Goal: Transaction & Acquisition: Book appointment/travel/reservation

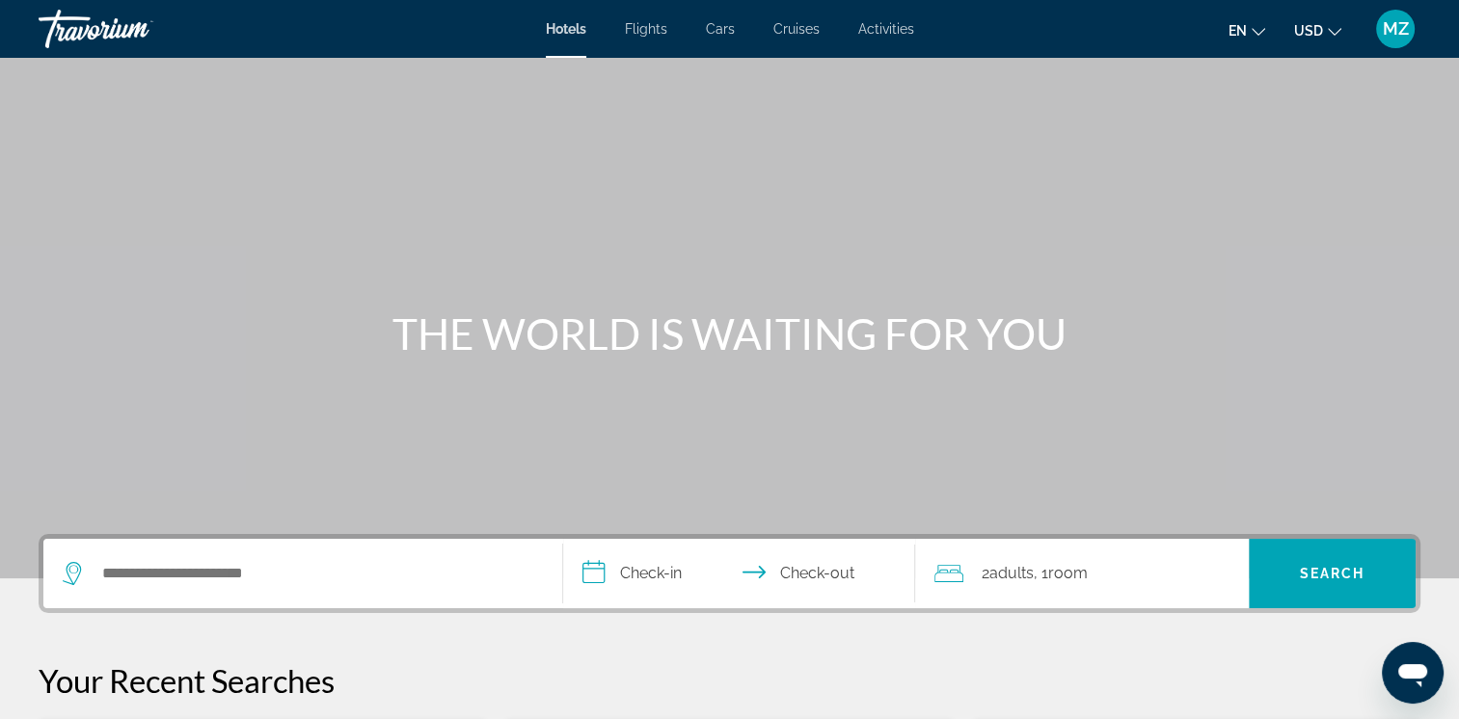
click at [1339, 32] on icon "Change currency" at bounding box center [1335, 32] width 14 height 14
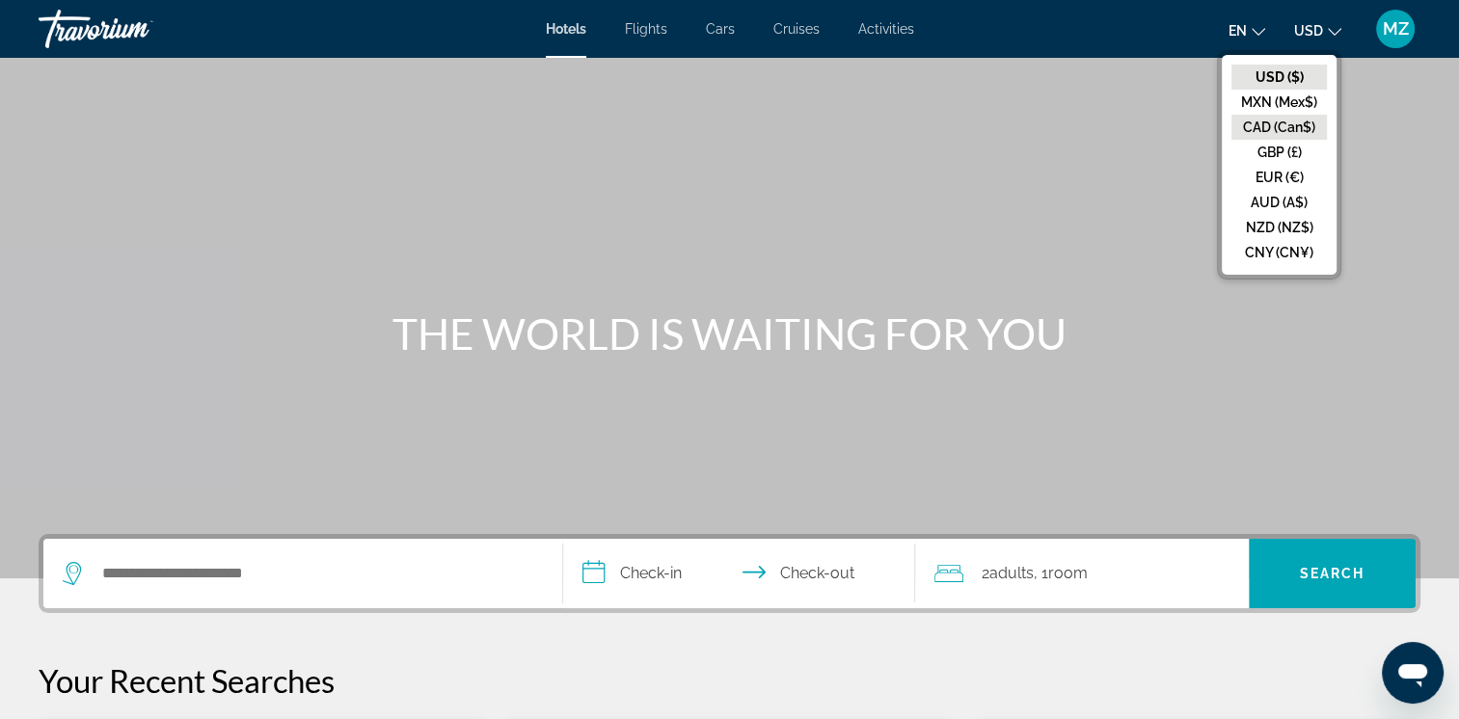
click at [1275, 119] on button "CAD (Can$)" at bounding box center [1279, 127] width 95 height 25
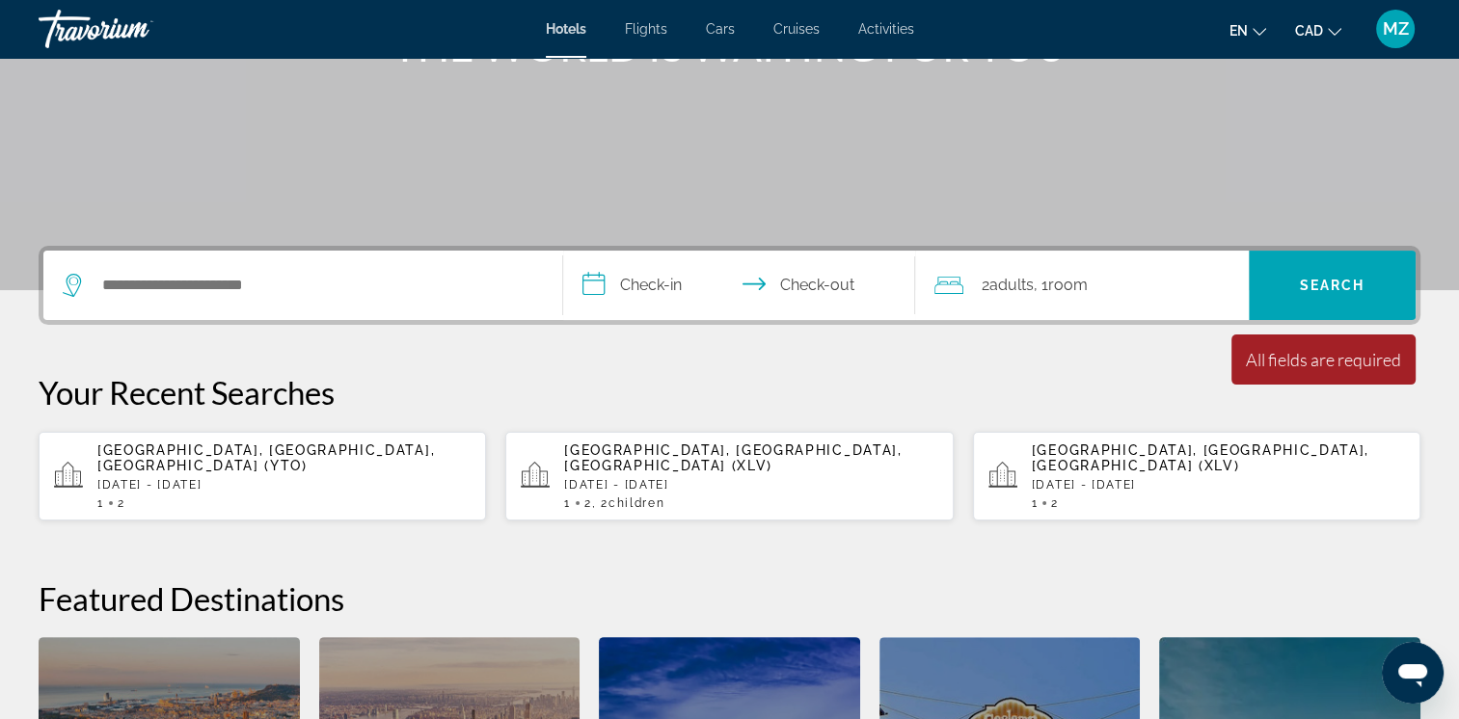
scroll to position [289, 0]
click at [610, 477] on p "[DATE] - [DATE]" at bounding box center [750, 484] width 373 height 14
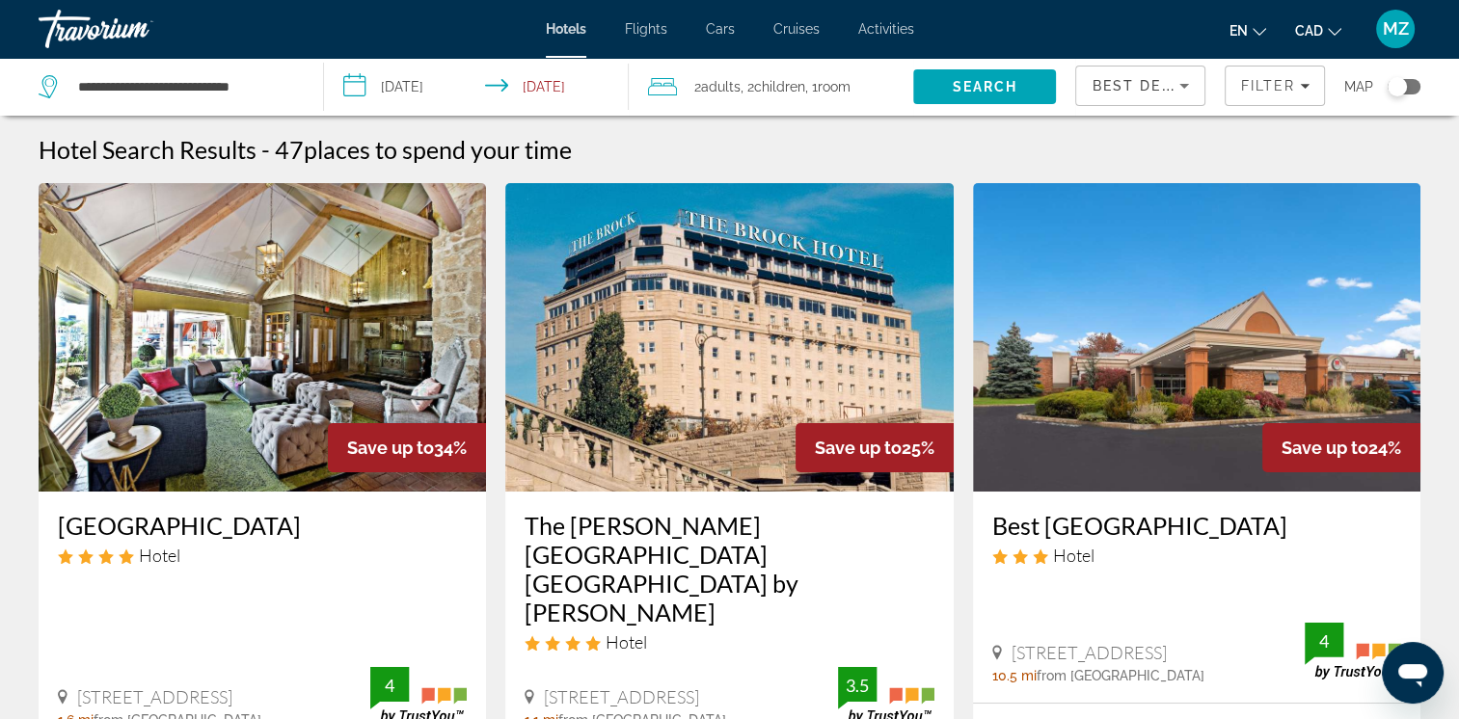
click at [1173, 95] on icon "Sort by" at bounding box center [1184, 85] width 23 height 23
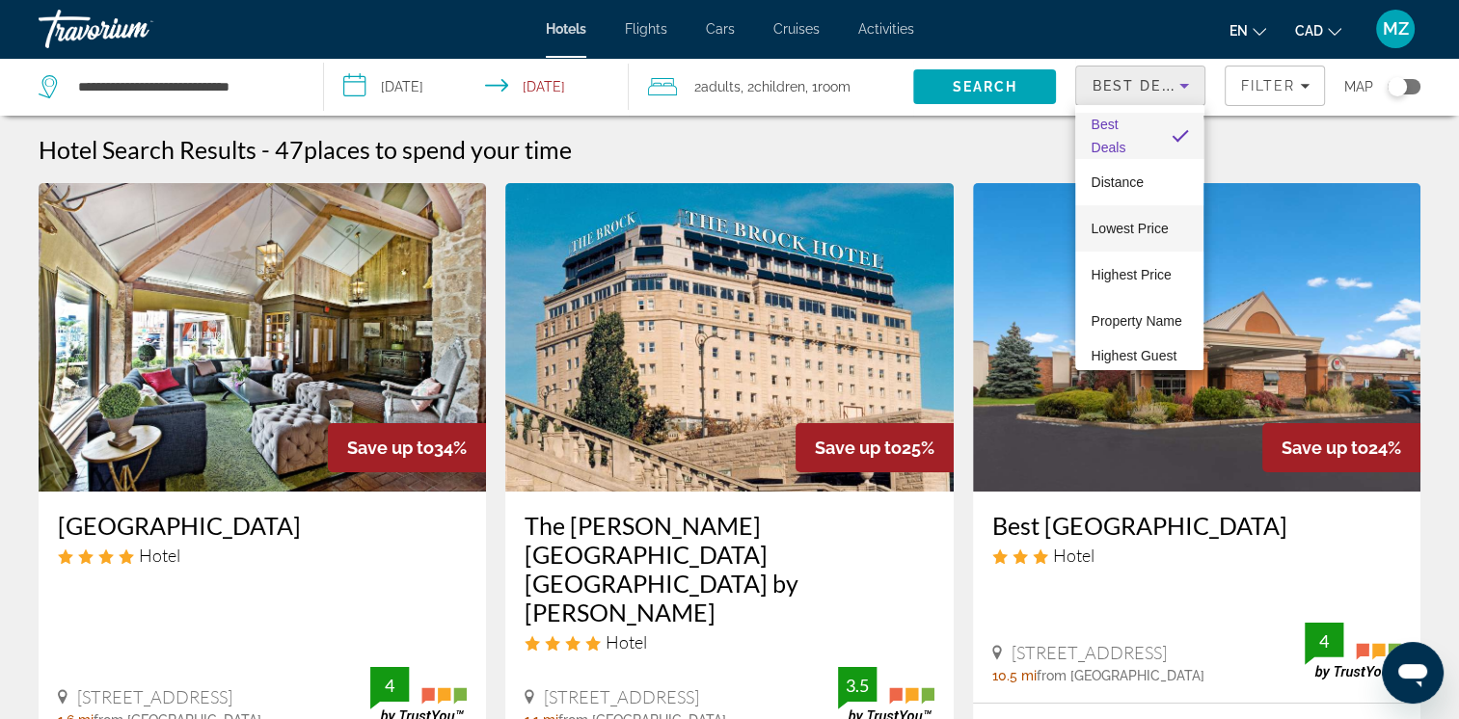
click at [1130, 224] on span "Lowest Price" at bounding box center [1129, 228] width 77 height 15
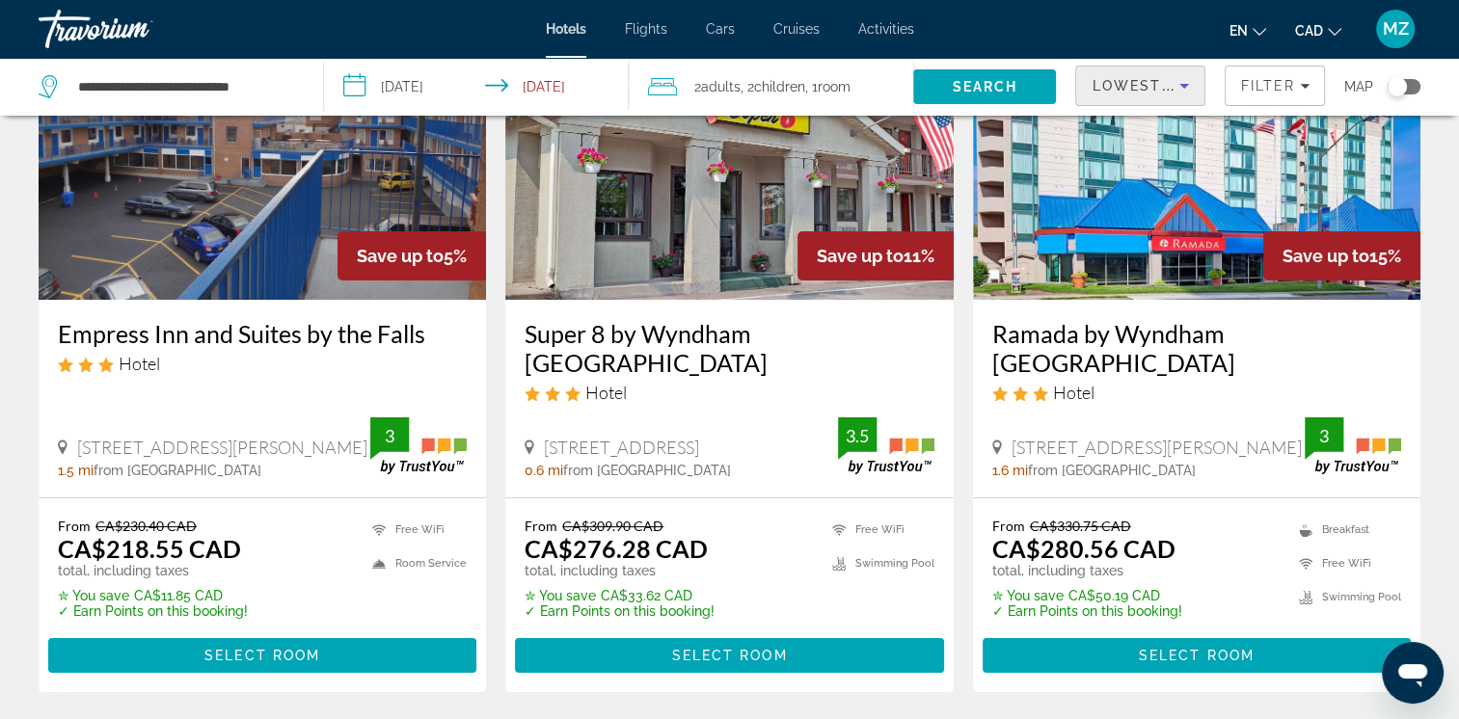
scroll to position [193, 0]
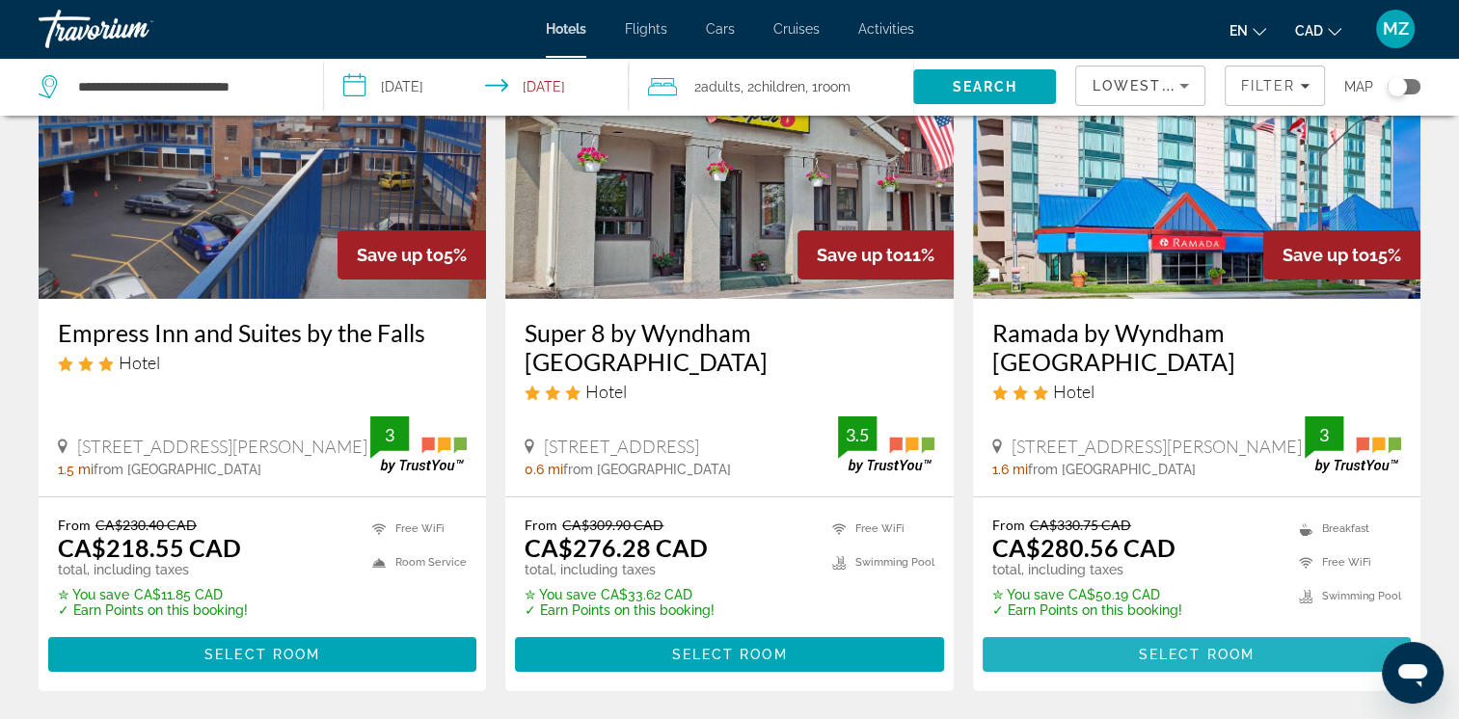
click at [1177, 649] on span "Select Room" at bounding box center [1197, 654] width 116 height 15
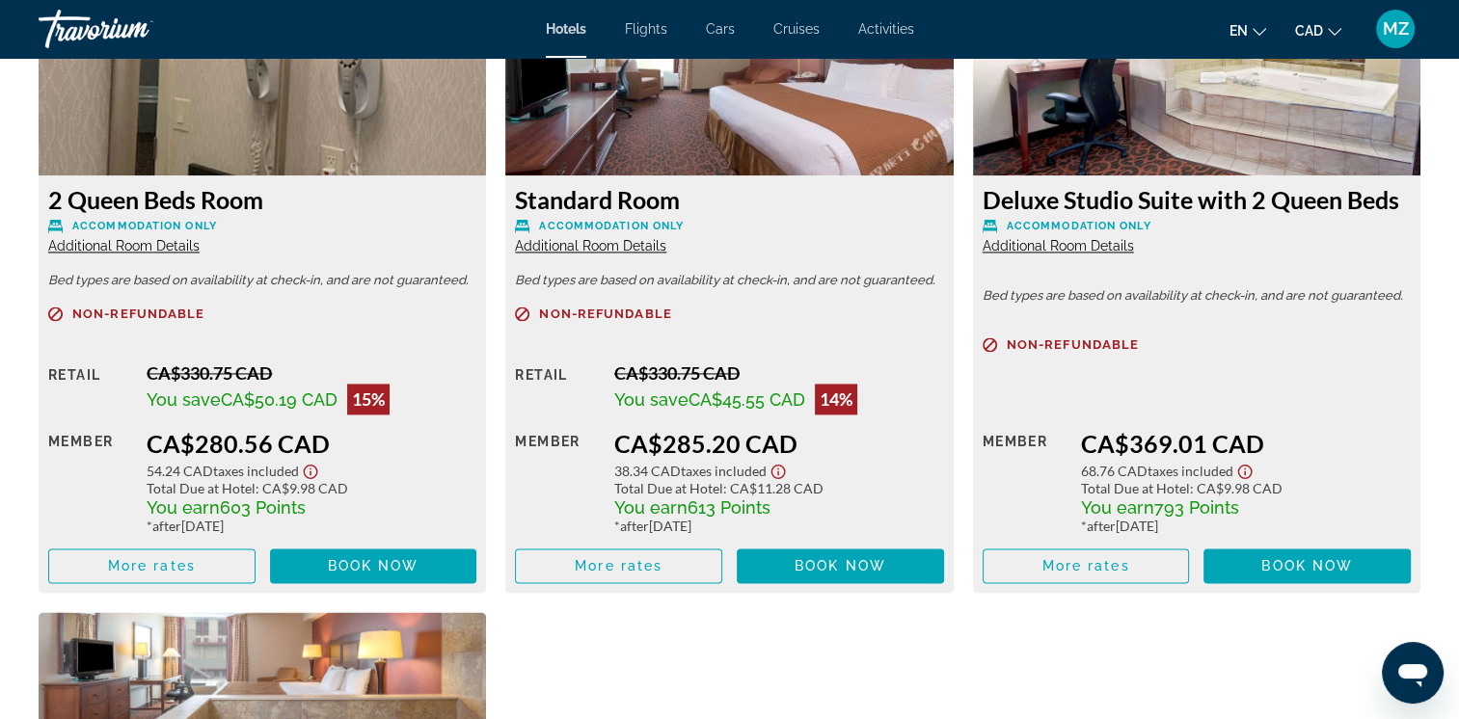
scroll to position [2797, 0]
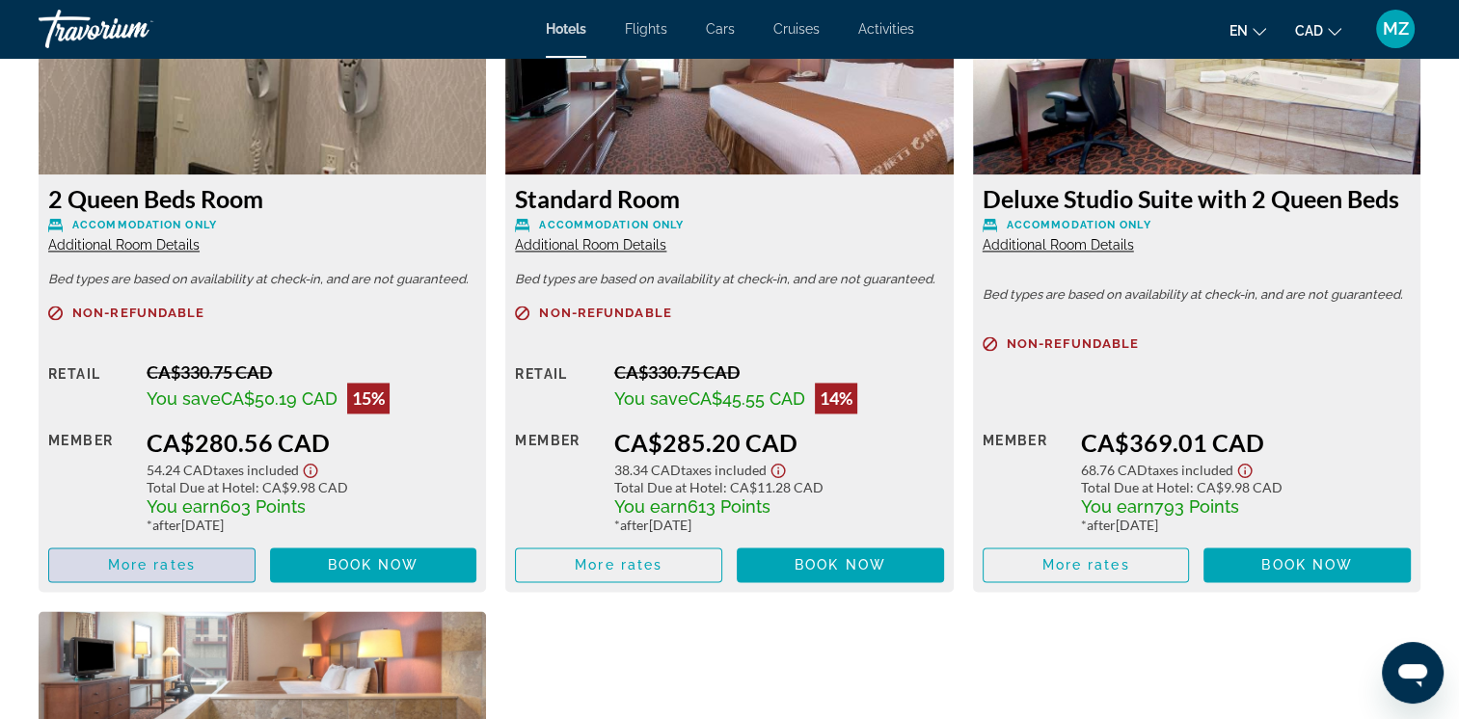
click at [167, 574] on span "Main content" at bounding box center [151, 565] width 205 height 46
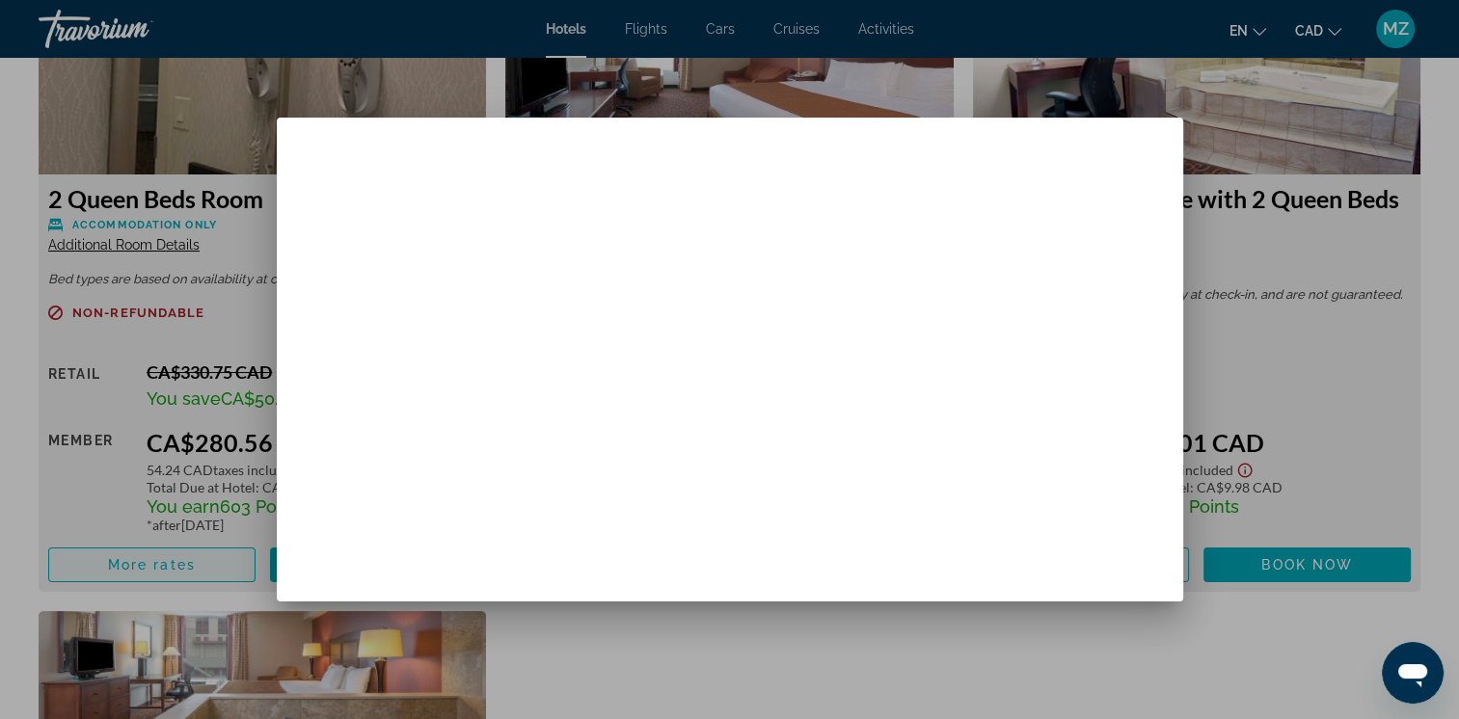
scroll to position [0, 0]
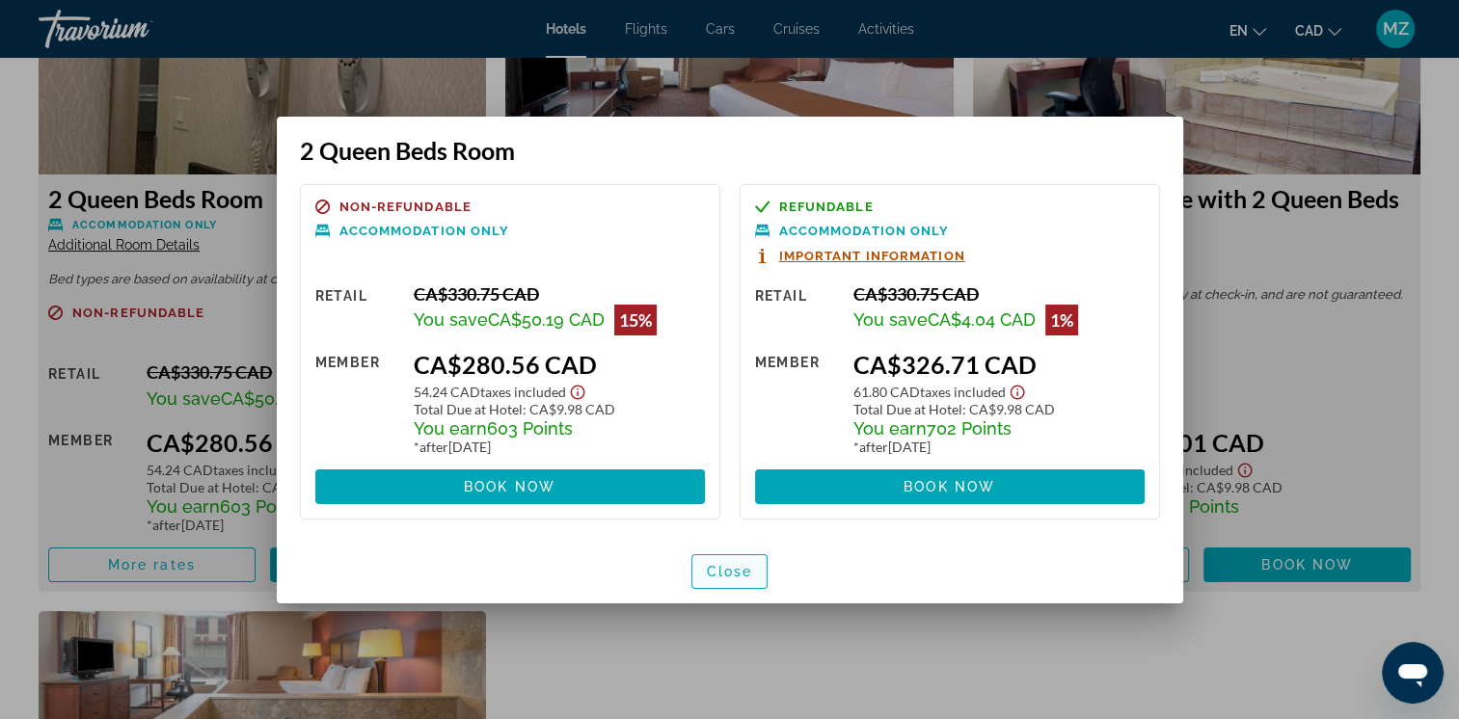
click at [736, 564] on span "Close" at bounding box center [730, 571] width 46 height 15
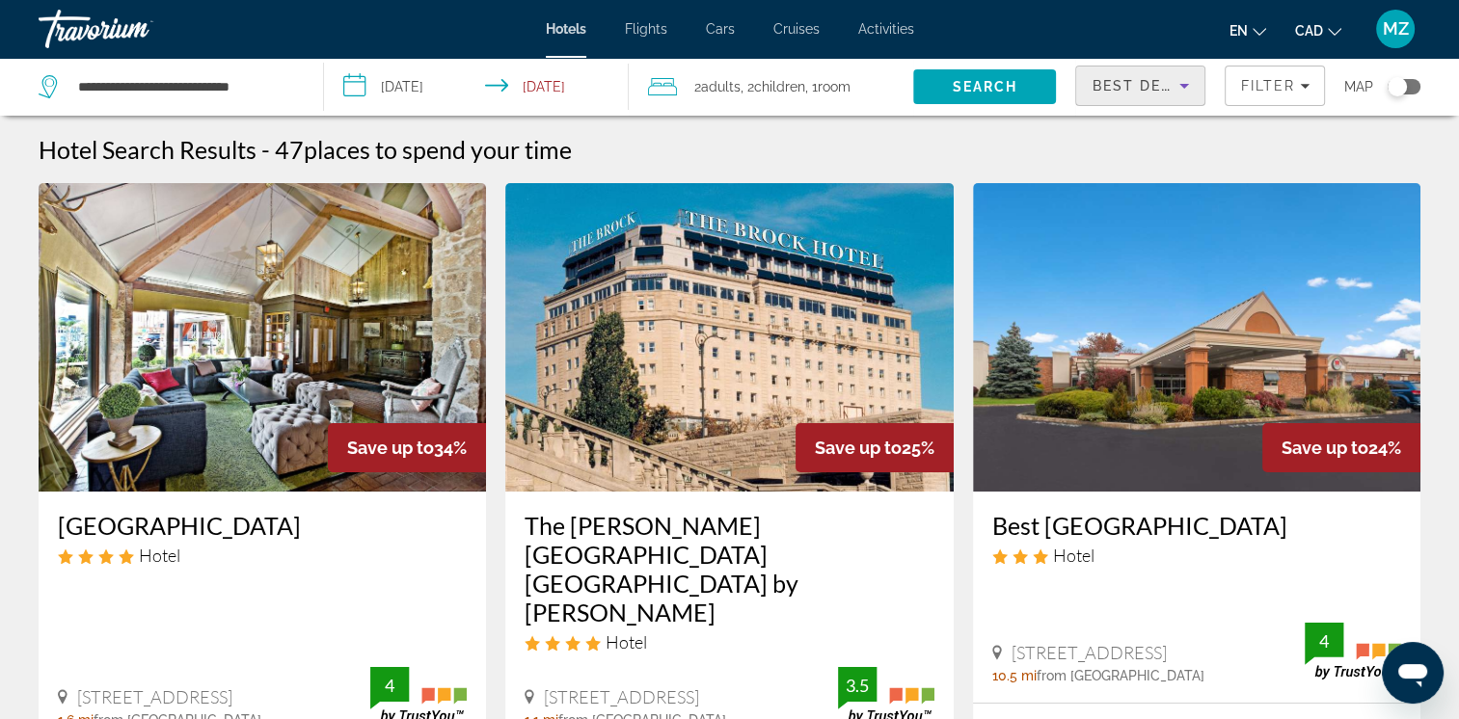
click at [1178, 91] on icon "Sort by" at bounding box center [1184, 85] width 23 height 23
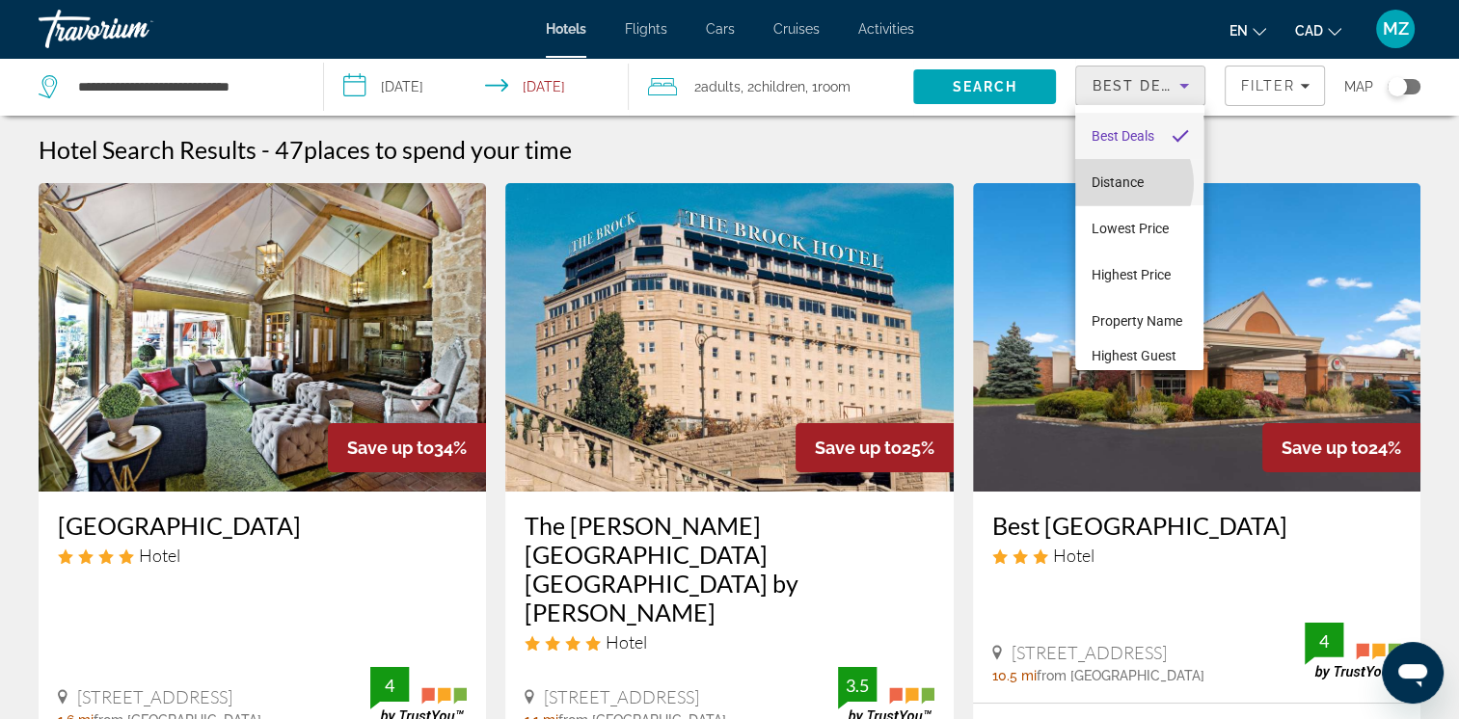
click at [1117, 183] on span "Distance" at bounding box center [1117, 182] width 52 height 15
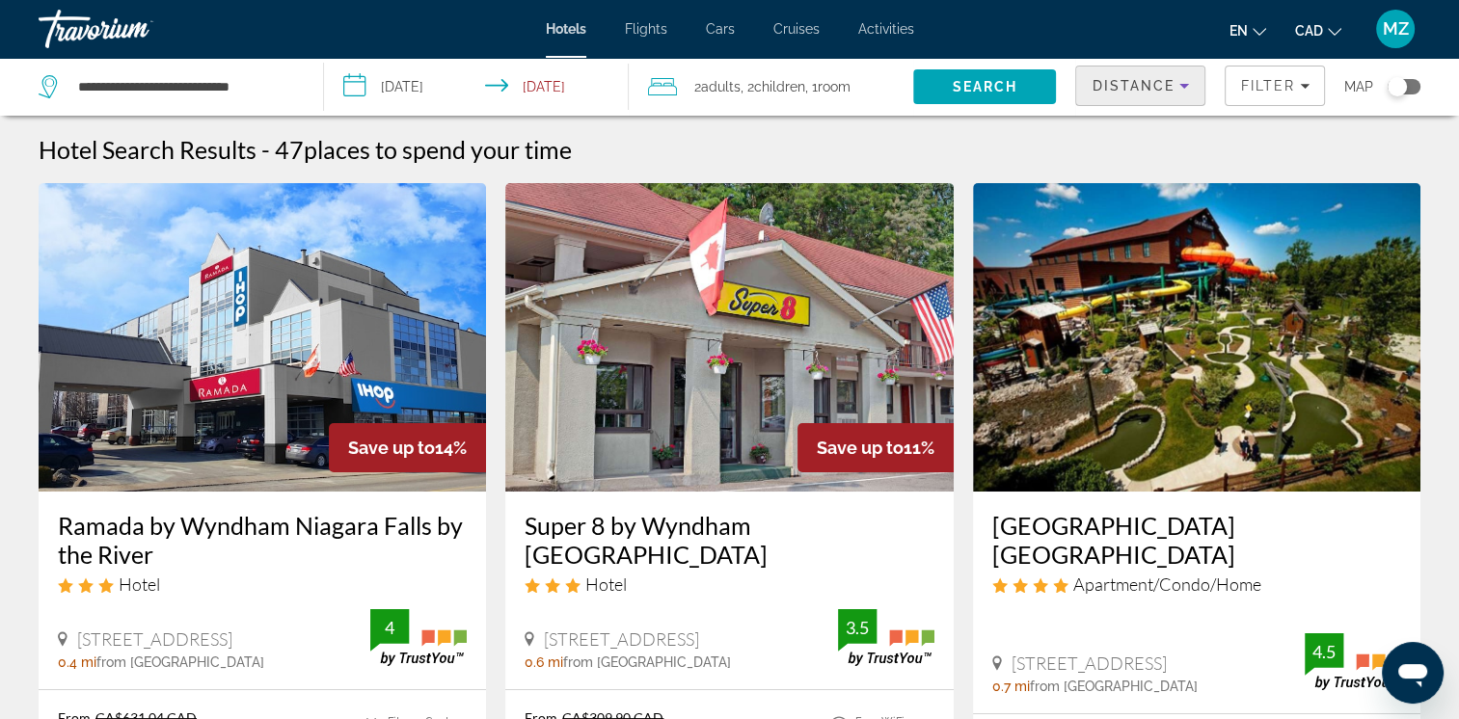
click at [1182, 89] on icon "Sort by" at bounding box center [1184, 85] width 23 height 23
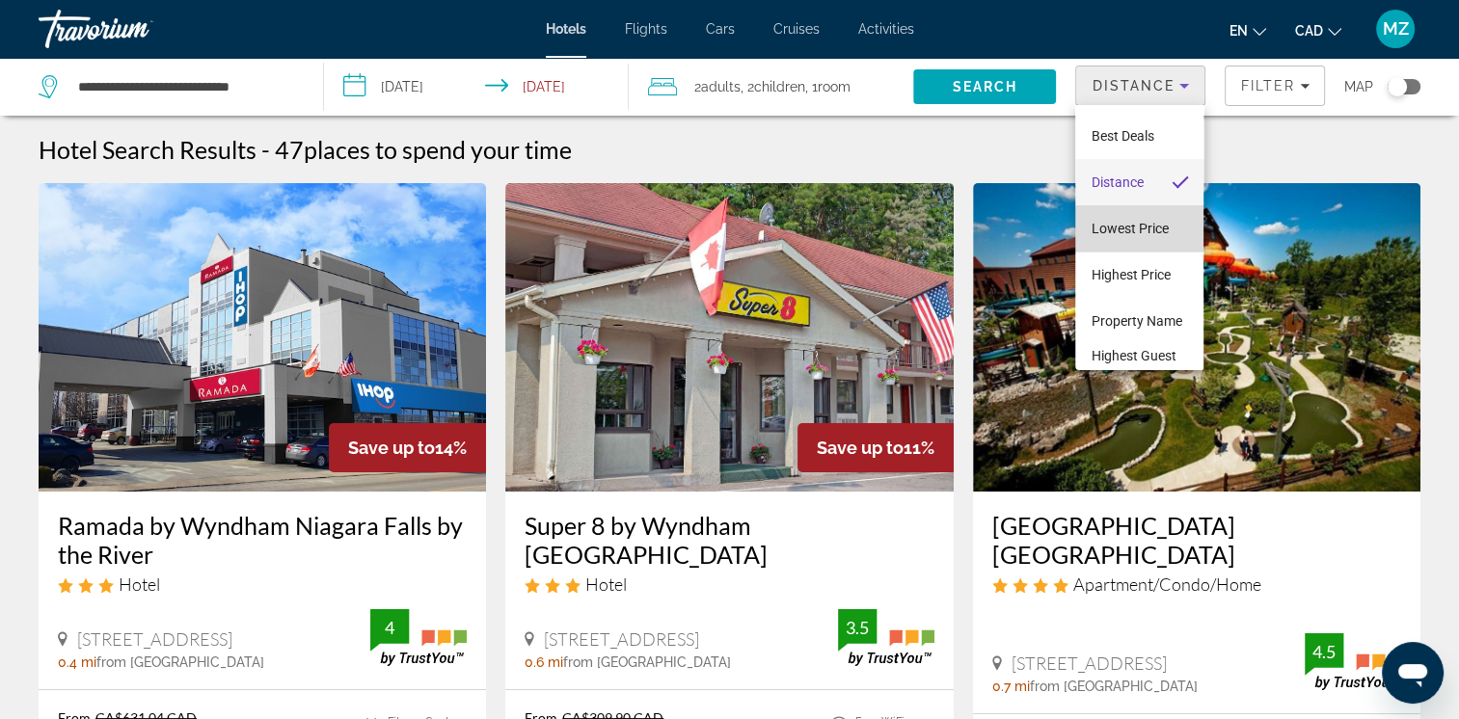
click at [1148, 231] on span "Lowest Price" at bounding box center [1129, 228] width 77 height 15
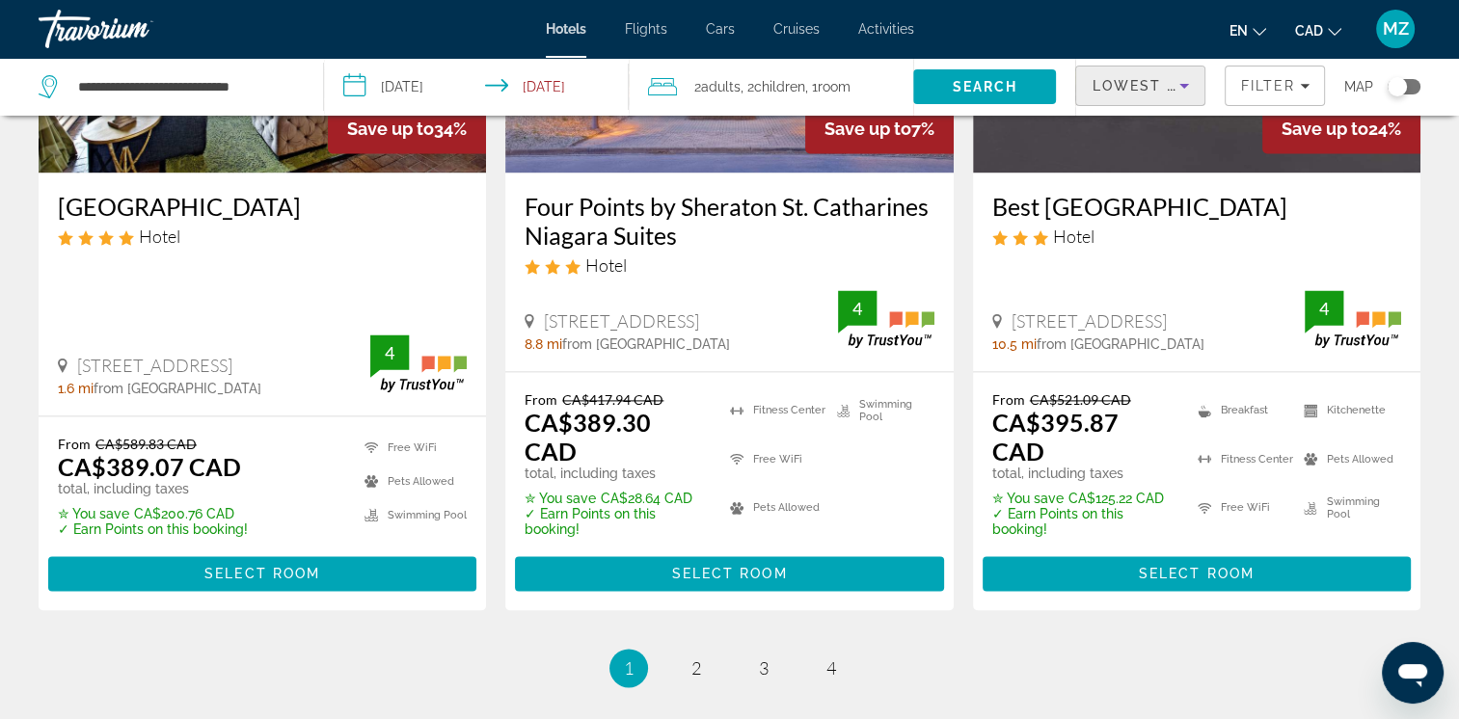
scroll to position [2604, 0]
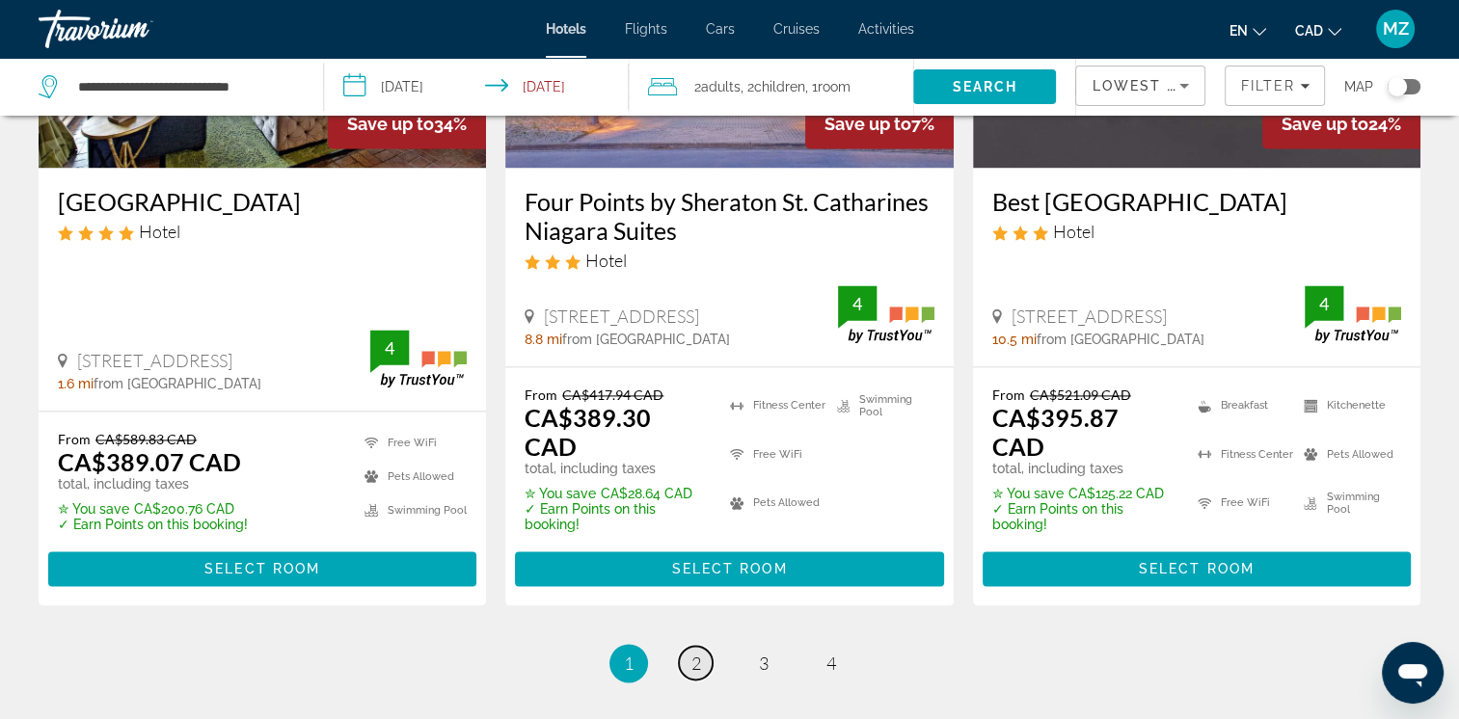
click at [692, 653] on span "2" at bounding box center [697, 663] width 10 height 21
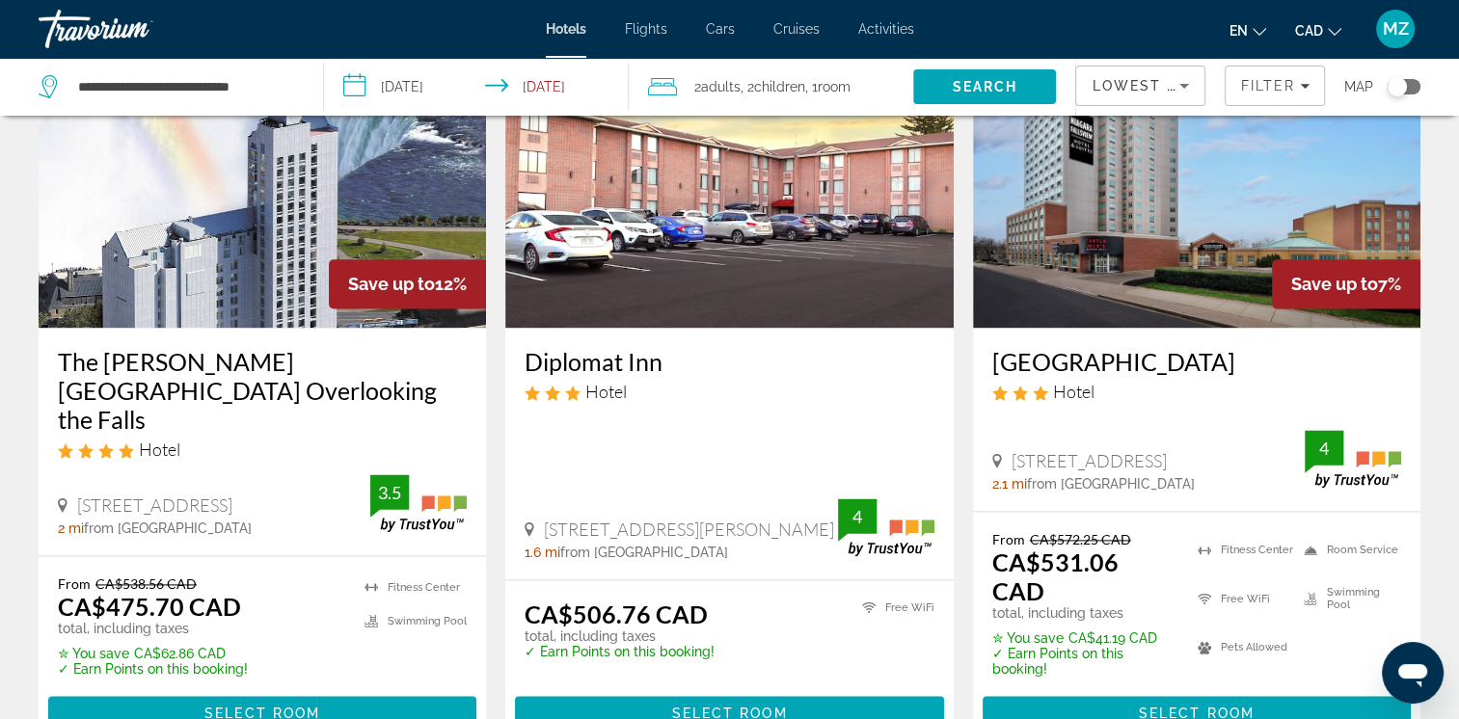
scroll to position [2508, 0]
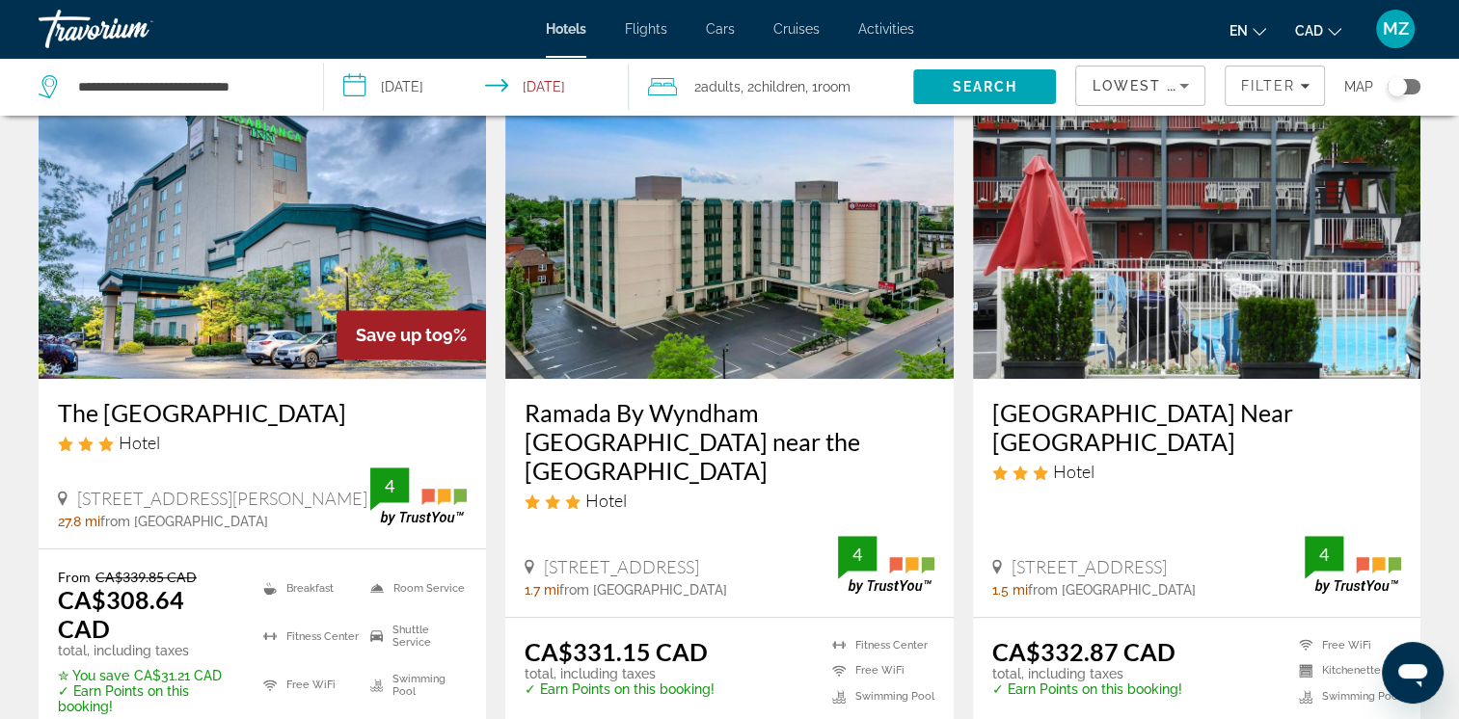
scroll to position [868, 0]
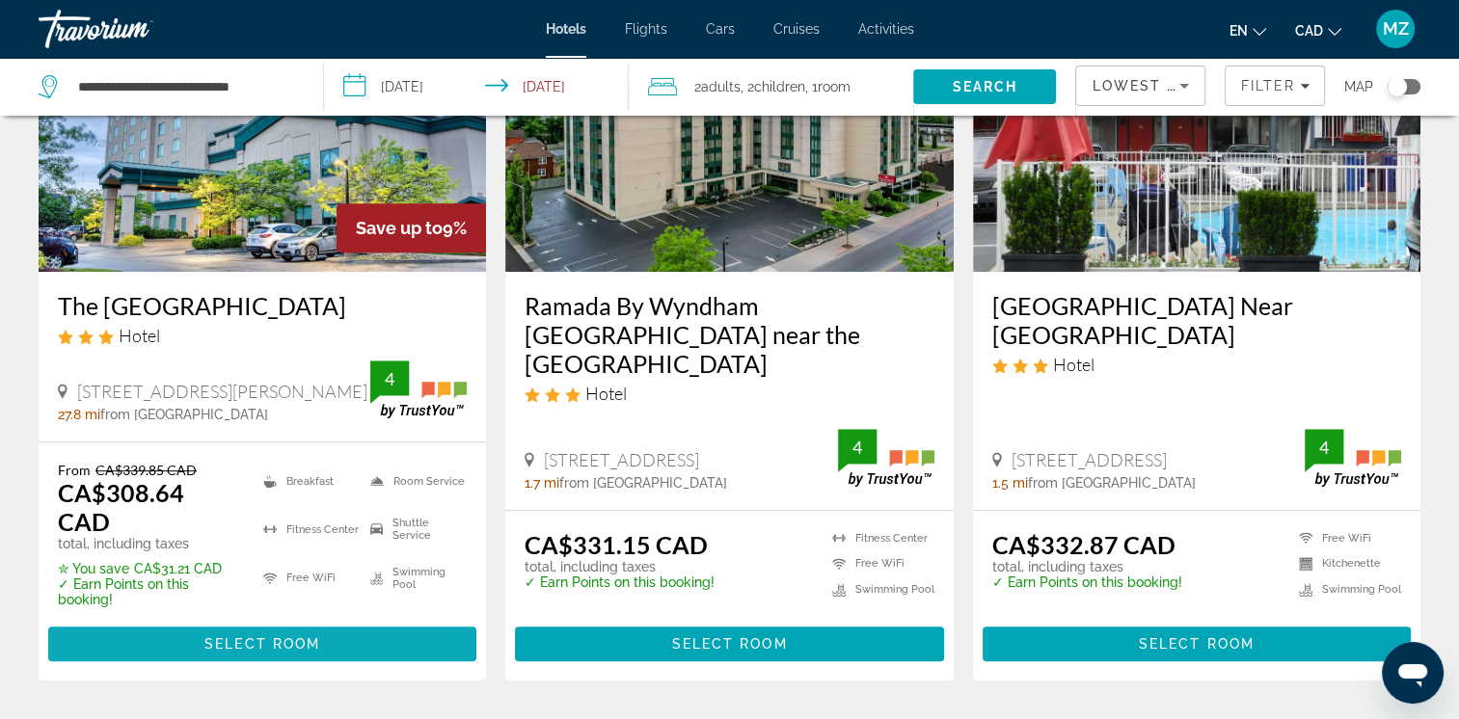
scroll to position [1061, 0]
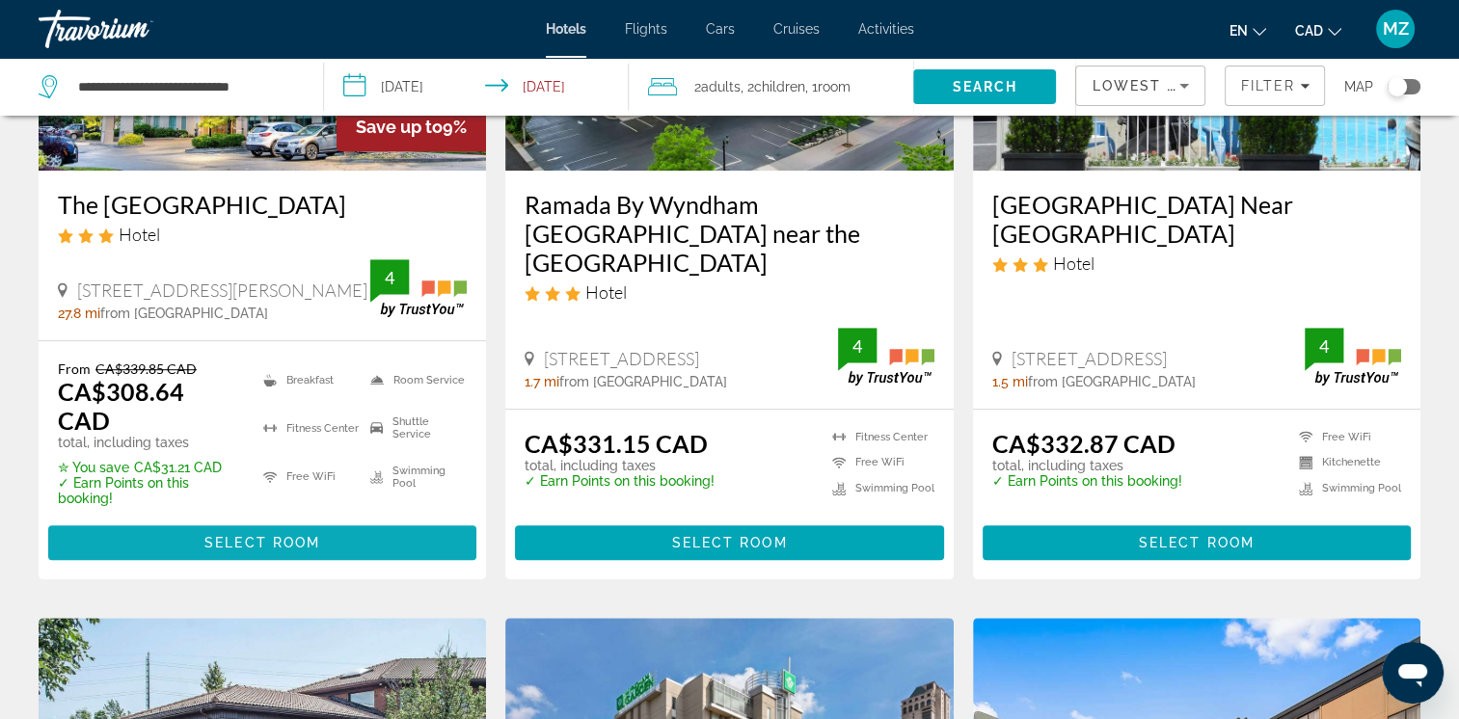
click at [212, 535] on span "Select Room" at bounding box center [262, 542] width 116 height 15
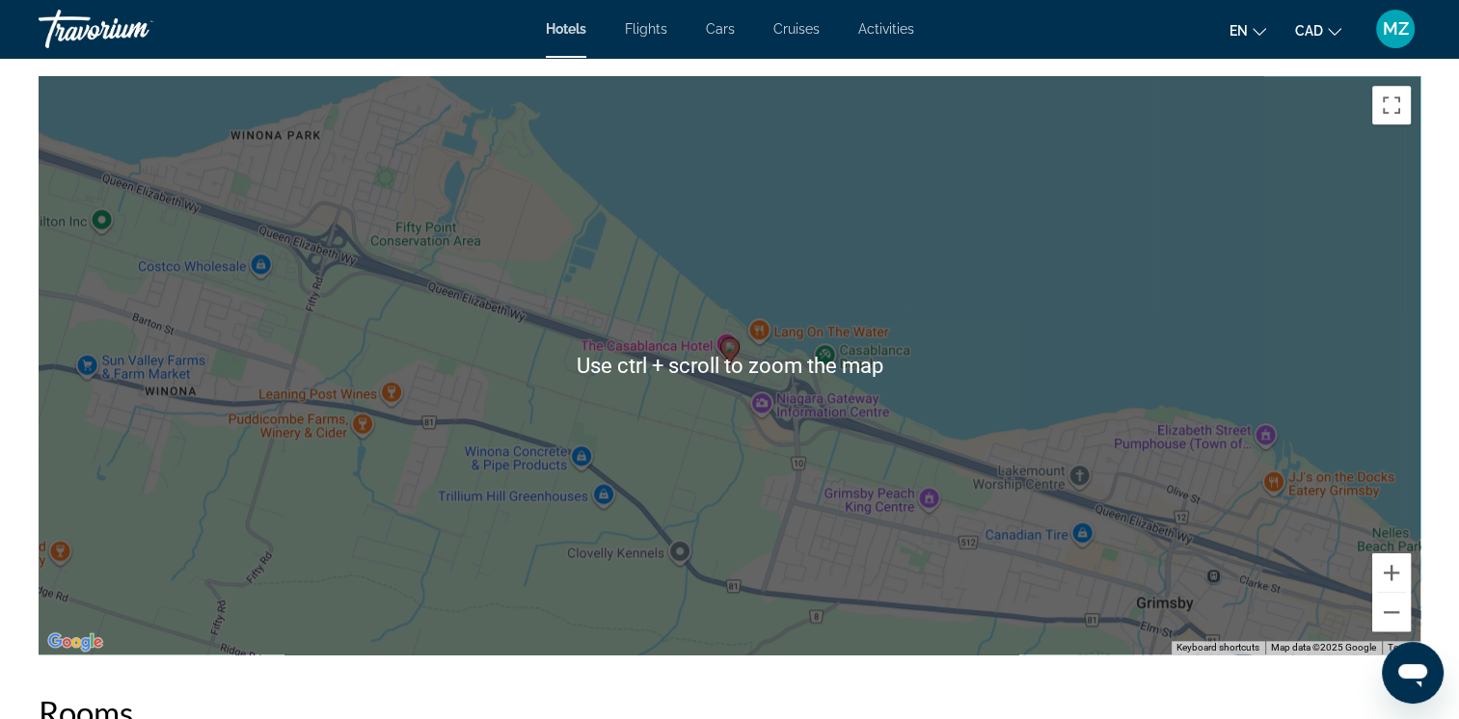
scroll to position [1832, 0]
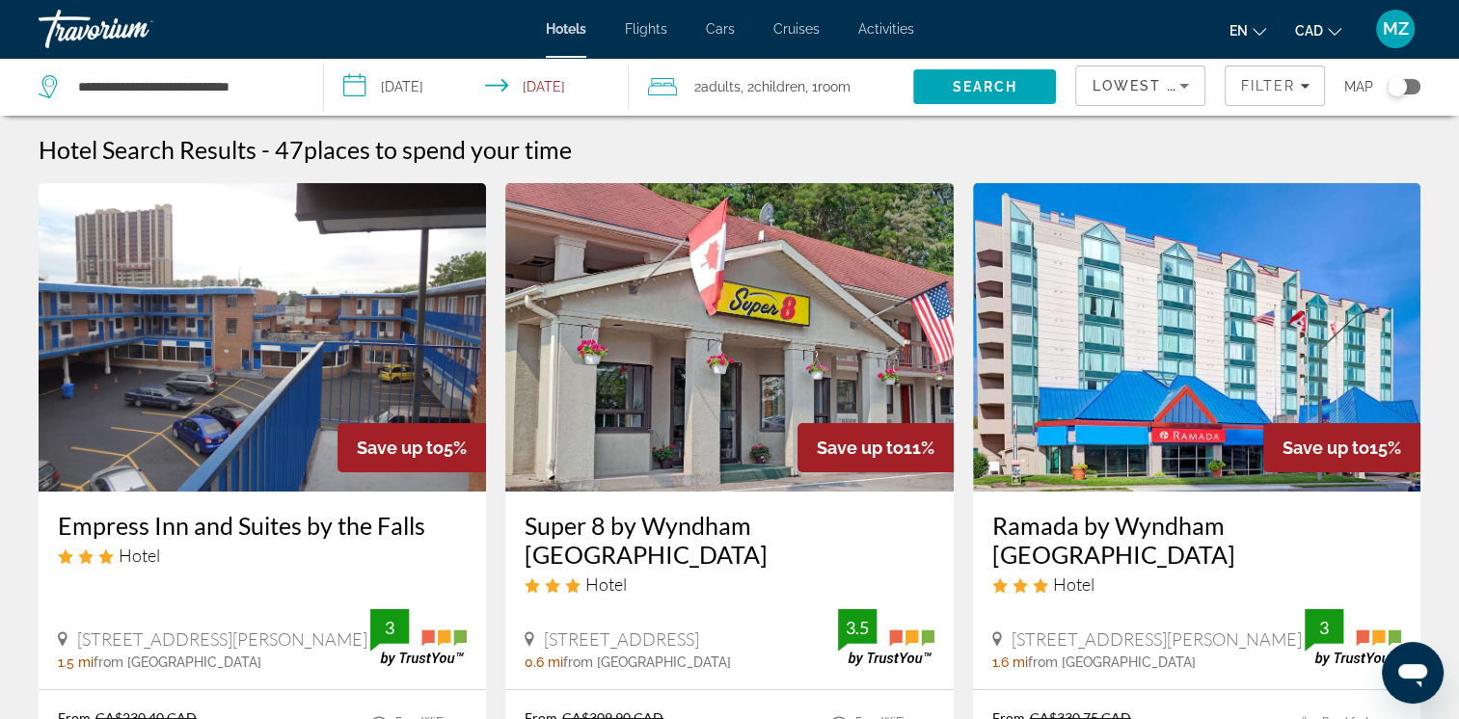
click at [768, 88] on span "Children" at bounding box center [779, 86] width 51 height 15
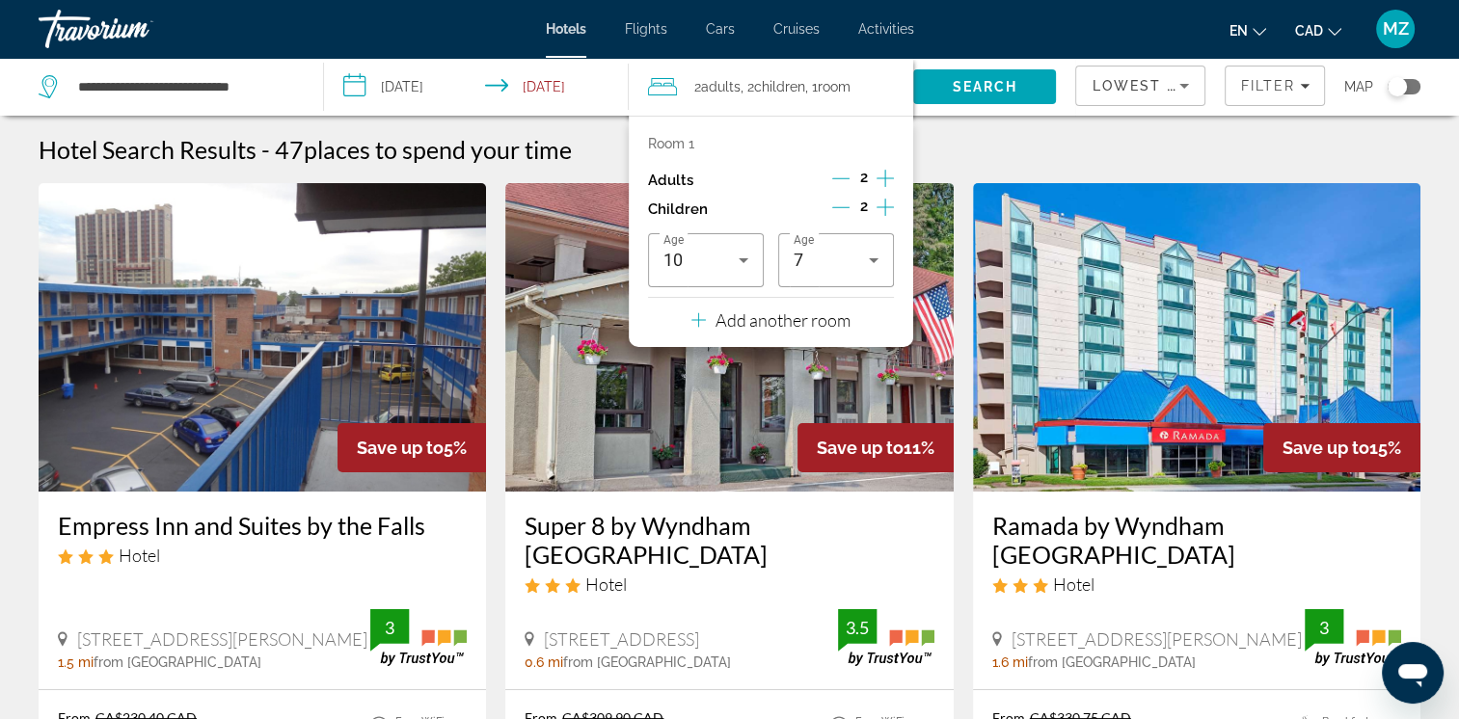
click at [844, 206] on icon "Decrement children" at bounding box center [840, 207] width 17 height 17
click at [844, 206] on icon "Decrement children" at bounding box center [841, 207] width 17 height 17
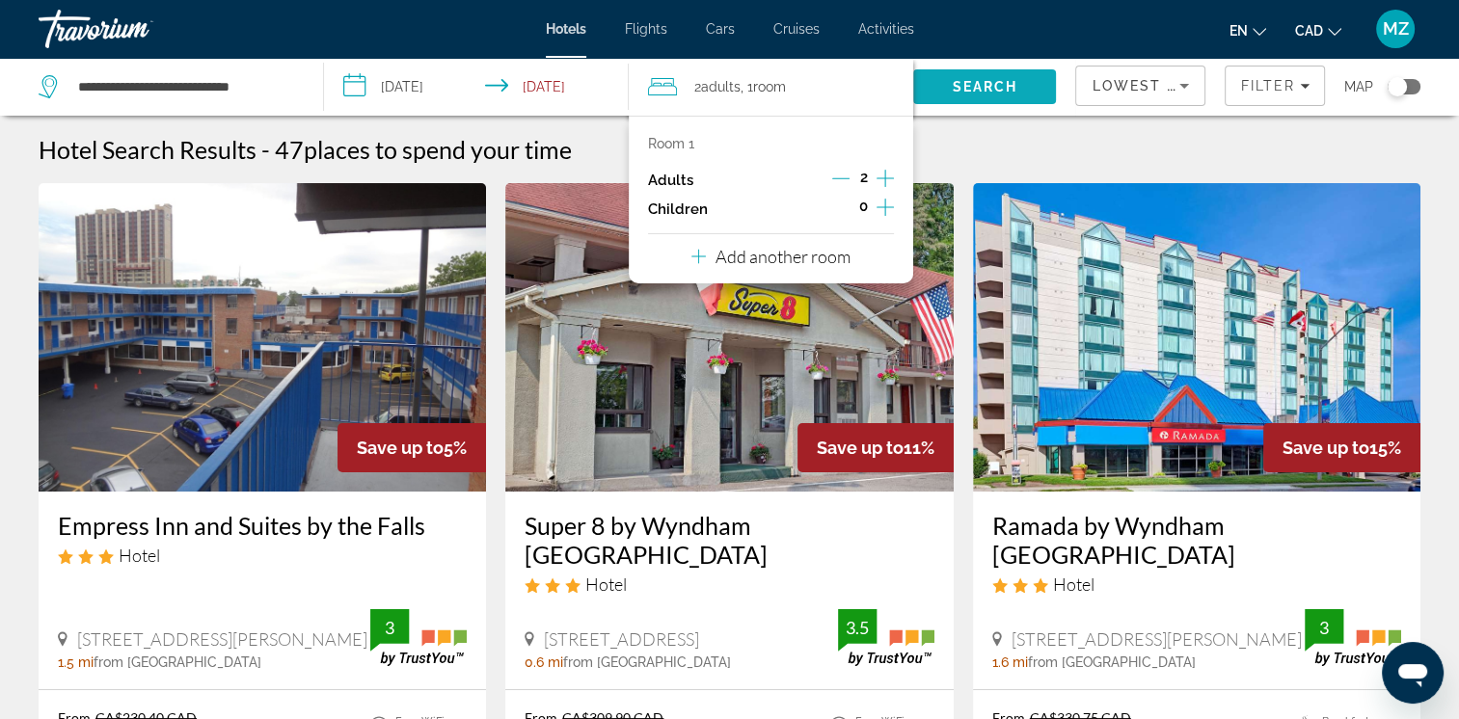
click at [961, 87] on span "Search" at bounding box center [986, 86] width 66 height 15
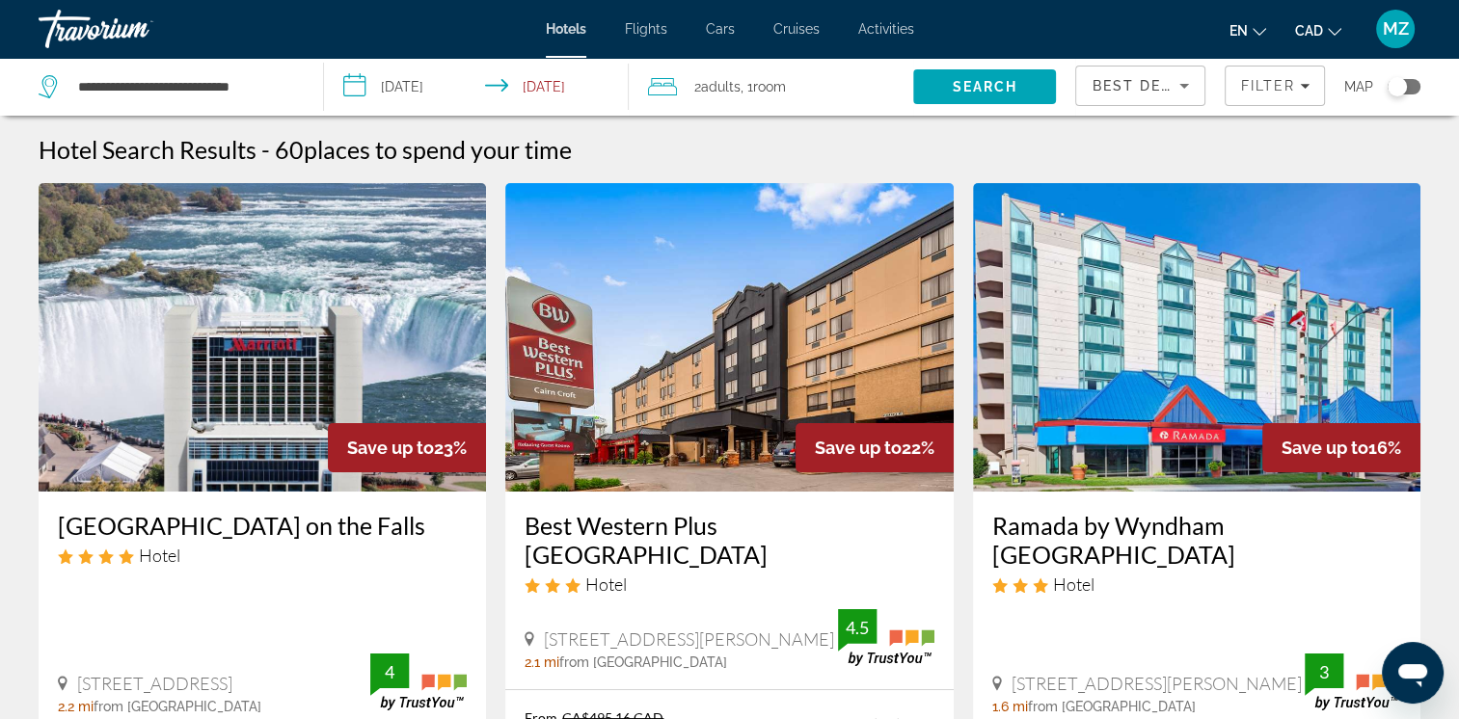
click at [1134, 92] on span "Best Deals" at bounding box center [1142, 85] width 100 height 15
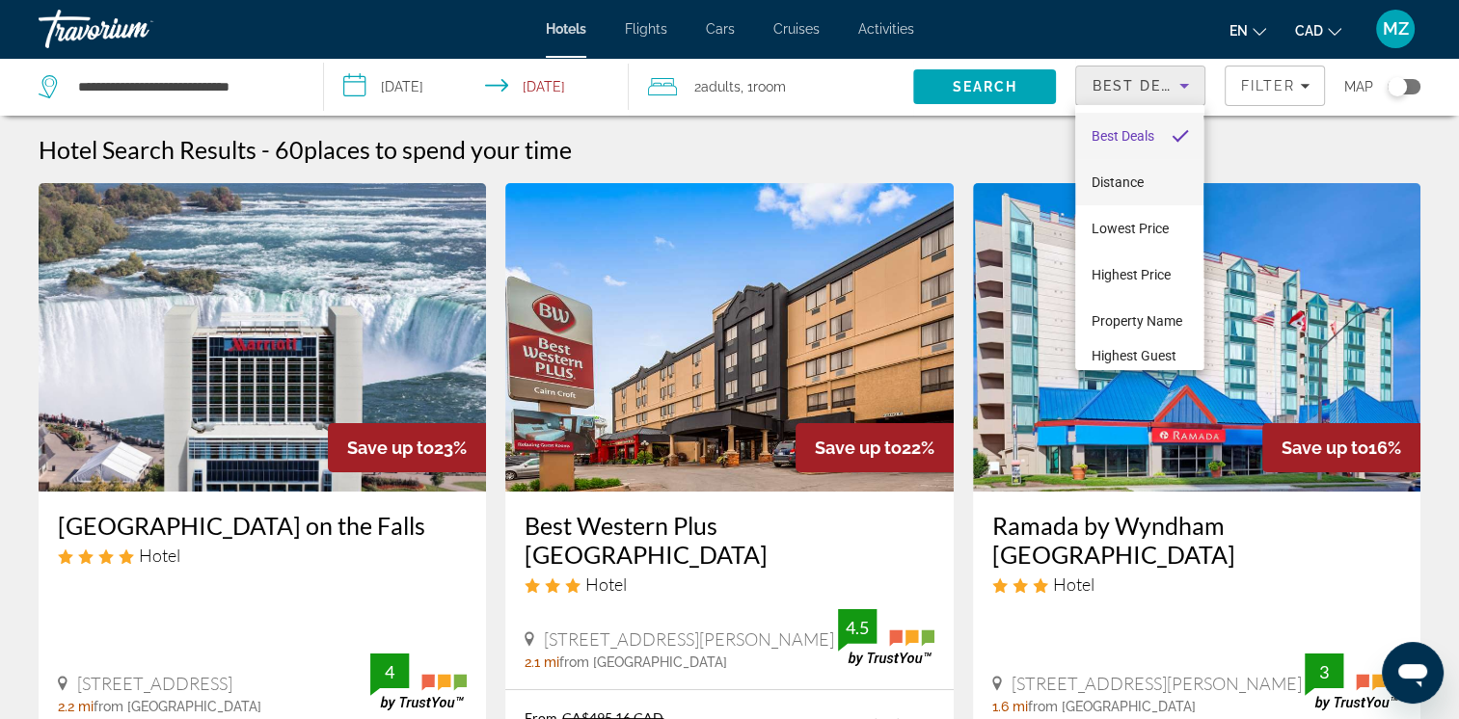
click at [1128, 179] on span "Distance" at bounding box center [1117, 182] width 52 height 15
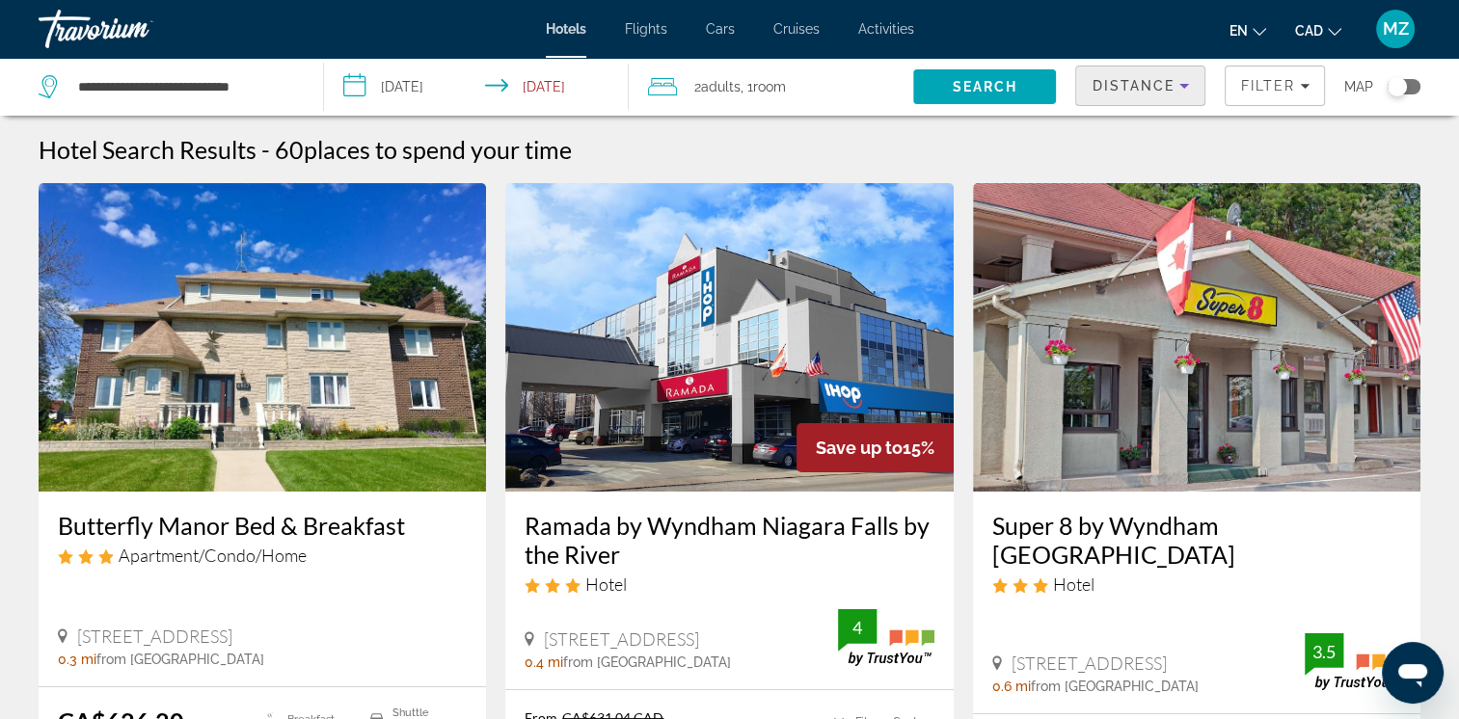
click at [1160, 78] on span "Distance" at bounding box center [1133, 85] width 83 height 15
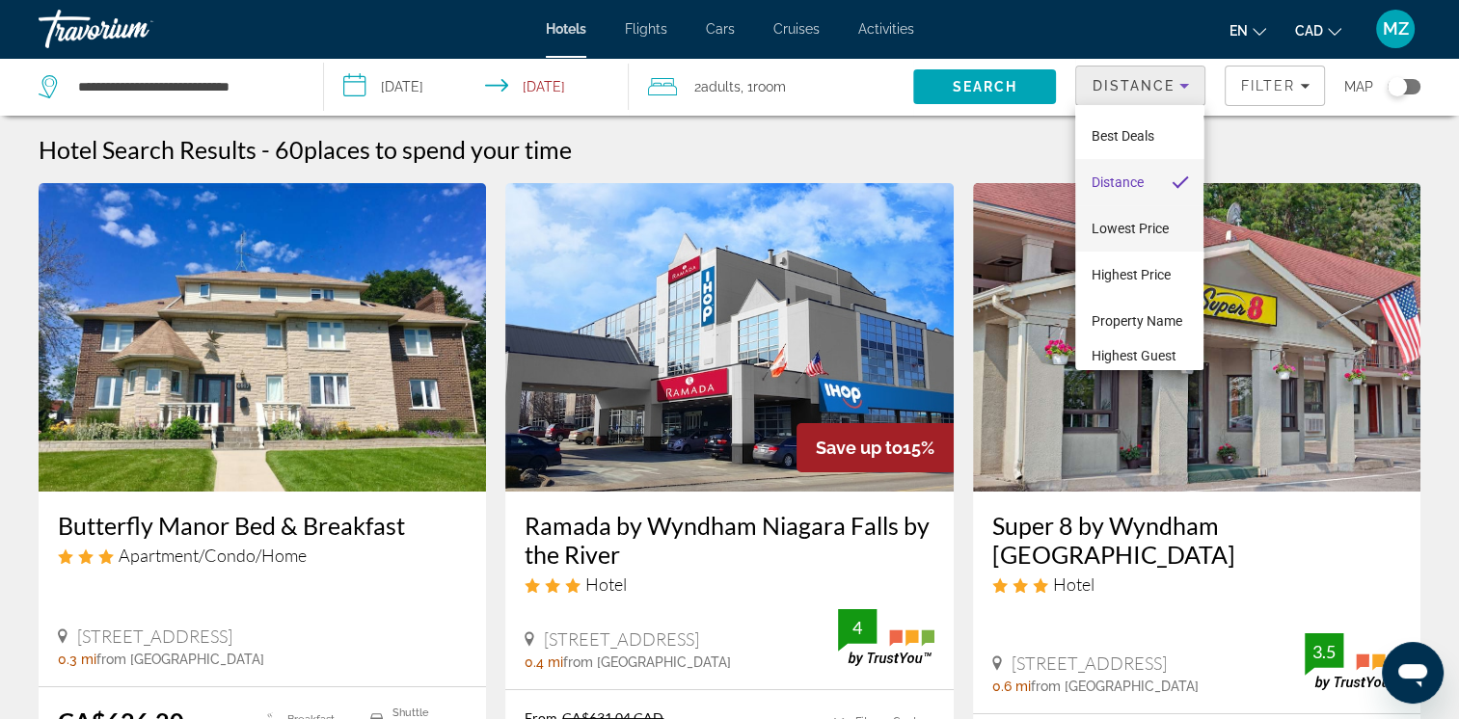
click at [1162, 221] on span "Lowest Price" at bounding box center [1129, 228] width 77 height 15
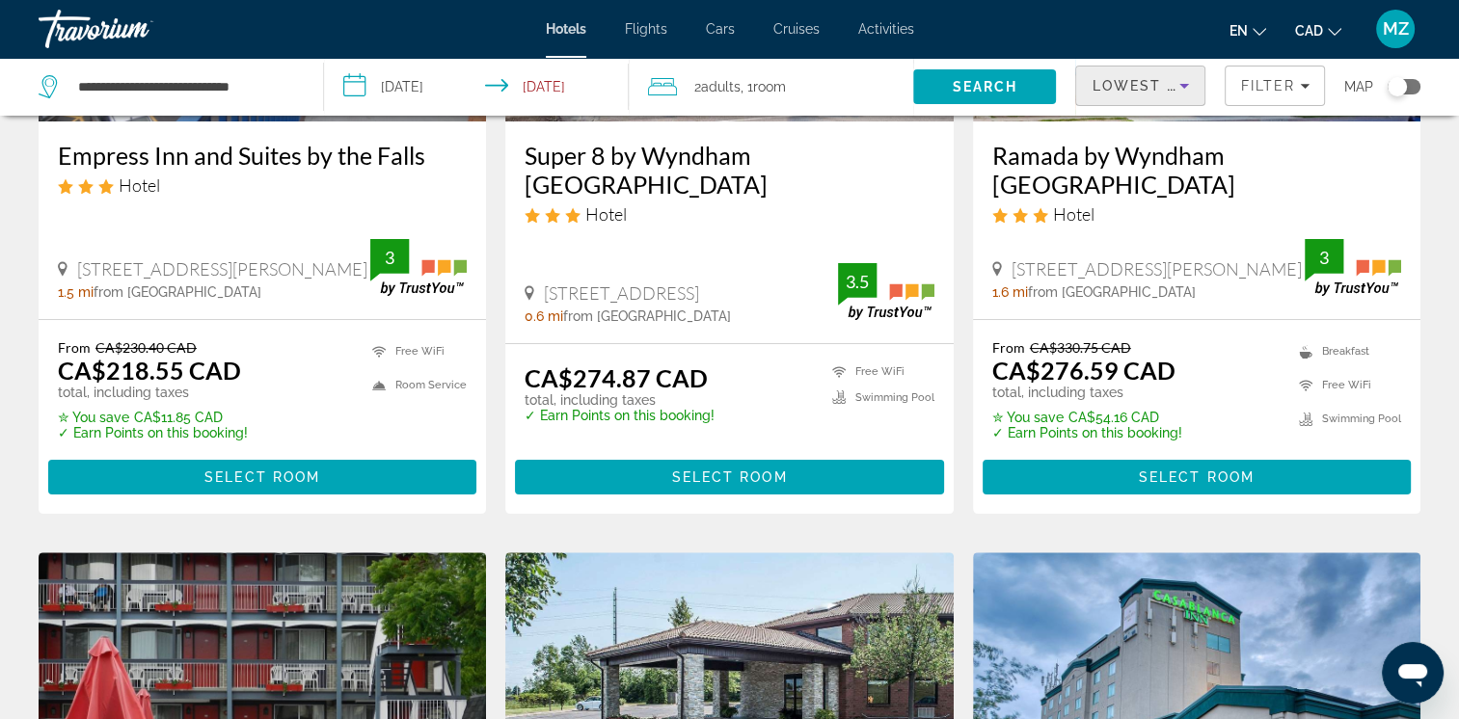
scroll to position [386, 0]
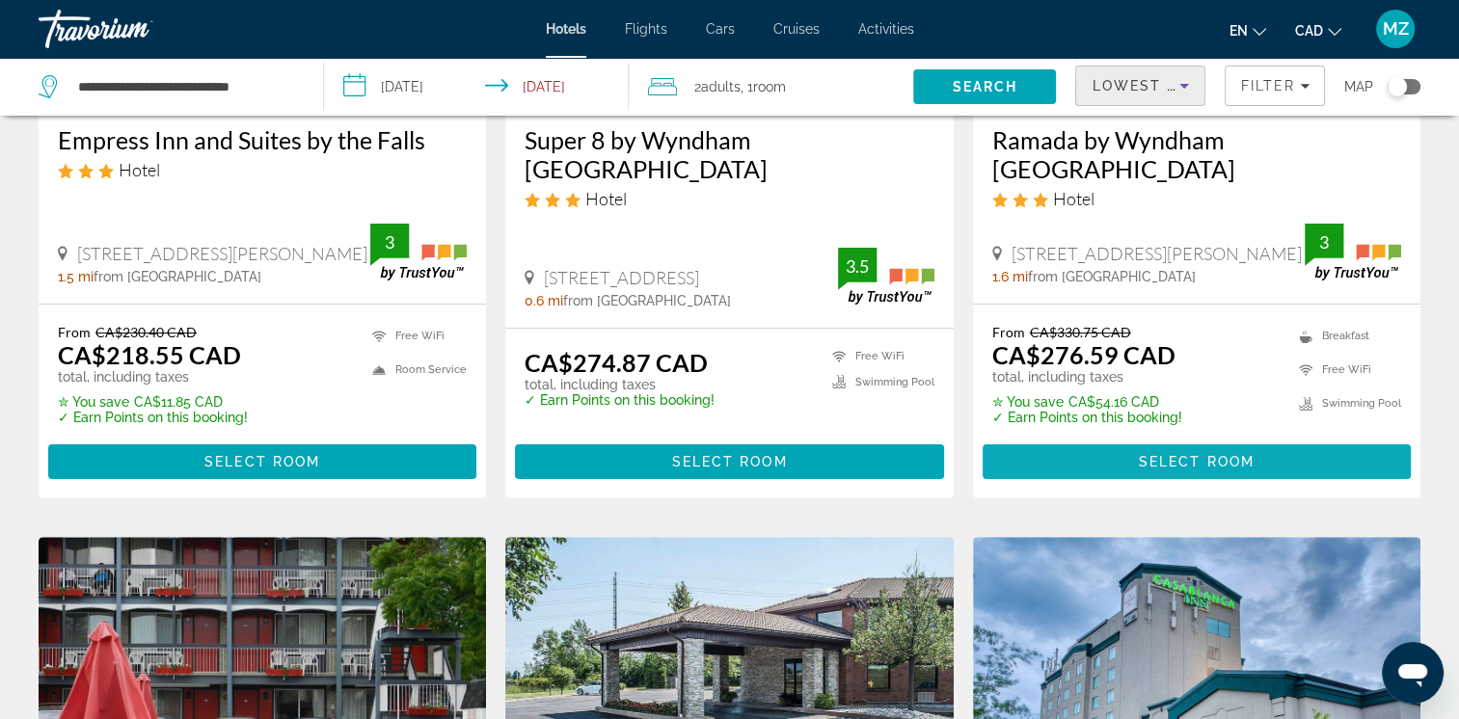
click at [1184, 461] on span "Select Room" at bounding box center [1197, 461] width 116 height 15
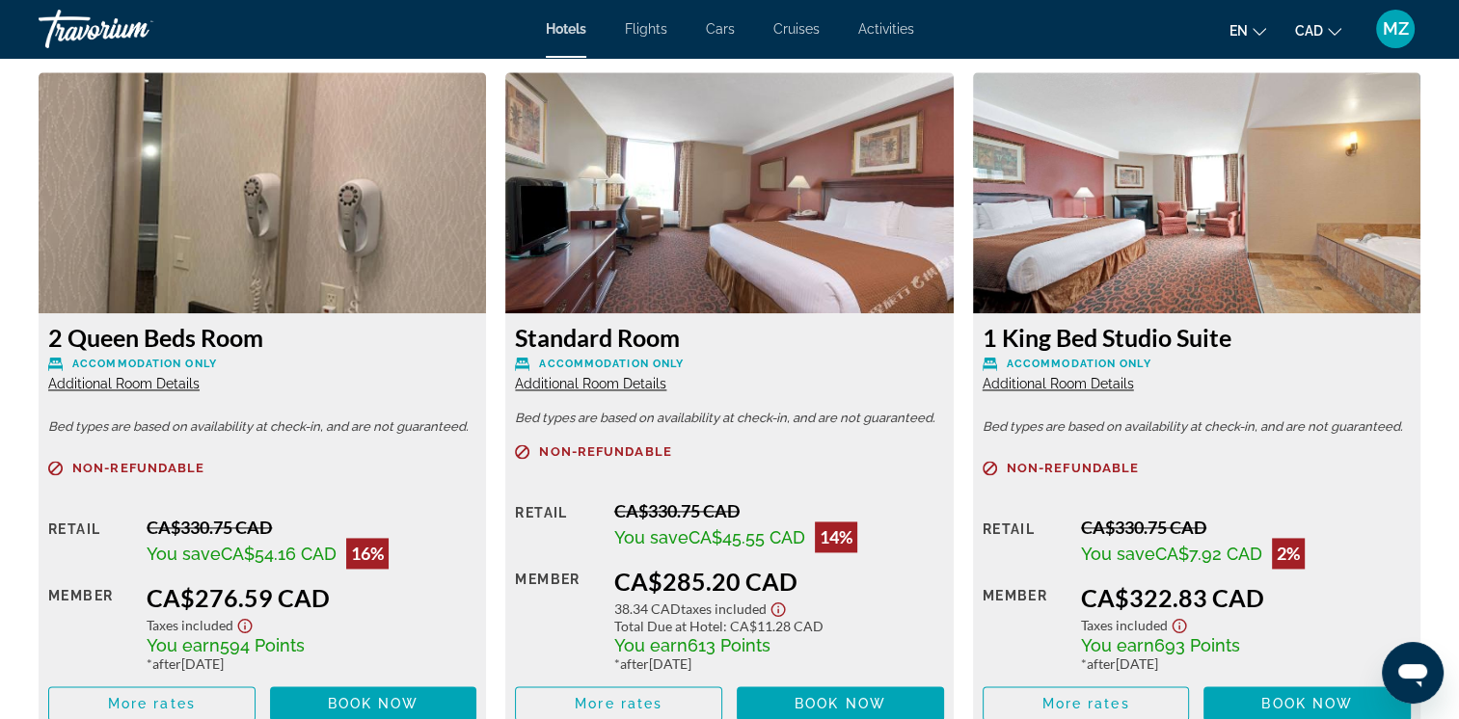
scroll to position [2700, 0]
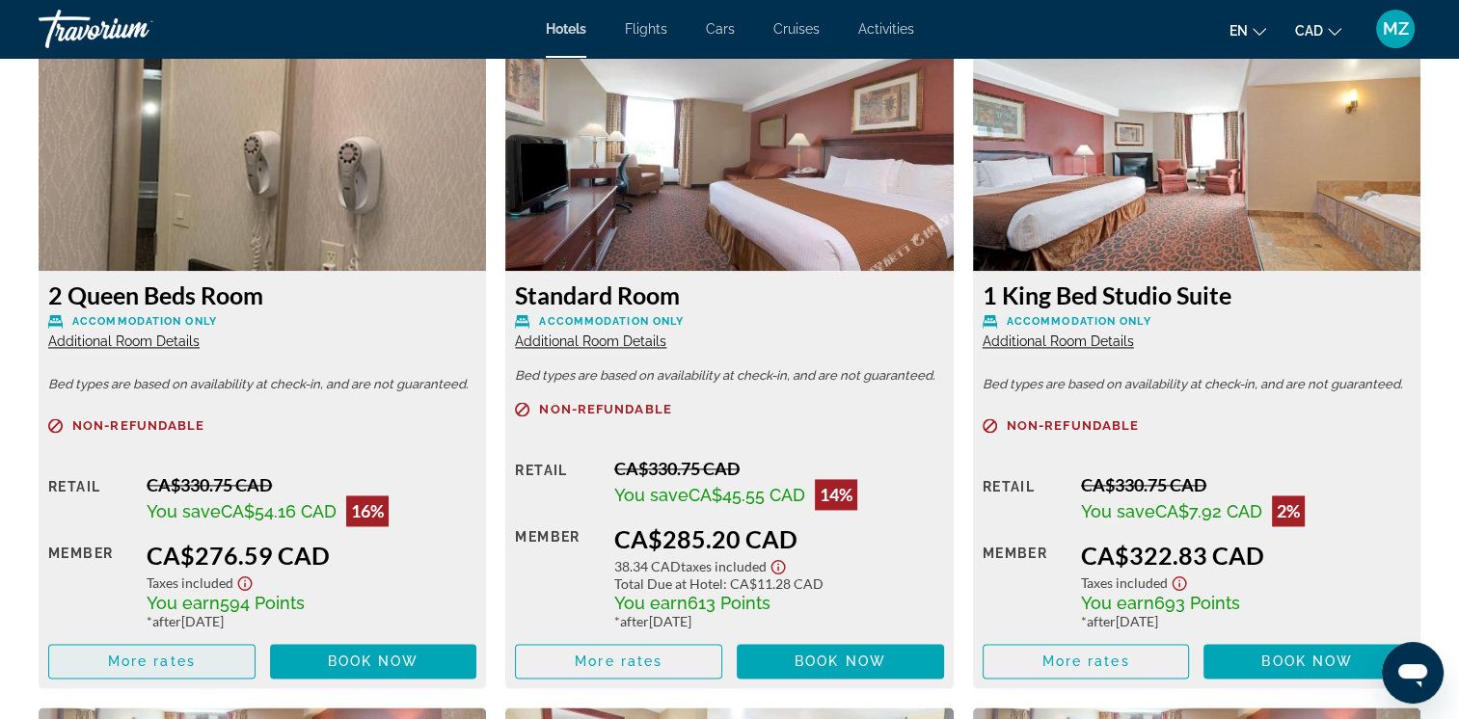
click at [186, 665] on span "More rates" at bounding box center [152, 661] width 88 height 15
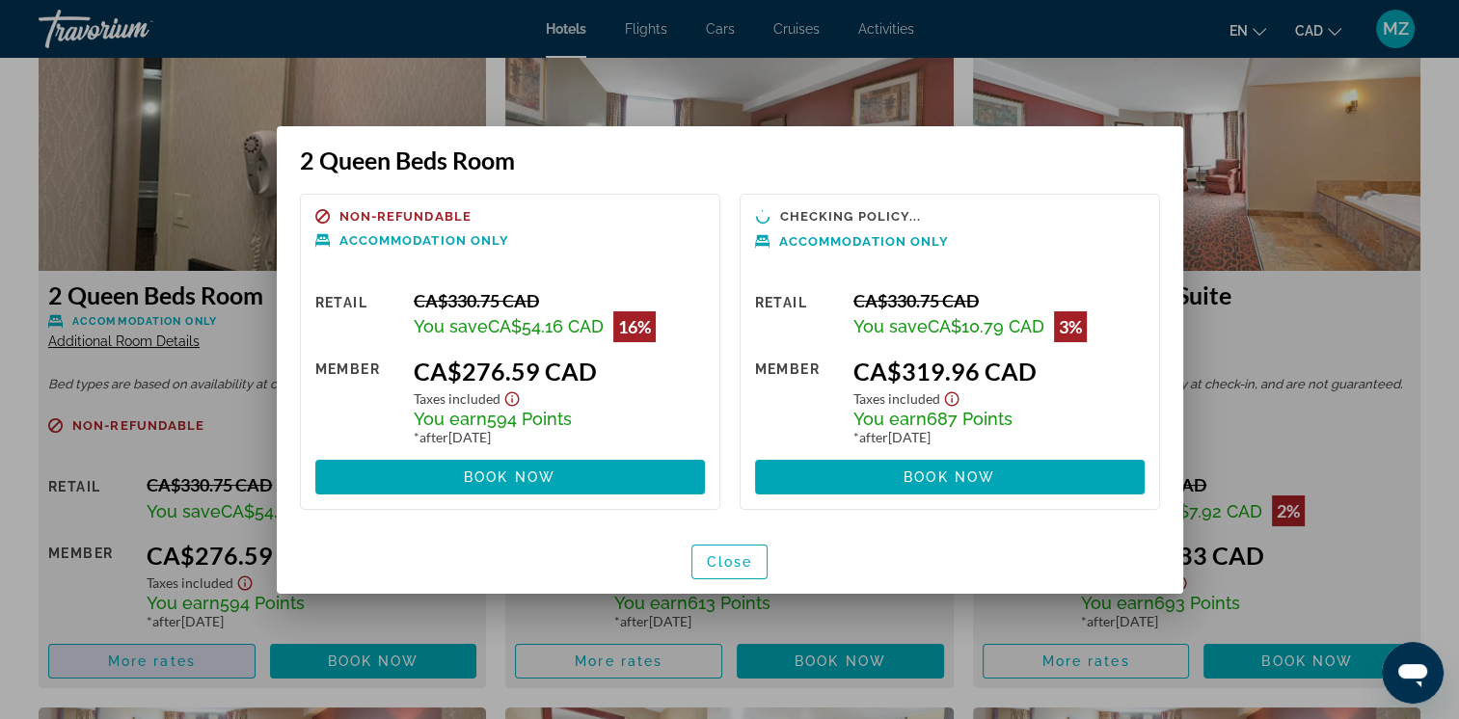
scroll to position [0, 0]
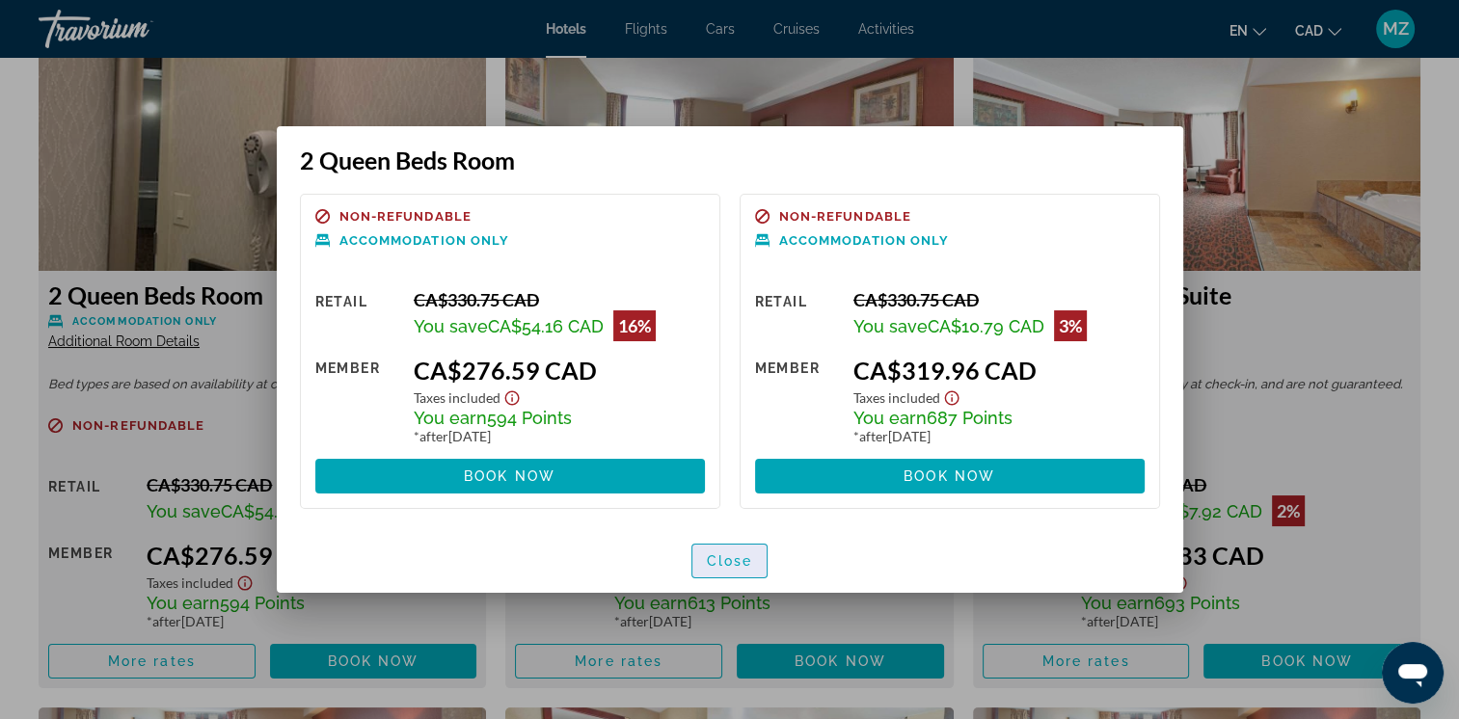
click at [736, 568] on span "Close" at bounding box center [730, 561] width 46 height 15
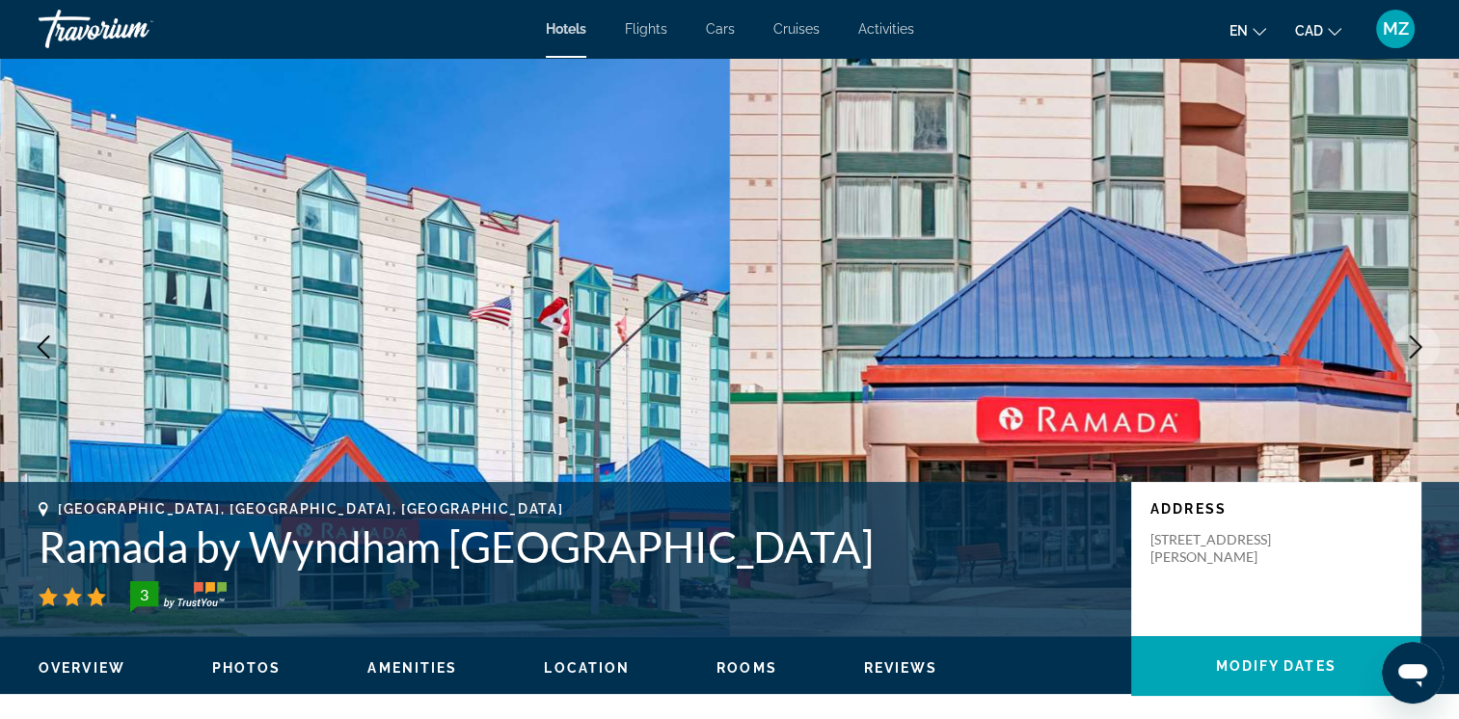
scroll to position [2700, 0]
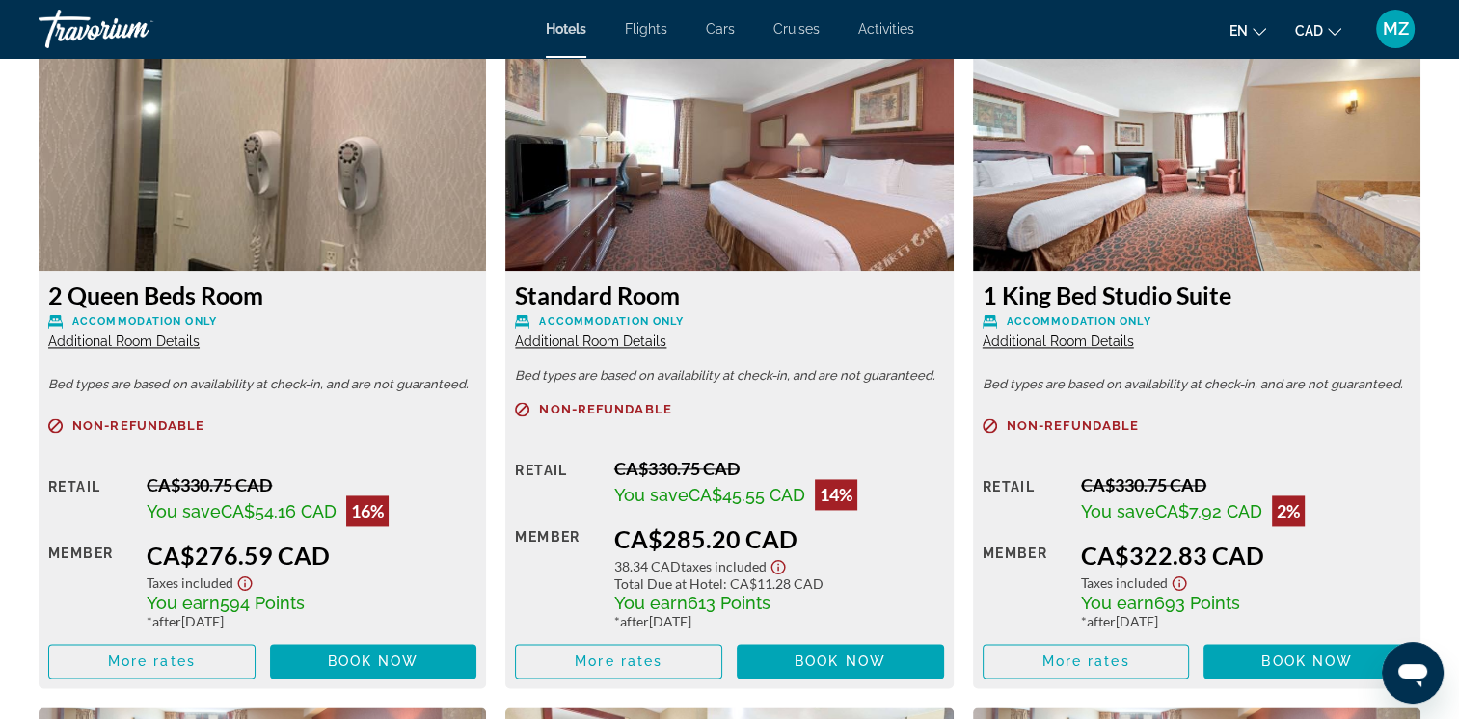
click at [135, 341] on span "Additional Room Details" at bounding box center [123, 341] width 151 height 15
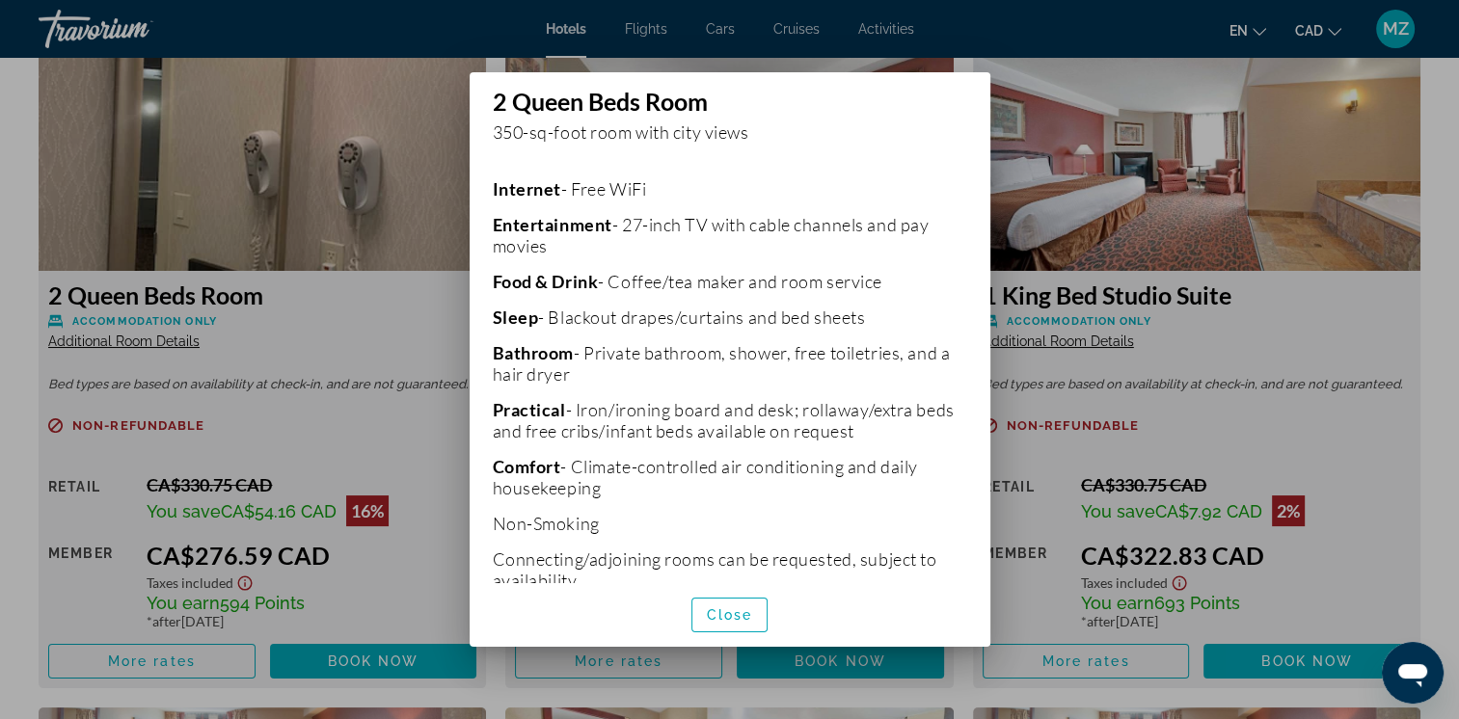
scroll to position [746, 0]
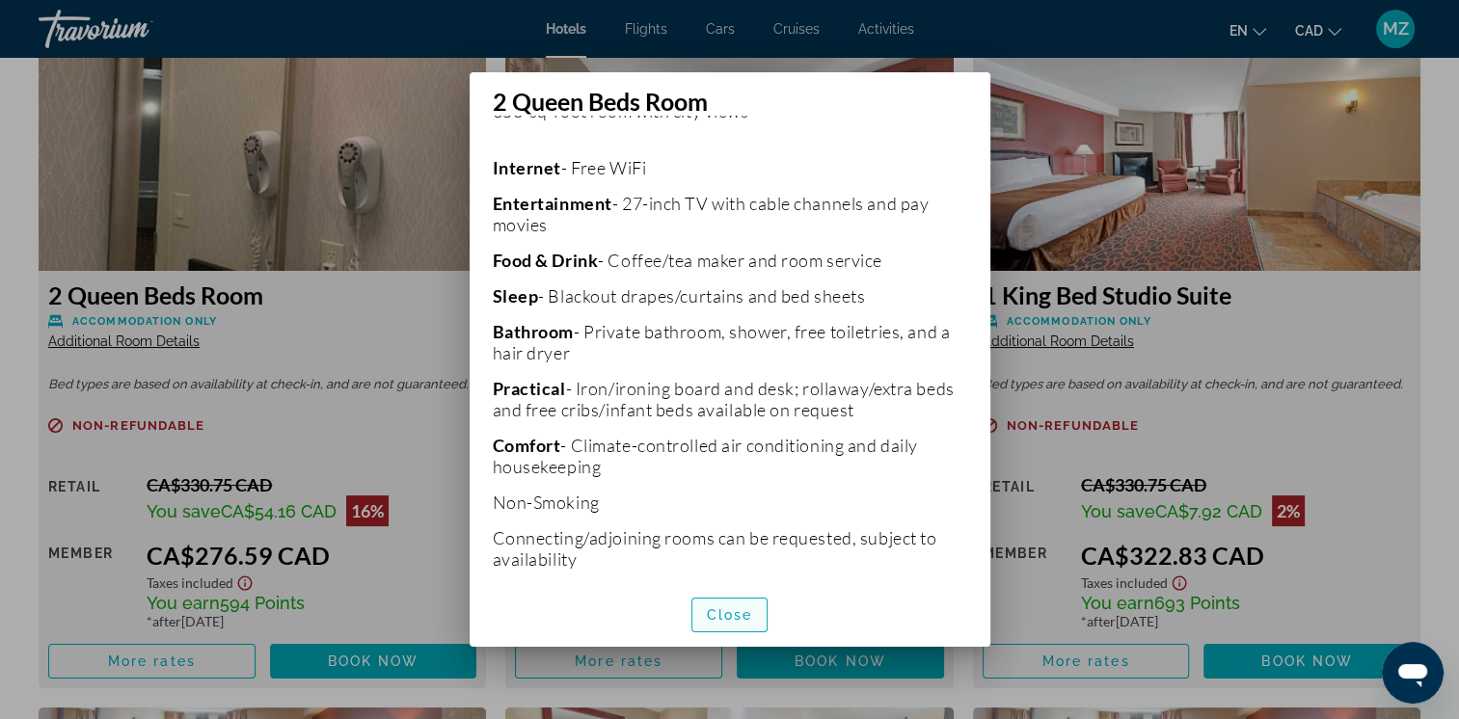
click at [715, 606] on span "button" at bounding box center [729, 615] width 75 height 46
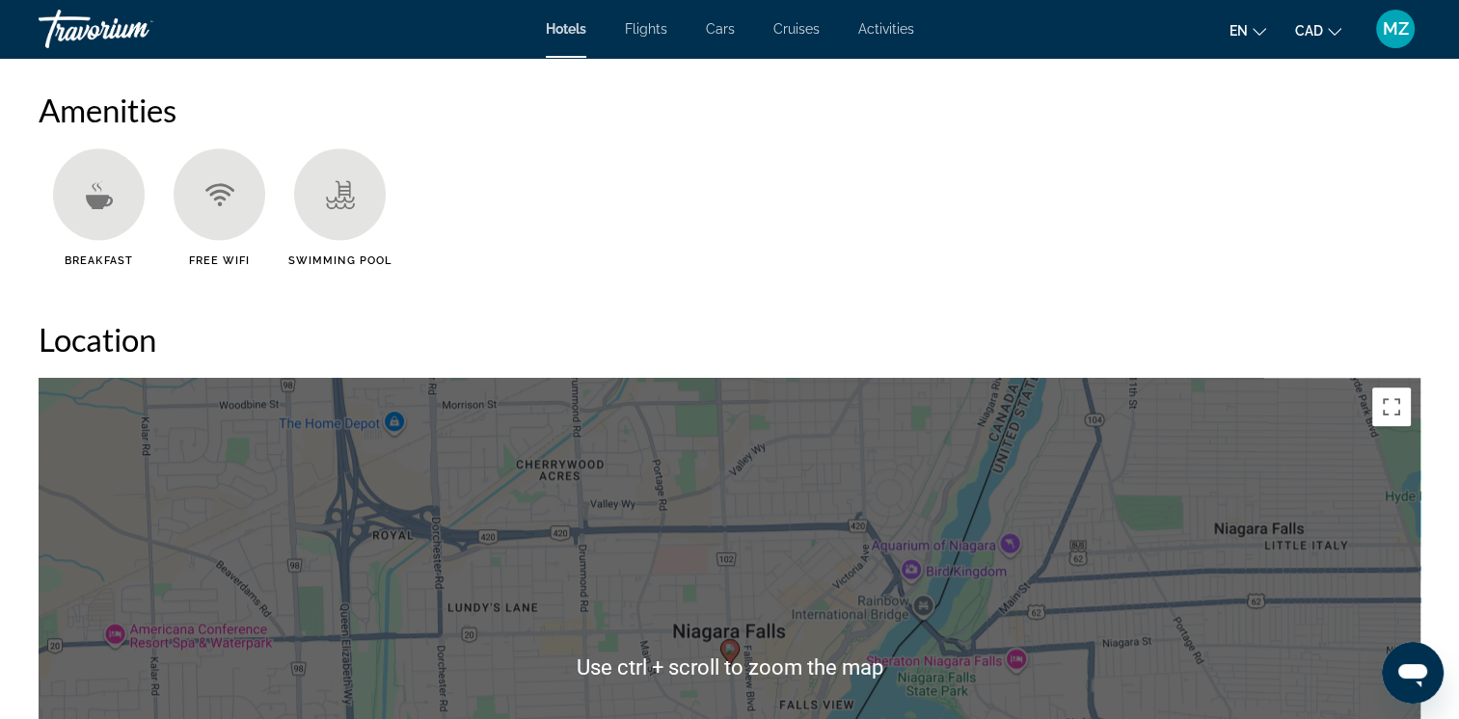
scroll to position [1254, 0]
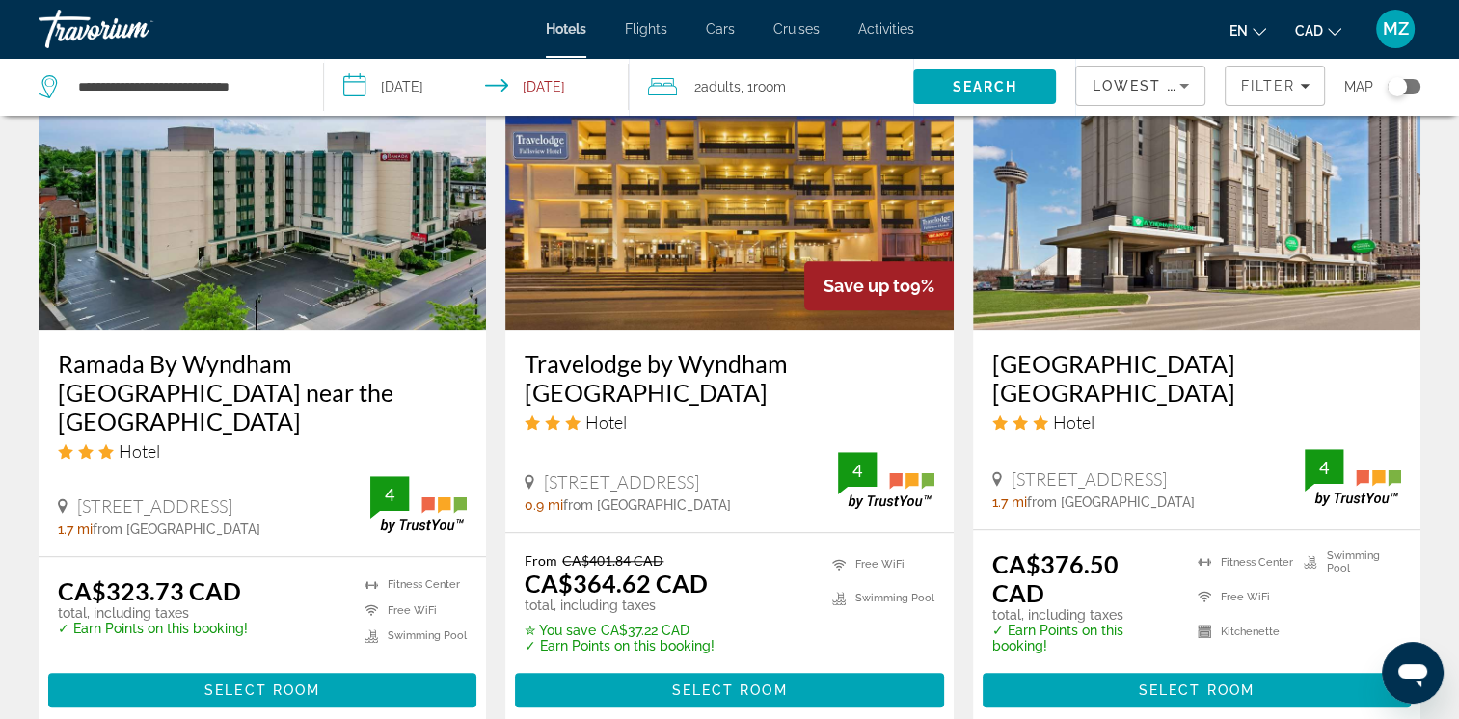
scroll to position [1832, 0]
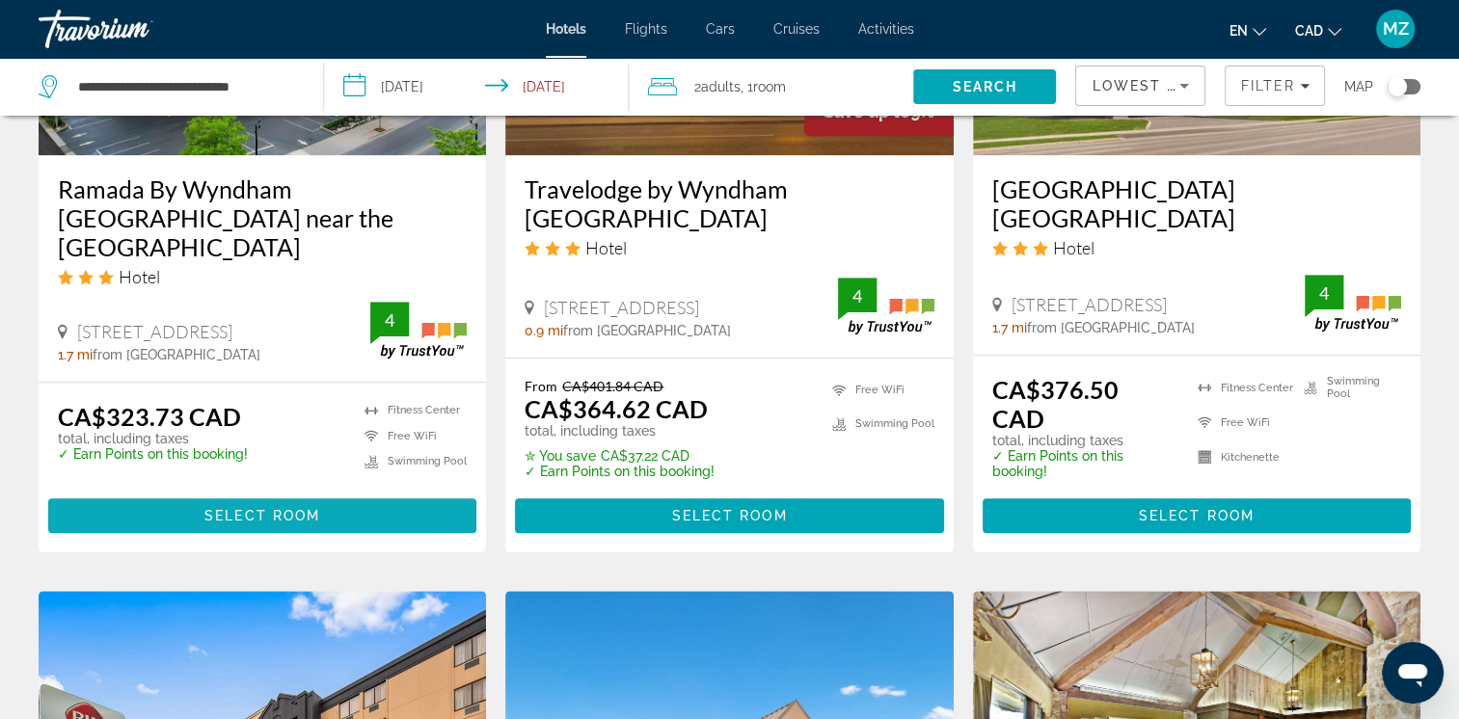
click at [271, 508] on span "Select Room" at bounding box center [262, 515] width 116 height 15
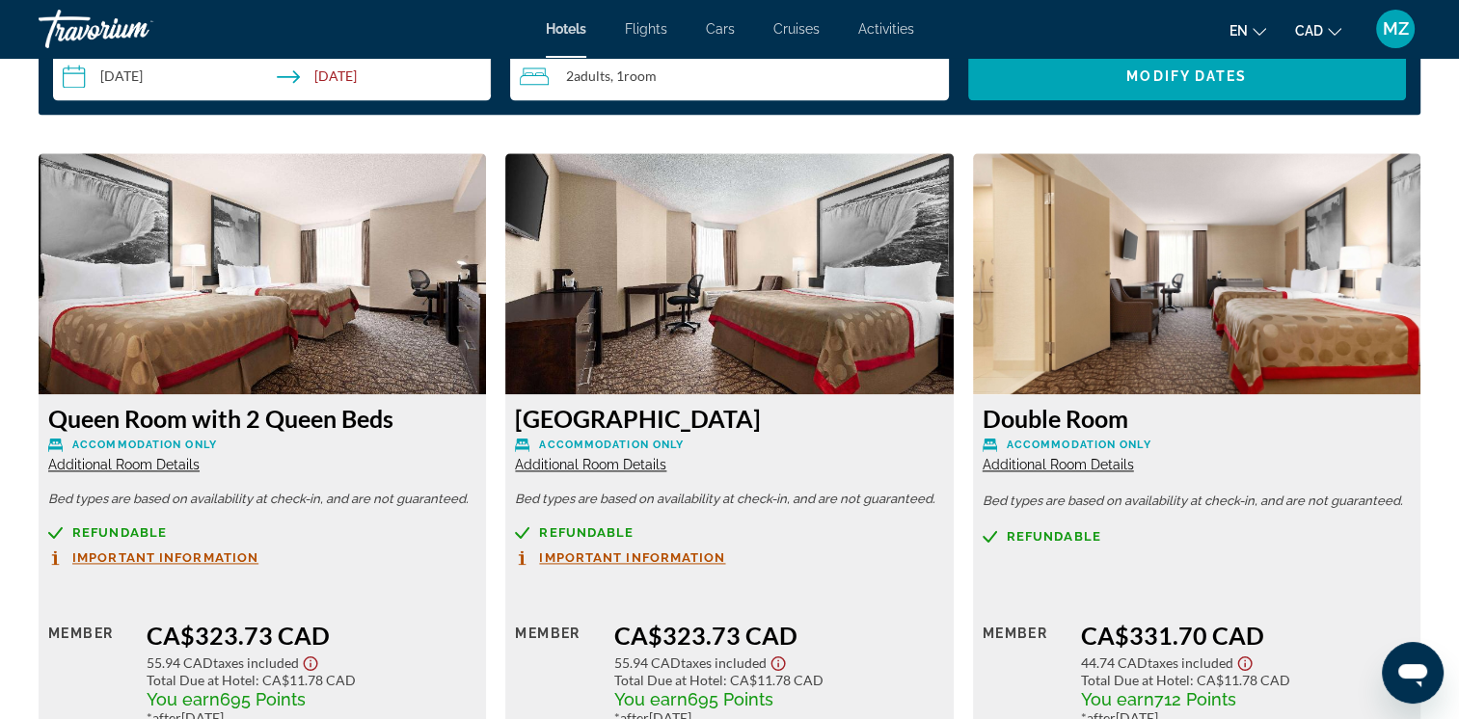
scroll to position [2411, 0]
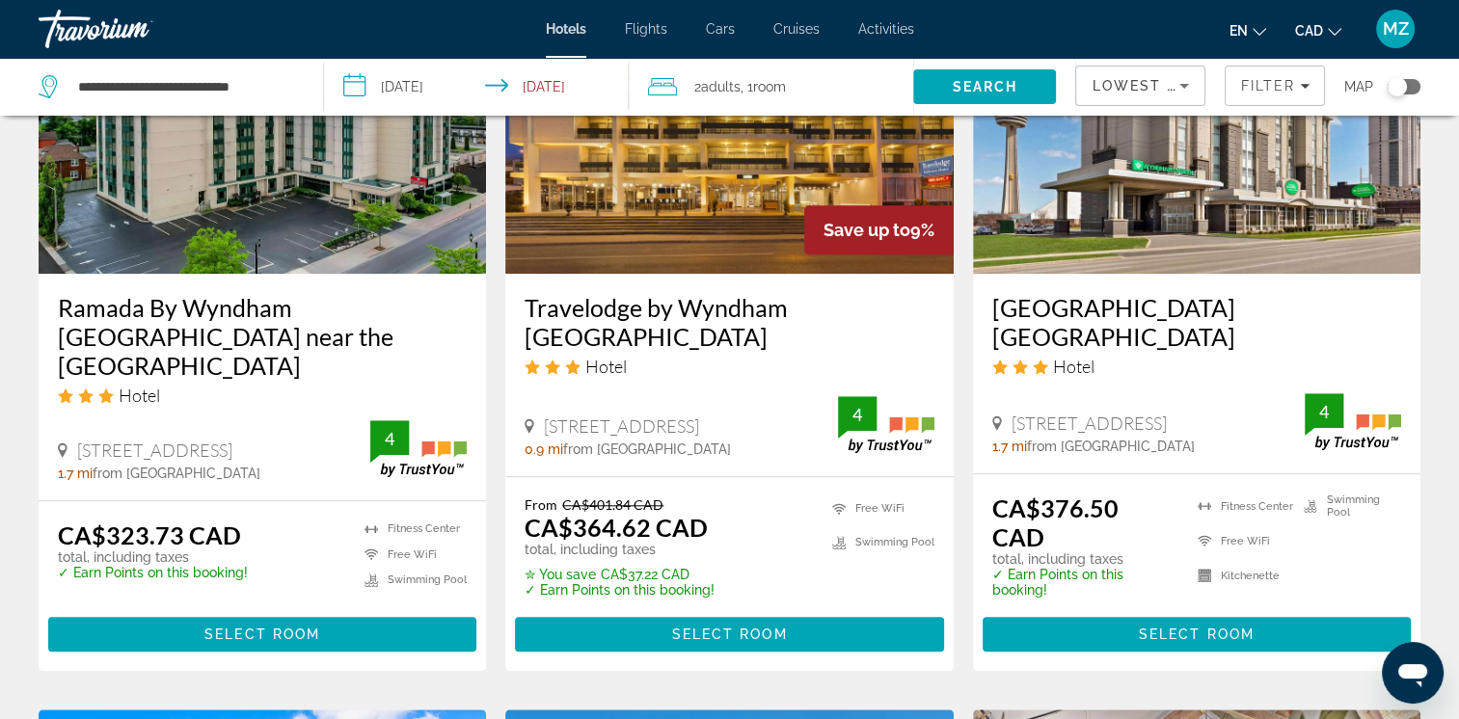
scroll to position [1832, 0]
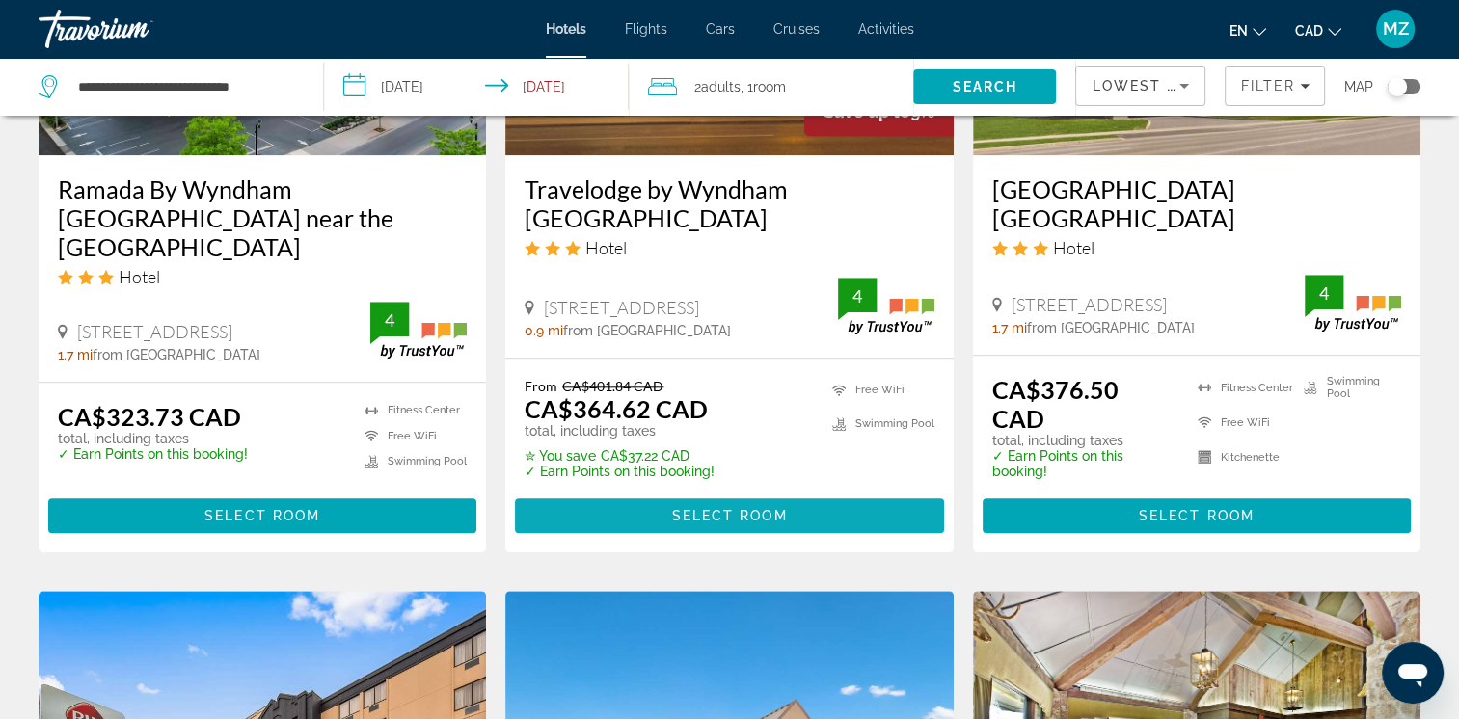
click at [684, 508] on span "Select Room" at bounding box center [729, 515] width 116 height 15
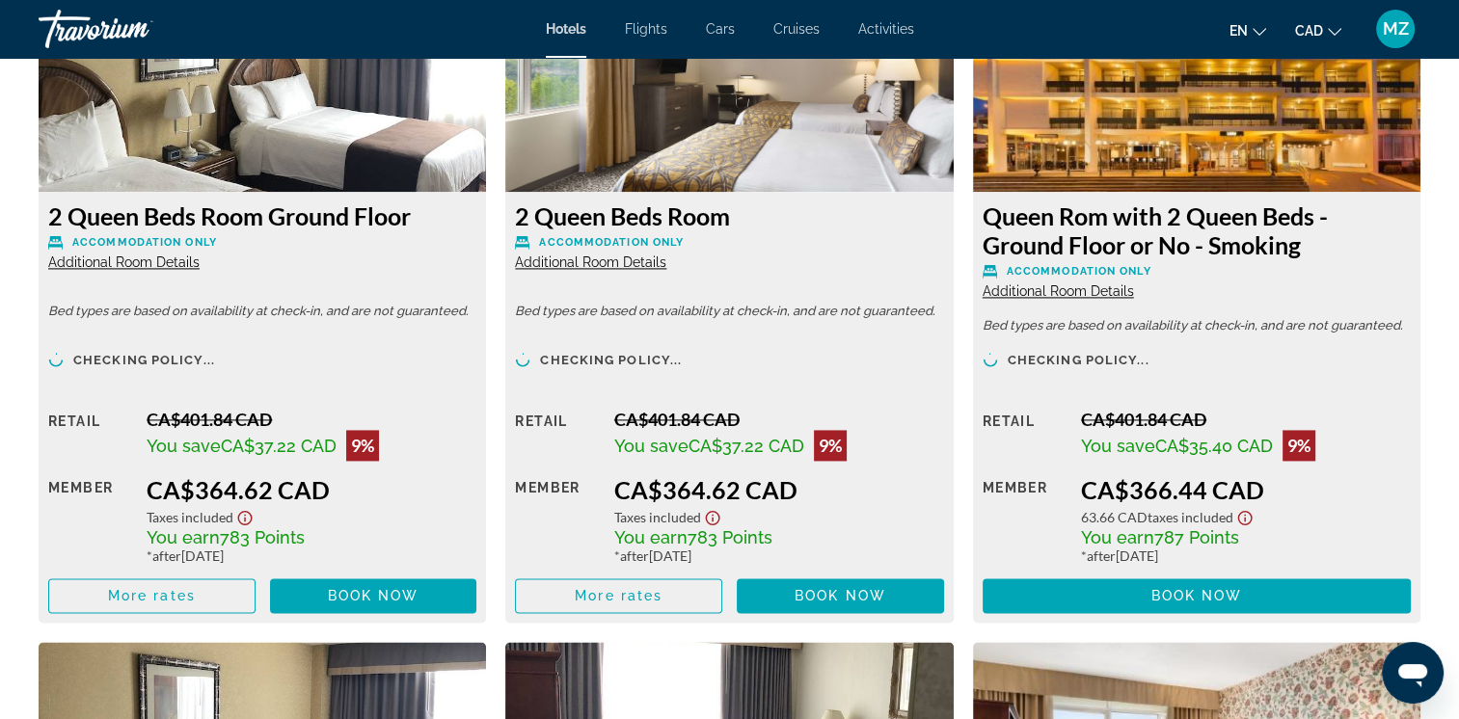
scroll to position [2672, 0]
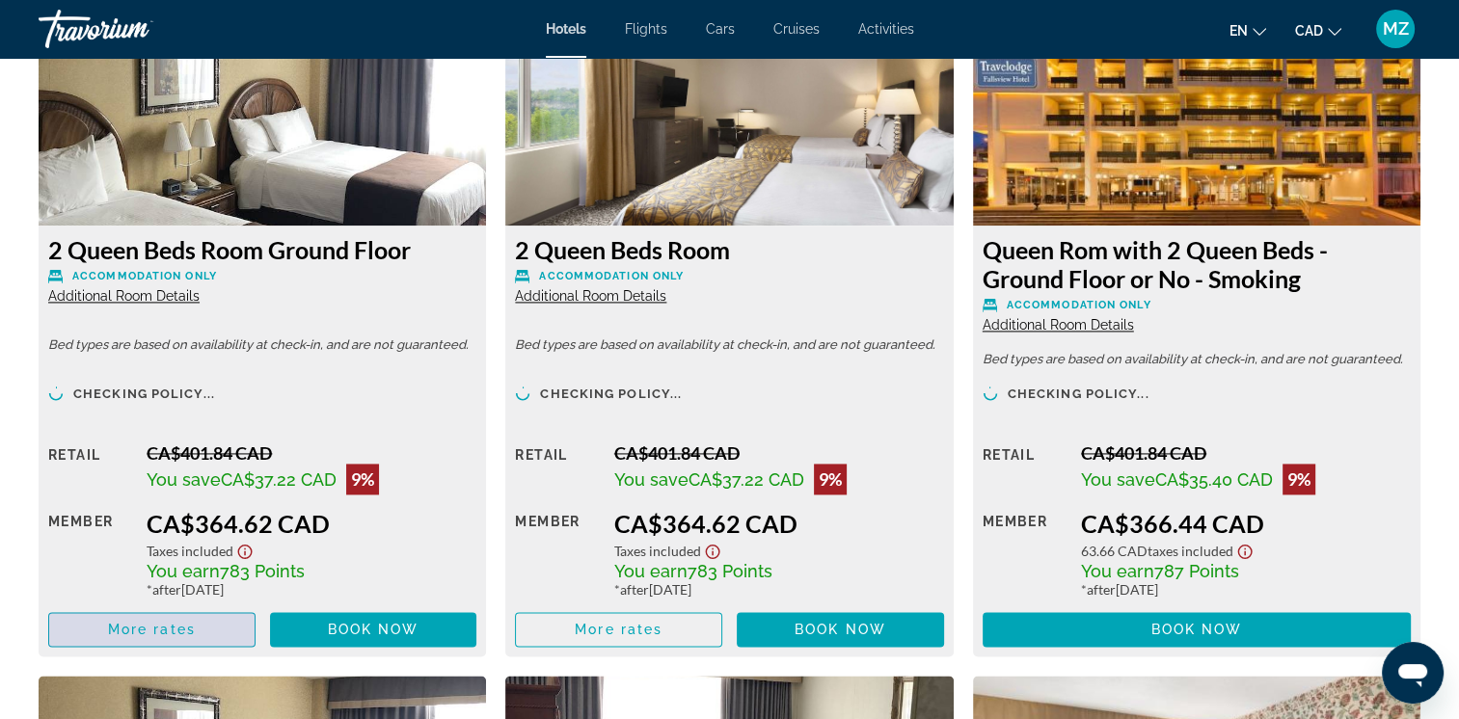
click at [203, 626] on span "Main content" at bounding box center [151, 630] width 205 height 46
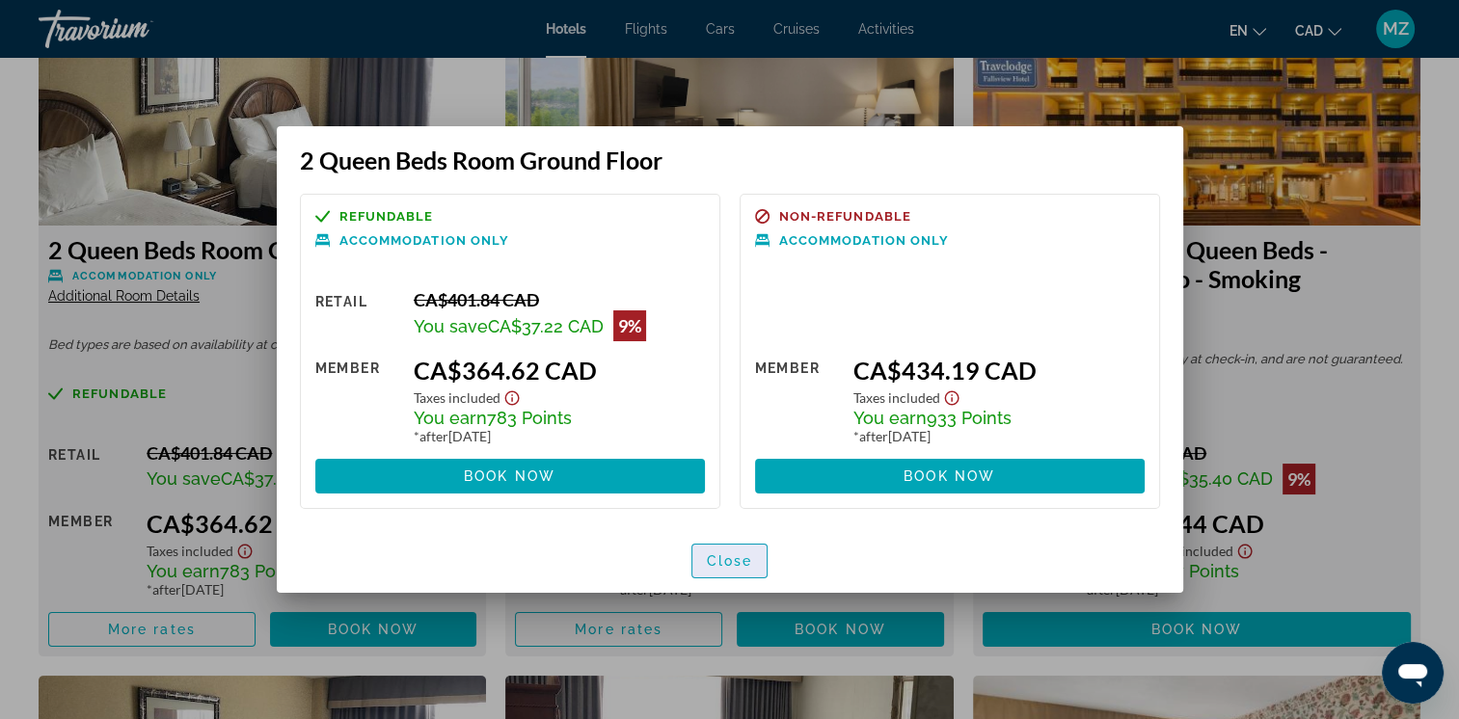
click at [706, 569] on span "button" at bounding box center [729, 561] width 75 height 46
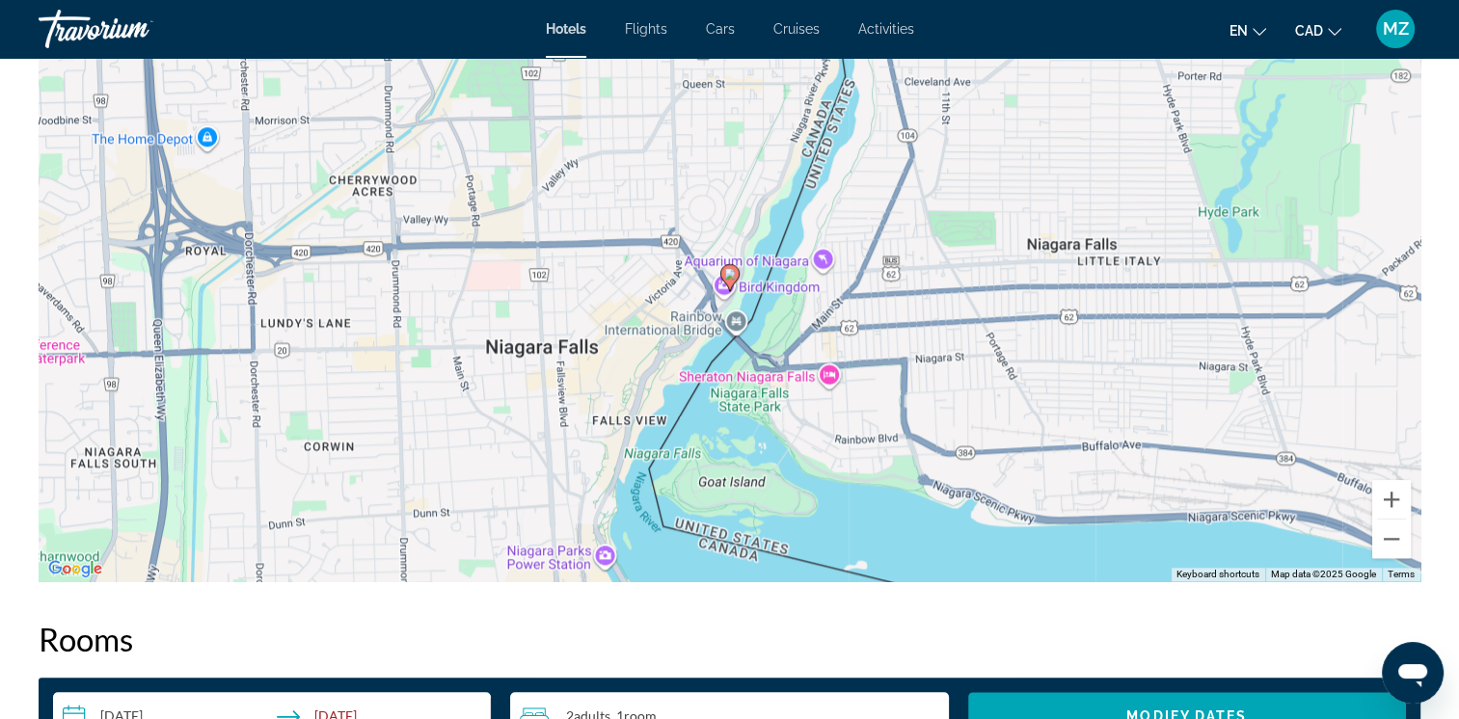
scroll to position [1419, 0]
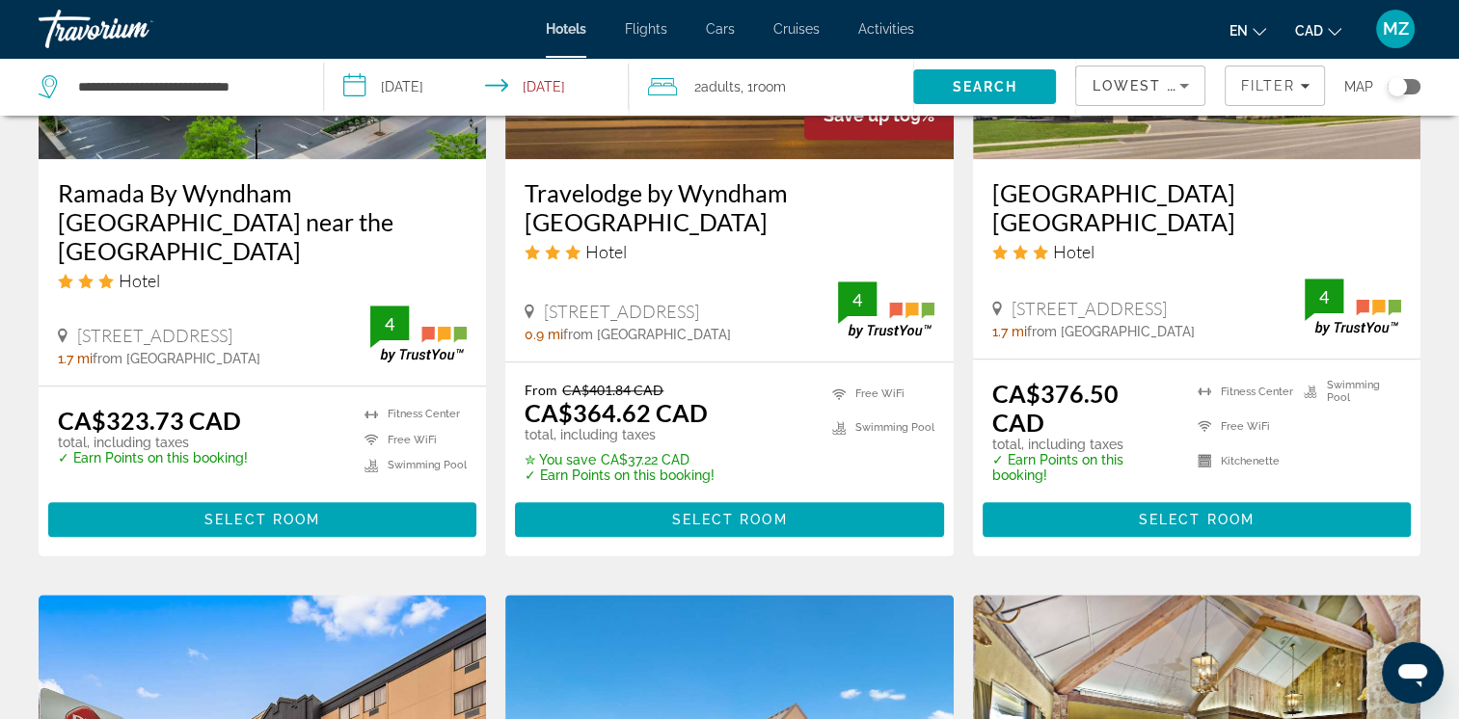
scroll to position [1832, 0]
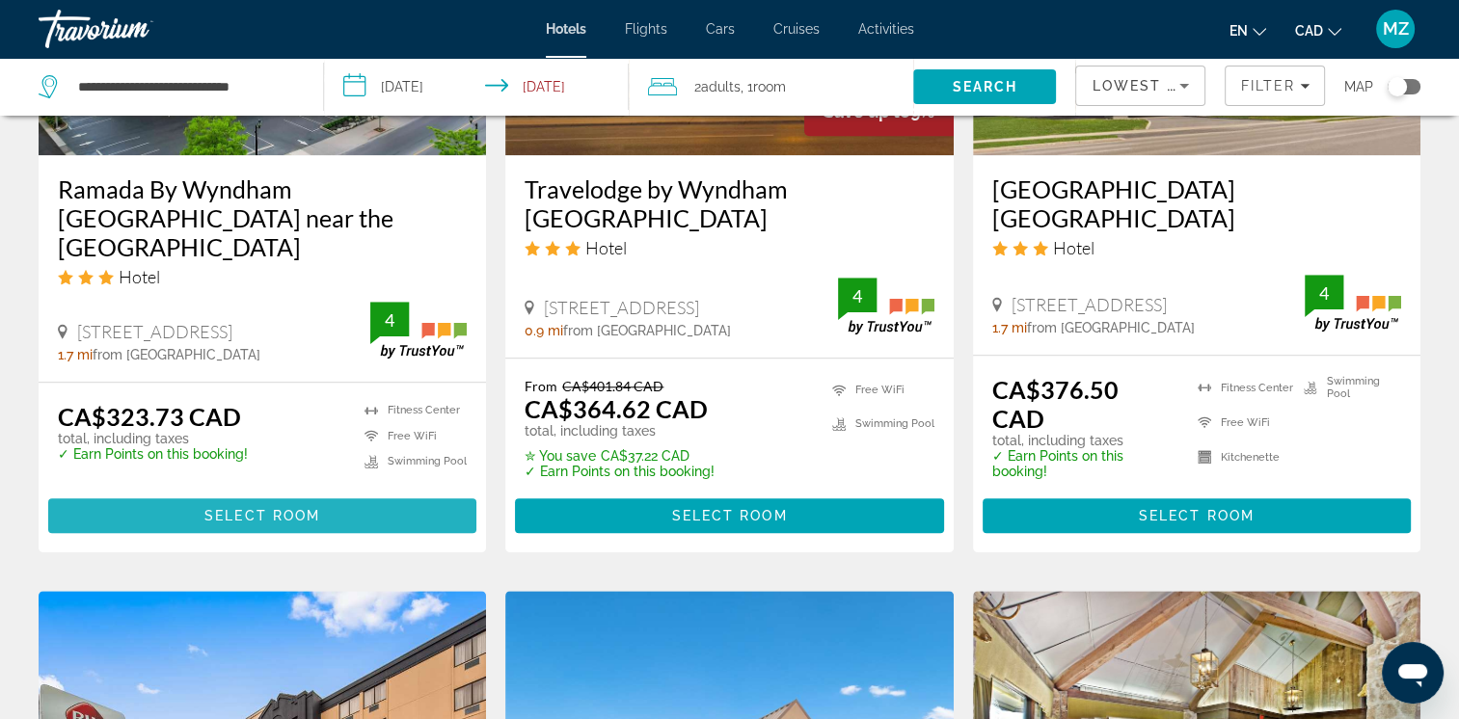
click at [263, 508] on span "Select Room" at bounding box center [262, 515] width 116 height 15
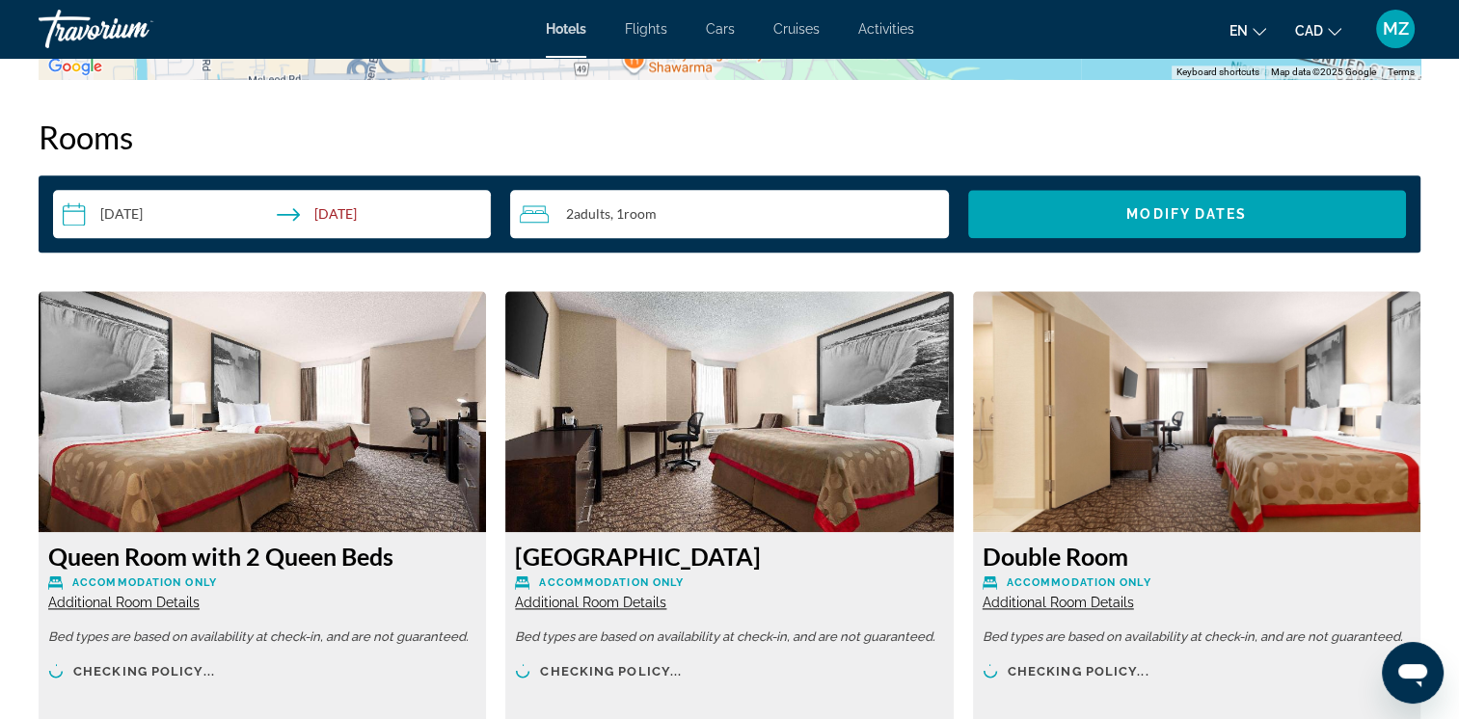
scroll to position [2797, 0]
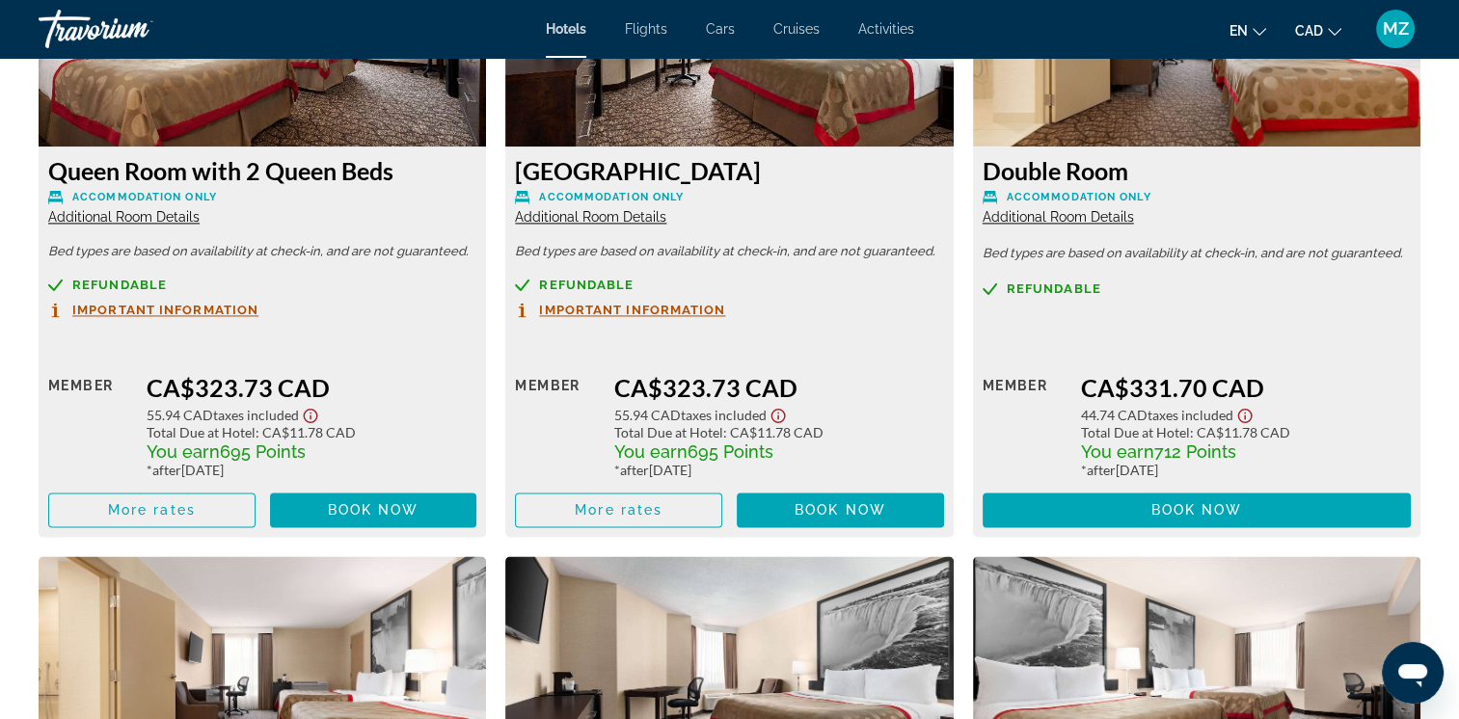
click at [158, 314] on span "Important Information" at bounding box center [165, 310] width 186 height 13
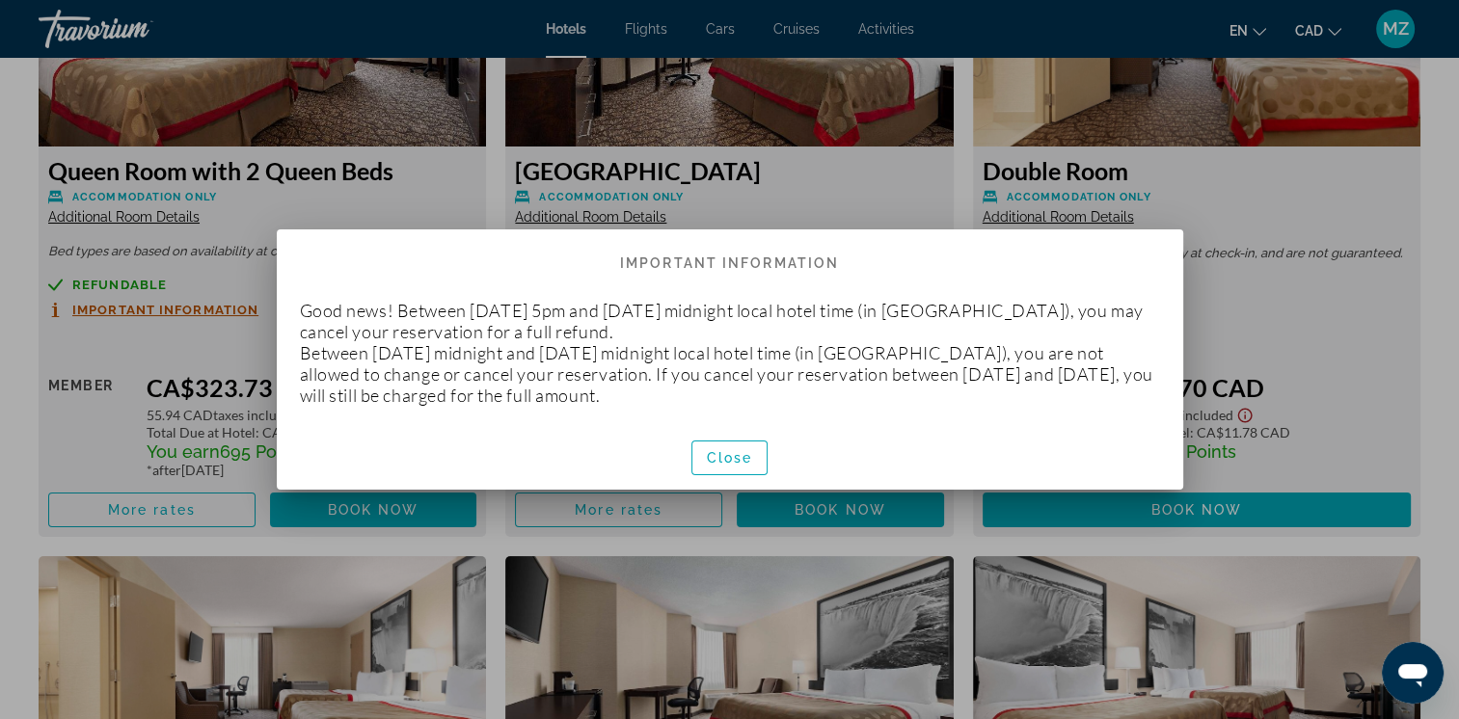
scroll to position [0, 0]
click at [741, 453] on span "Close" at bounding box center [730, 457] width 46 height 15
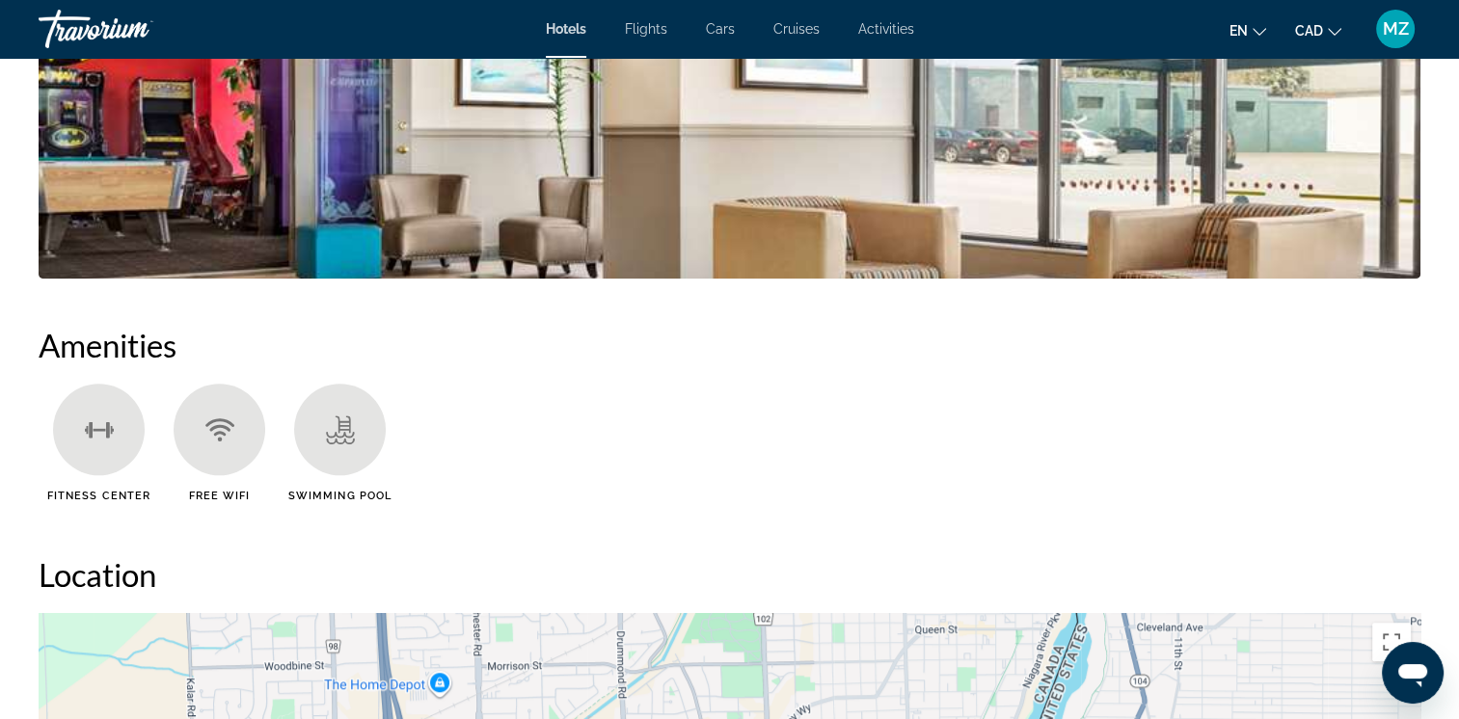
scroll to position [1157, 0]
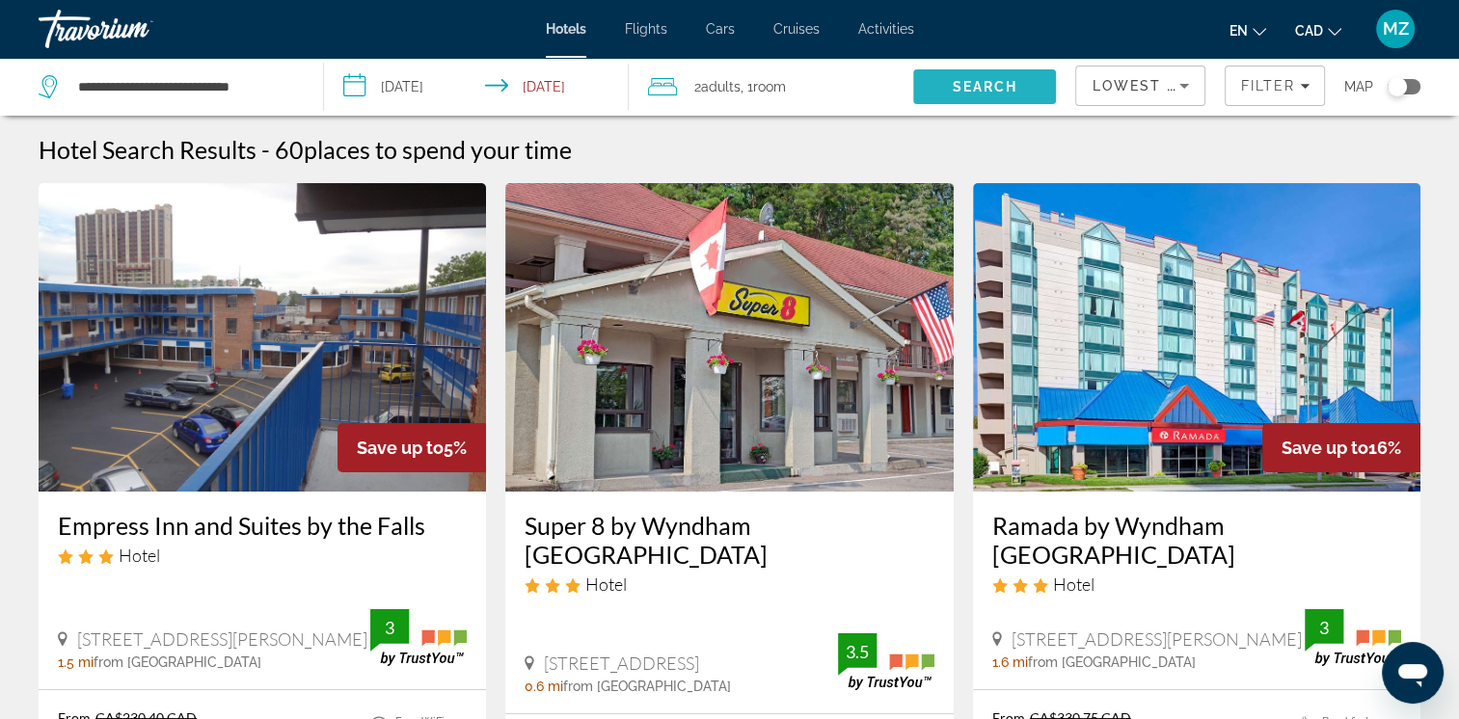
click at [940, 89] on span "Search" at bounding box center [984, 87] width 143 height 46
click at [964, 88] on span "Search" at bounding box center [986, 86] width 66 height 15
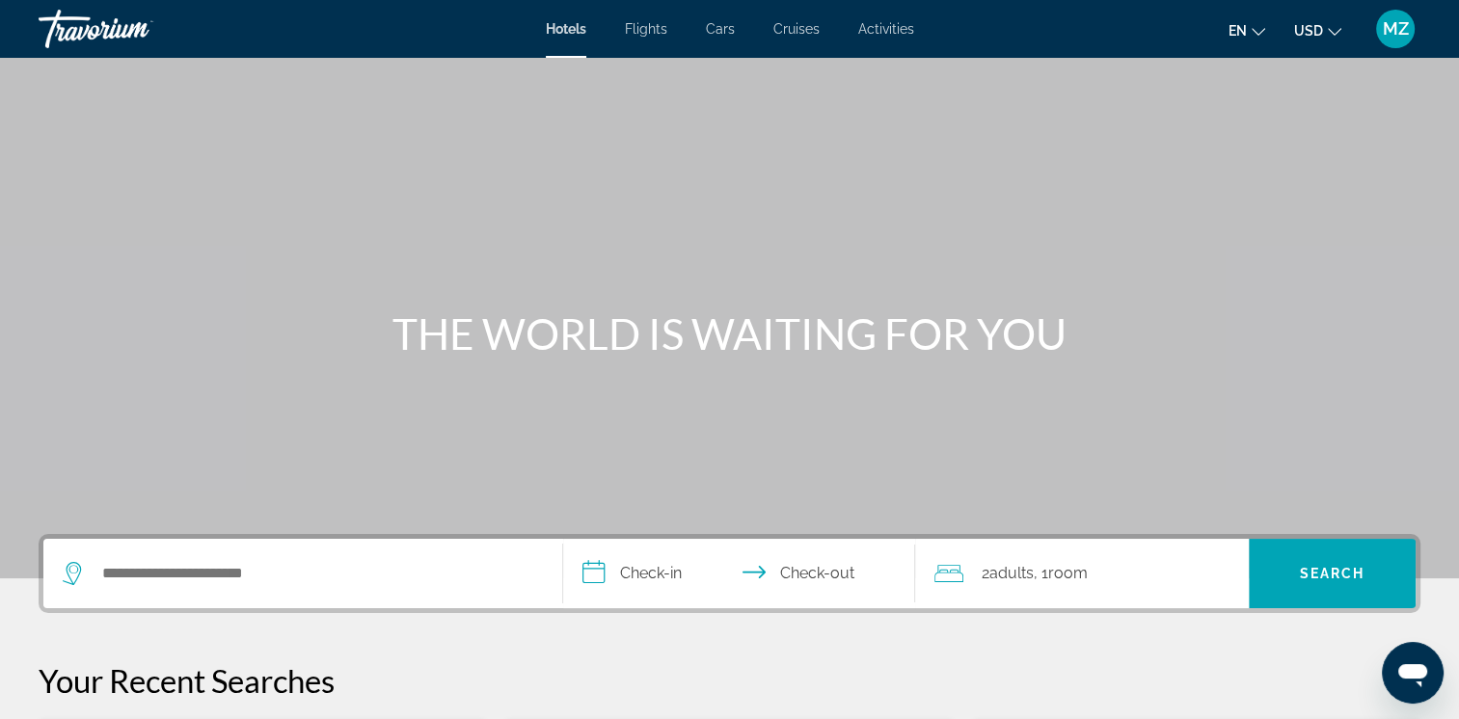
click at [1342, 30] on ul "en English Español Français Italiano Português русский USD USD ($) MXN (Mex$) C…" at bounding box center [1300, 29] width 142 height 31
click at [1331, 34] on icon "Change currency" at bounding box center [1335, 32] width 14 height 14
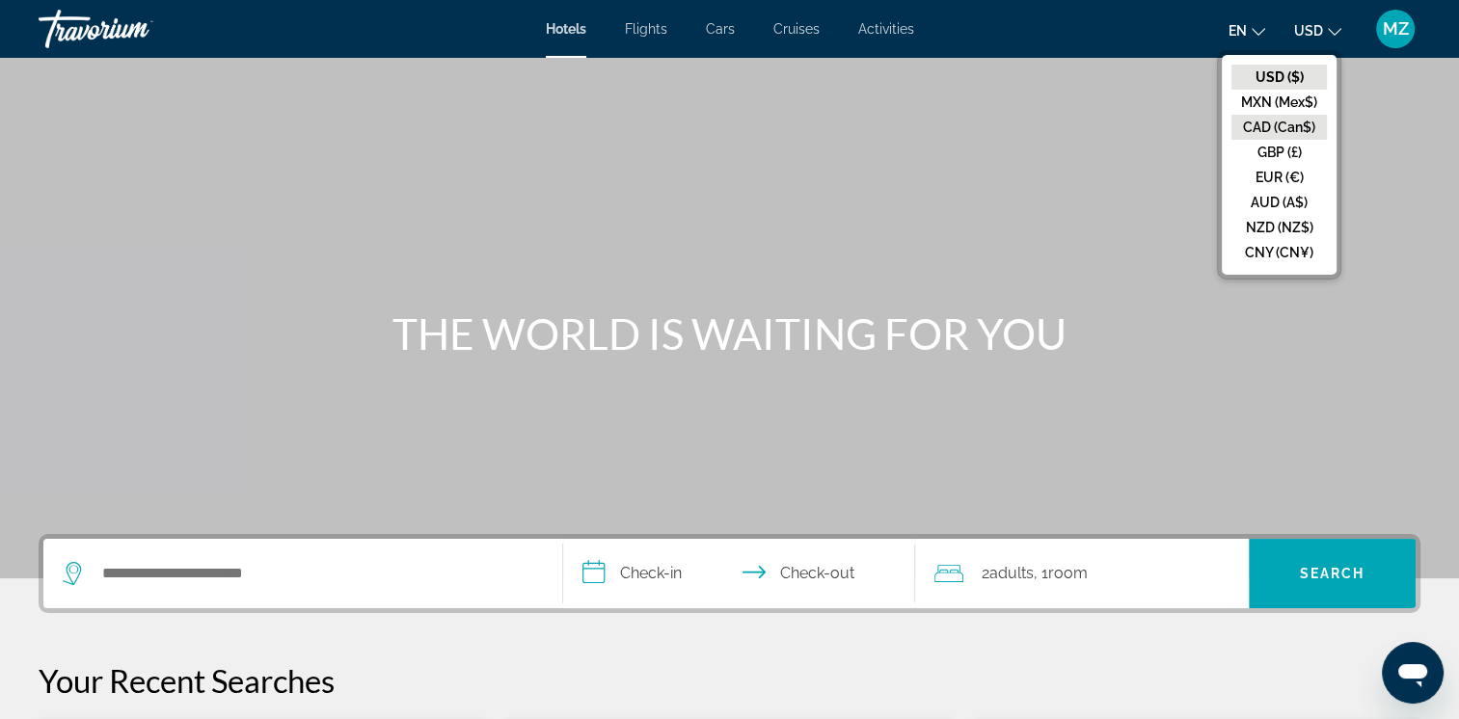
click at [1269, 127] on button "CAD (Can$)" at bounding box center [1279, 127] width 95 height 25
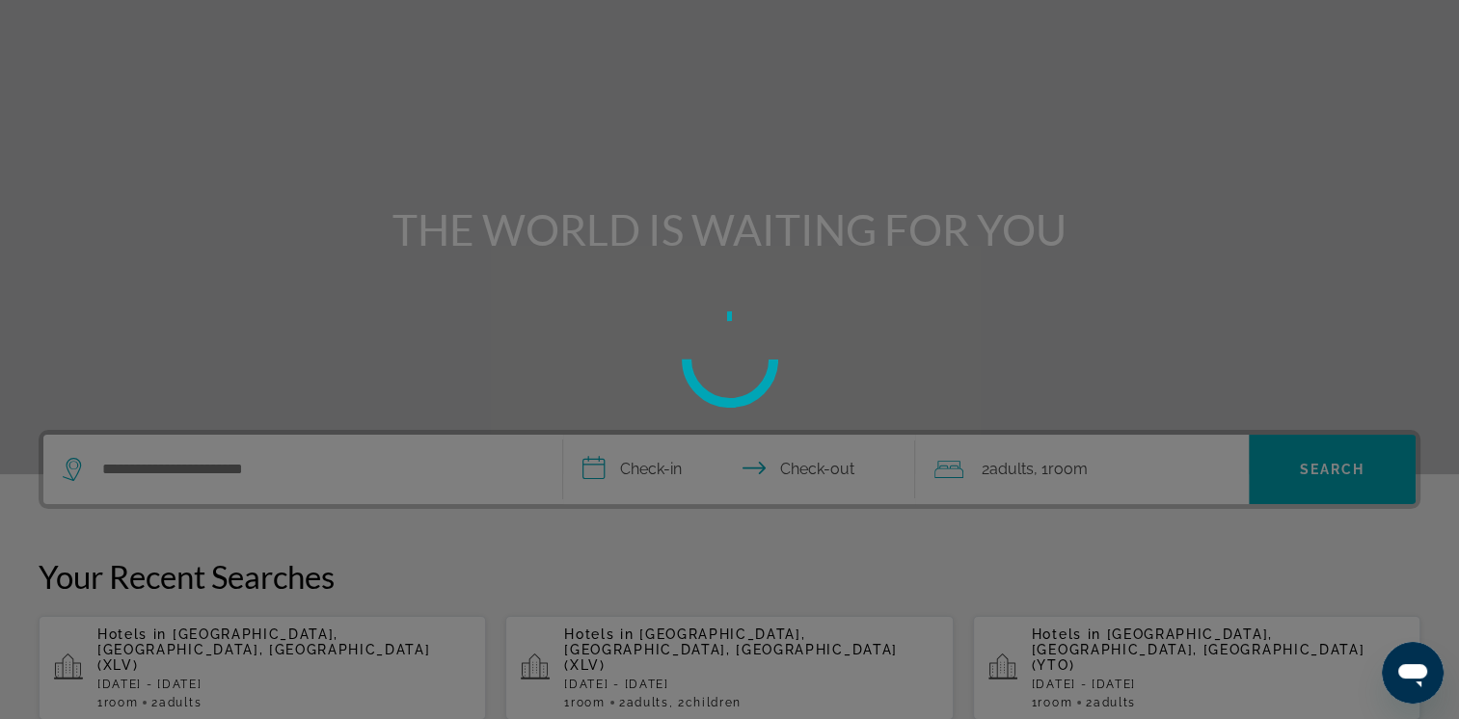
scroll to position [289, 0]
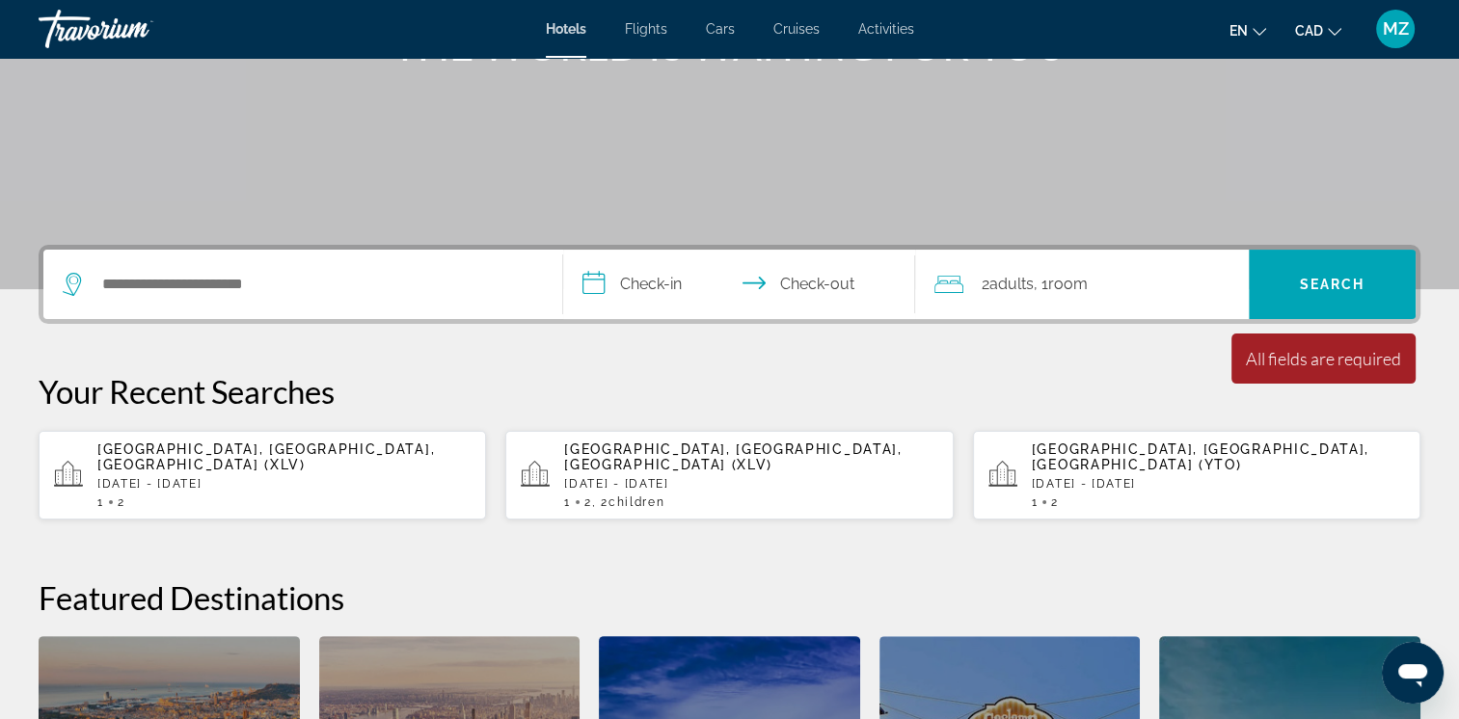
click at [309, 478] on div "Niagara Falls, ON, Canada (XLV) Sat, 11 Oct - Mon, 13 Oct 1 2" at bounding box center [283, 476] width 373 height 68
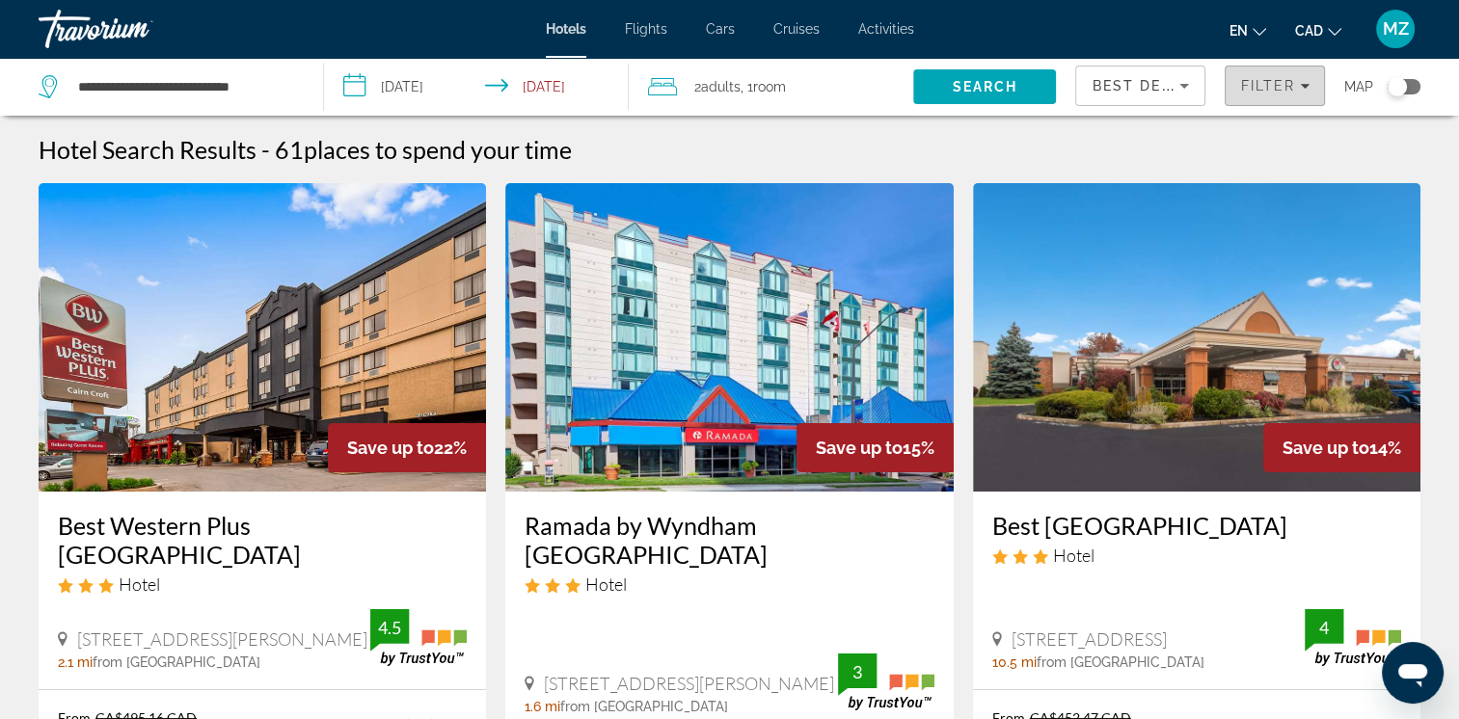
click at [1304, 91] on div "Filter" at bounding box center [1274, 85] width 69 height 15
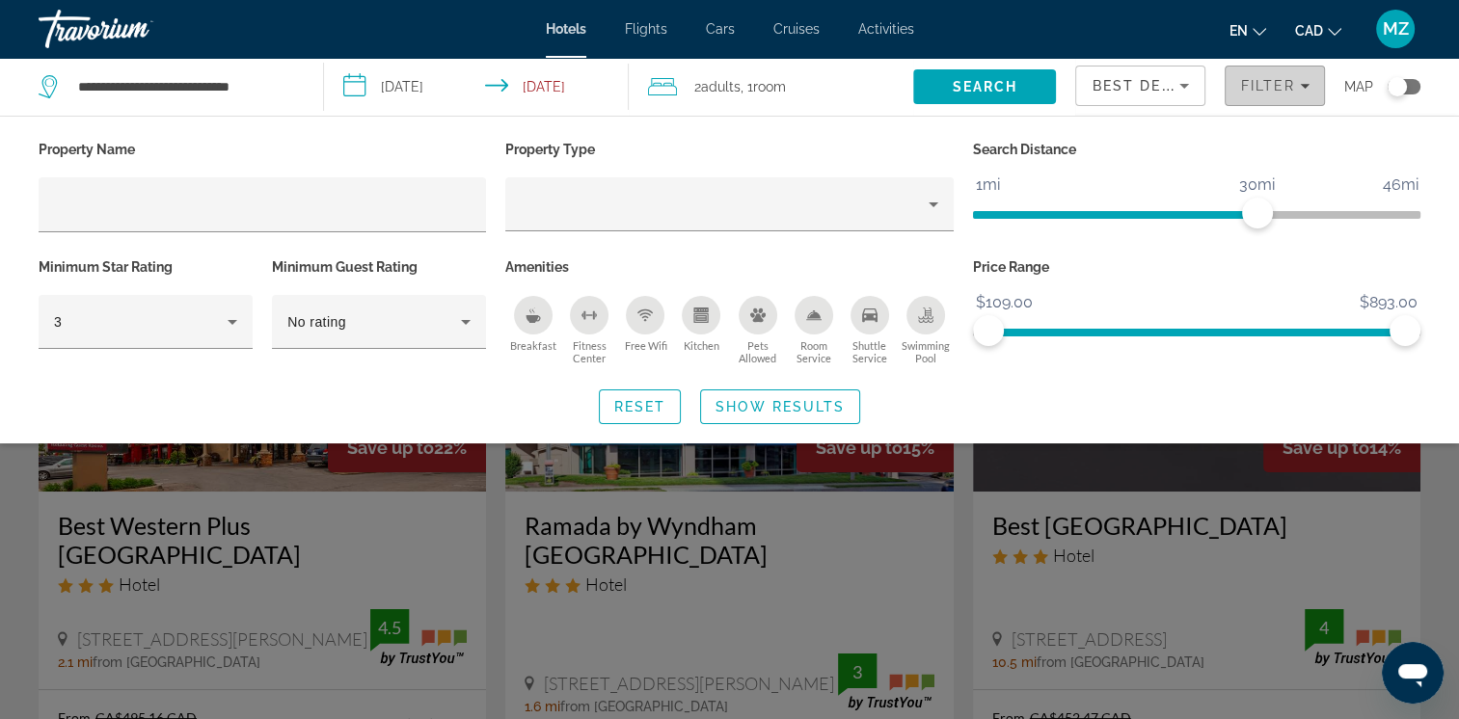
click at [1302, 88] on icon "Filters" at bounding box center [1305, 86] width 10 height 10
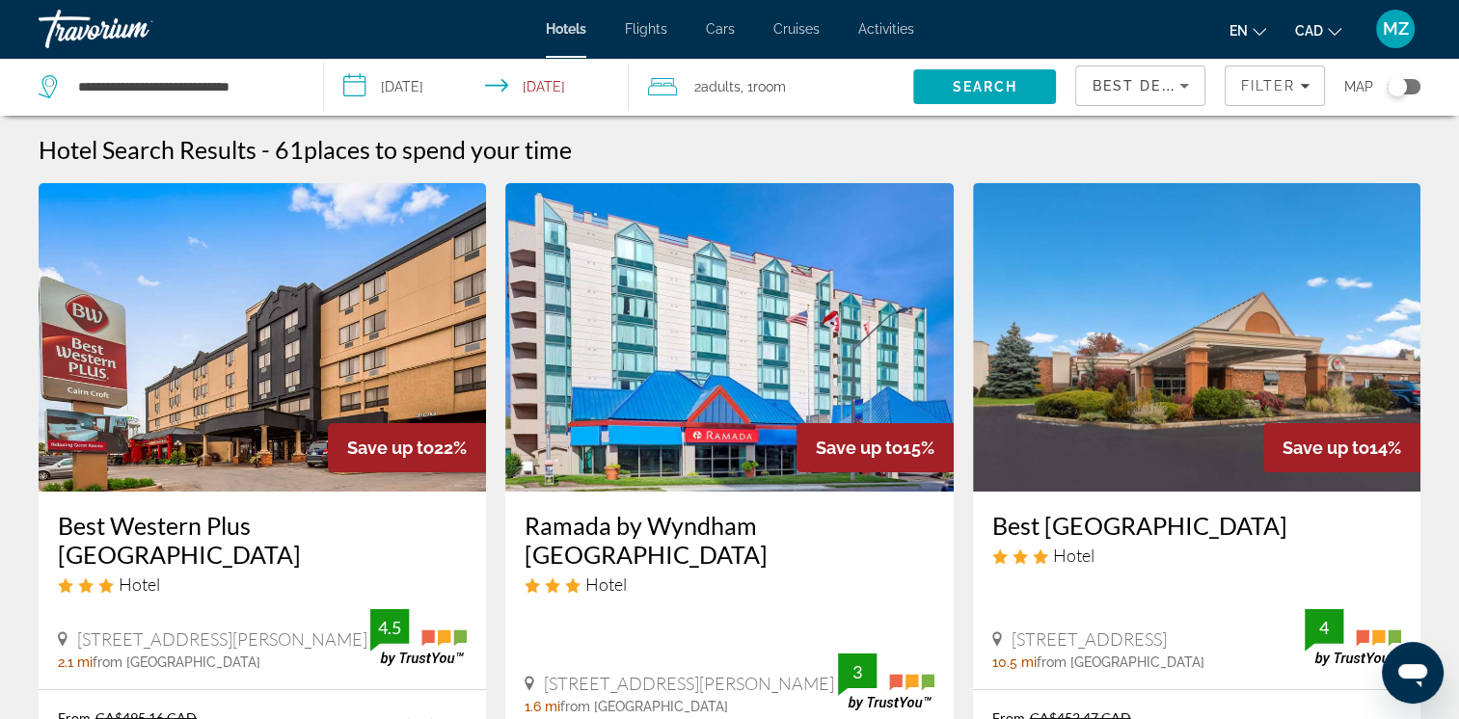
click at [1159, 79] on span "Best Deals" at bounding box center [1142, 85] width 100 height 15
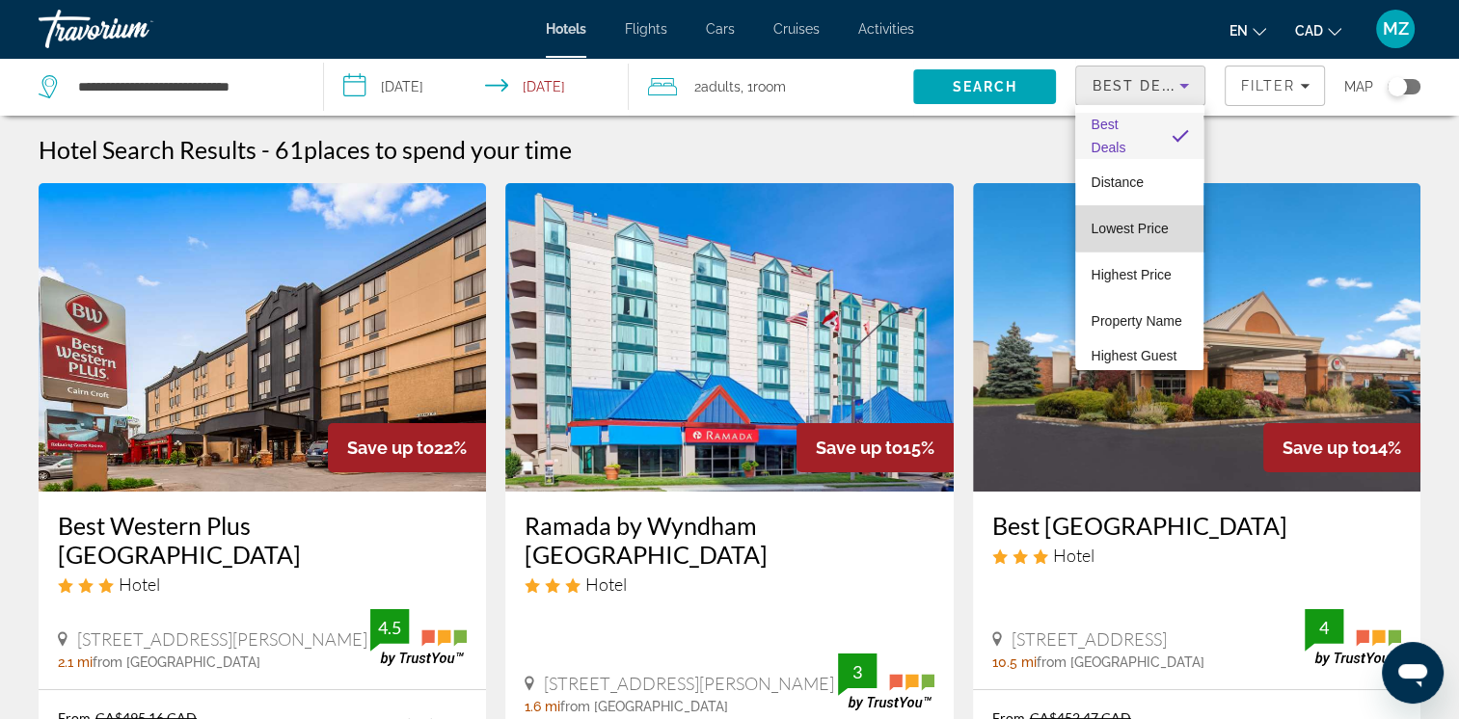
click at [1144, 222] on span "Lowest Price" at bounding box center [1129, 228] width 77 height 15
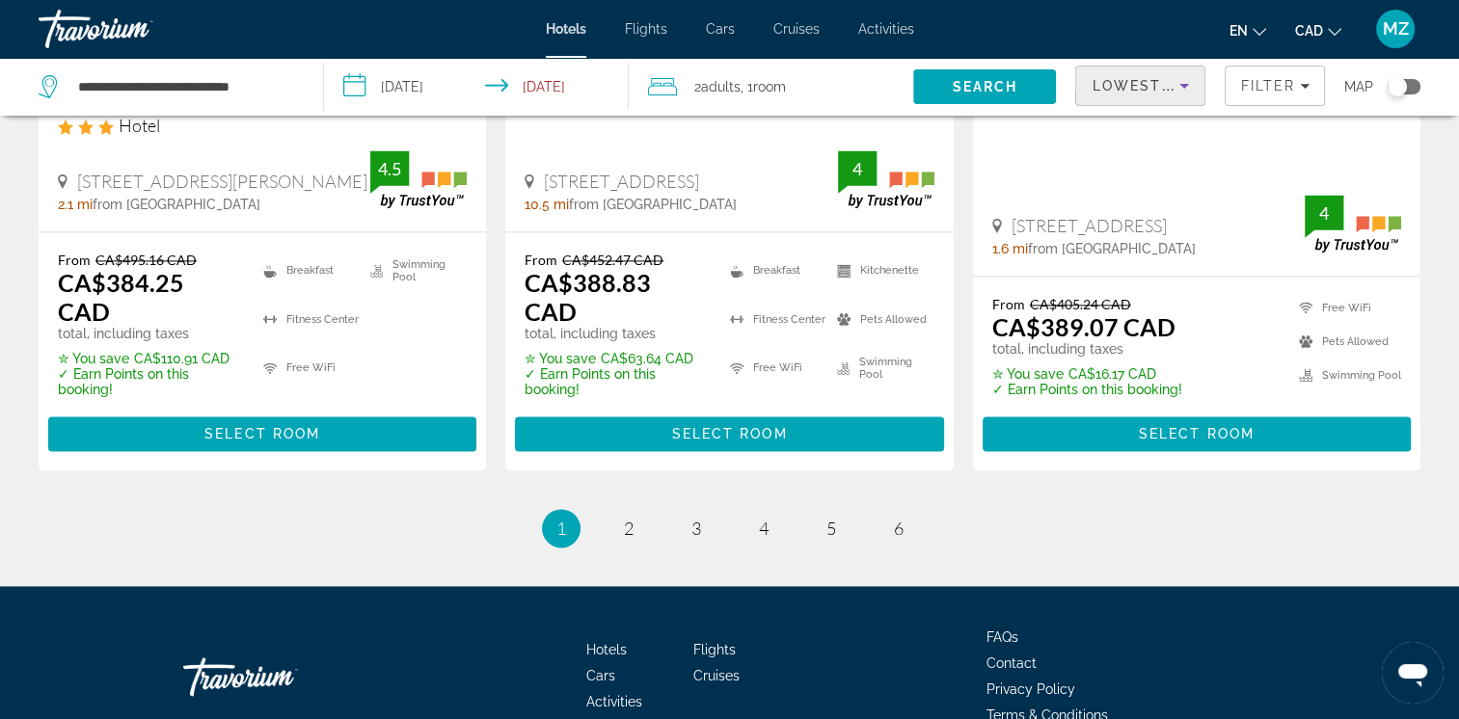
scroll to position [2700, 0]
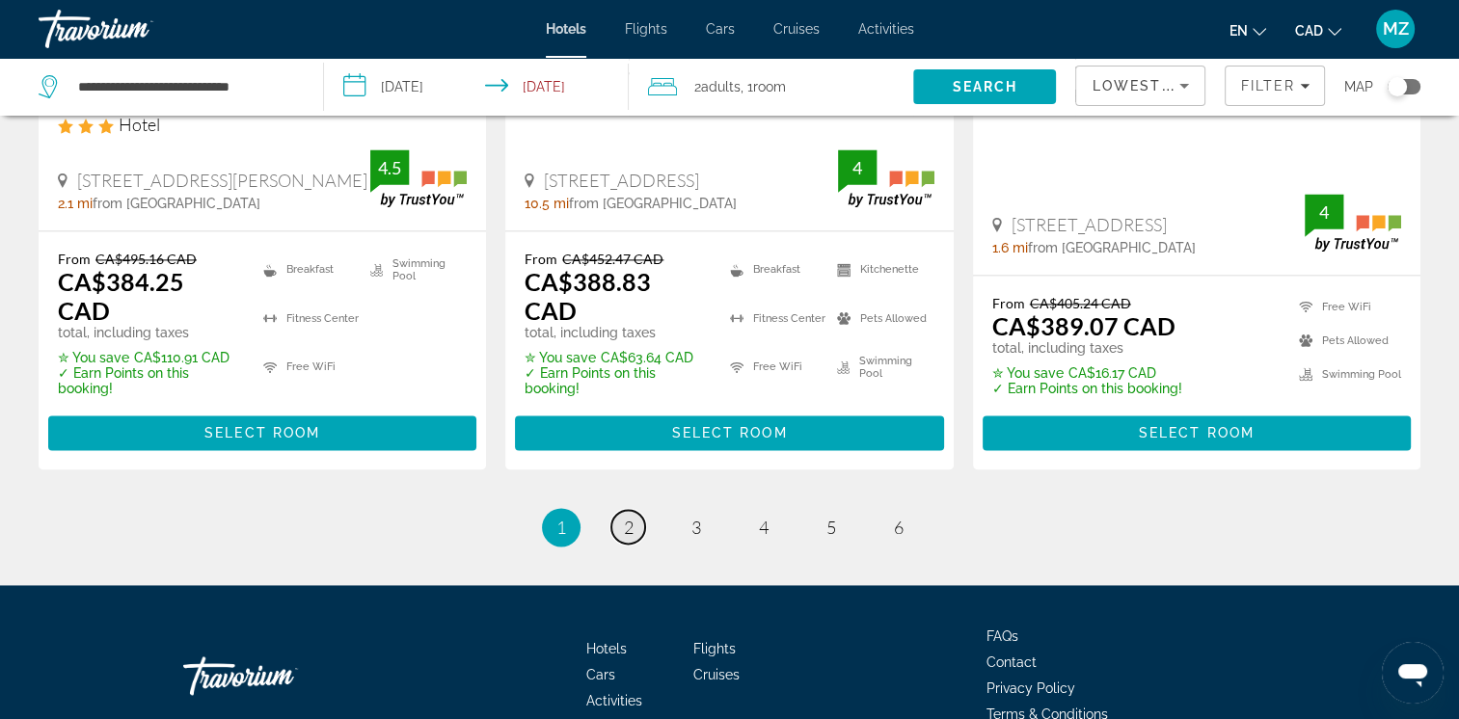
click at [630, 517] on span "2" at bounding box center [629, 527] width 10 height 21
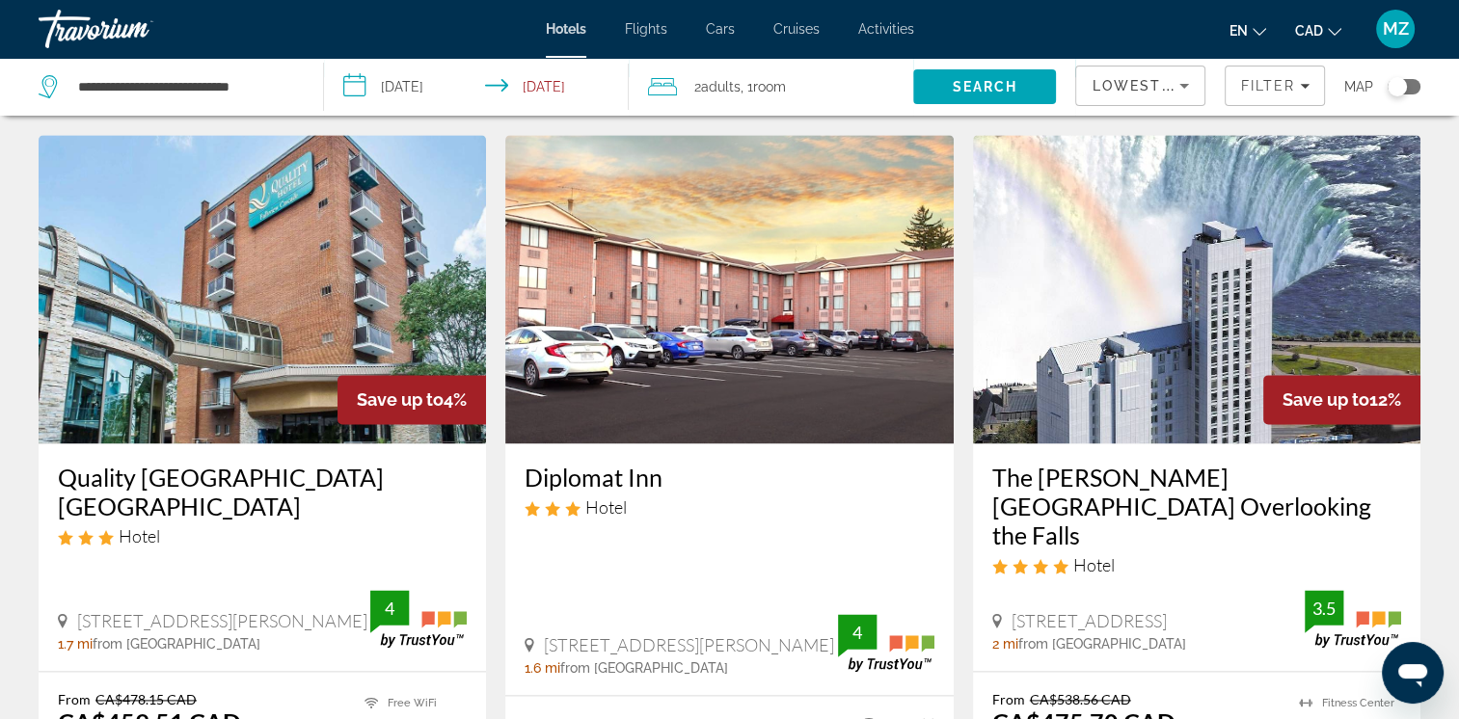
scroll to position [2508, 0]
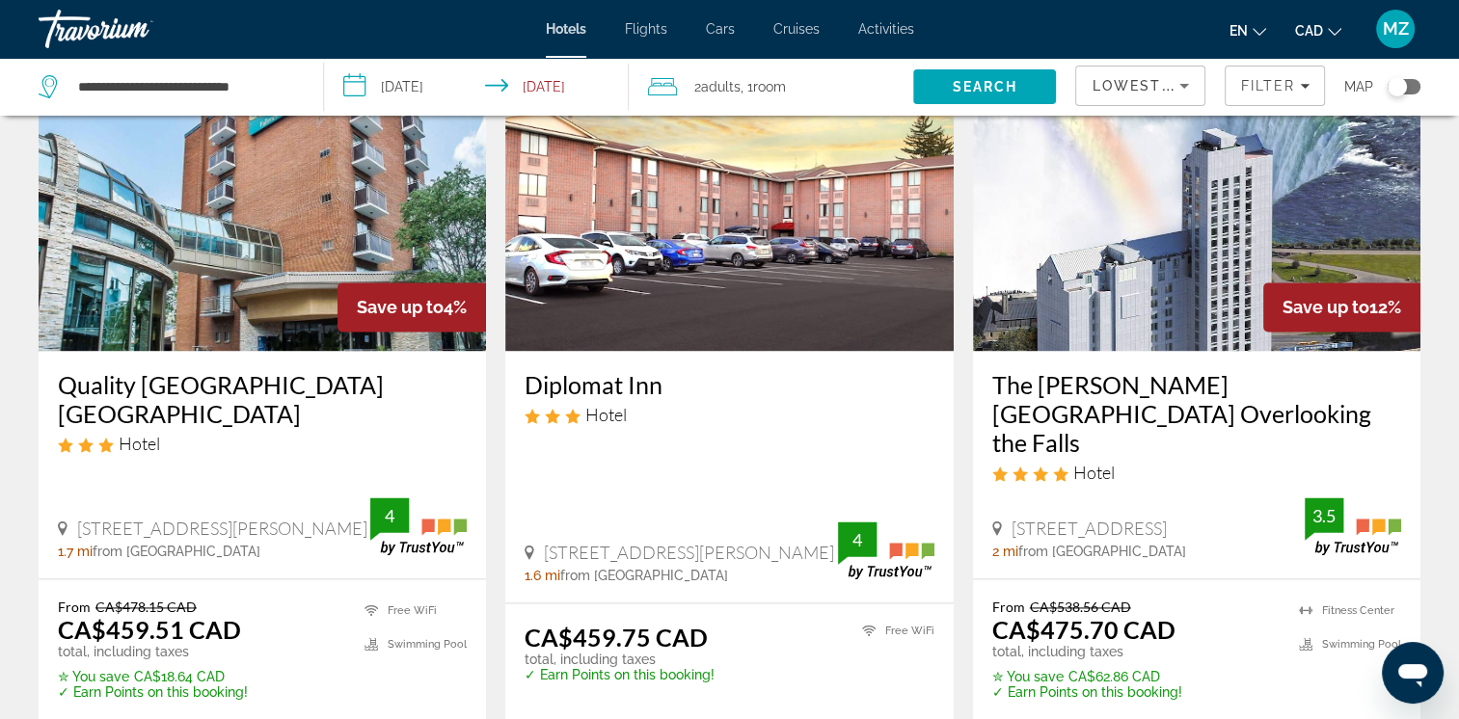
click at [1138, 176] on img "Main content" at bounding box center [1197, 196] width 448 height 309
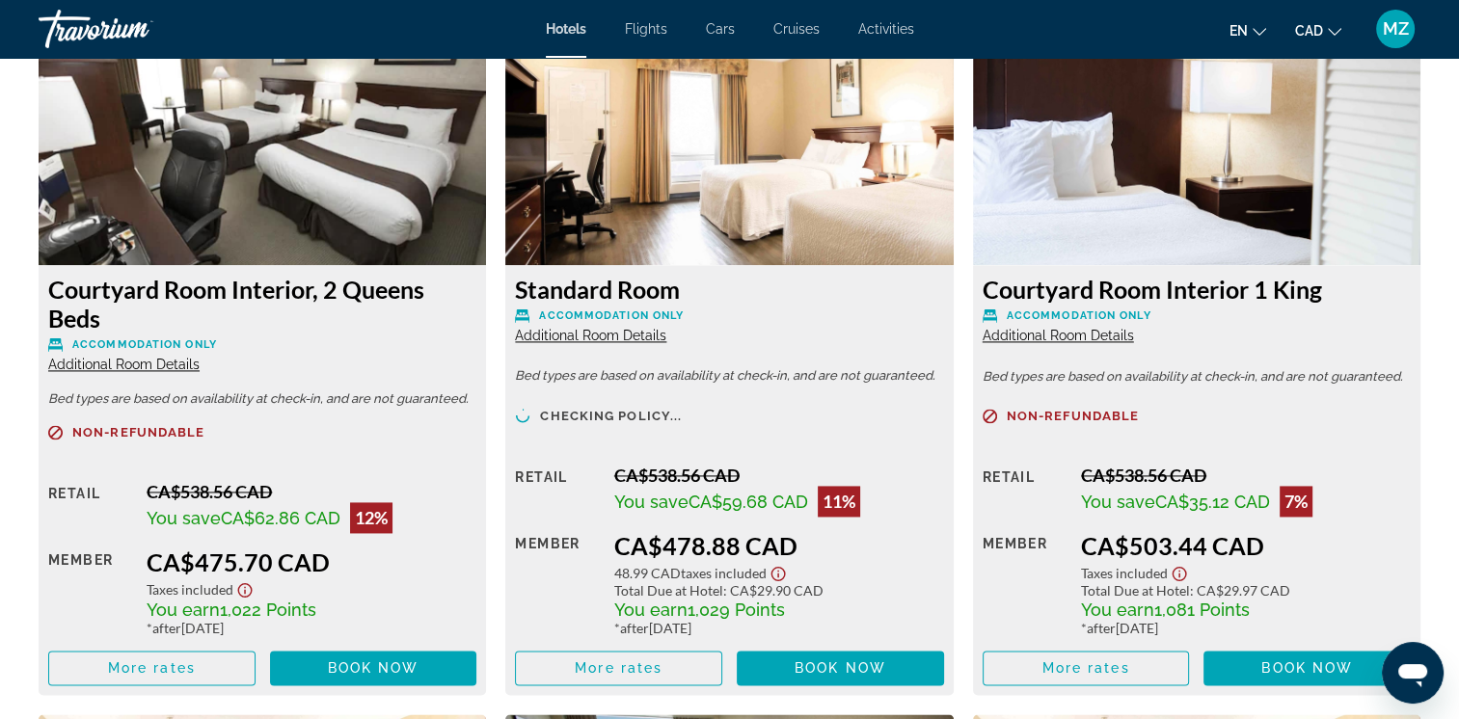
scroll to position [2797, 0]
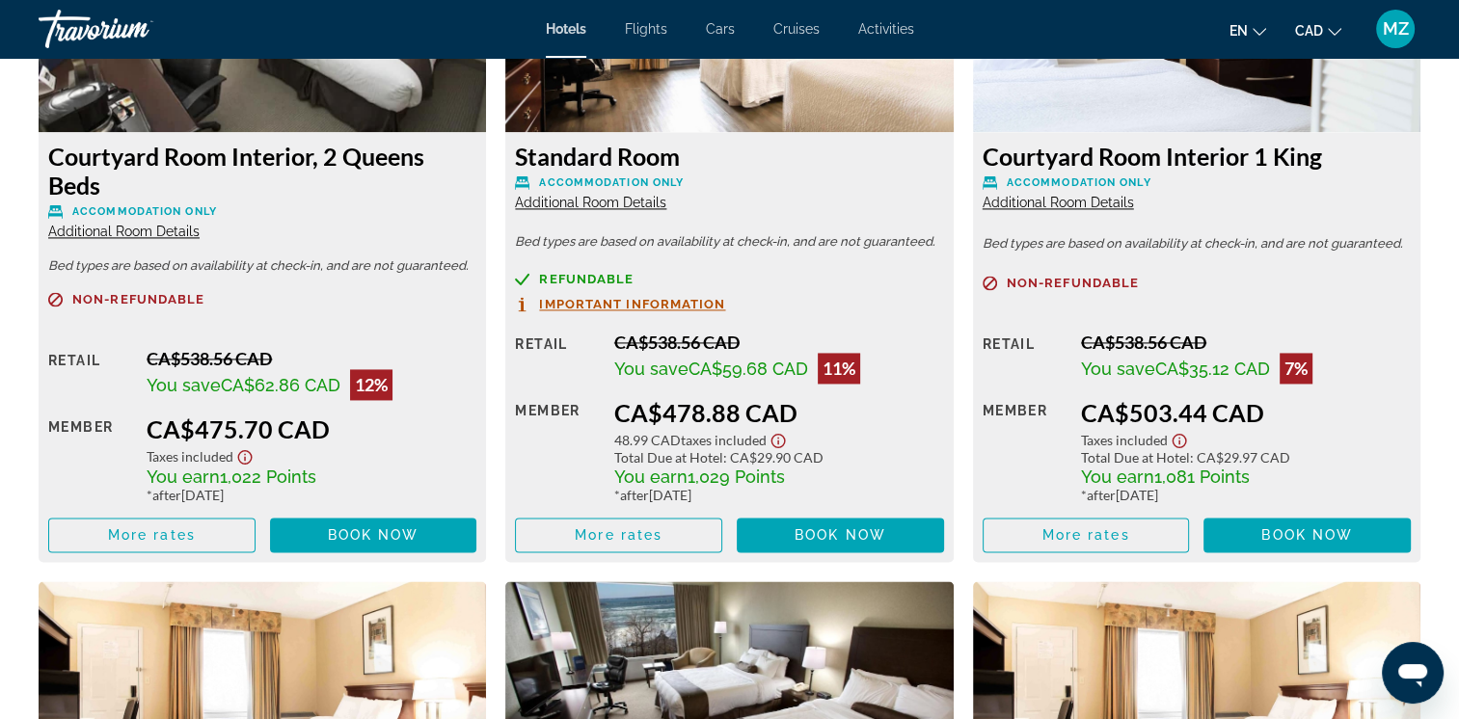
click at [247, 448] on icon "Show Taxes and Fees disclaimer" at bounding box center [244, 456] width 23 height 17
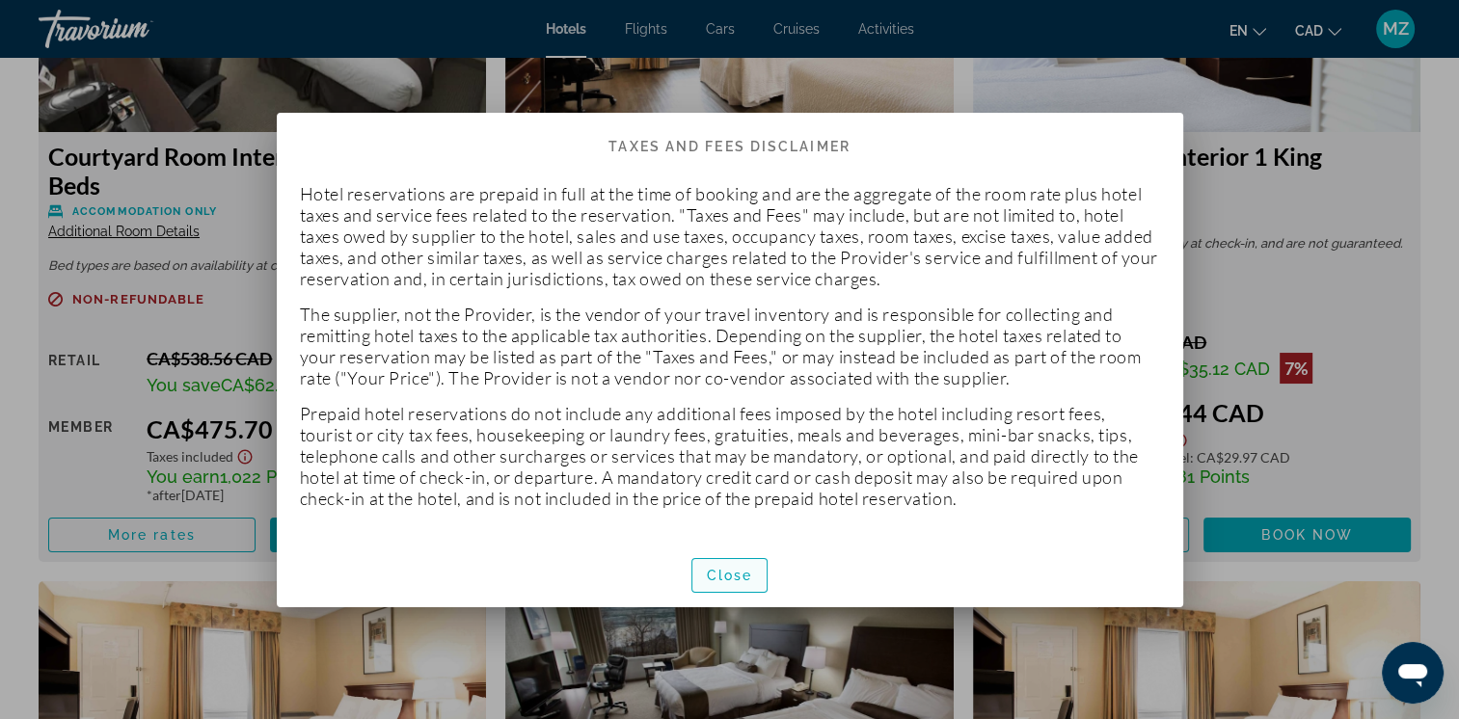
click at [729, 570] on span "Close" at bounding box center [730, 575] width 46 height 15
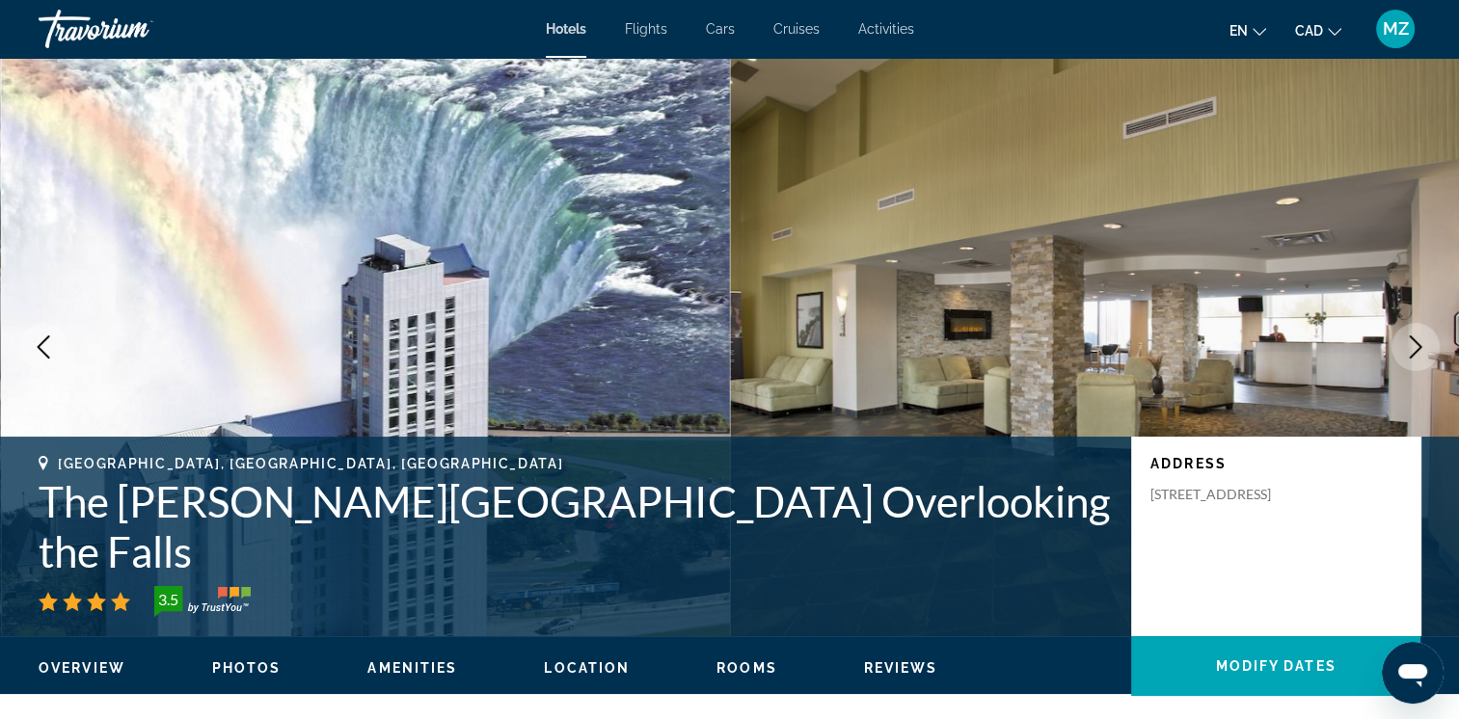
scroll to position [2797, 0]
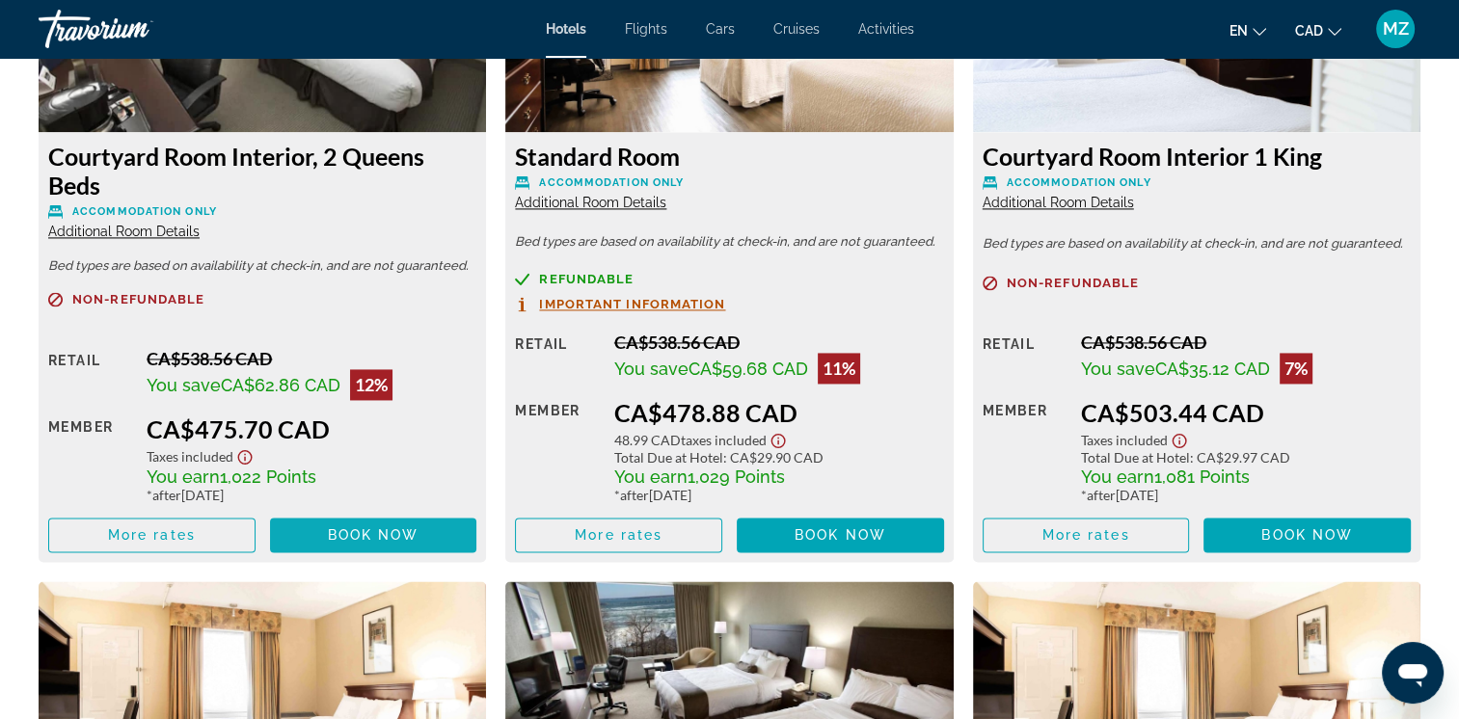
click at [316, 525] on span "Main content" at bounding box center [373, 535] width 207 height 46
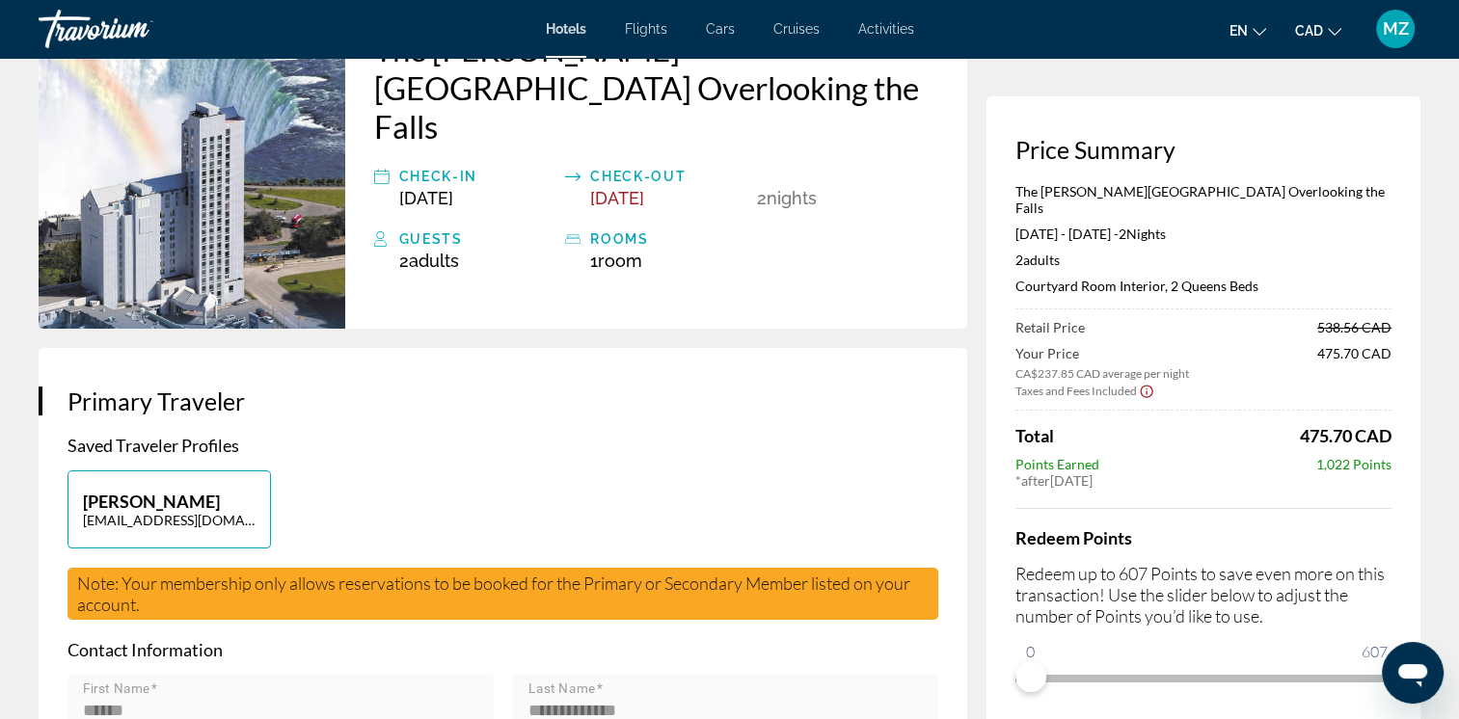
scroll to position [193, 0]
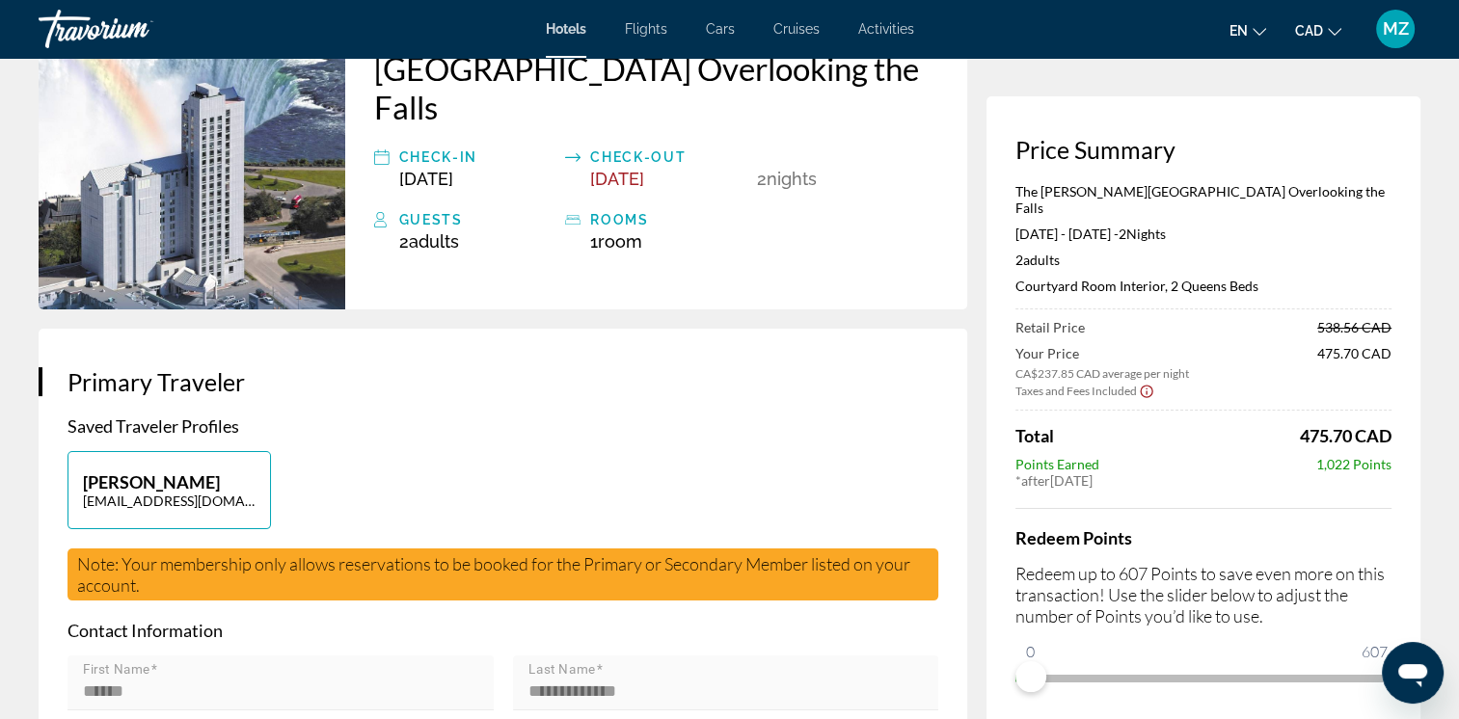
click at [1142, 383] on icon "Show Taxes and Fees disclaimer" at bounding box center [1146, 391] width 15 height 17
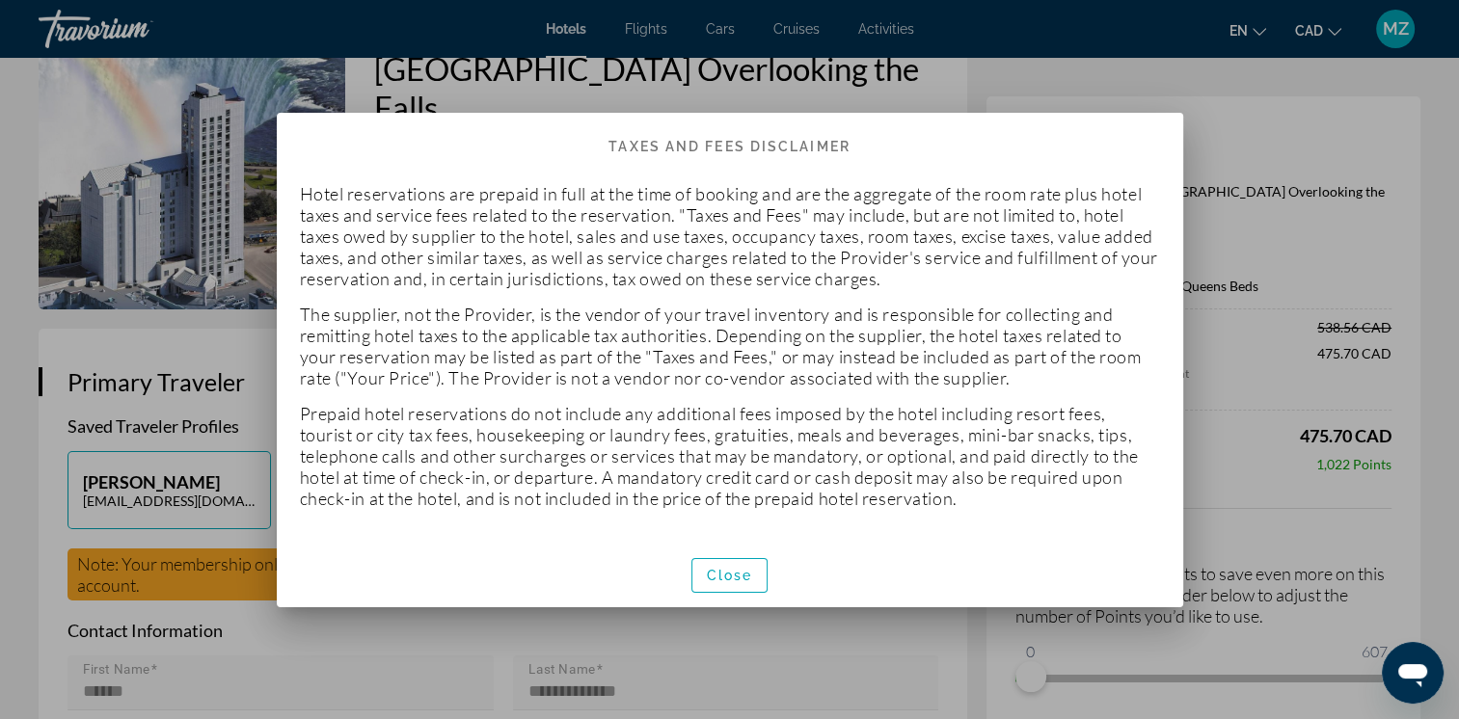
scroll to position [0, 0]
drag, startPoint x: 730, startPoint y: 583, endPoint x: 764, endPoint y: 567, distance: 37.5
click at [729, 582] on button "Close" at bounding box center [730, 575] width 77 height 35
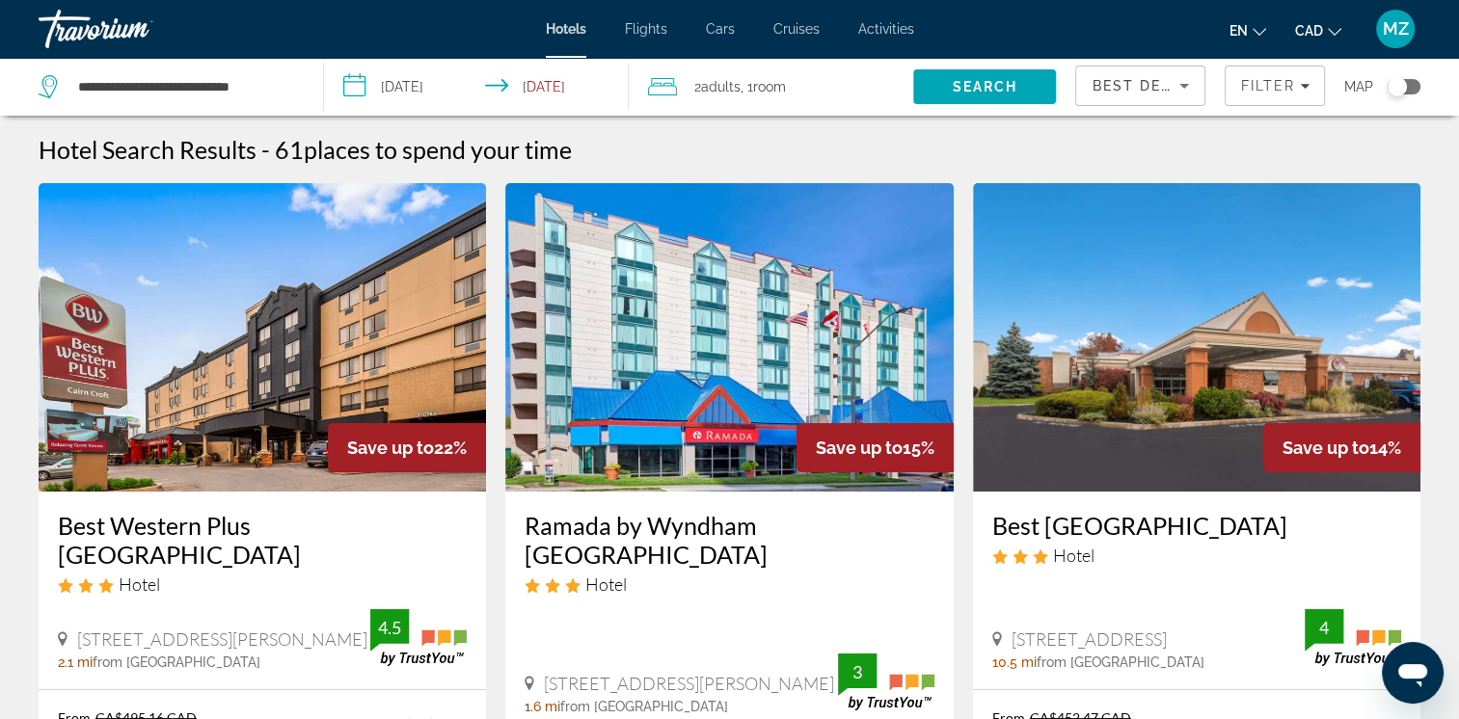
click at [1138, 84] on span "Best Deals" at bounding box center [1142, 85] width 100 height 15
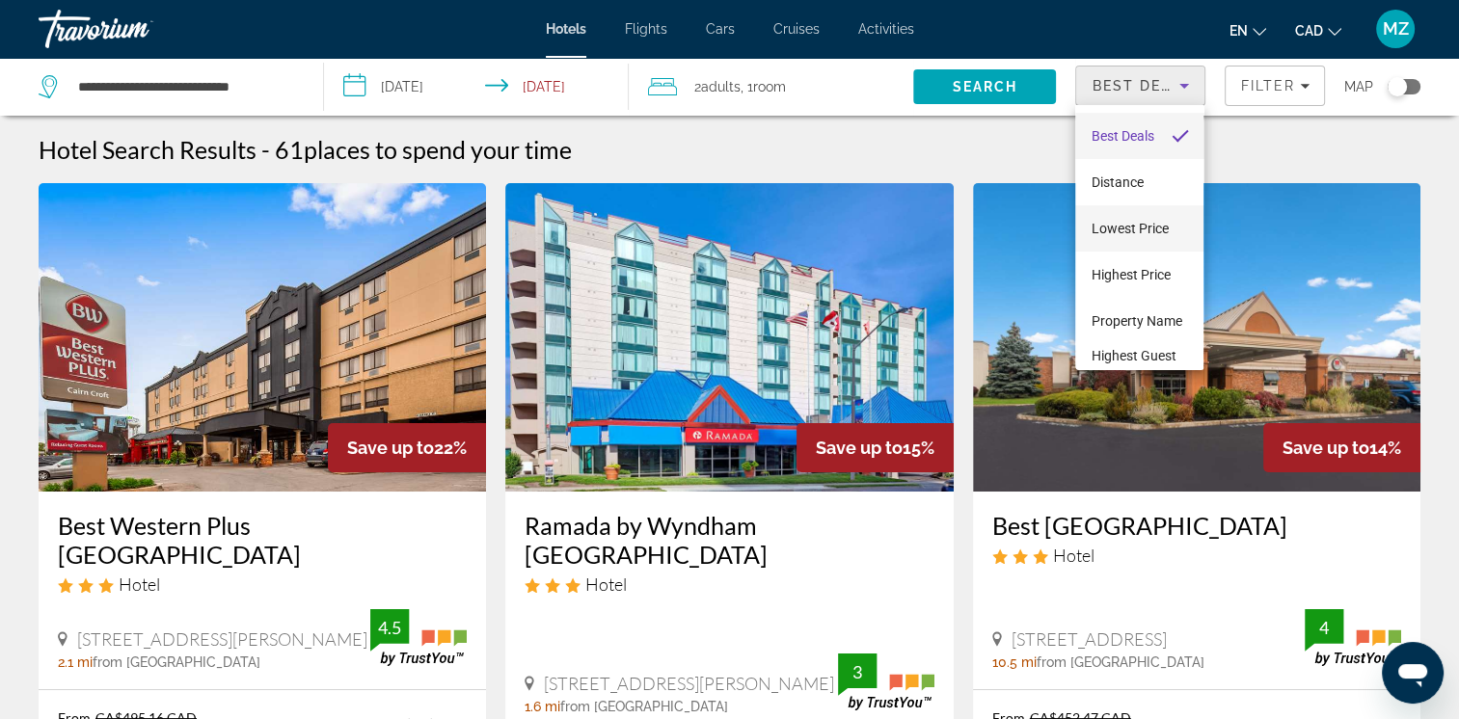
click at [1132, 223] on span "Lowest Price" at bounding box center [1129, 228] width 77 height 15
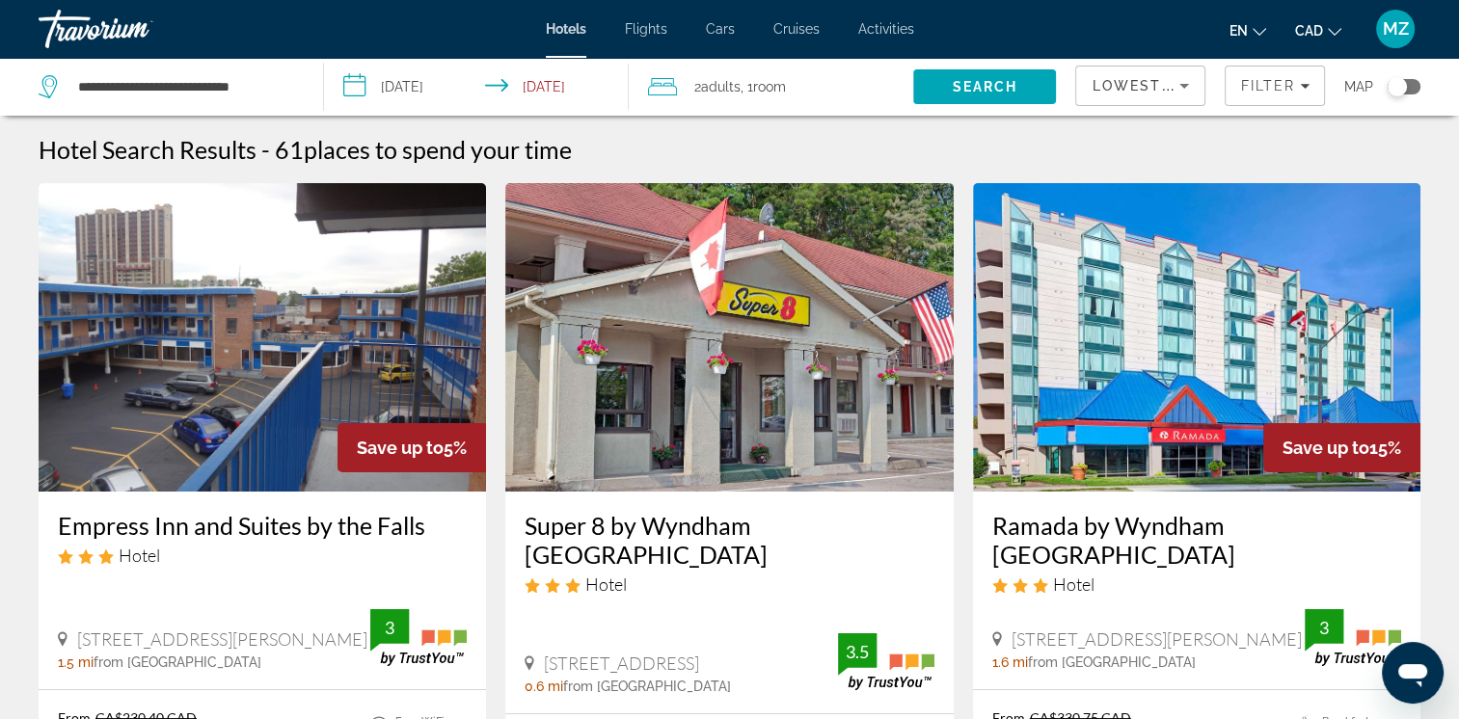
click at [692, 94] on div "2 Adult Adults , 1 Room rooms" at bounding box center [781, 86] width 266 height 27
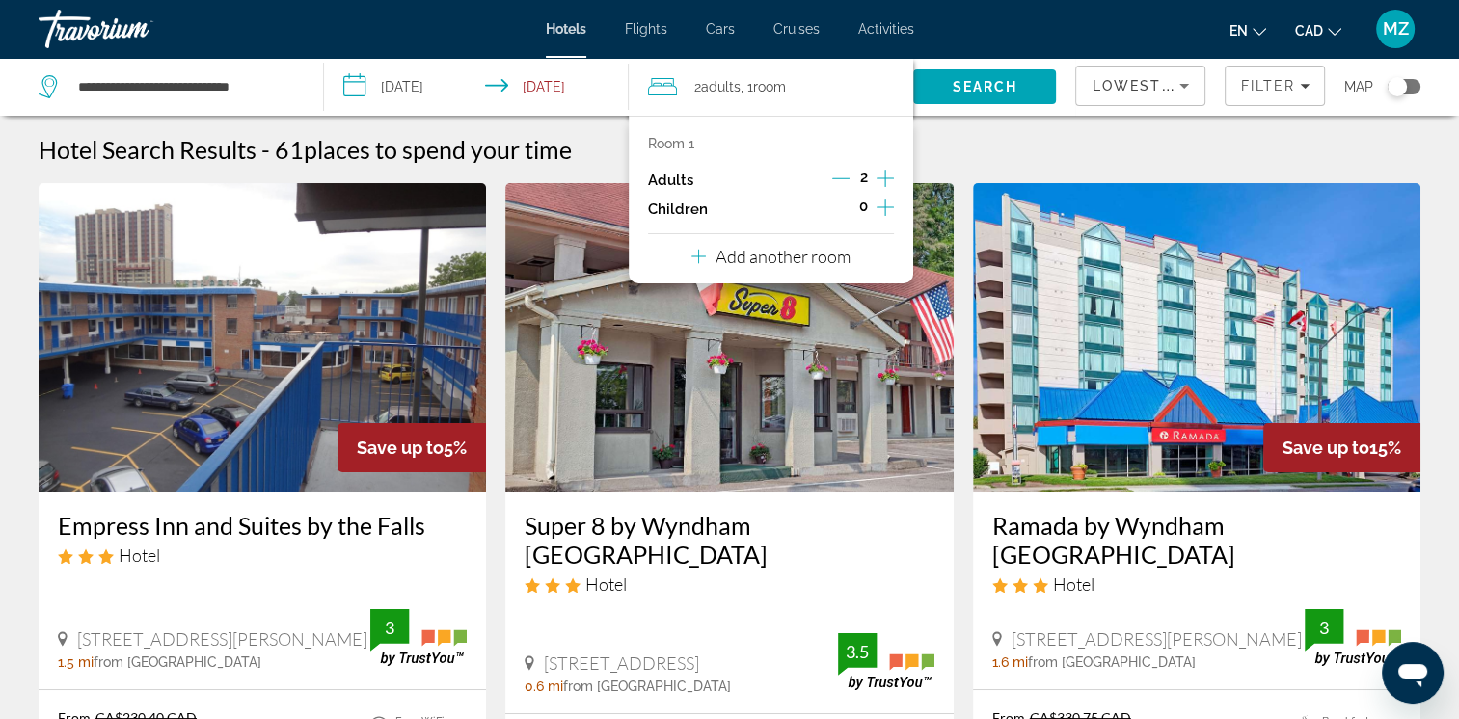
click at [884, 214] on icon "Increment children" at bounding box center [885, 207] width 17 height 17
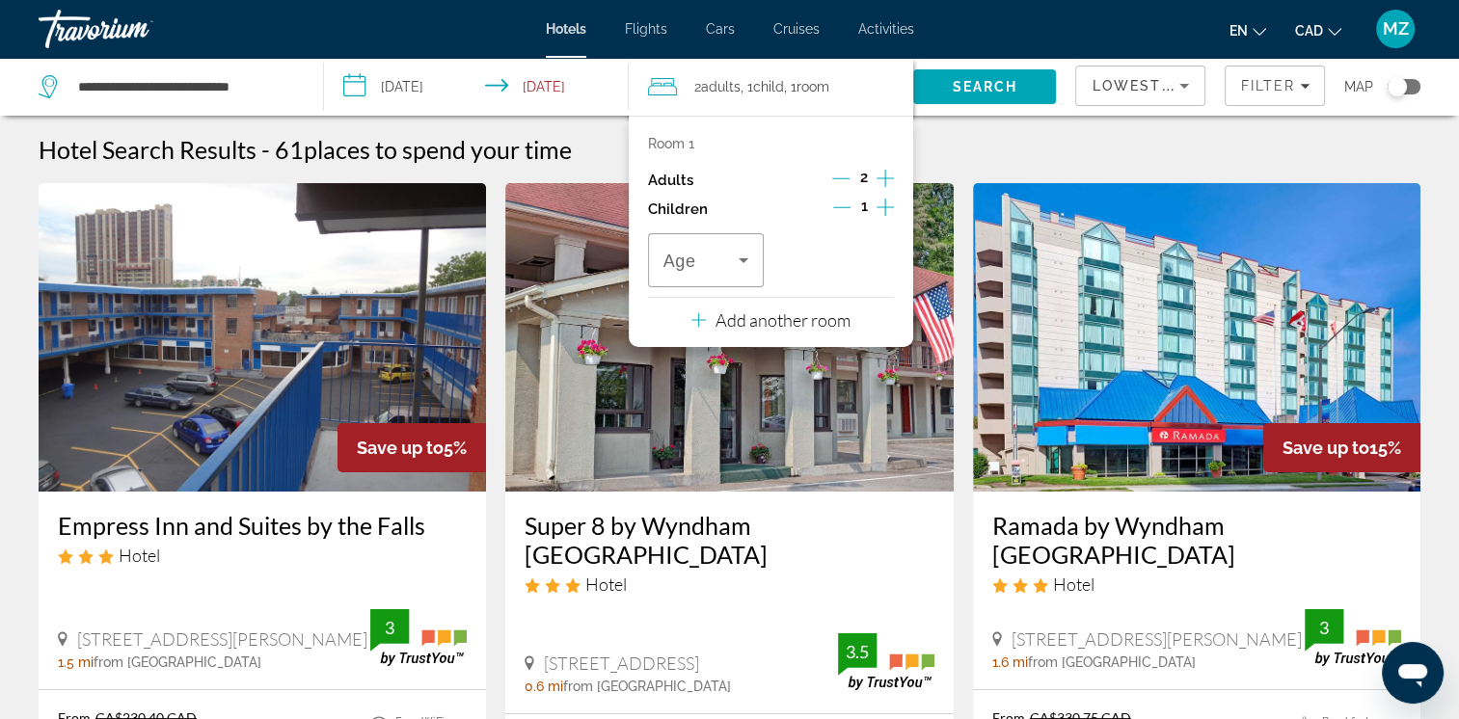
click at [884, 210] on icon "Increment children" at bounding box center [885, 207] width 17 height 17
click at [710, 268] on span "Travelers: 2 adults, 2 children" at bounding box center [701, 260] width 75 height 23
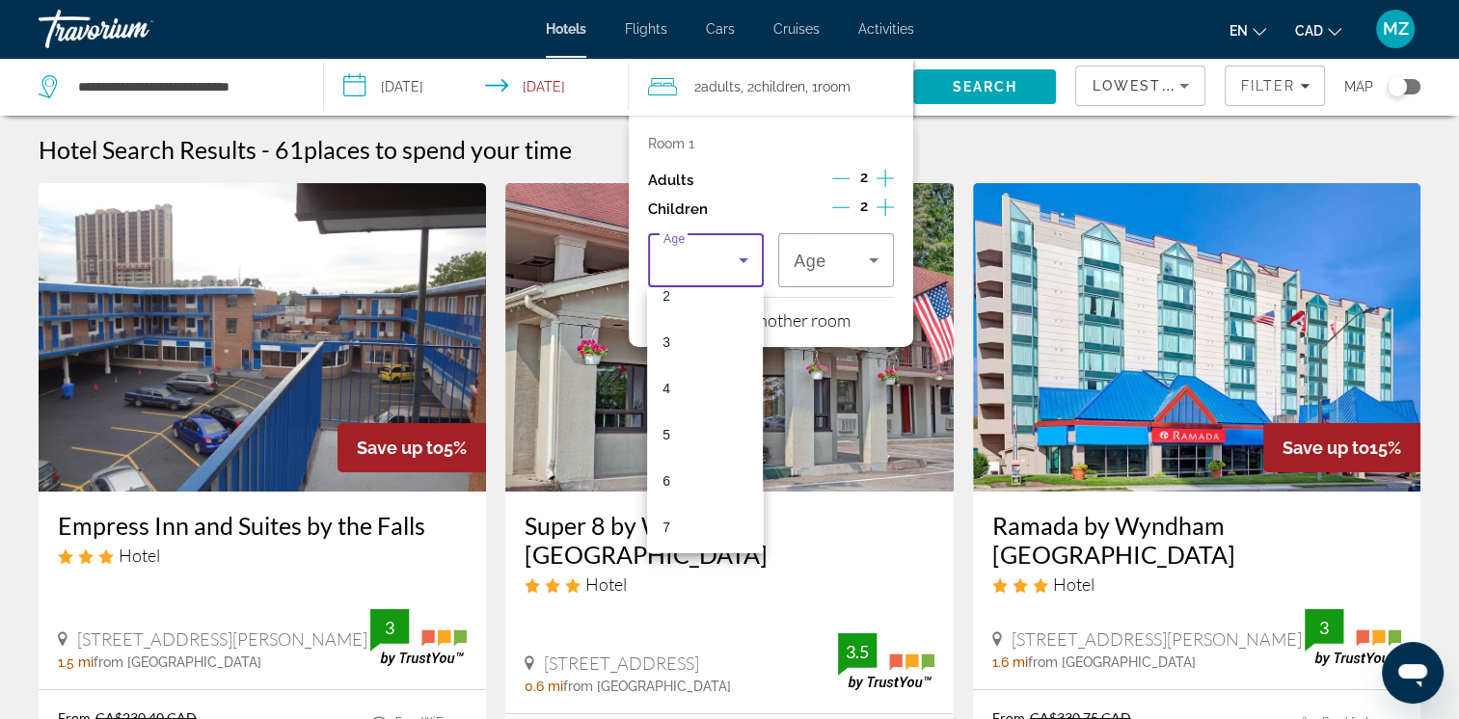
scroll to position [289, 0]
click at [677, 499] on mat-option "10" at bounding box center [705, 493] width 116 height 46
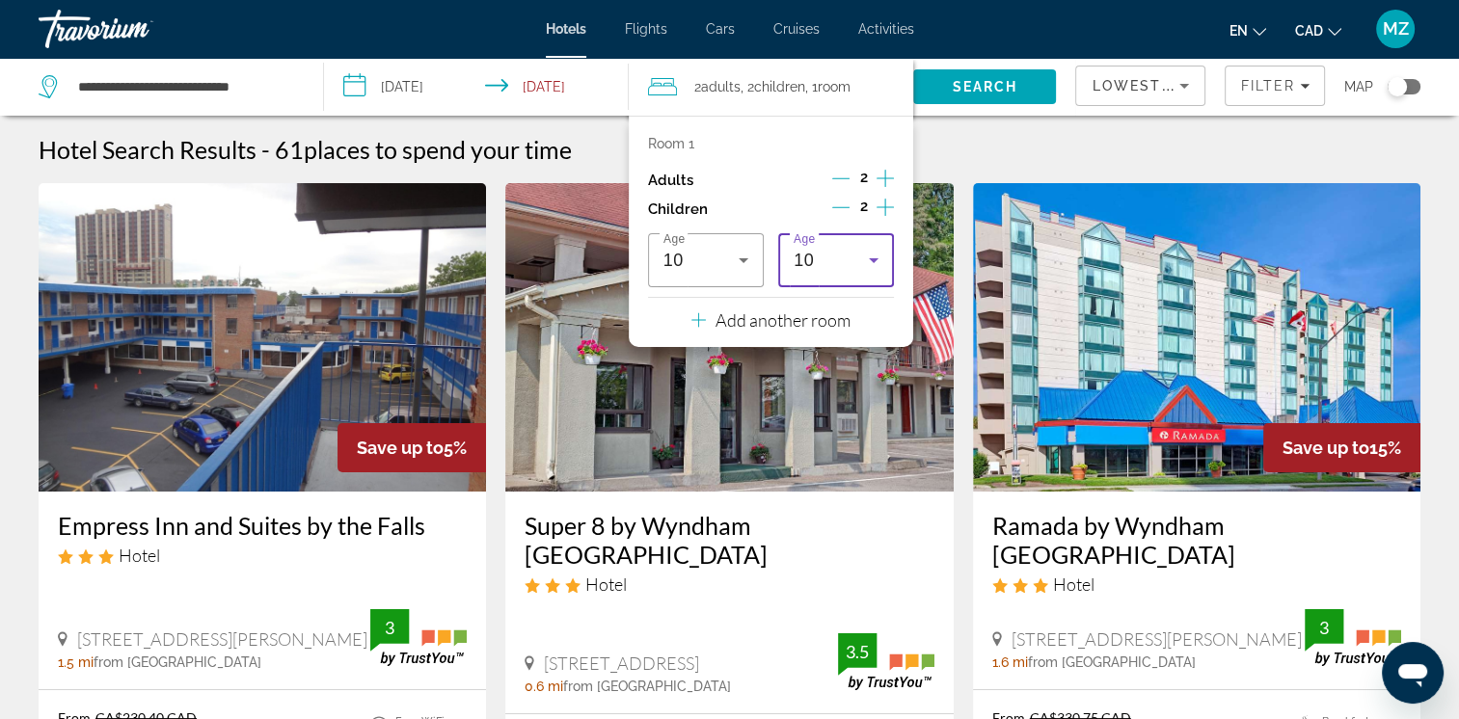
click at [827, 255] on div "10" at bounding box center [831, 260] width 75 height 23
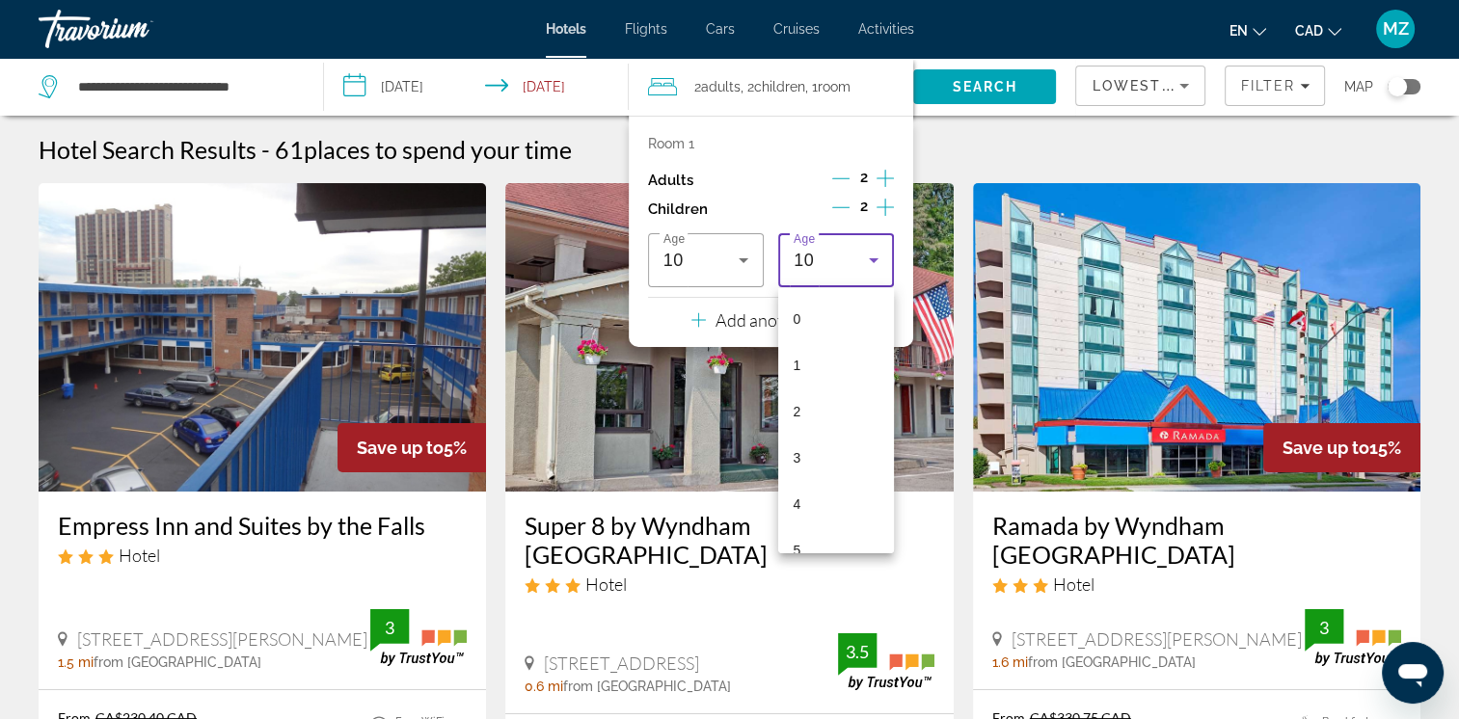
scroll to position [251, 0]
click at [820, 393] on mat-option "7" at bounding box center [836, 392] width 116 height 46
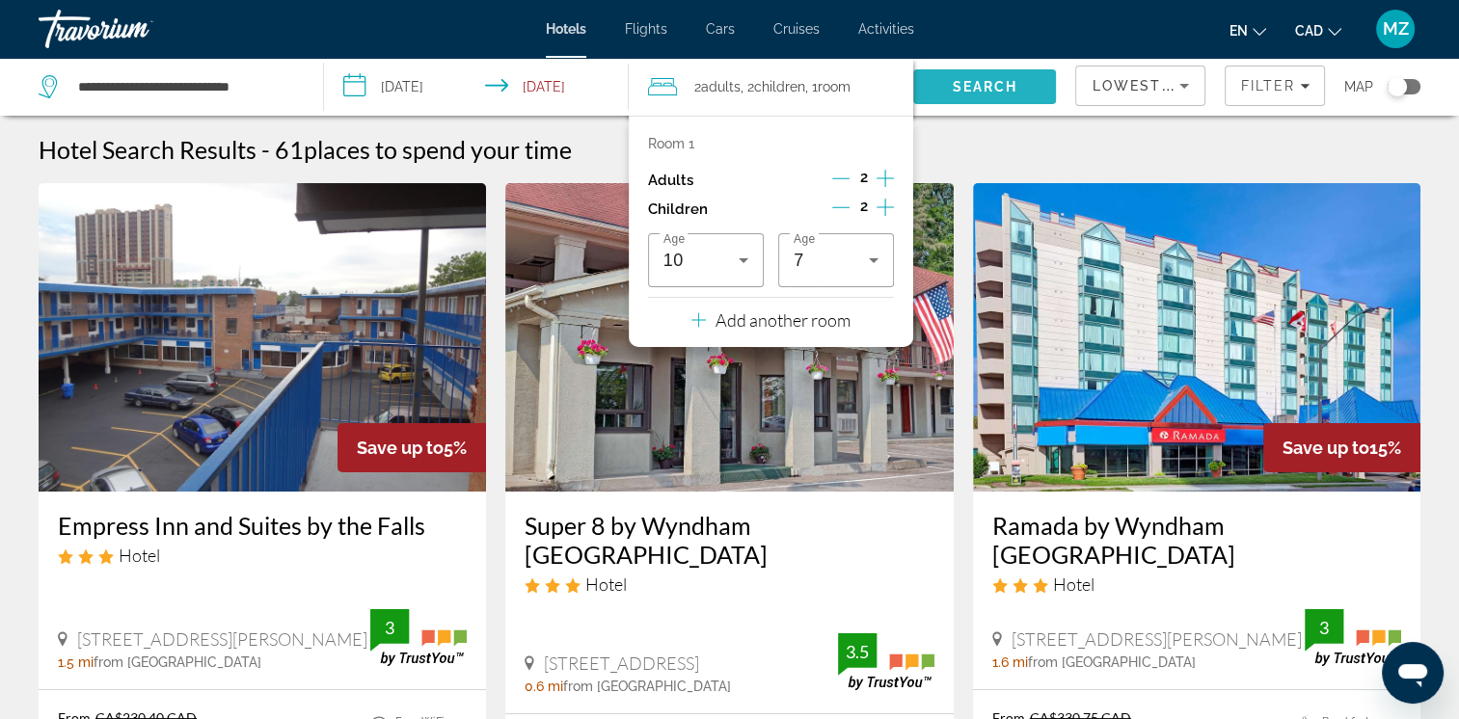
click at [957, 87] on span "Search" at bounding box center [986, 86] width 66 height 15
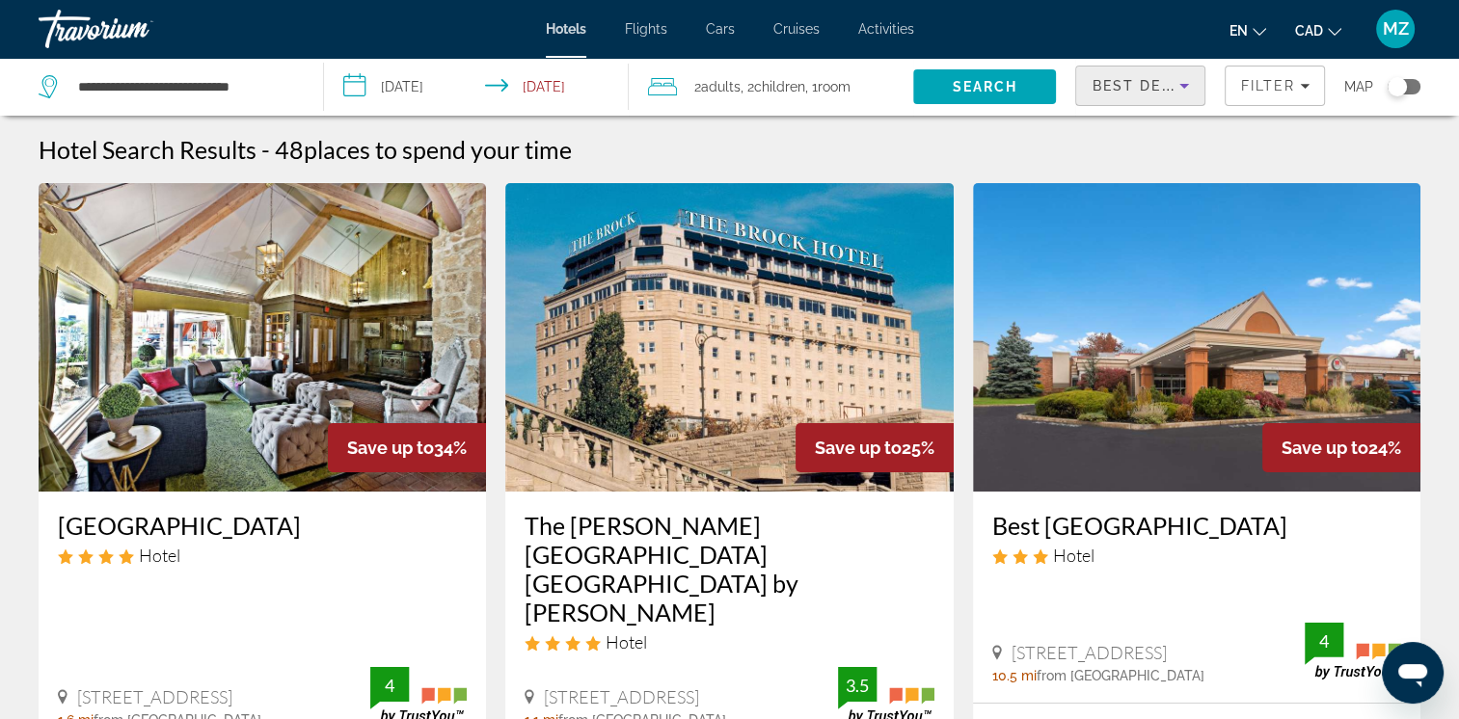
click at [1163, 90] on span "Best Deals" at bounding box center [1142, 85] width 100 height 15
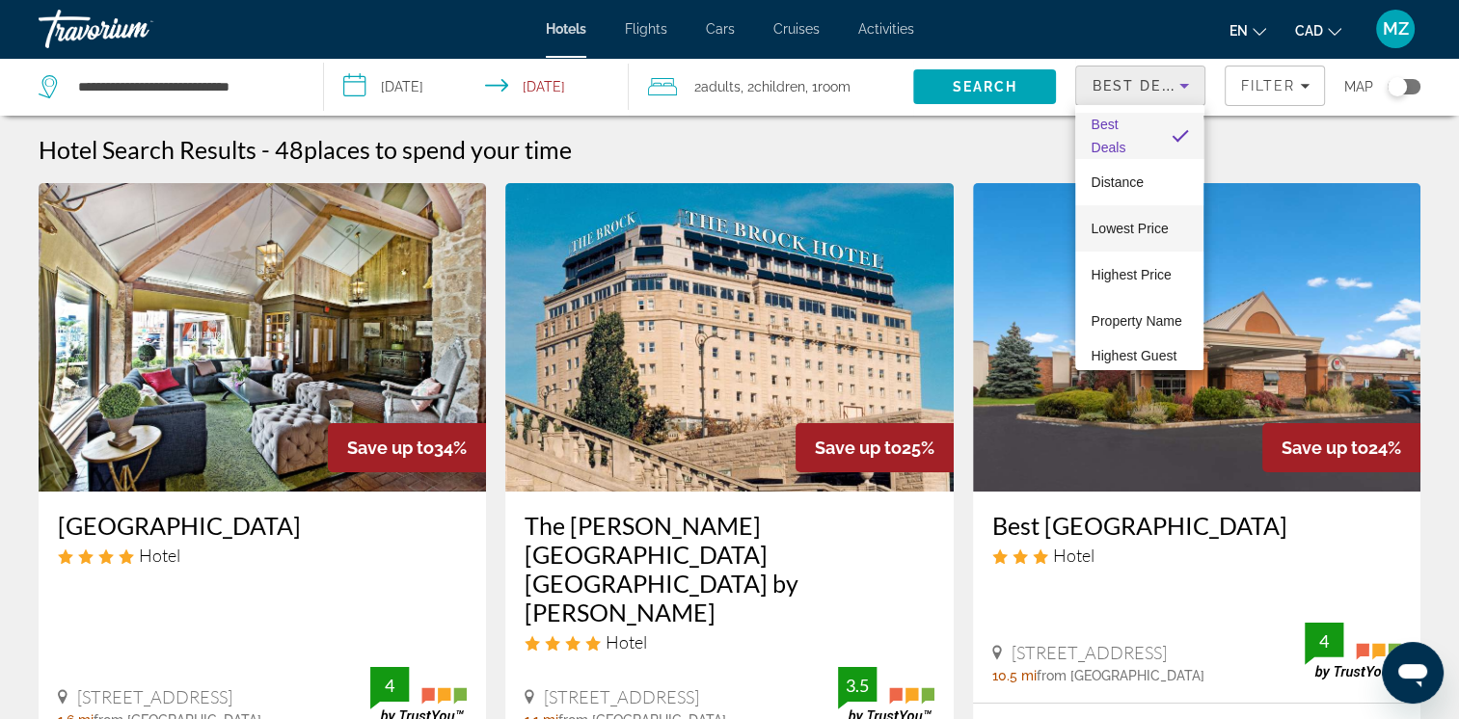
click at [1135, 229] on span "Lowest Price" at bounding box center [1129, 228] width 77 height 15
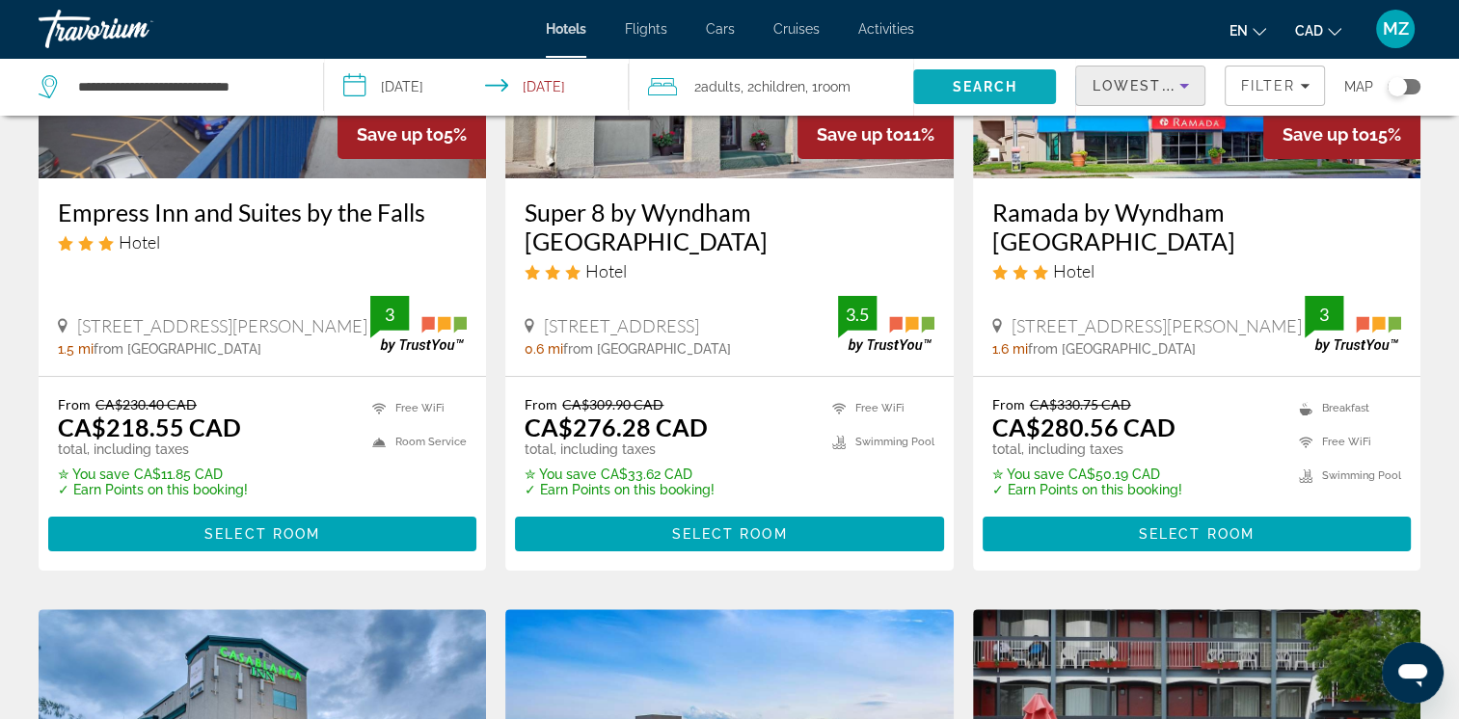
scroll to position [289, 0]
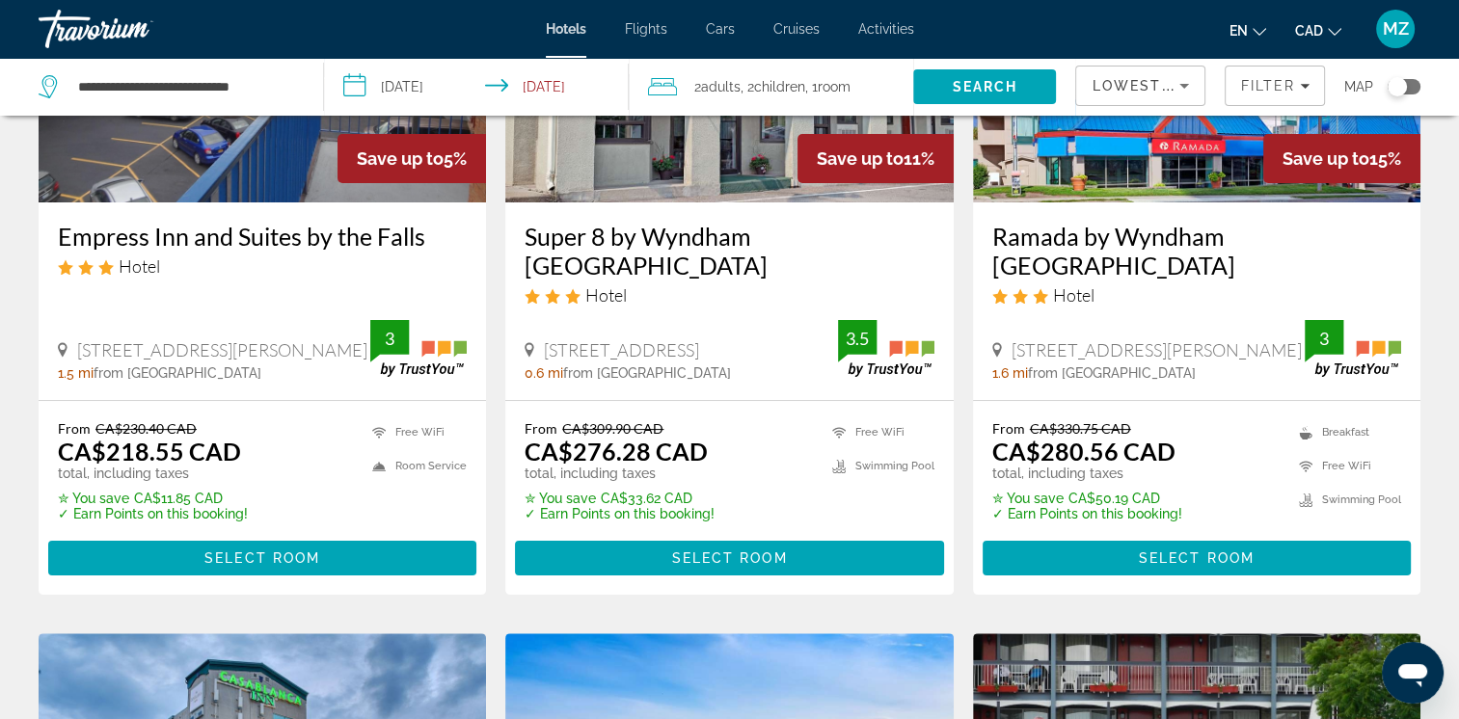
click at [843, 88] on span "Room" at bounding box center [834, 86] width 33 height 15
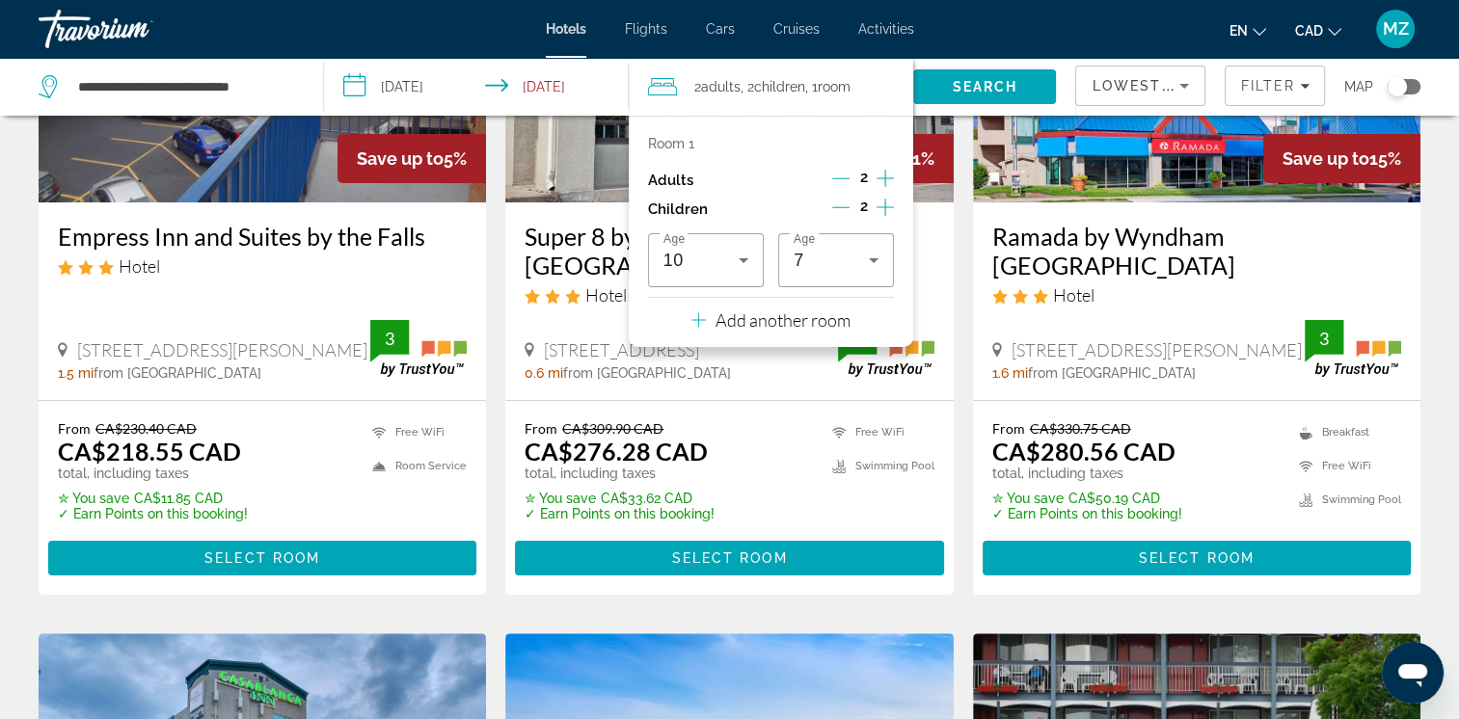
click at [883, 208] on icon "Increment children" at bounding box center [885, 207] width 17 height 23
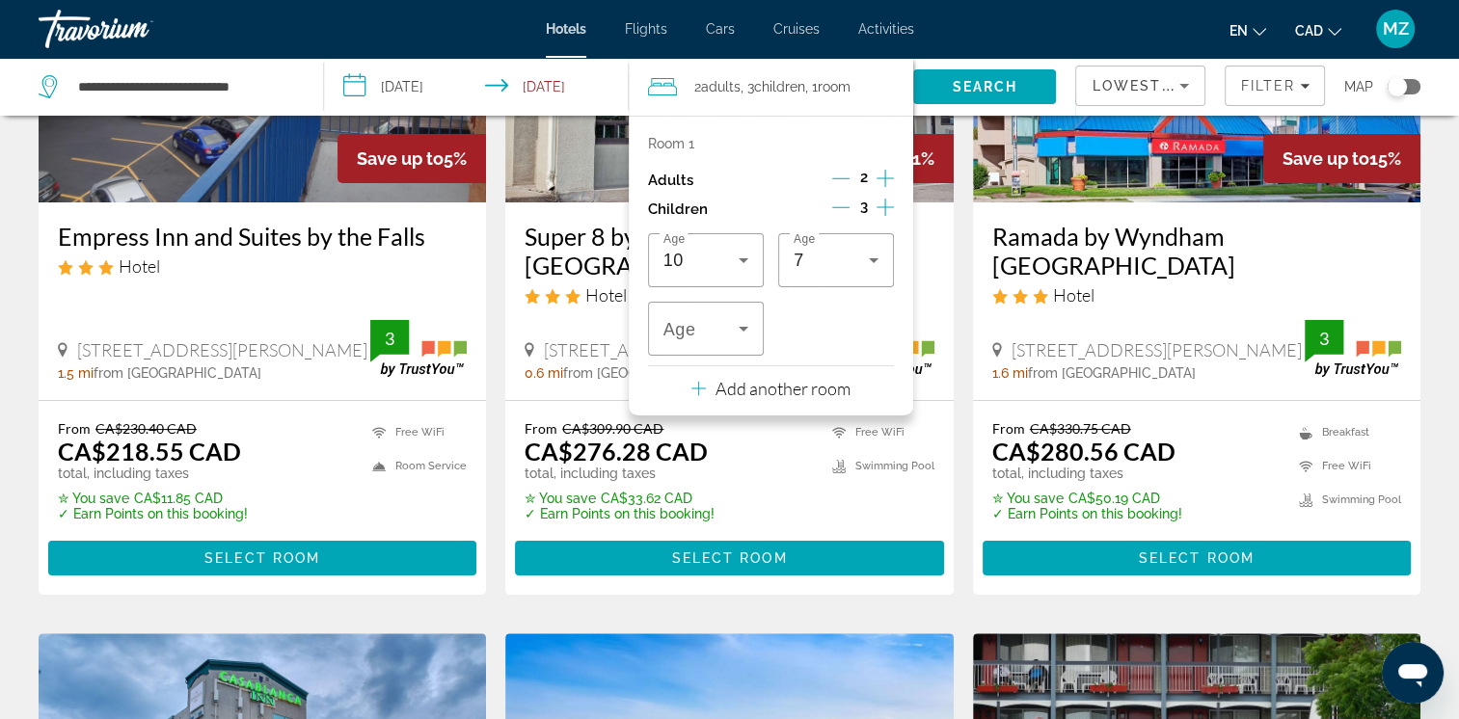
click at [836, 208] on icon "Decrement children" at bounding box center [840, 207] width 17 height 17
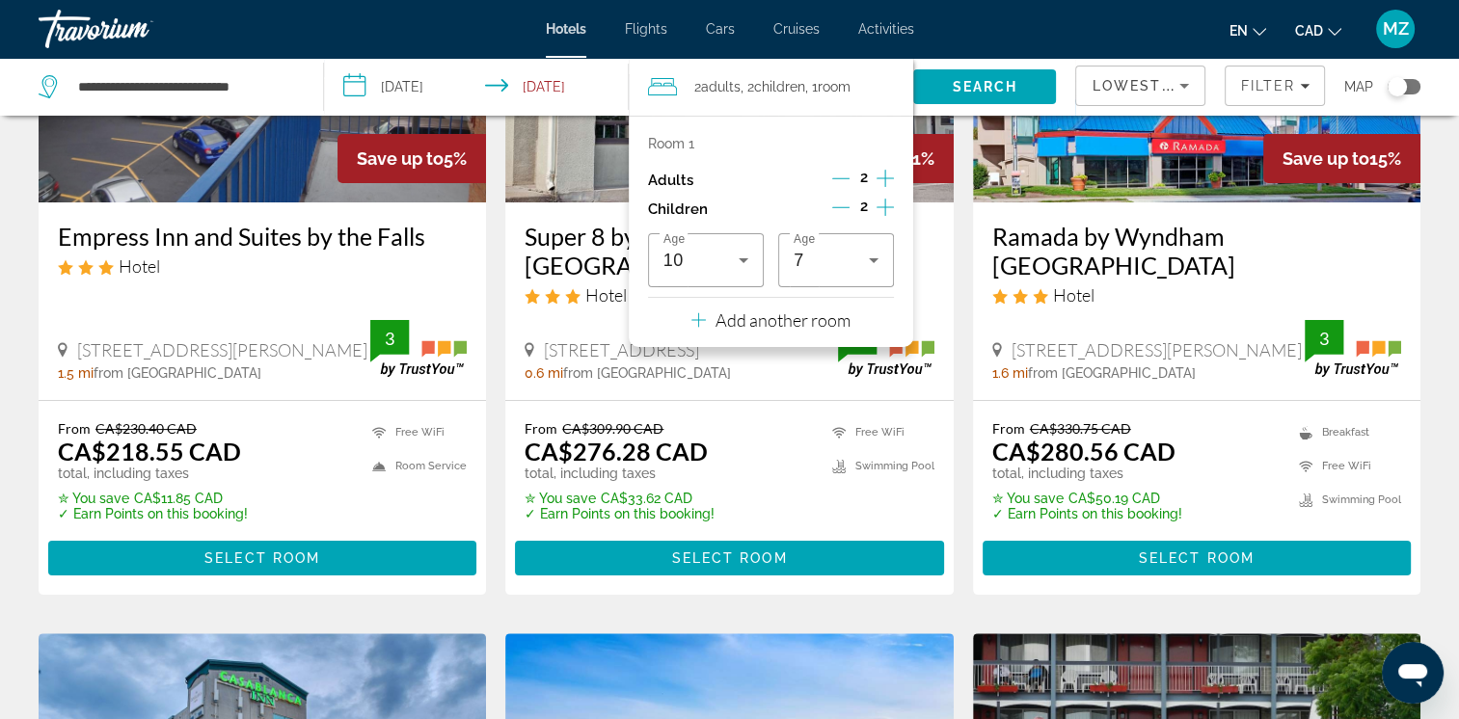
click at [836, 208] on icon "Decrement children" at bounding box center [840, 207] width 17 height 17
click at [836, 208] on icon "Decrement children" at bounding box center [841, 207] width 17 height 17
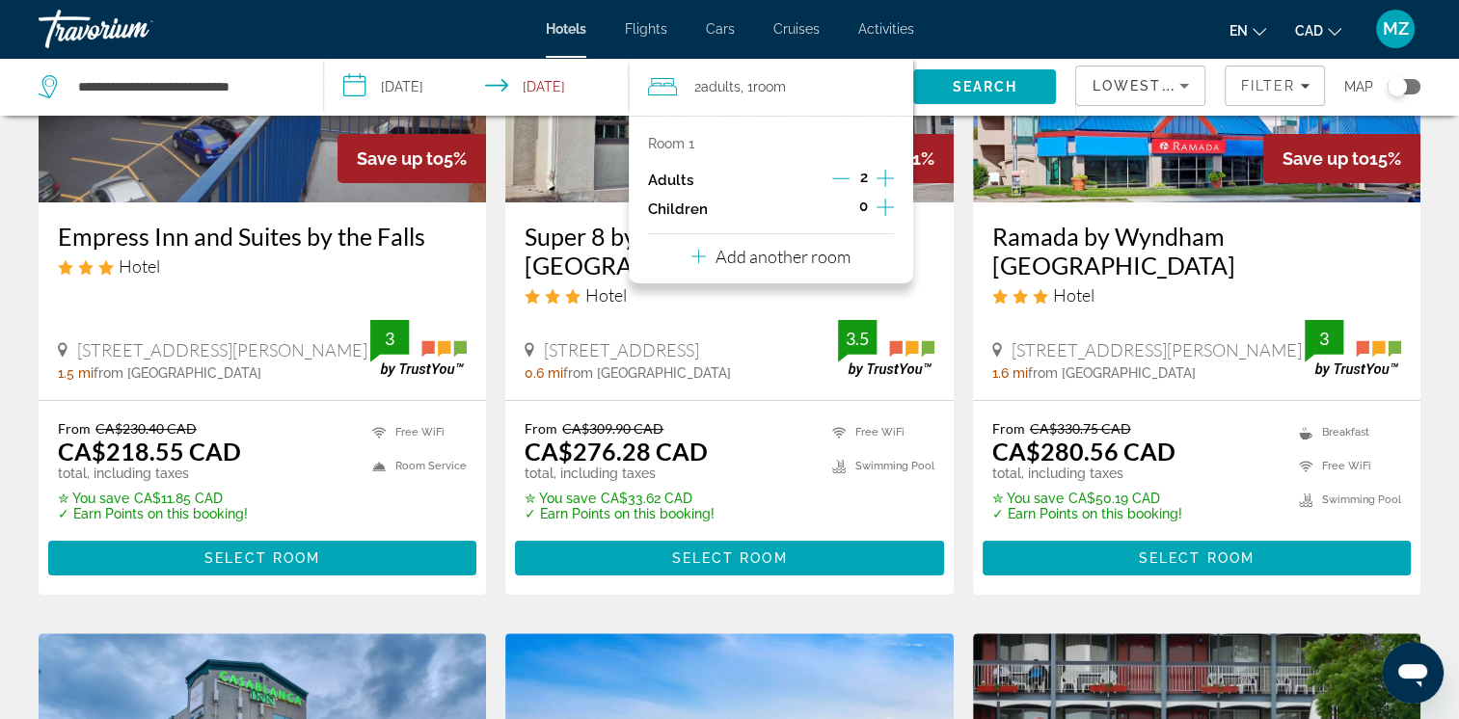
click at [1015, 89] on span "Search" at bounding box center [986, 86] width 66 height 15
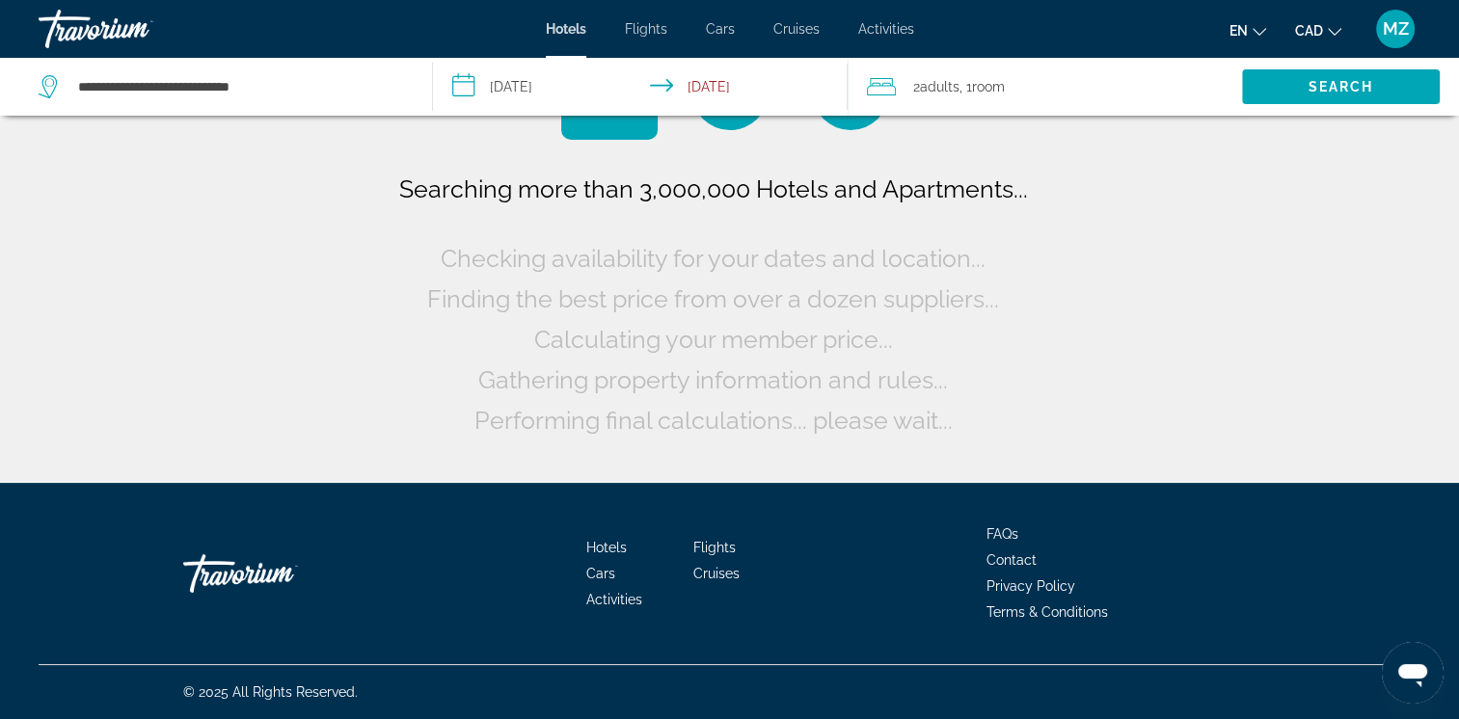
scroll to position [0, 0]
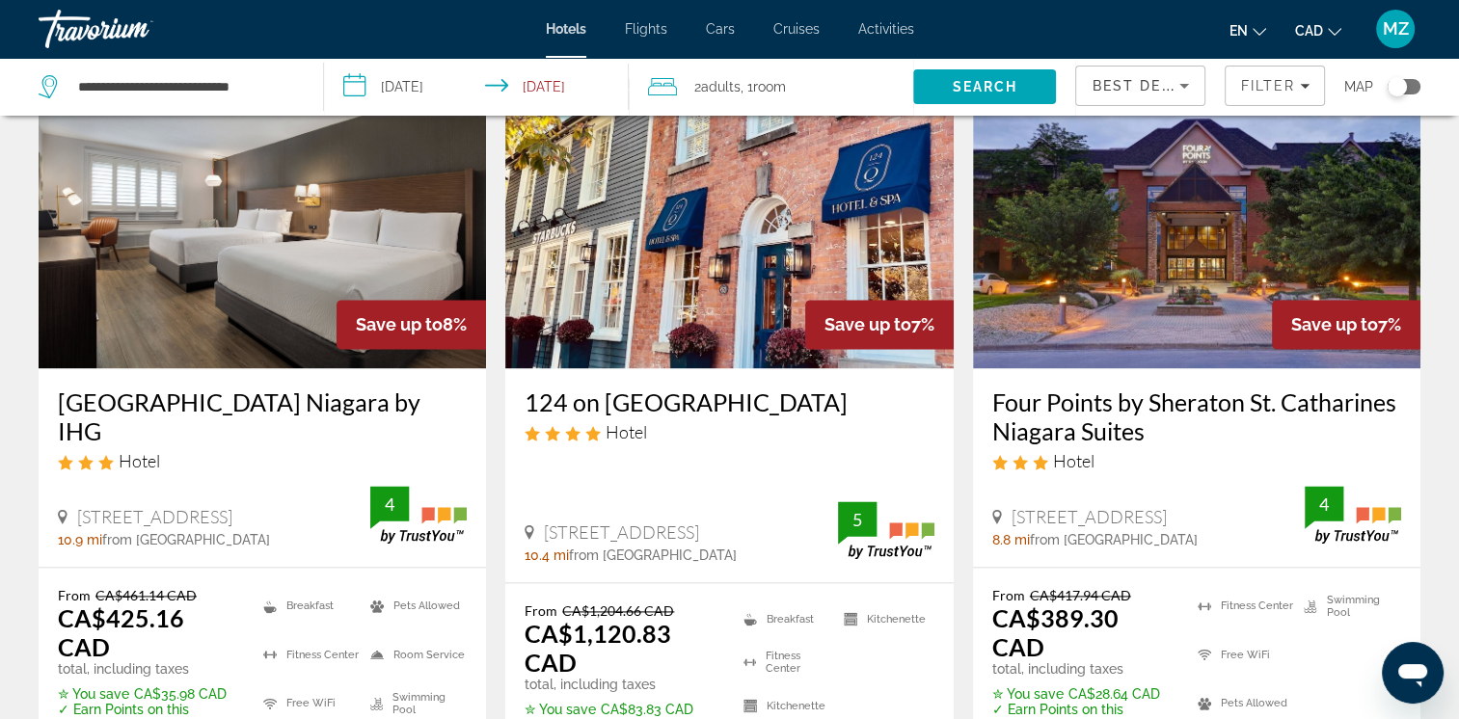
scroll to position [2508, 0]
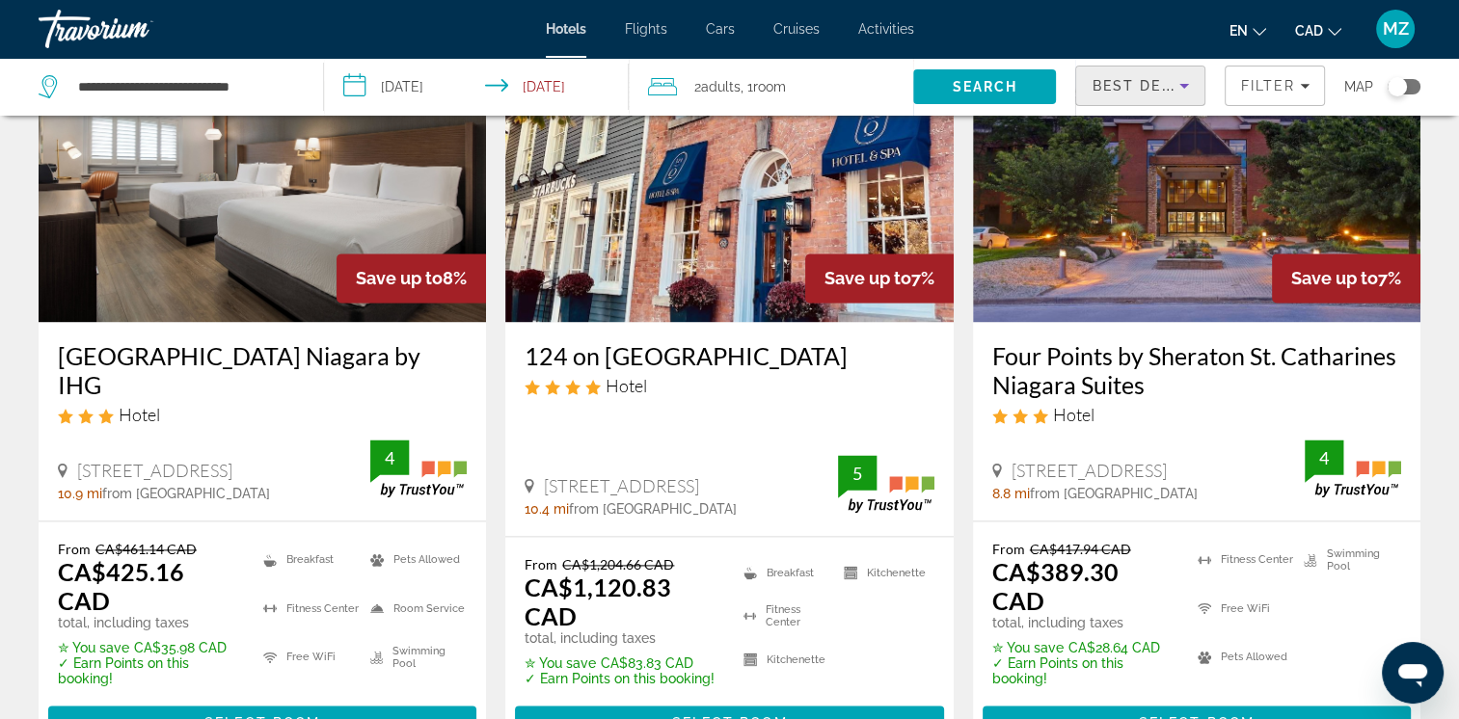
click at [1174, 81] on icon "Sort by" at bounding box center [1184, 85] width 23 height 23
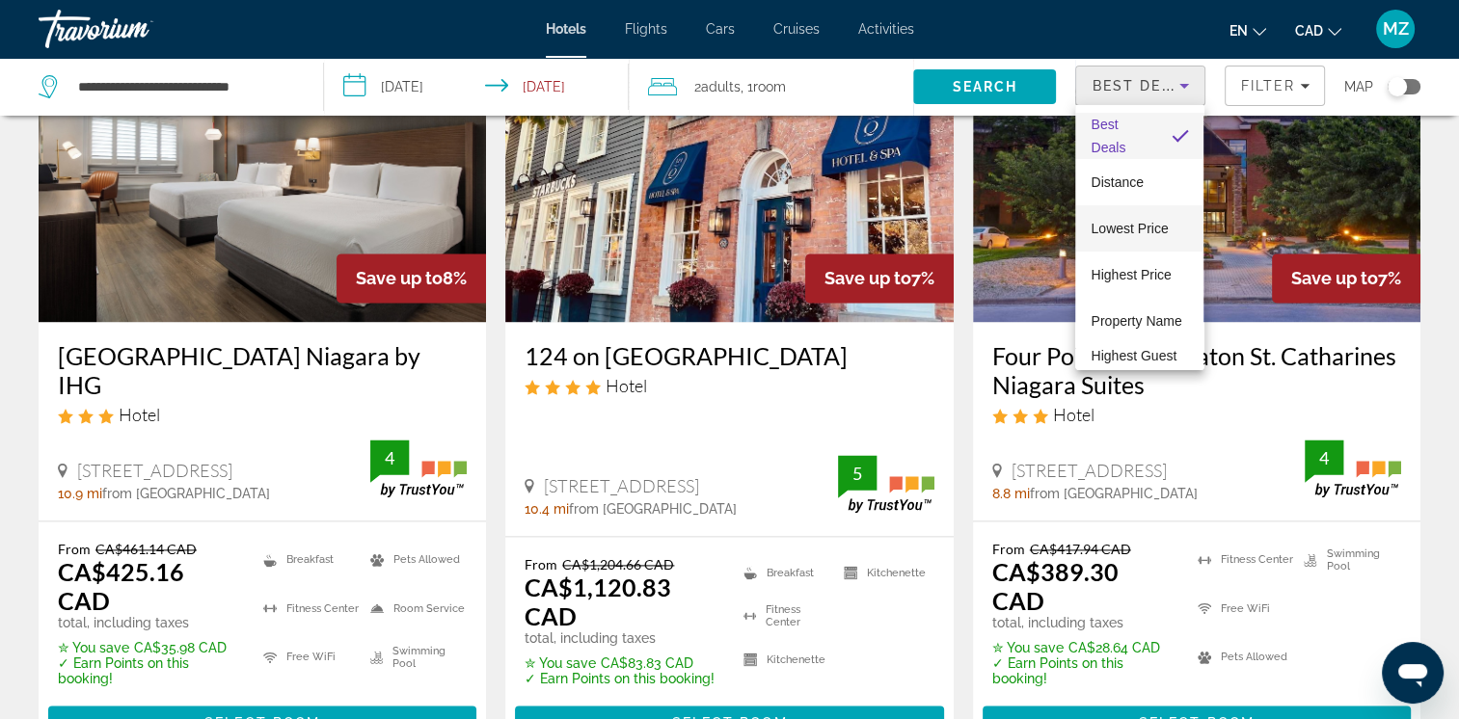
click at [1138, 228] on span "Lowest Price" at bounding box center [1129, 228] width 77 height 15
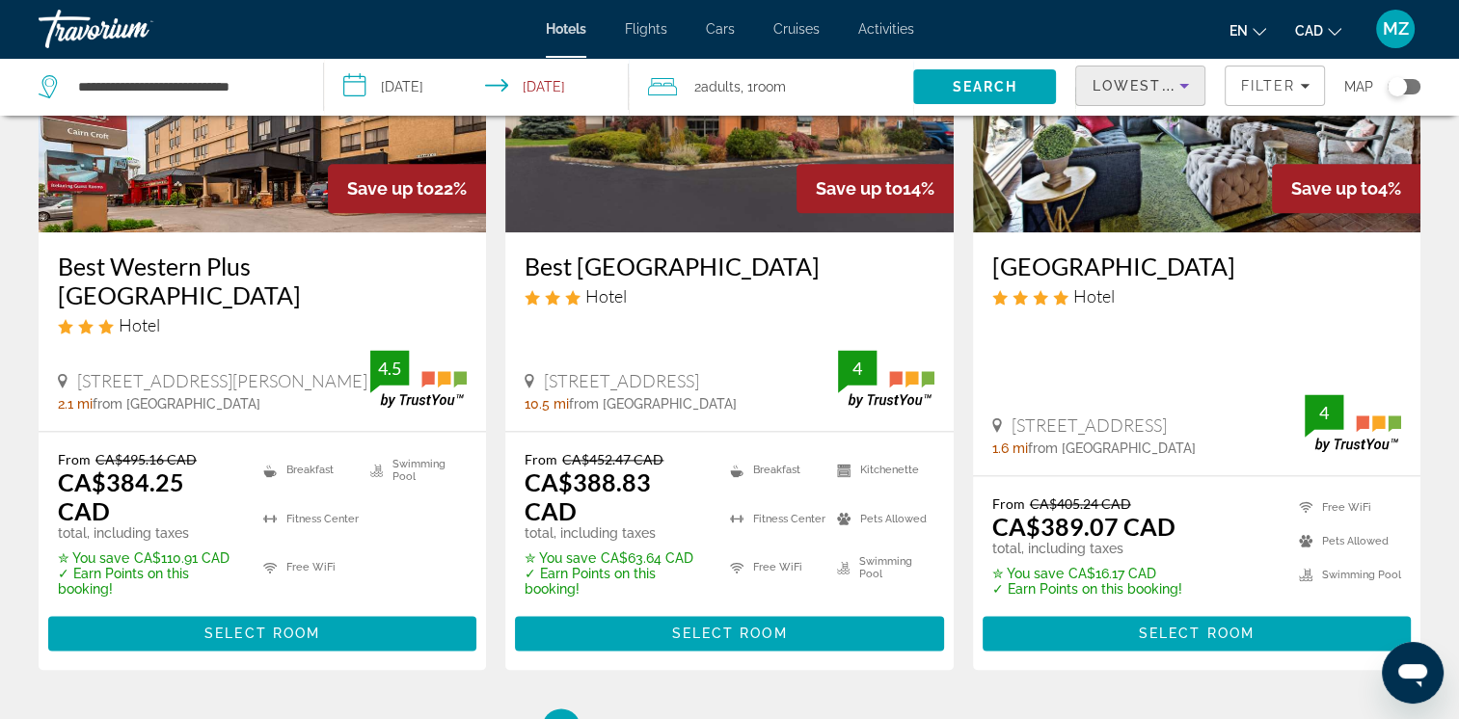
scroll to position [2508, 0]
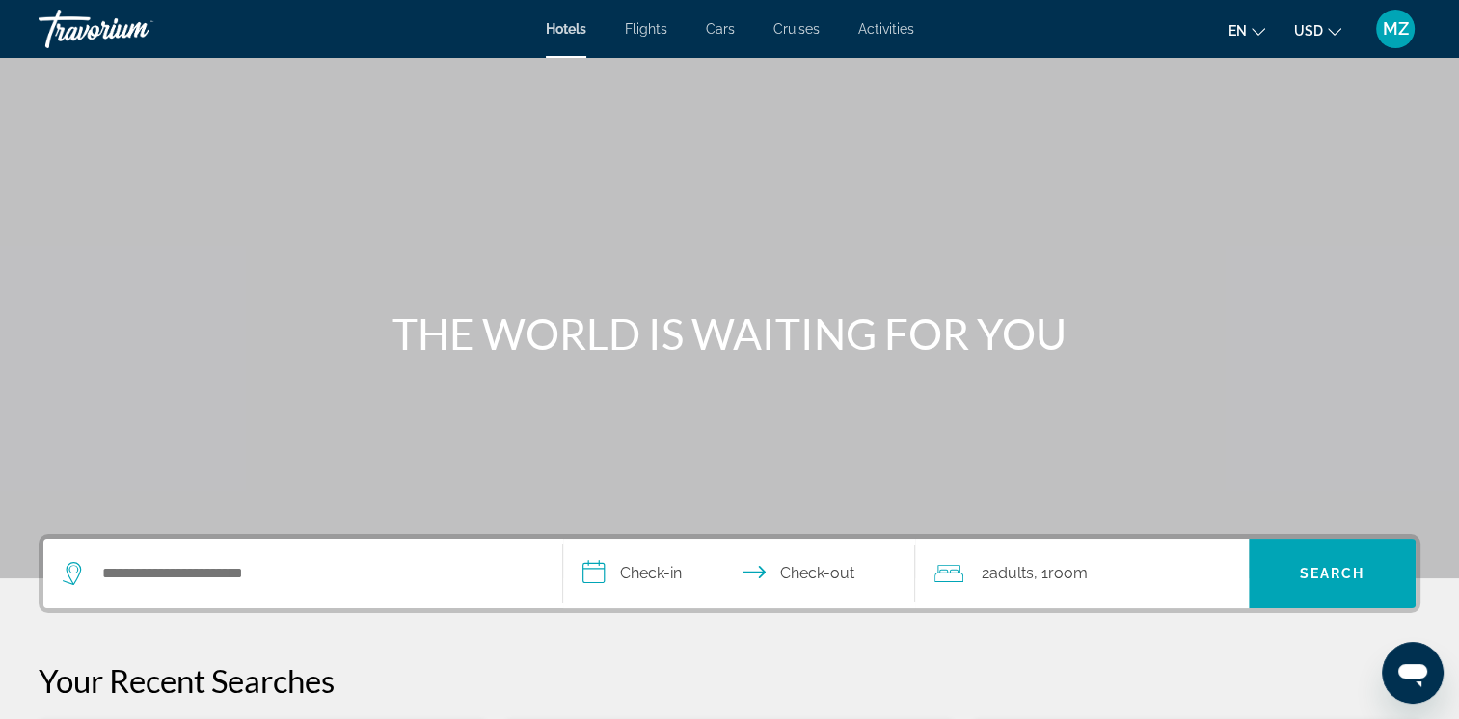
click at [1326, 28] on button "USD USD ($) MXN (Mex$) CAD (Can$) GBP (£) EUR (€) AUD (A$) NZD (NZ$) CNY (CN¥)" at bounding box center [1317, 30] width 47 height 28
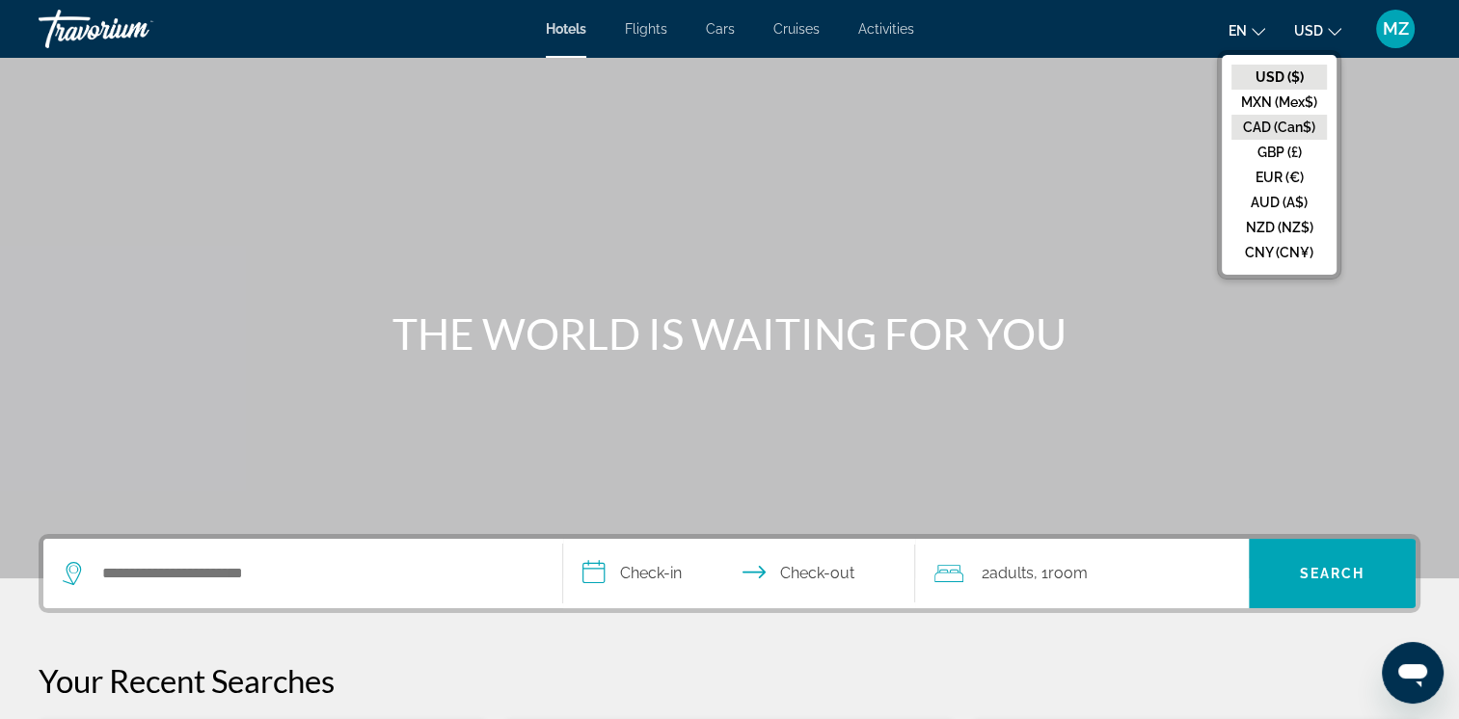
click at [1273, 121] on button "CAD (Can$)" at bounding box center [1279, 127] width 95 height 25
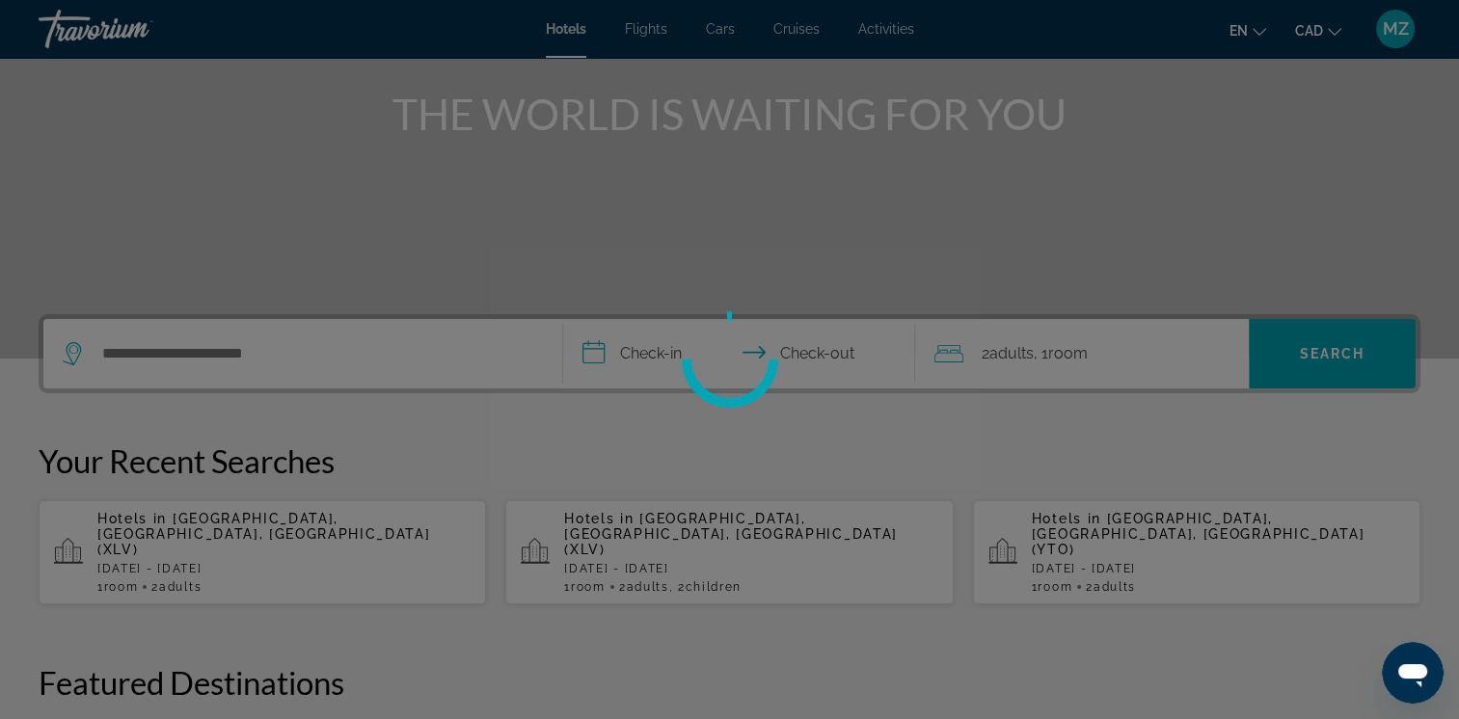
scroll to position [482, 0]
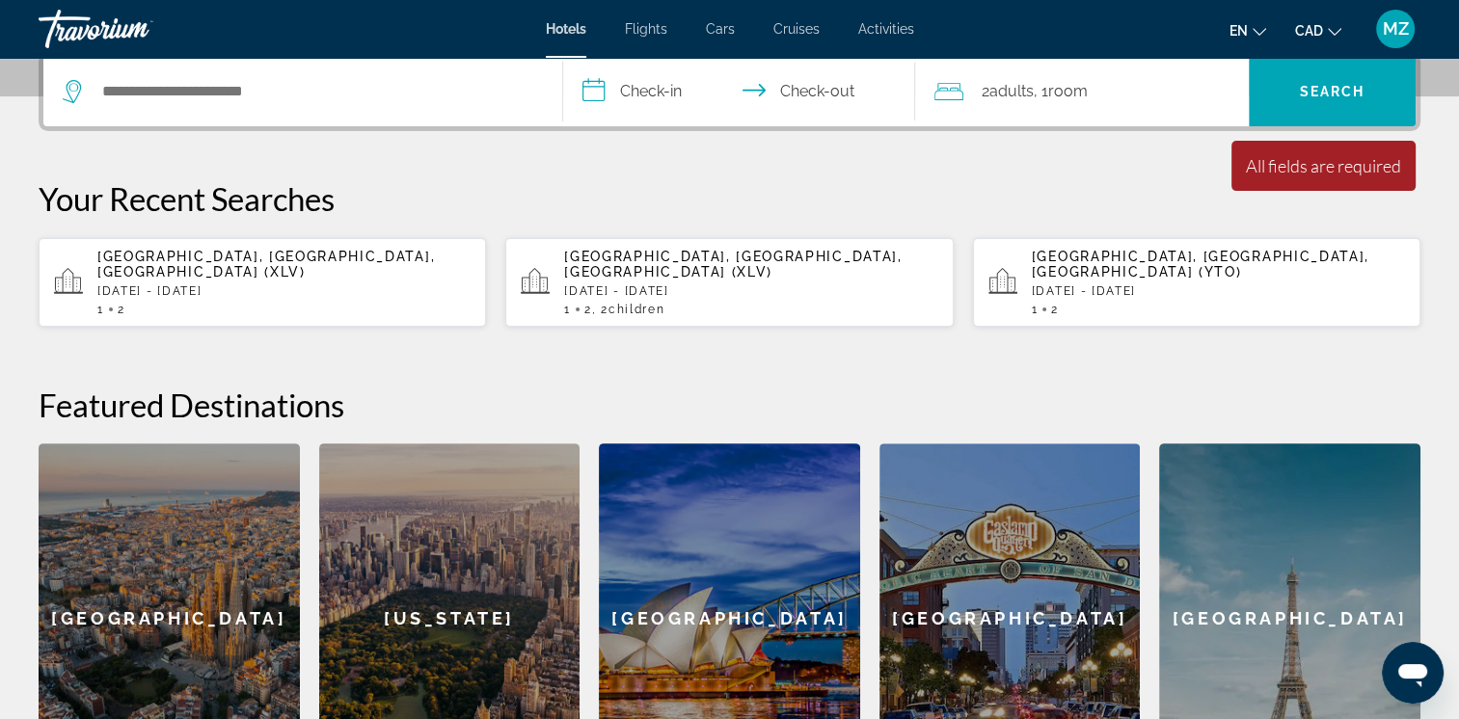
click at [171, 303] on div "1 2" at bounding box center [283, 310] width 373 height 14
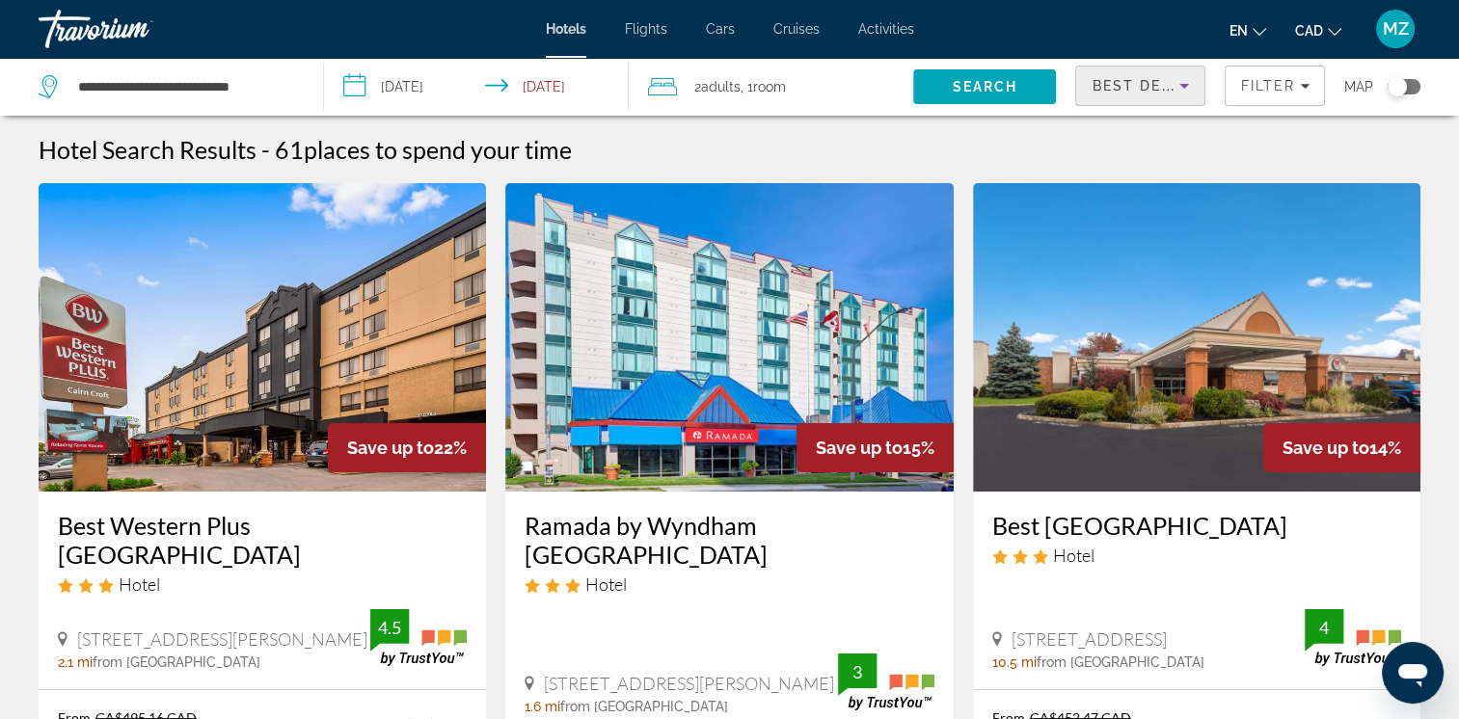
click at [1157, 83] on span "Best Deals" at bounding box center [1142, 85] width 100 height 15
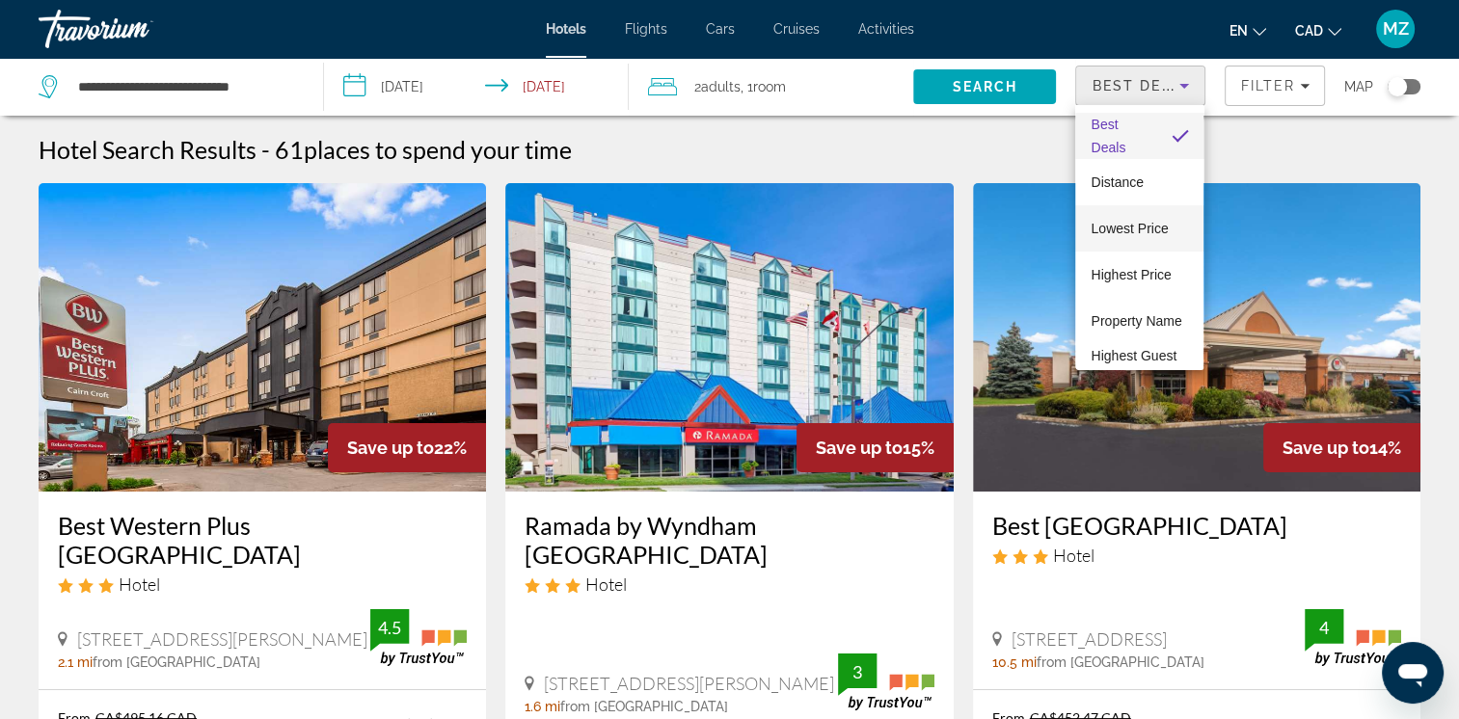
click at [1126, 230] on span "Lowest Price" at bounding box center [1129, 228] width 77 height 15
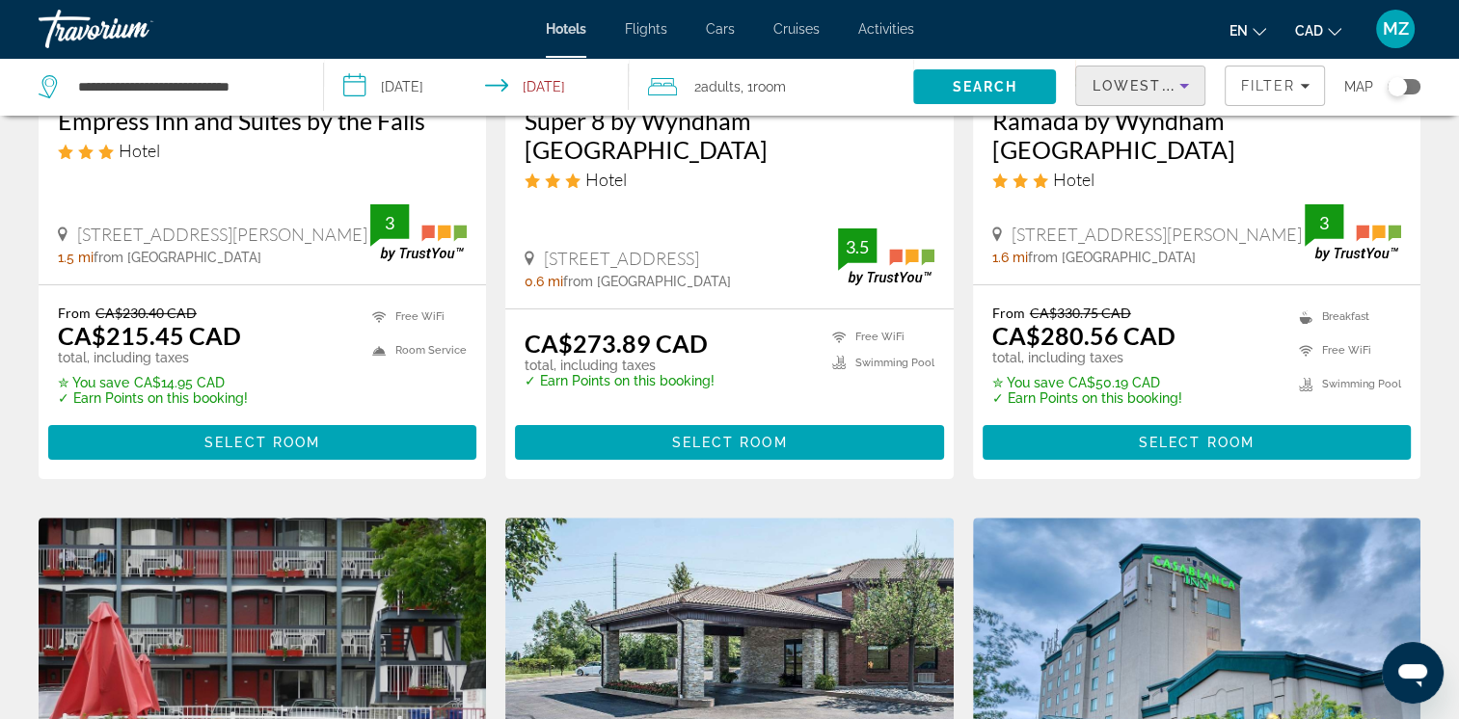
scroll to position [386, 0]
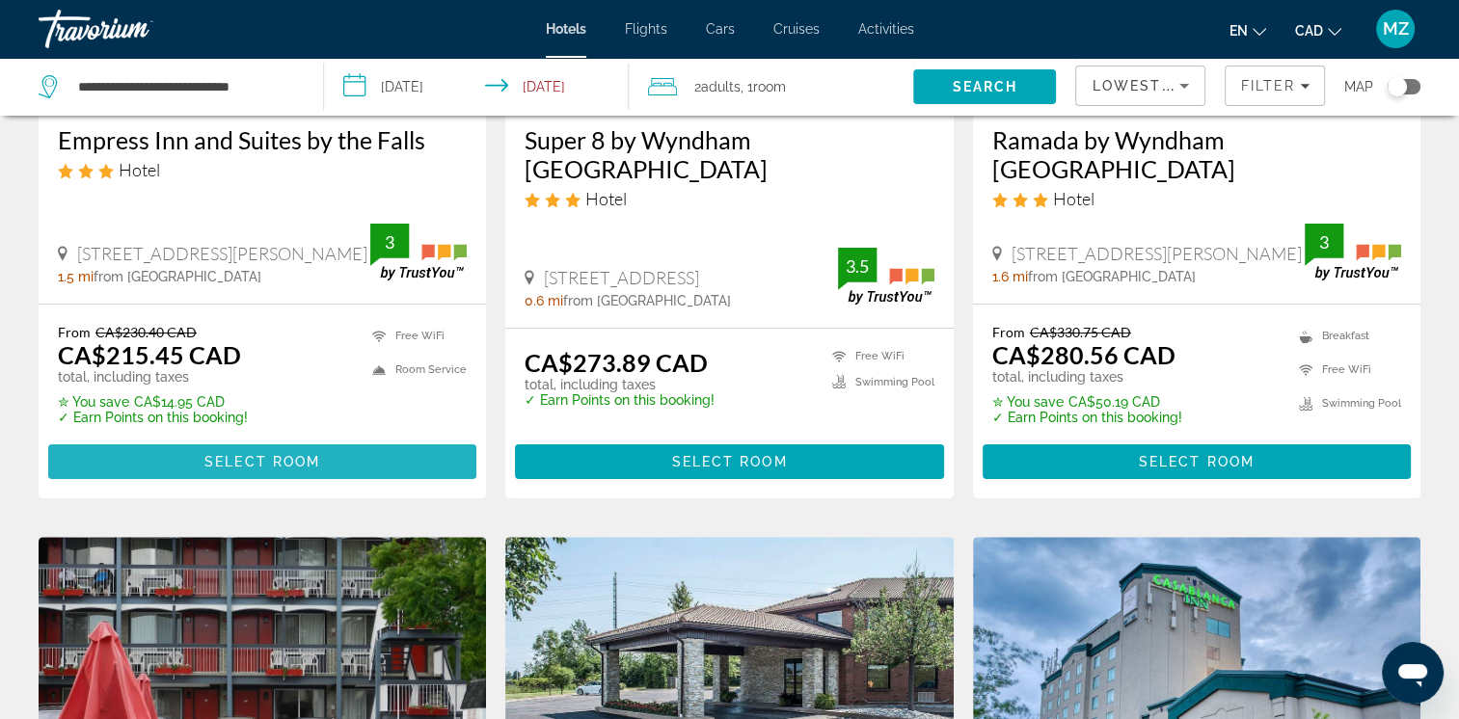
click at [285, 453] on span "Main content" at bounding box center [262, 462] width 428 height 46
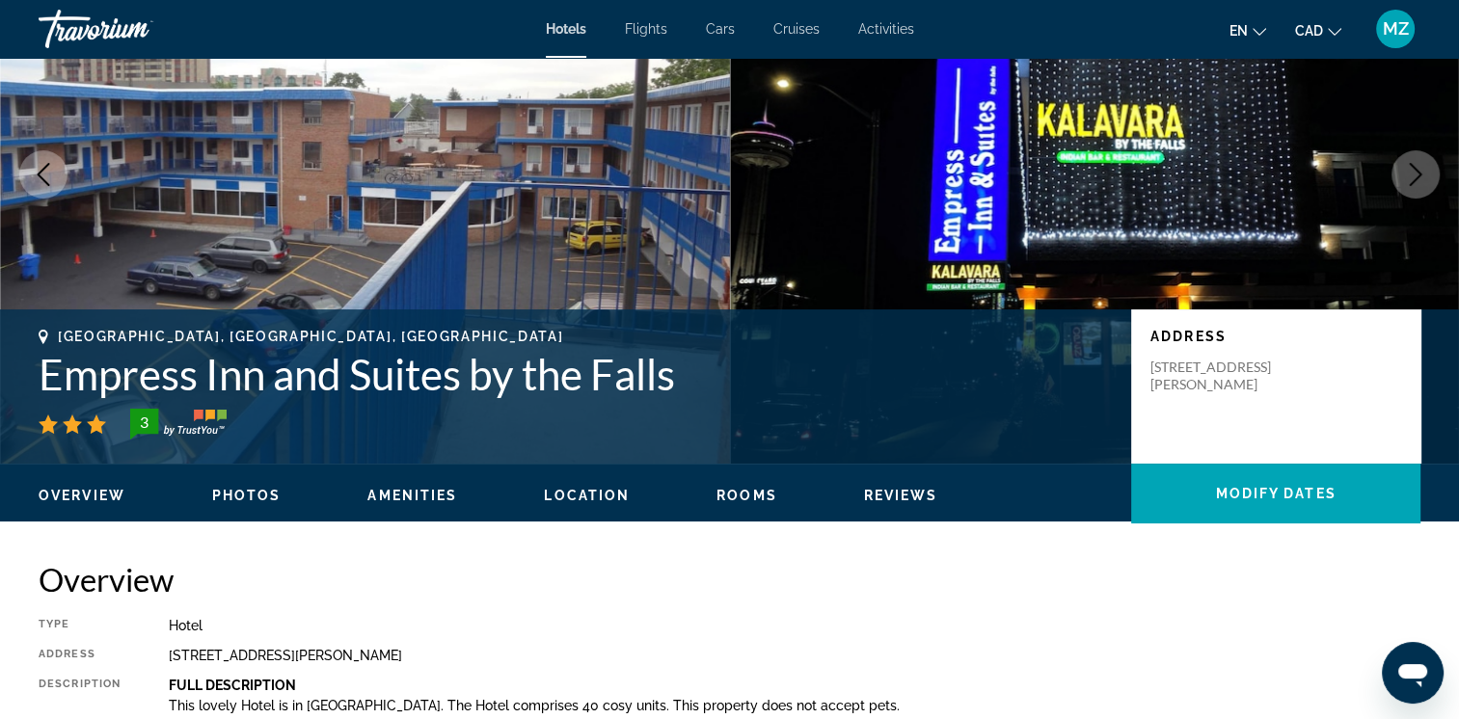
scroll to position [482, 0]
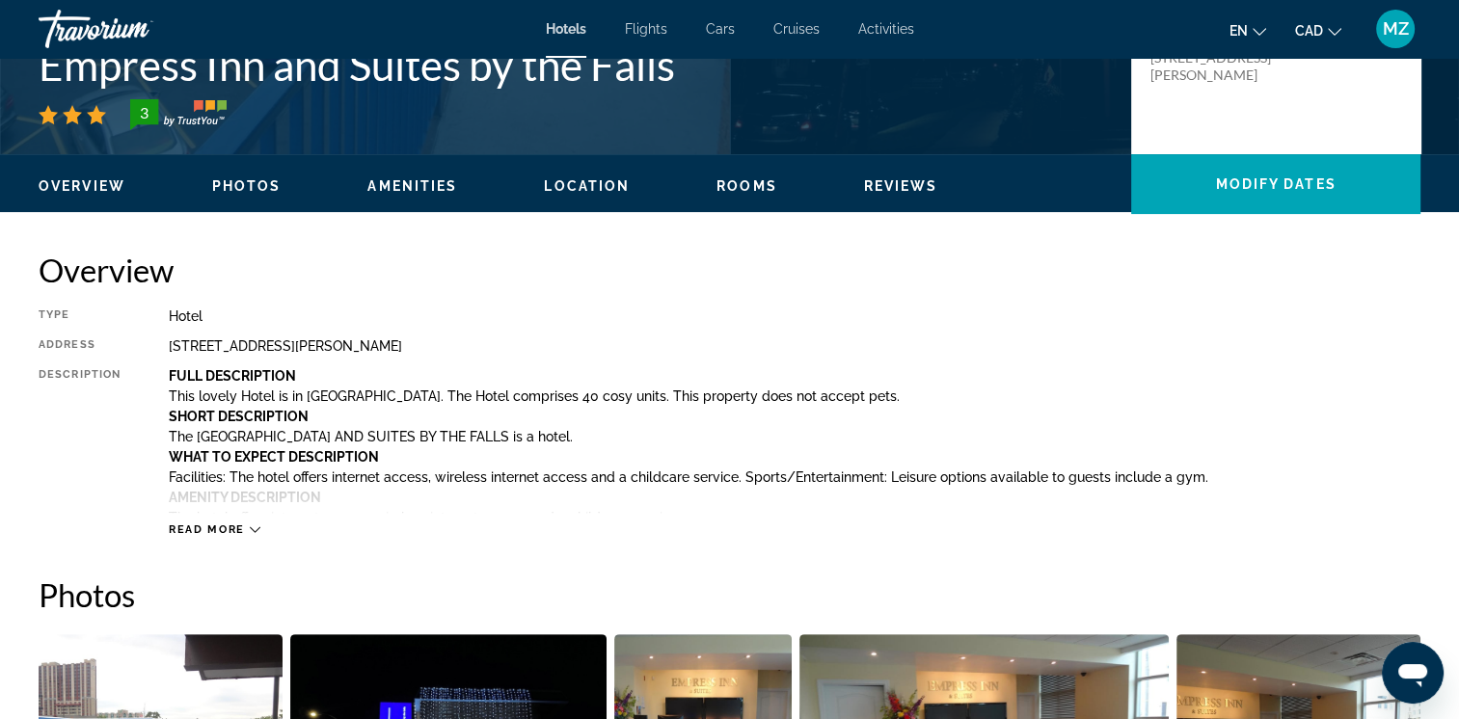
click at [240, 530] on span "Read more" at bounding box center [207, 530] width 76 height 13
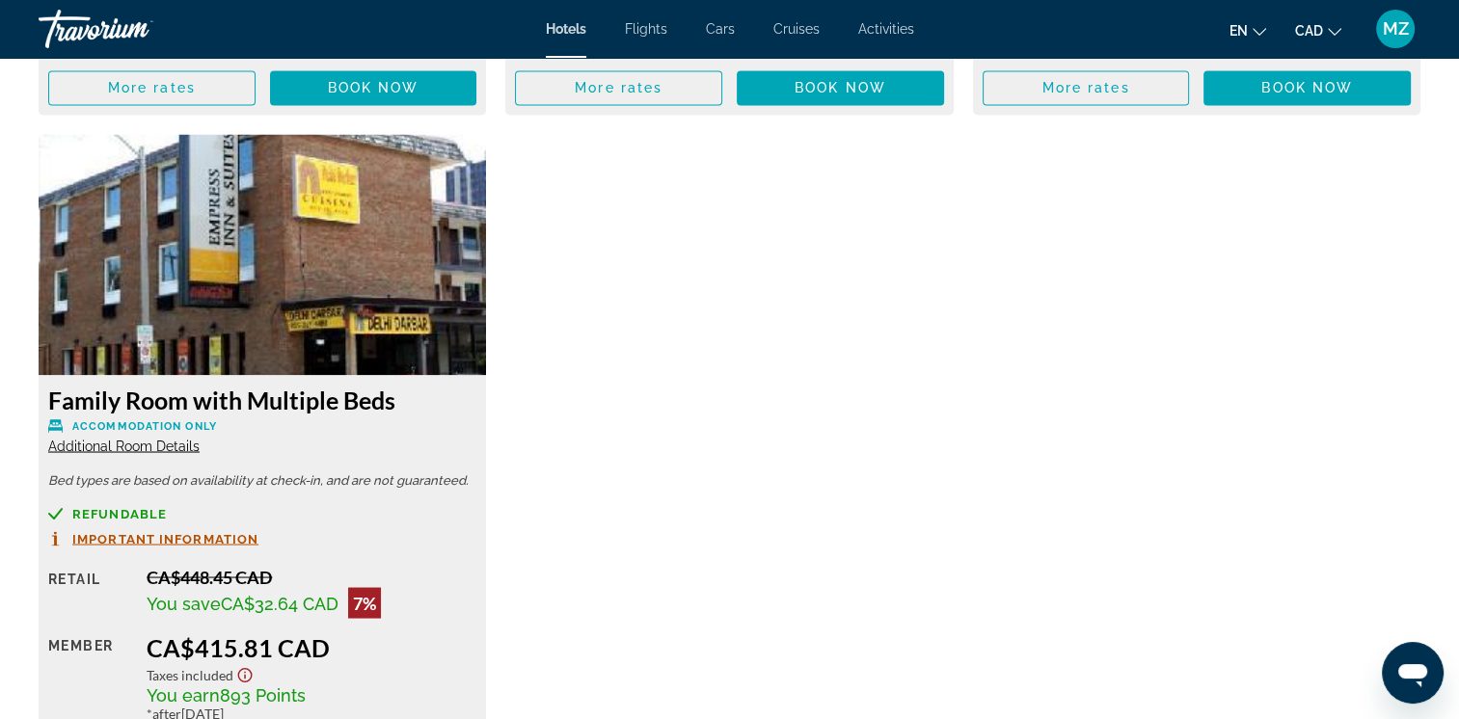
scroll to position [2893, 0]
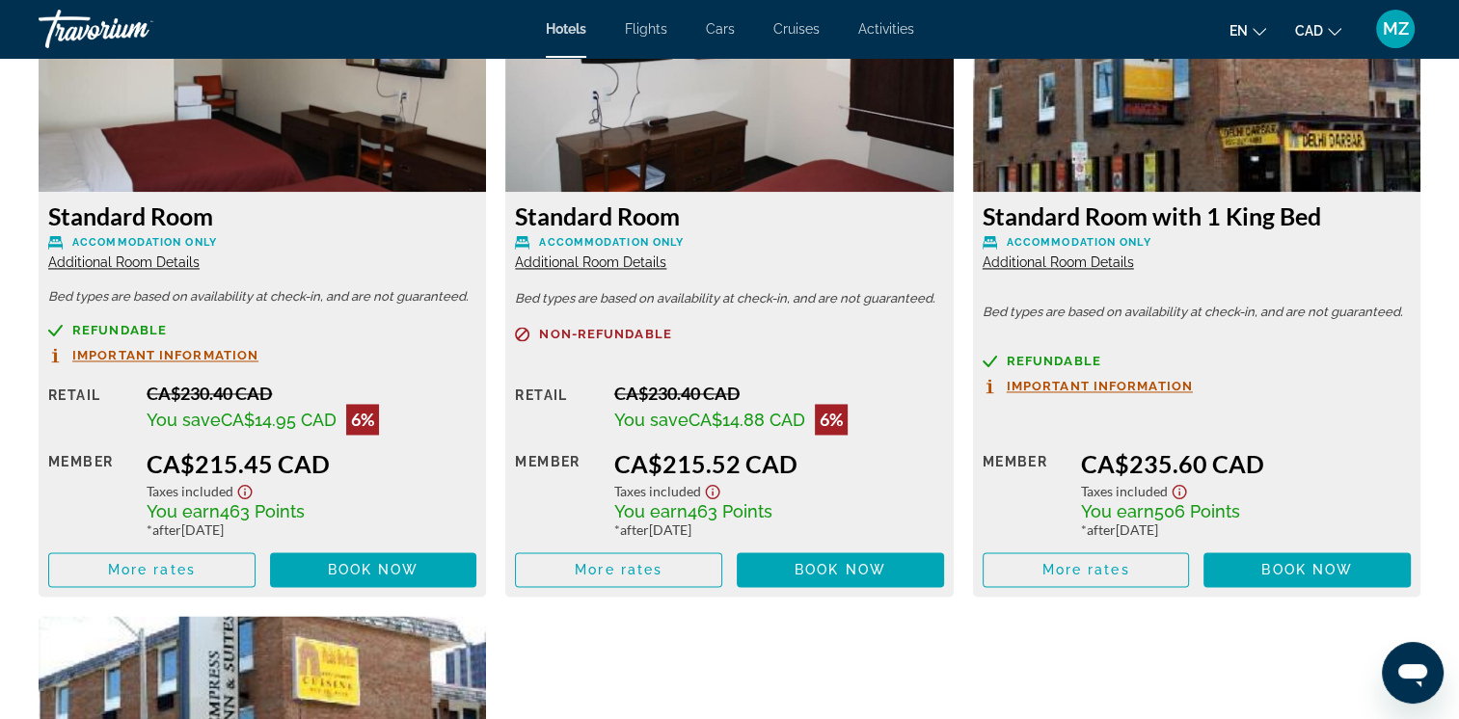
click at [131, 271] on div "Standard Room Accommodation Only Additional Room Details Bed types are based on…" at bounding box center [263, 394] width 448 height 405
click at [122, 257] on span "Additional Room Details" at bounding box center [123, 262] width 151 height 15
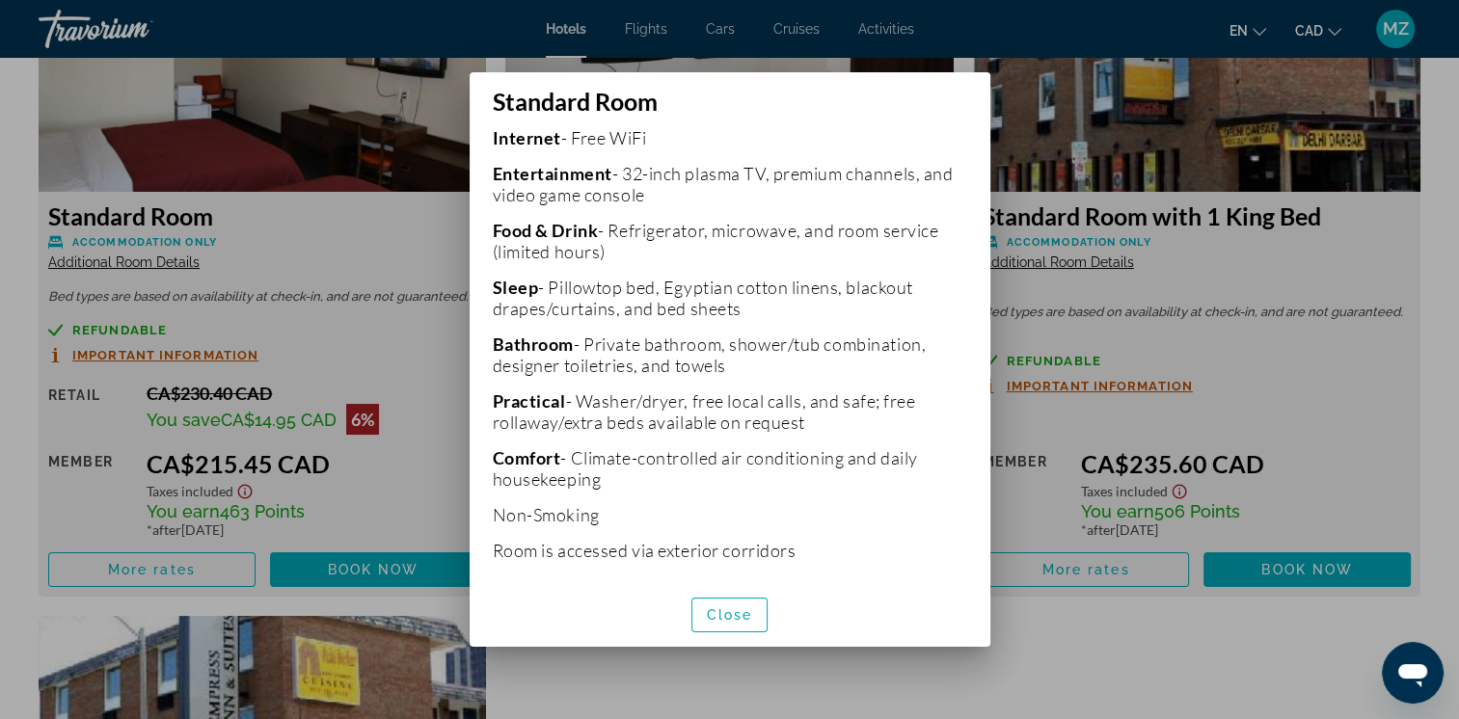
scroll to position [497, 0]
click at [752, 613] on span "Close" at bounding box center [730, 615] width 46 height 15
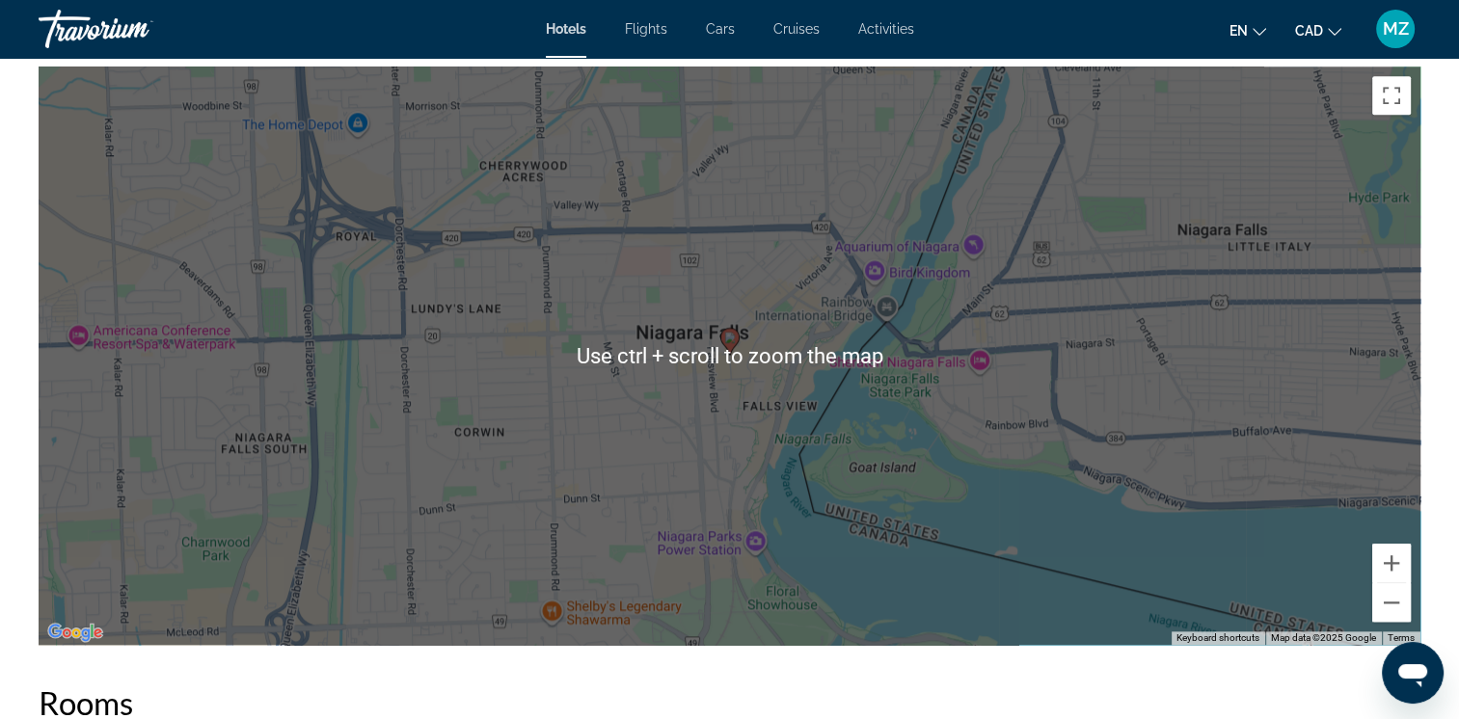
scroll to position [1640, 0]
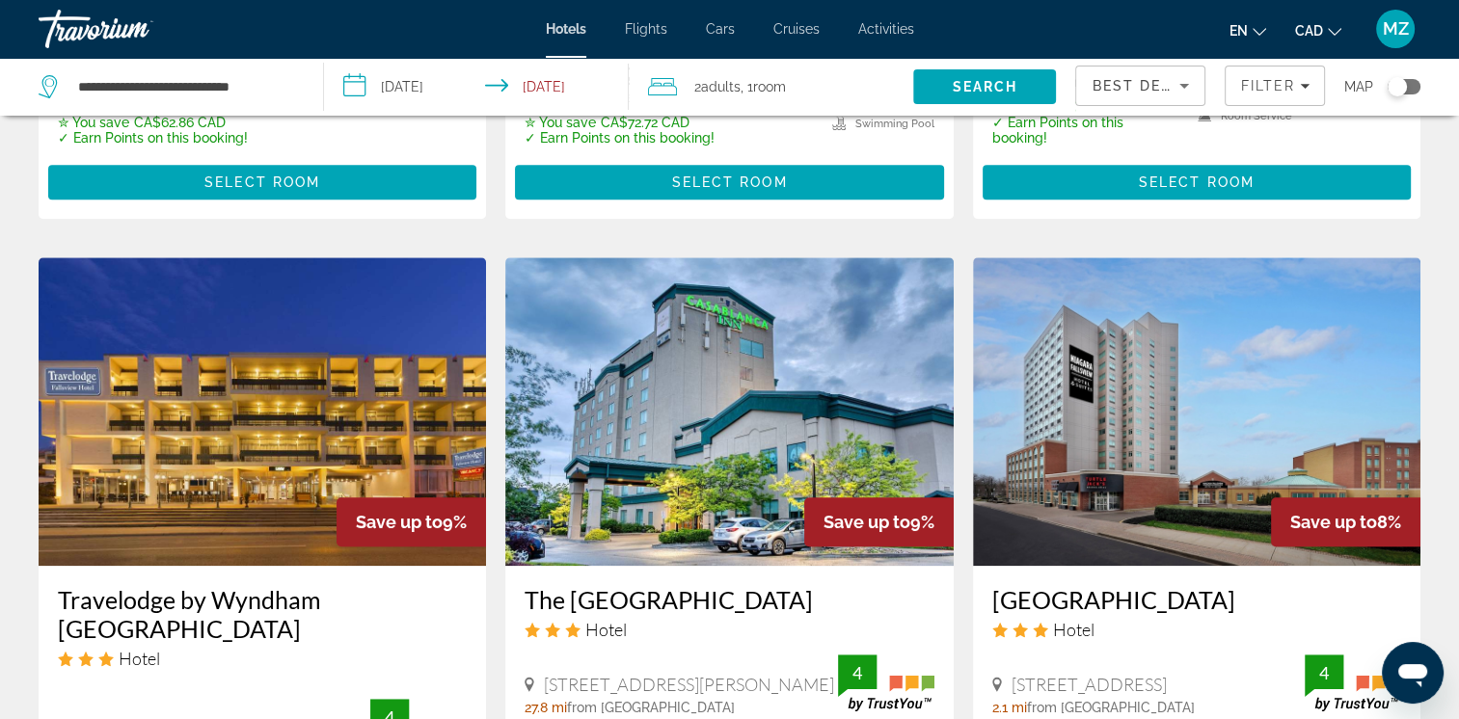
scroll to position [1640, 0]
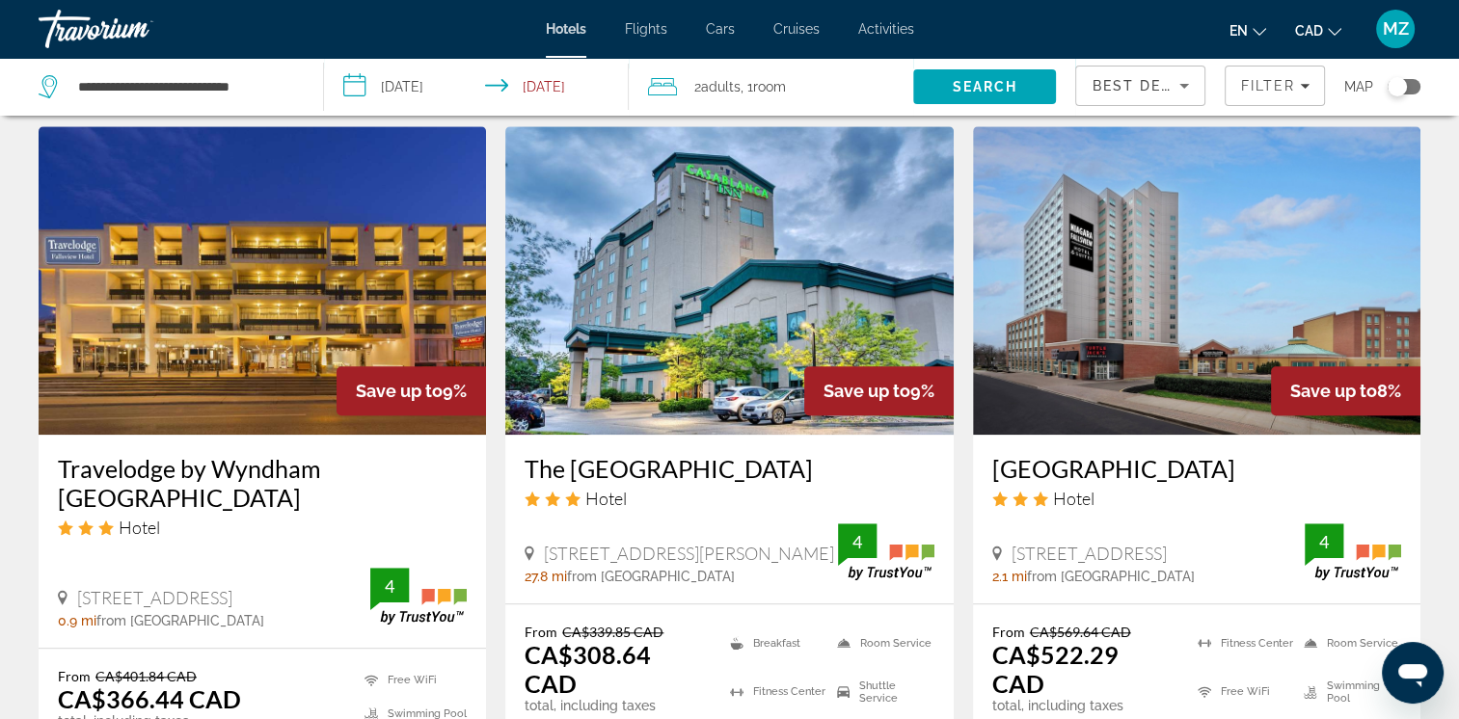
click at [224, 303] on img "Main content" at bounding box center [263, 280] width 448 height 309
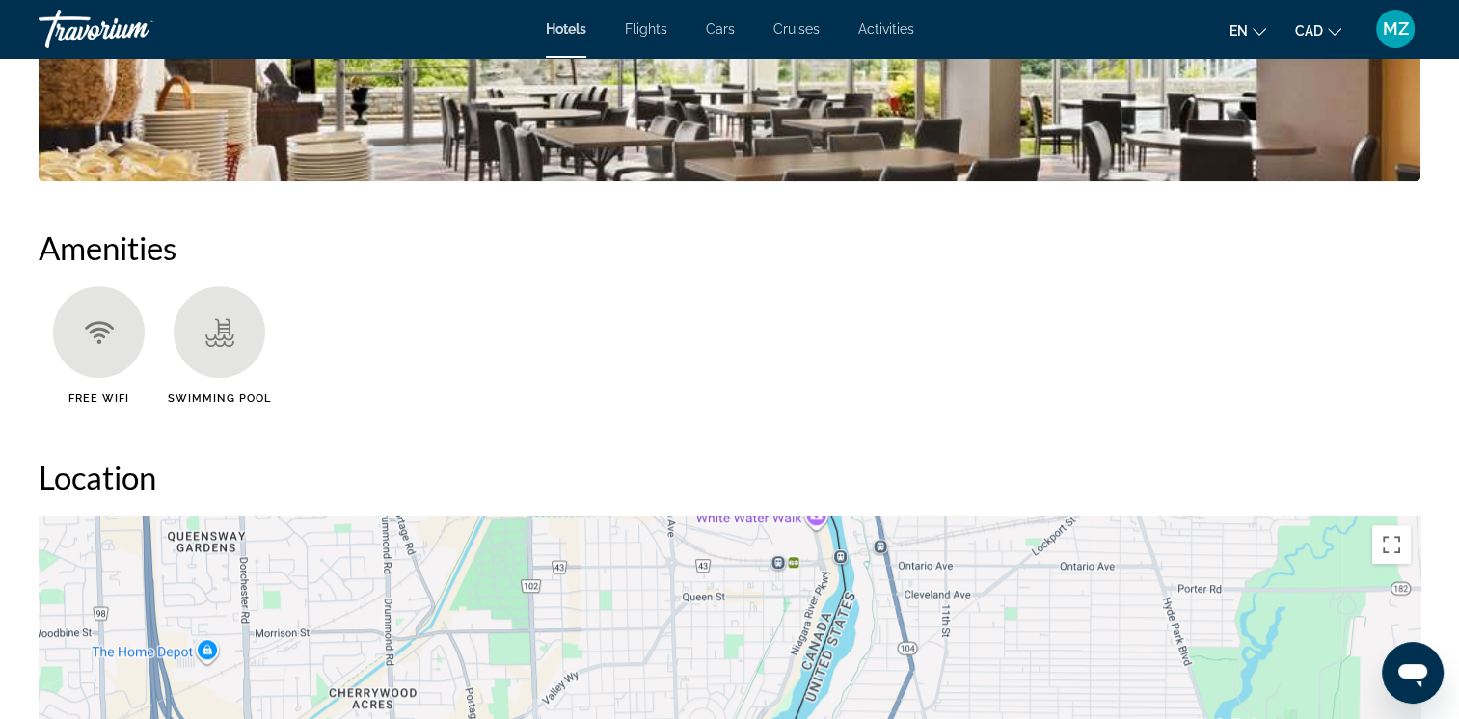
scroll to position [1736, 0]
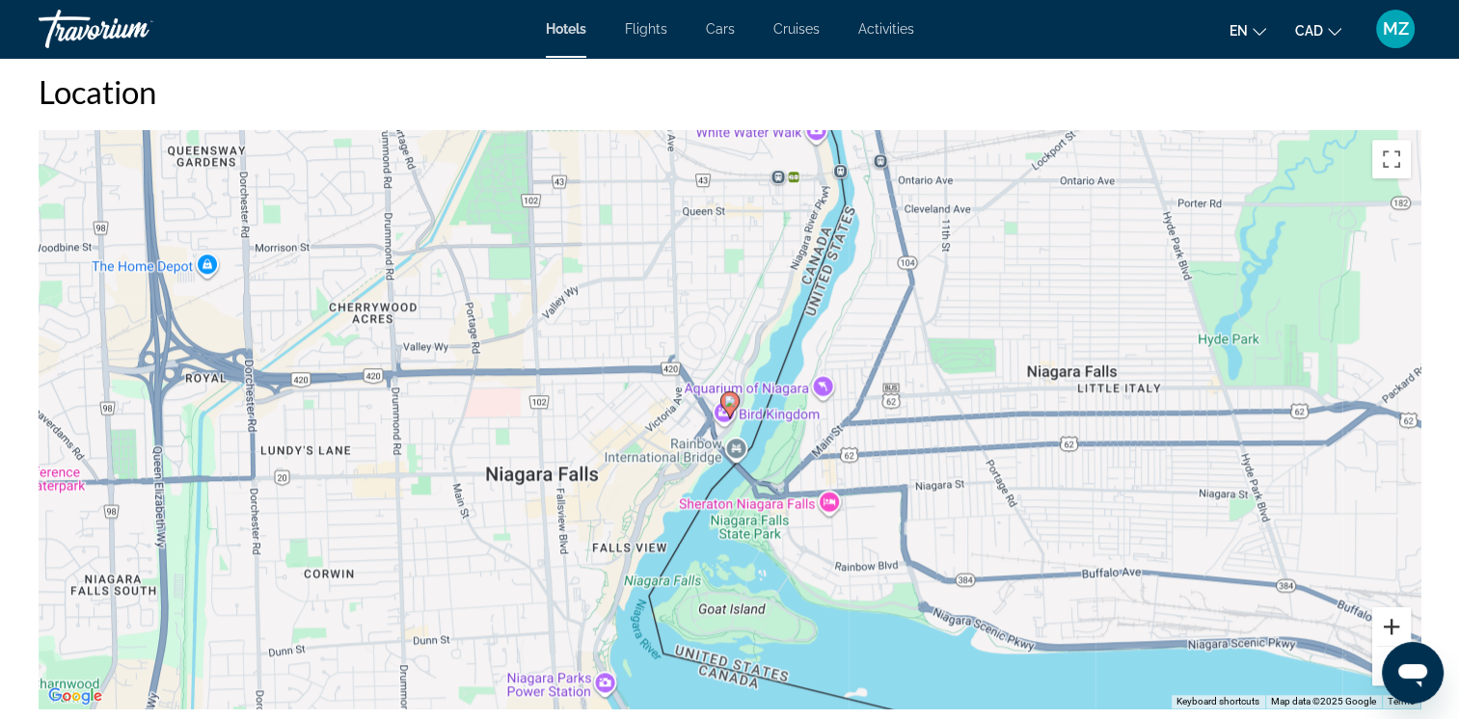
click at [1388, 621] on button "Zoom in" at bounding box center [1391, 627] width 39 height 39
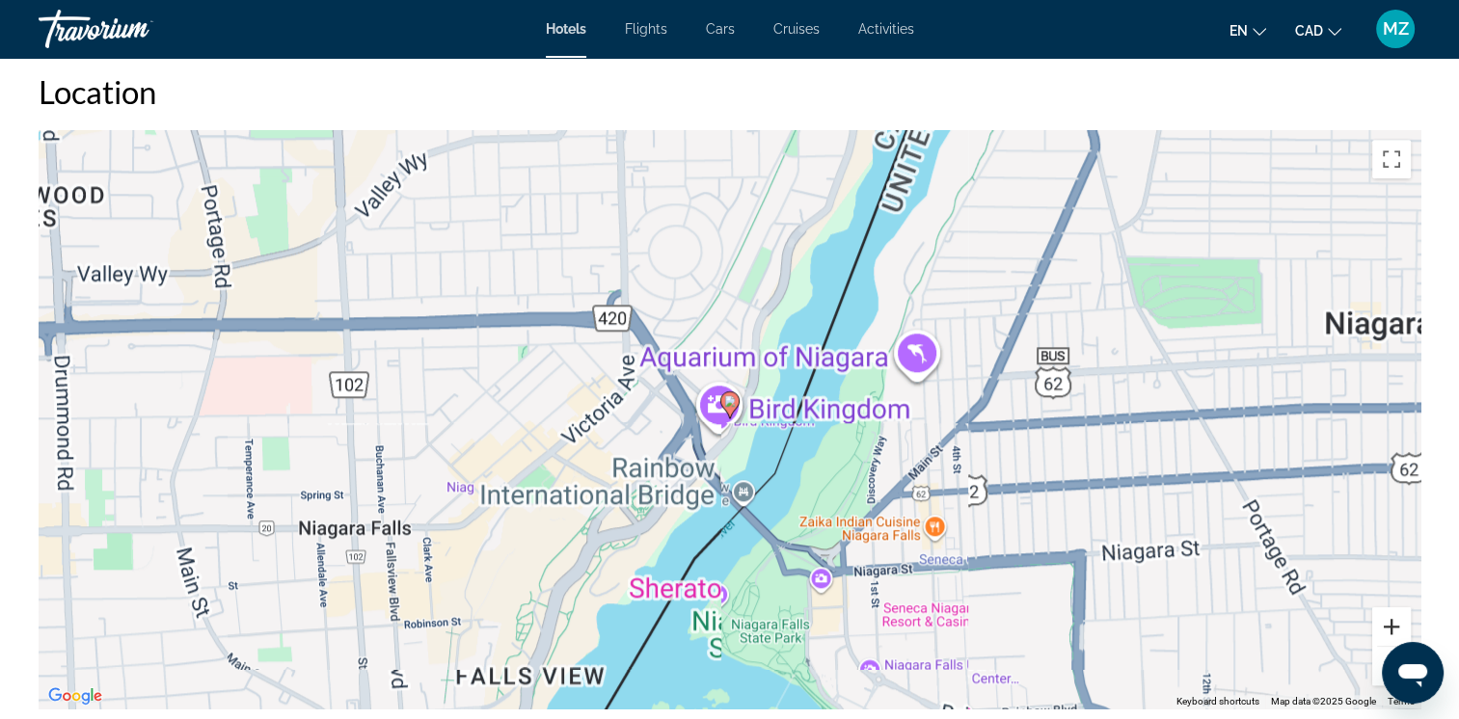
click at [1388, 621] on button "Zoom in" at bounding box center [1391, 627] width 39 height 39
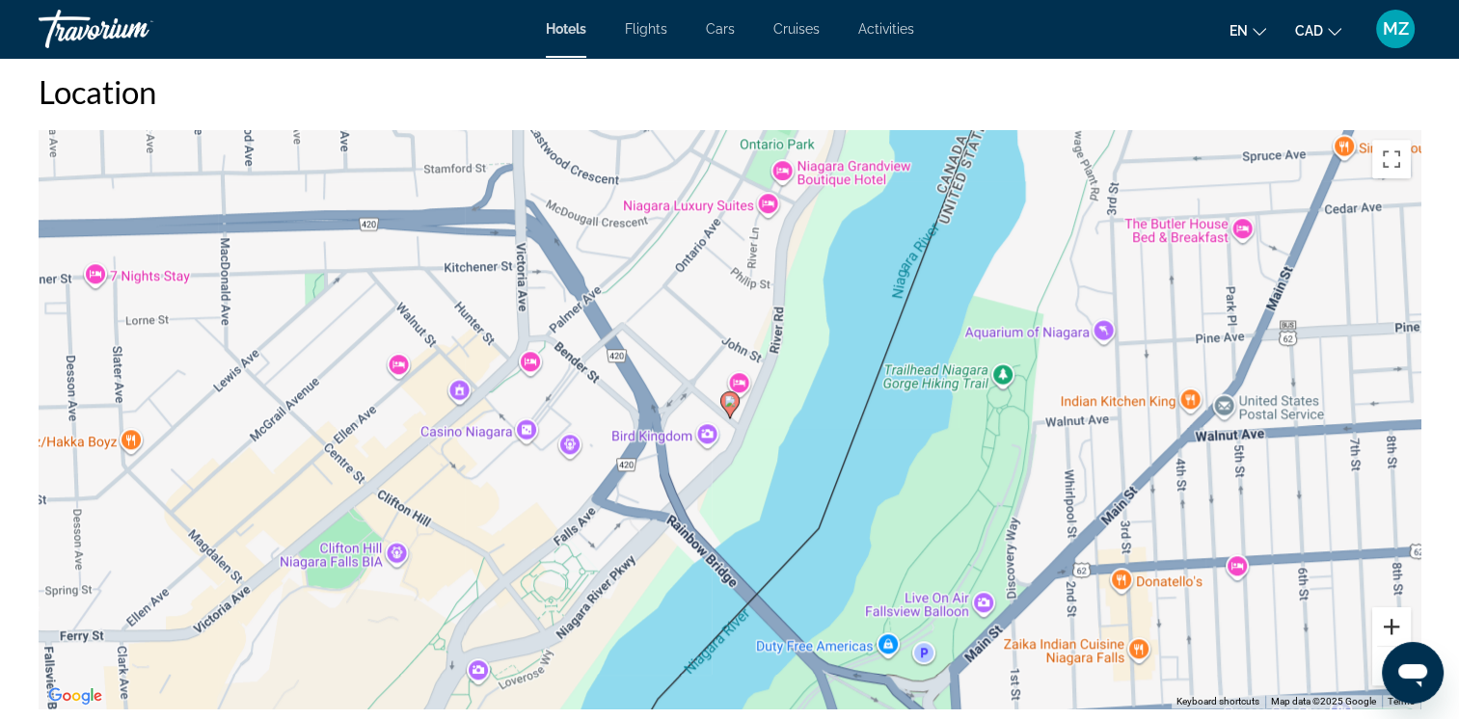
click at [1389, 621] on button "Zoom in" at bounding box center [1391, 627] width 39 height 39
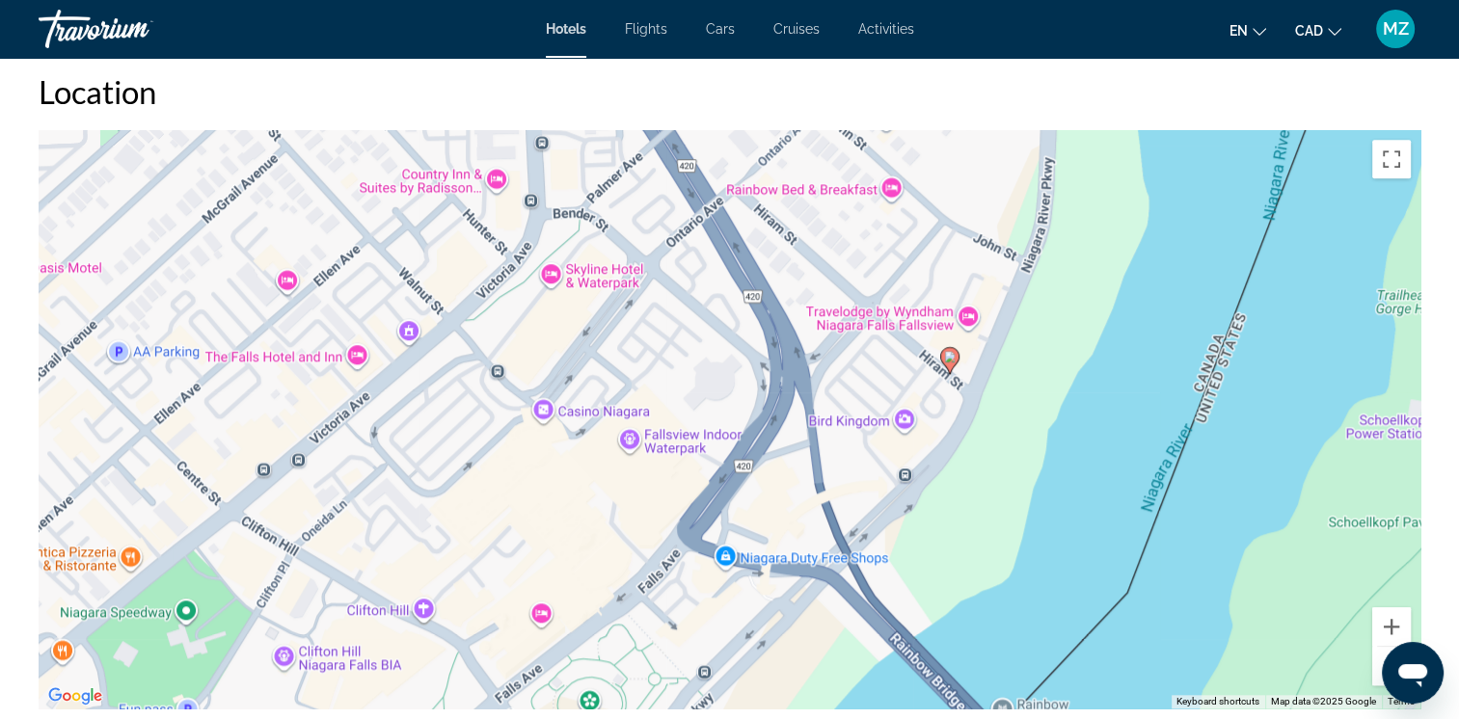
drag, startPoint x: 761, startPoint y: 601, endPoint x: 983, endPoint y: 555, distance: 226.6
click at [983, 555] on div "To activate drag with keyboard, press Alt + Enter. Once in keyboard drag state,…" at bounding box center [730, 419] width 1382 height 579
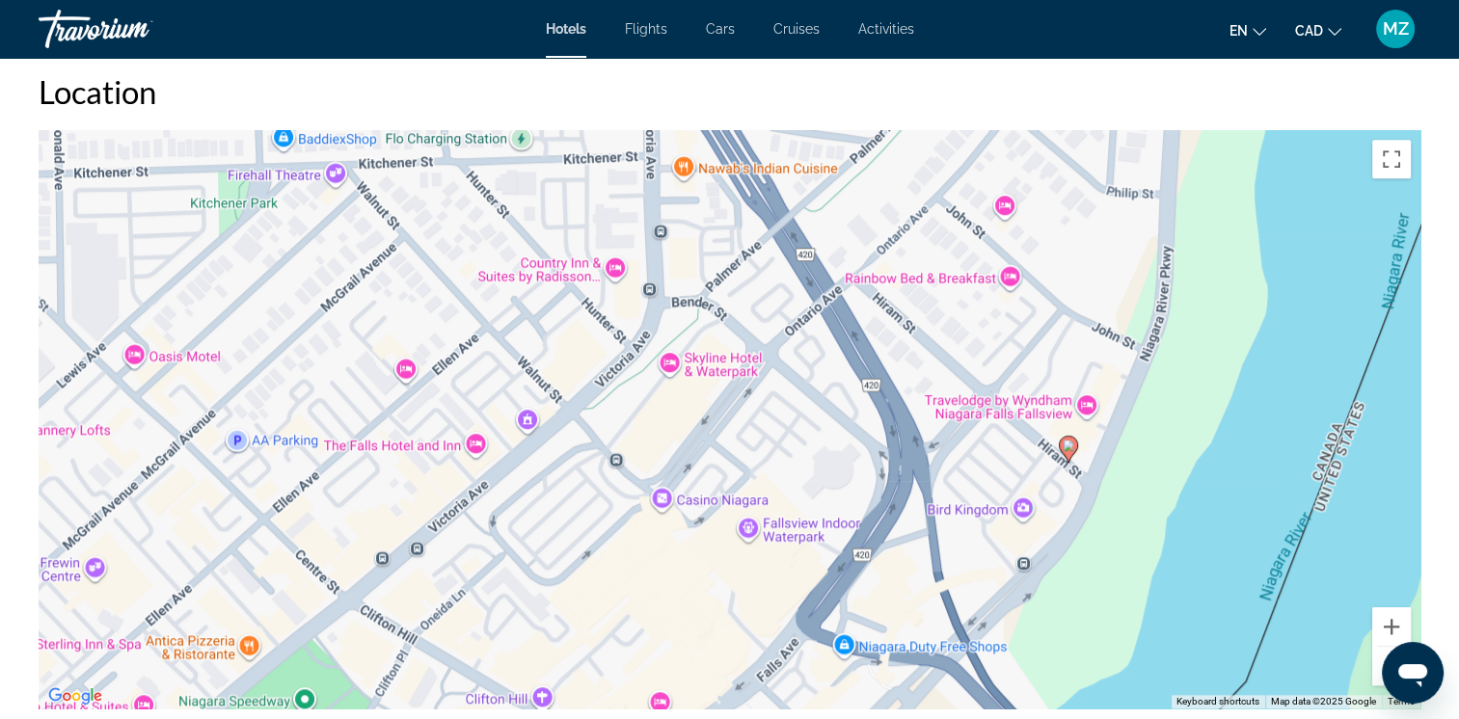
drag, startPoint x: 530, startPoint y: 490, endPoint x: 656, endPoint y: 581, distance: 154.7
click at [656, 581] on div "To activate drag with keyboard, press Alt + Enter. Once in keyboard drag state,…" at bounding box center [730, 419] width 1382 height 579
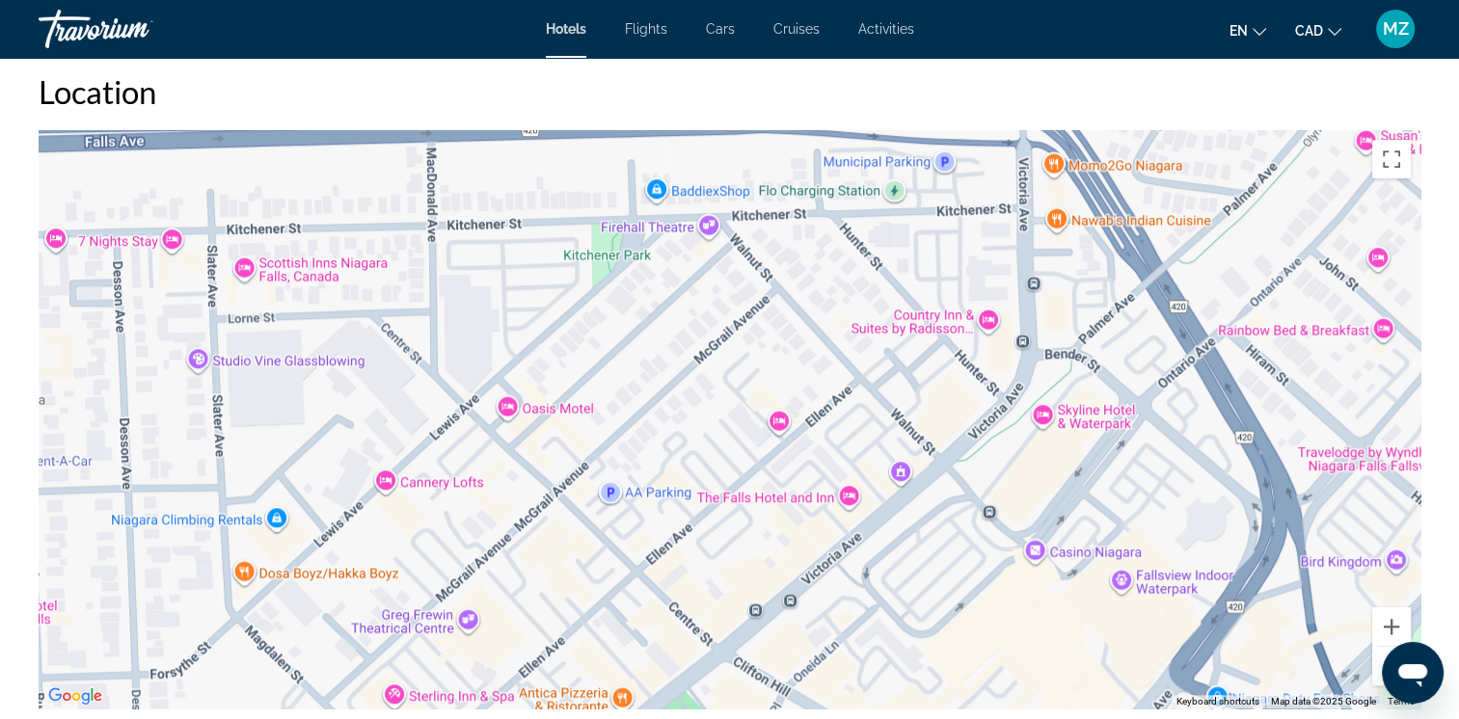
drag, startPoint x: 421, startPoint y: 368, endPoint x: 795, endPoint y: 432, distance: 378.6
click at [795, 432] on div "To activate drag with keyboard, press Alt + Enter. Once in keyboard drag state,…" at bounding box center [730, 419] width 1382 height 579
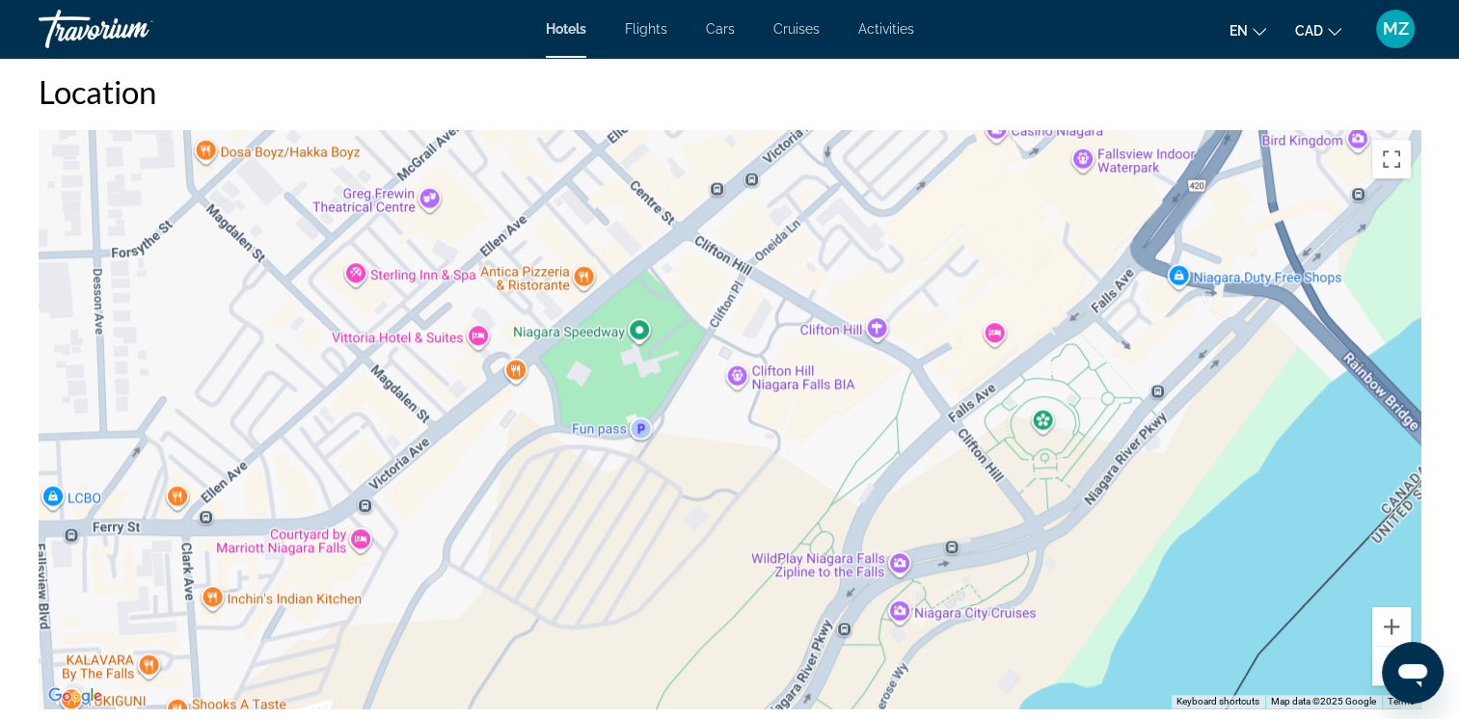
drag, startPoint x: 583, startPoint y: 549, endPoint x: 538, endPoint y: 185, distance: 366.3
click at [538, 185] on div "To activate drag with keyboard, press Alt + Enter. Once in keyboard drag state,…" at bounding box center [730, 419] width 1382 height 579
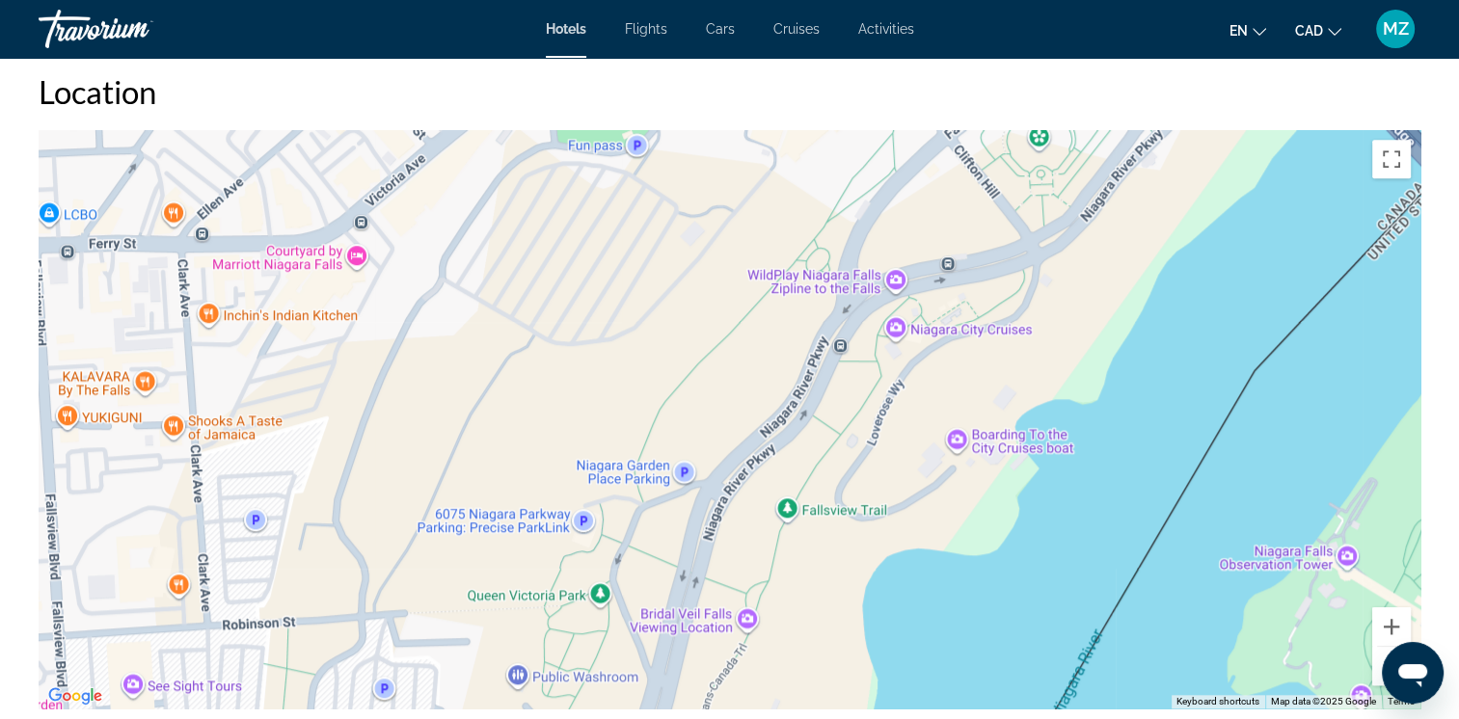
drag, startPoint x: 1128, startPoint y: 451, endPoint x: 1128, endPoint y: 162, distance: 289.3
click at [1128, 162] on div "To activate drag with keyboard, press Alt + Enter. Once in keyboard drag state,…" at bounding box center [730, 419] width 1382 height 579
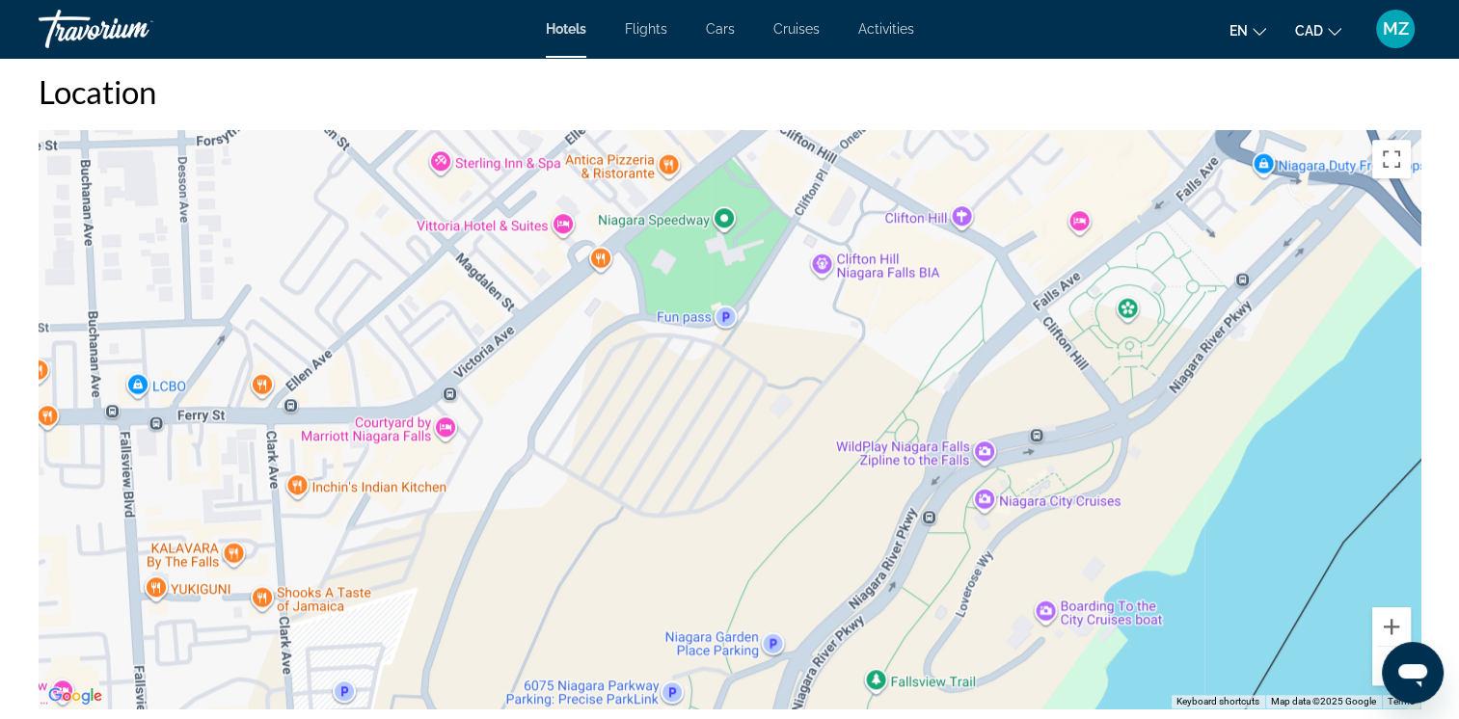
drag, startPoint x: 494, startPoint y: 534, endPoint x: 569, endPoint y: 696, distance: 178.6
click at [567, 696] on div "Main content" at bounding box center [730, 419] width 1382 height 579
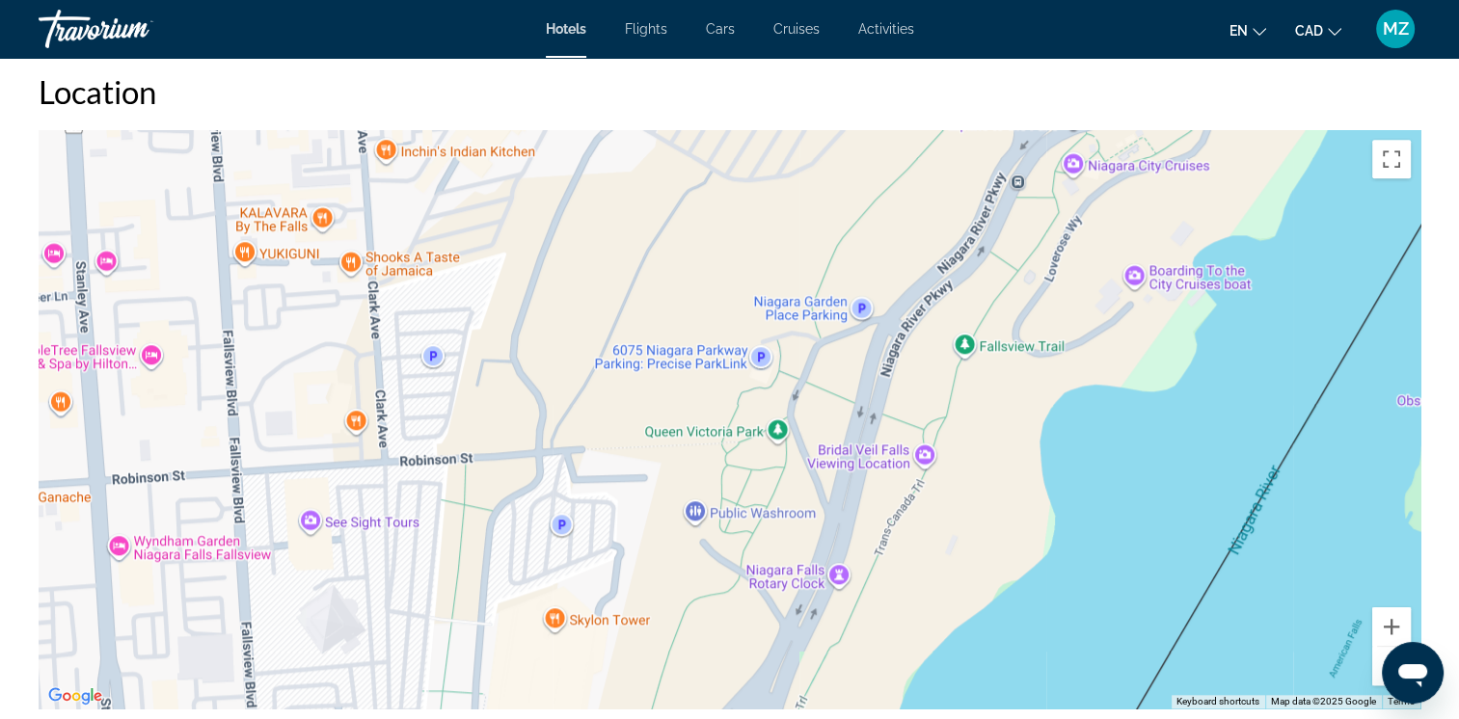
drag, startPoint x: 589, startPoint y: 541, endPoint x: 650, endPoint y: 268, distance: 279.6
click at [650, 268] on div "To activate drag with keyboard, press Alt + Enter. Once in keyboard drag state,…" at bounding box center [730, 419] width 1382 height 579
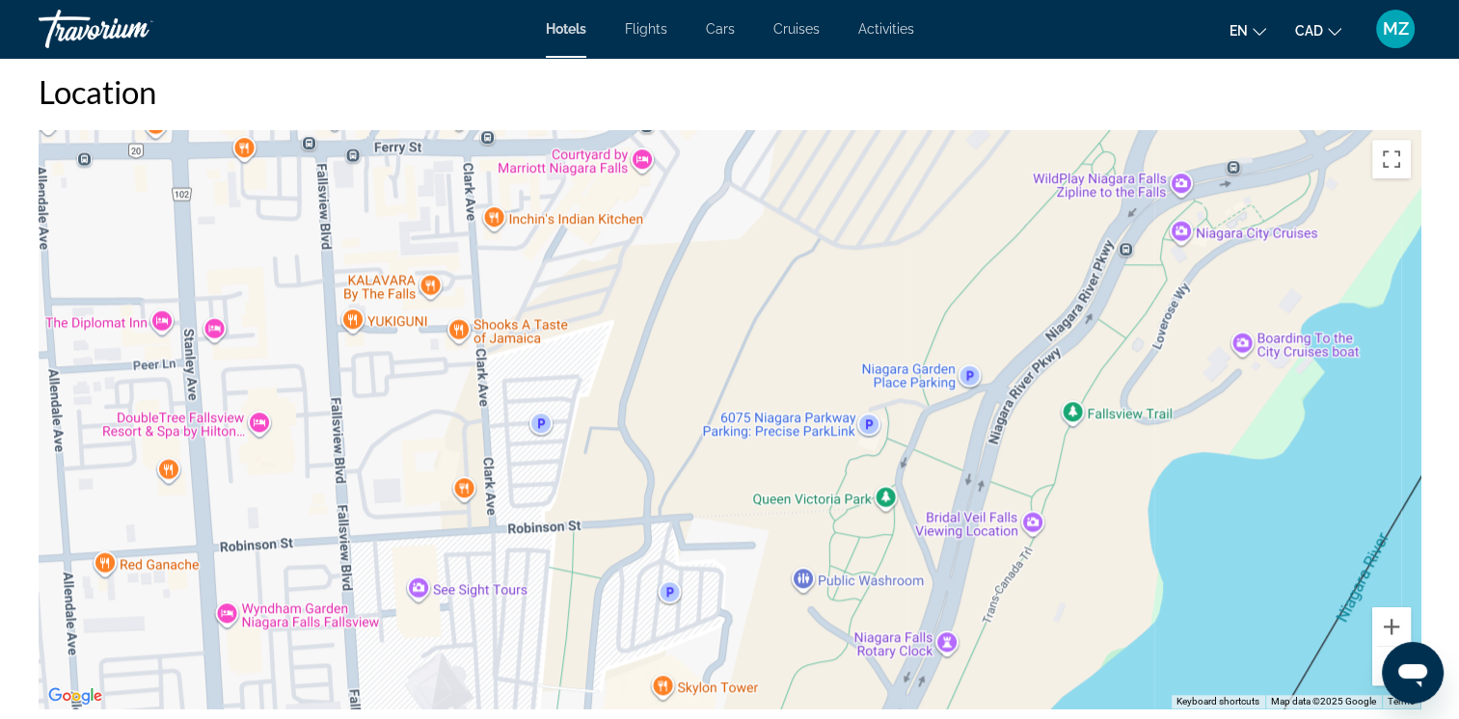
drag, startPoint x: 393, startPoint y: 557, endPoint x: 504, endPoint y: 628, distance: 131.4
click at [504, 628] on div "Main content" at bounding box center [730, 419] width 1382 height 579
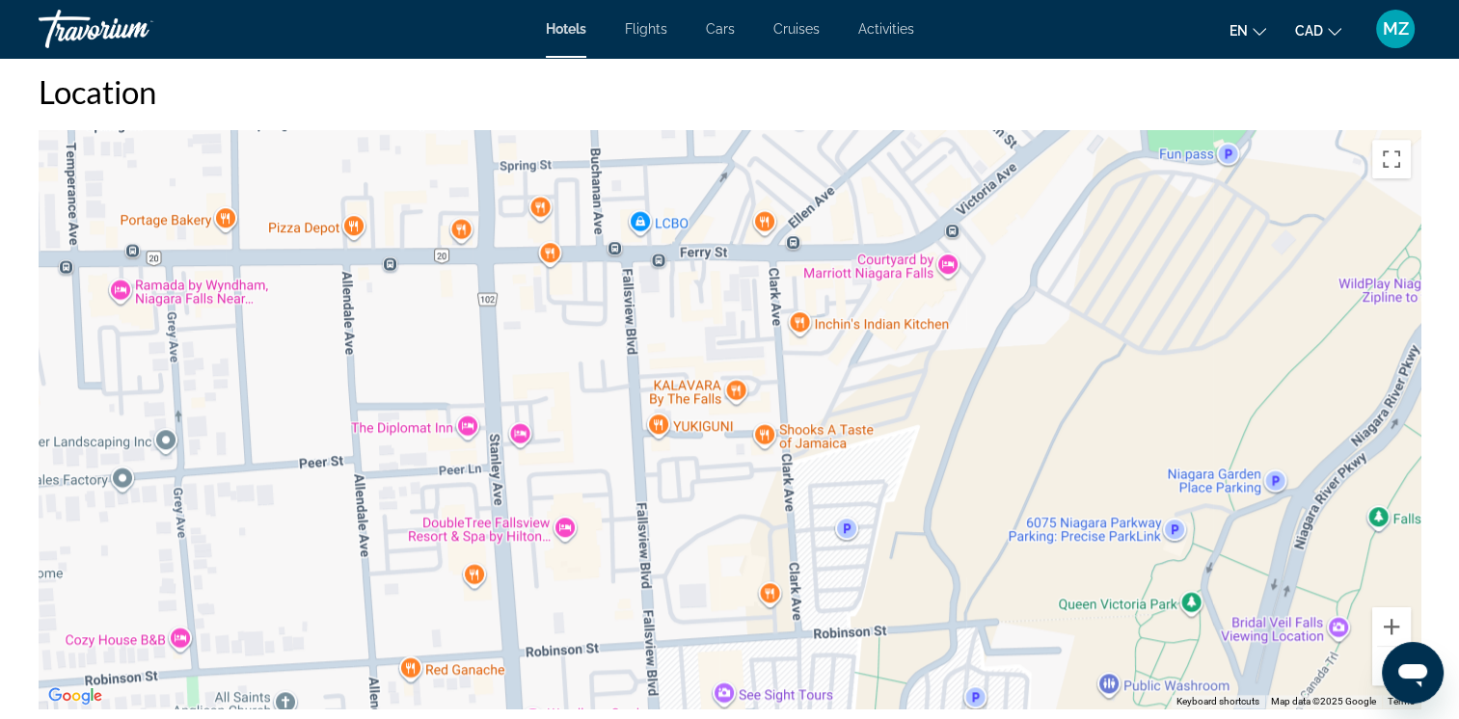
drag, startPoint x: 264, startPoint y: 415, endPoint x: 572, endPoint y: 524, distance: 326.4
click at [572, 524] on div "Main content" at bounding box center [730, 419] width 1382 height 579
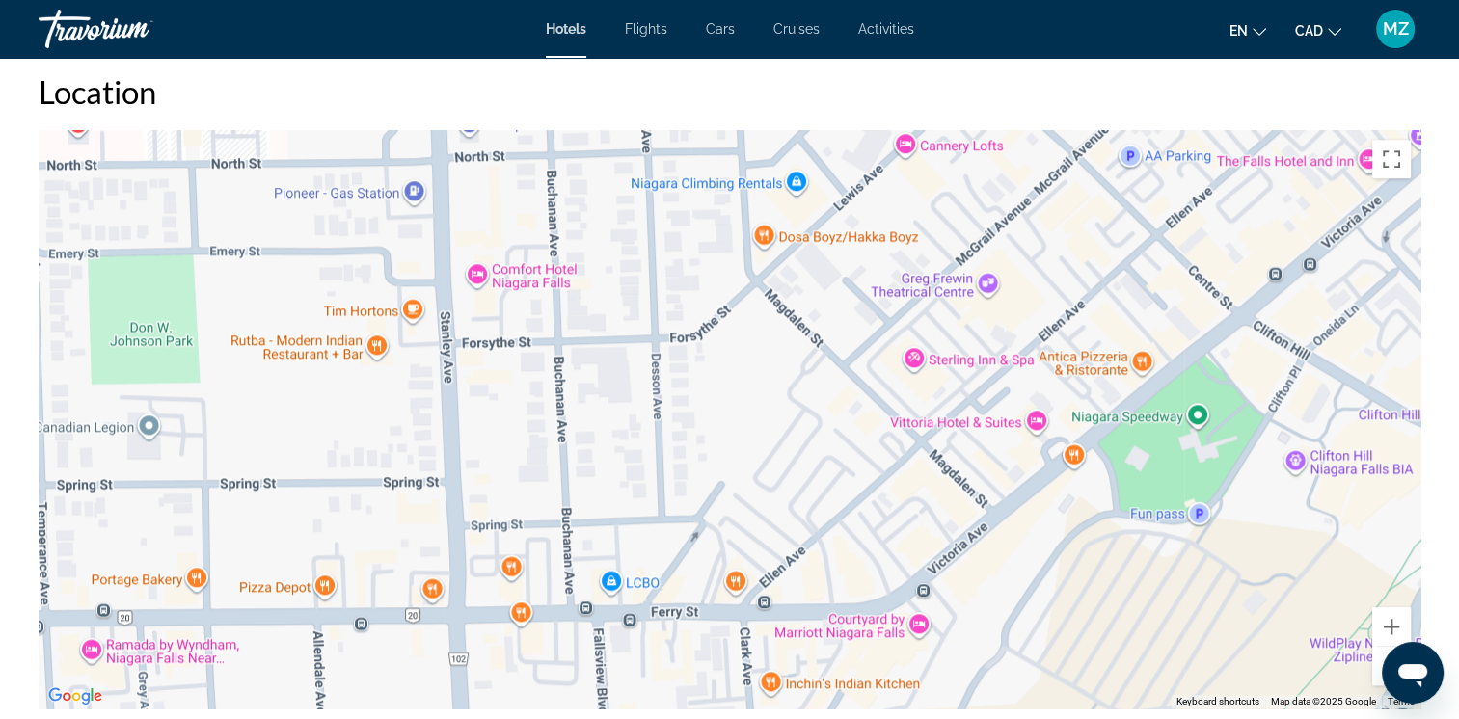
drag, startPoint x: 599, startPoint y: 335, endPoint x: 570, endPoint y: 696, distance: 362.8
click at [570, 696] on div "Main content" at bounding box center [730, 419] width 1382 height 579
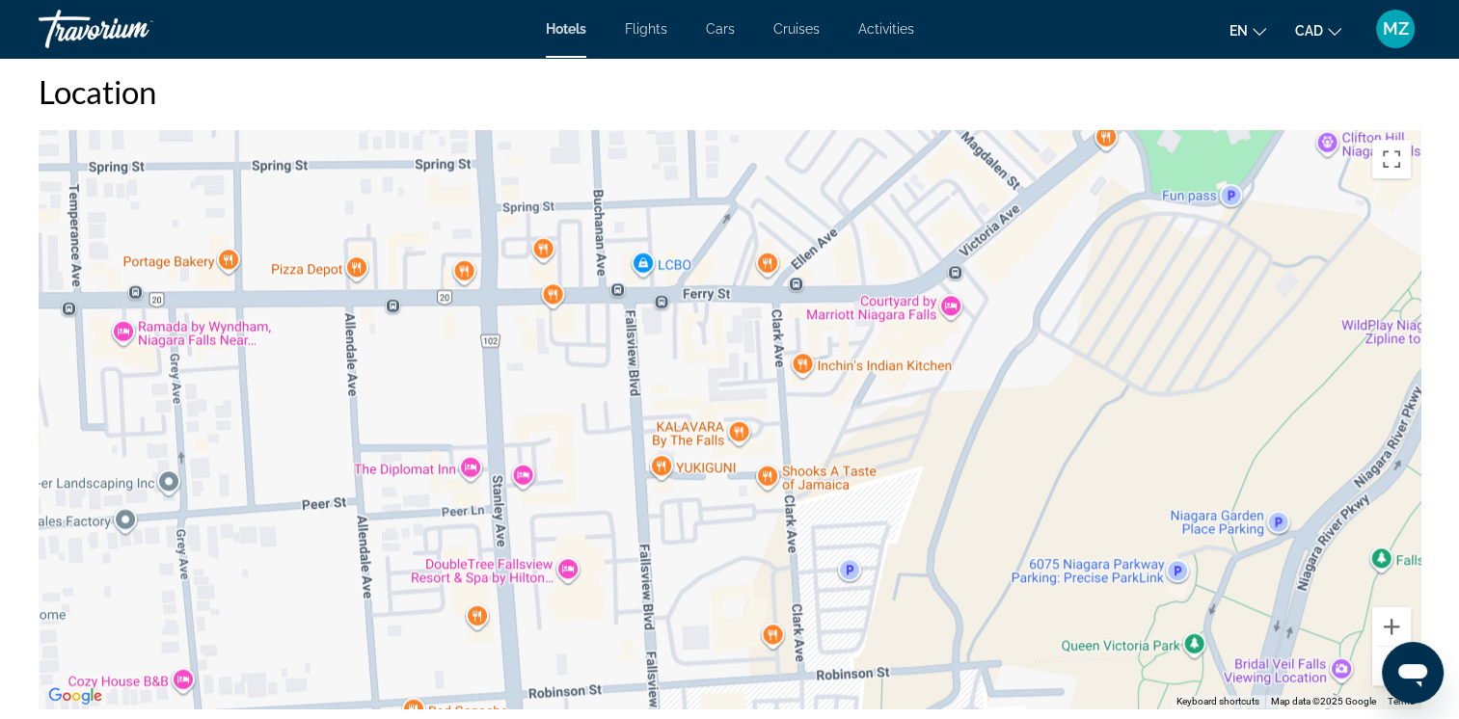
drag, startPoint x: 531, startPoint y: 636, endPoint x: 563, endPoint y: 355, distance: 282.5
click at [563, 355] on div "To activate drag with keyboard, press Alt + Enter. Once in keyboard drag state,…" at bounding box center [730, 419] width 1382 height 579
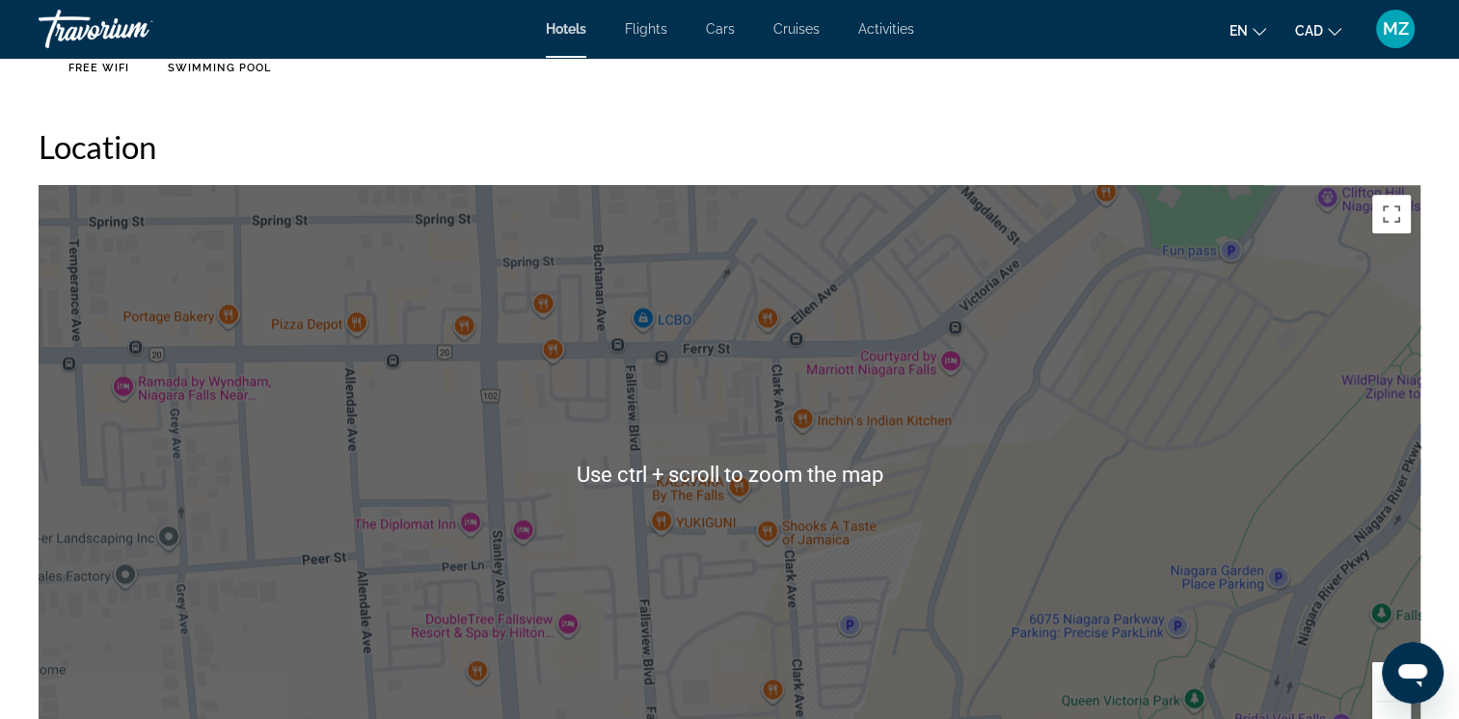
scroll to position [1640, 0]
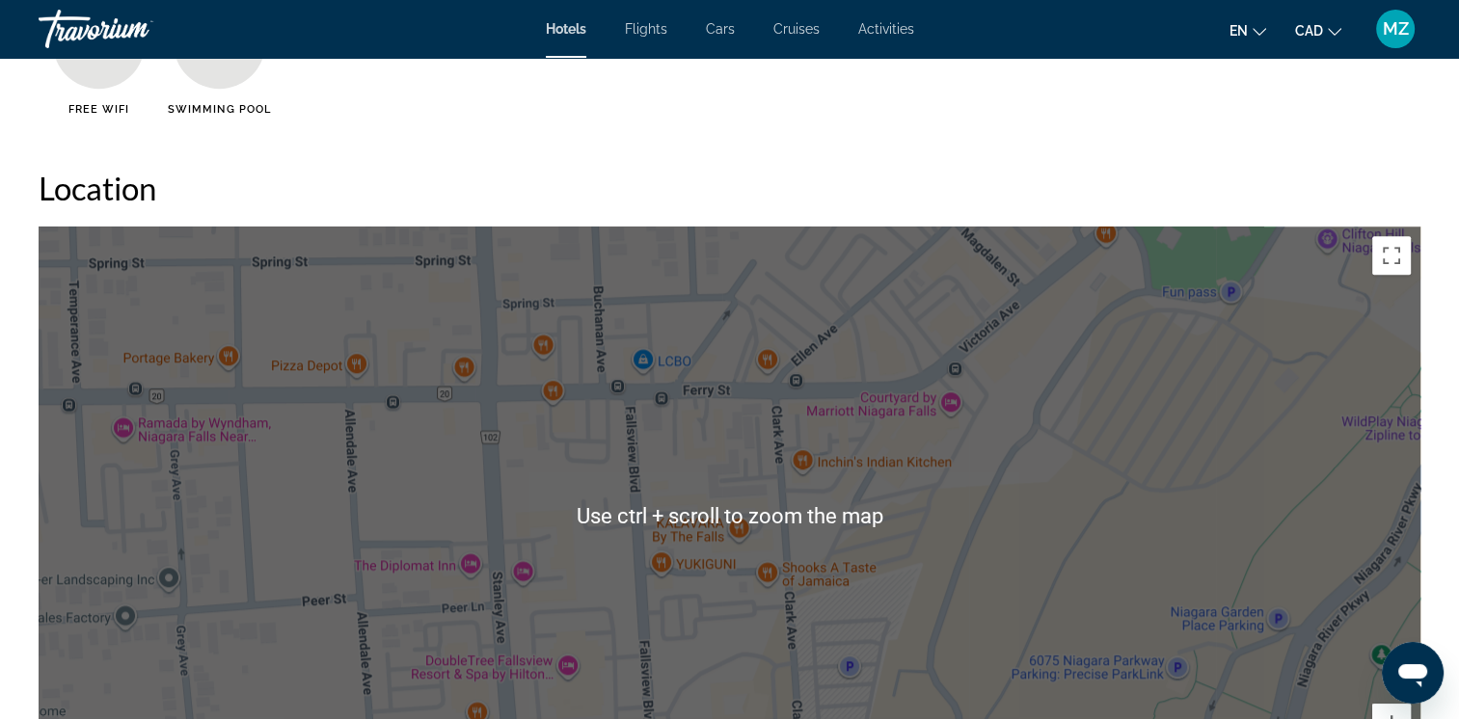
drag, startPoint x: 671, startPoint y: 587, endPoint x: 861, endPoint y: 584, distance: 190.0
click at [675, 585] on div "Main content" at bounding box center [730, 516] width 1382 height 579
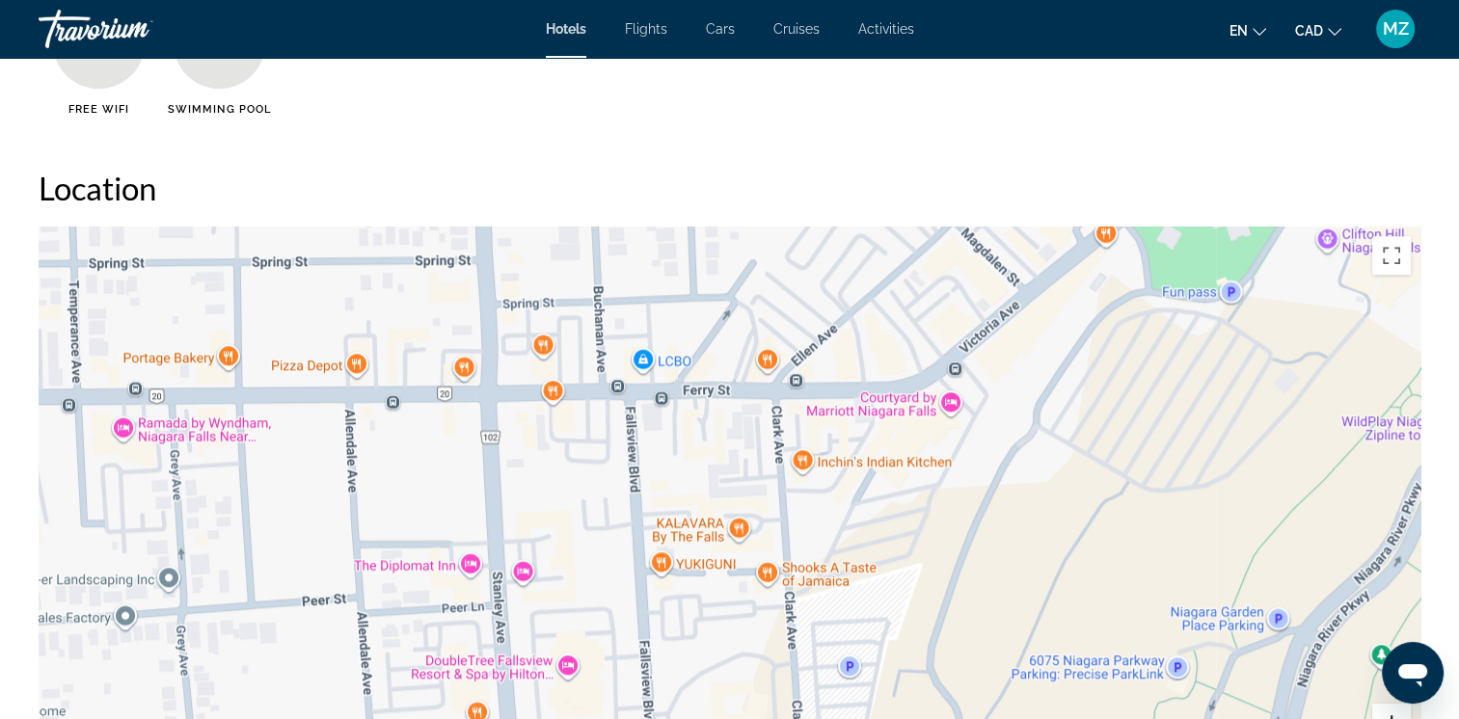
drag, startPoint x: 1374, startPoint y: 713, endPoint x: 1324, endPoint y: 713, distance: 50.2
click at [1373, 713] on button "Zoom in" at bounding box center [1391, 723] width 39 height 39
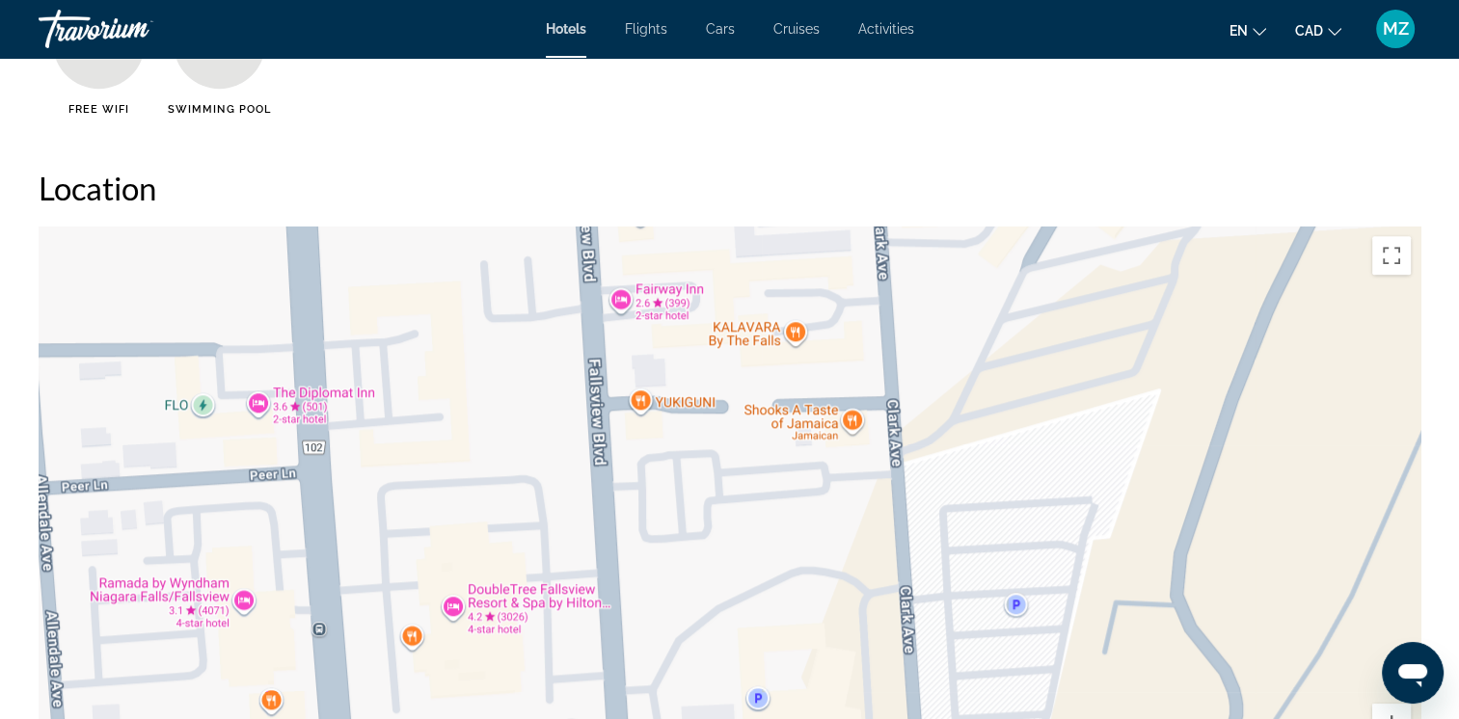
drag, startPoint x: 447, startPoint y: 677, endPoint x: 491, endPoint y: 449, distance: 231.9
click at [493, 449] on div "Main content" at bounding box center [730, 516] width 1382 height 579
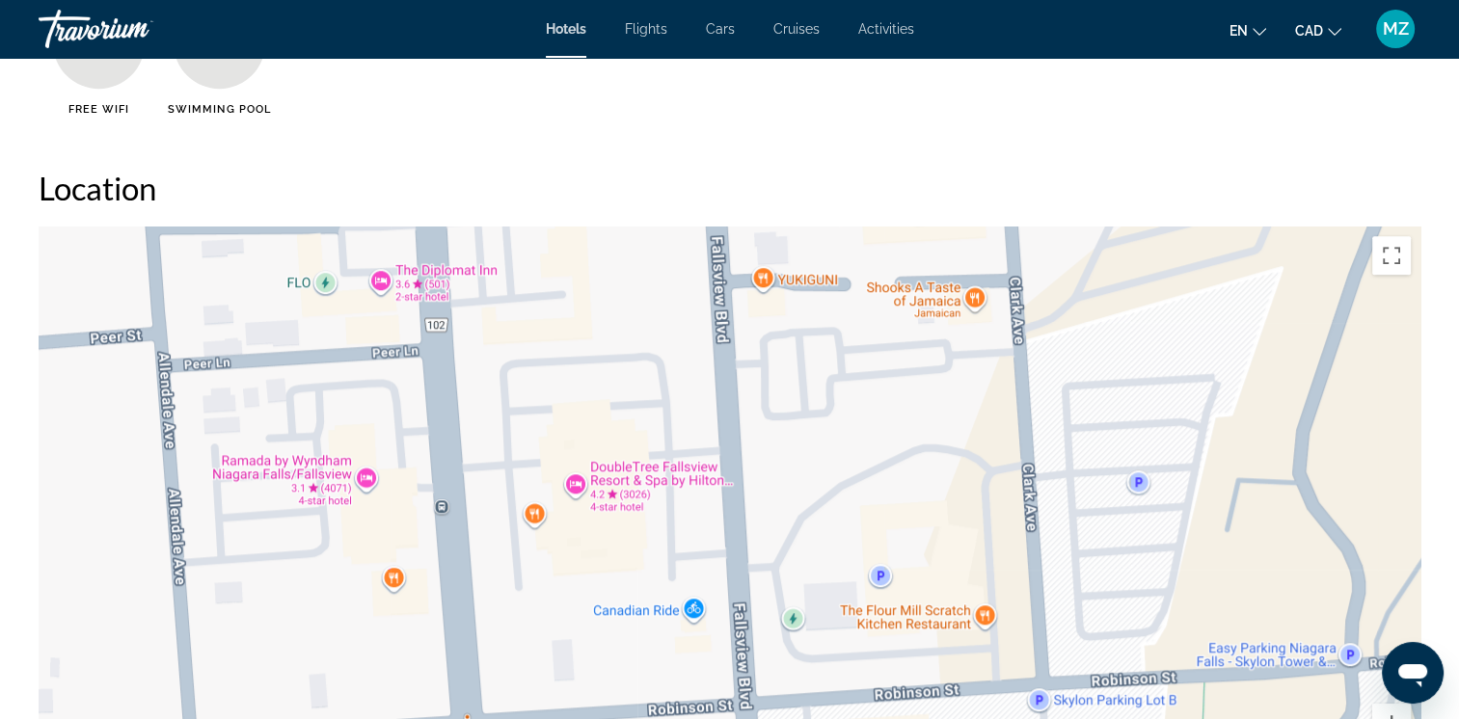
drag, startPoint x: 467, startPoint y: 506, endPoint x: 584, endPoint y: 399, distance: 159.1
click at [584, 399] on div "Main content" at bounding box center [730, 516] width 1382 height 579
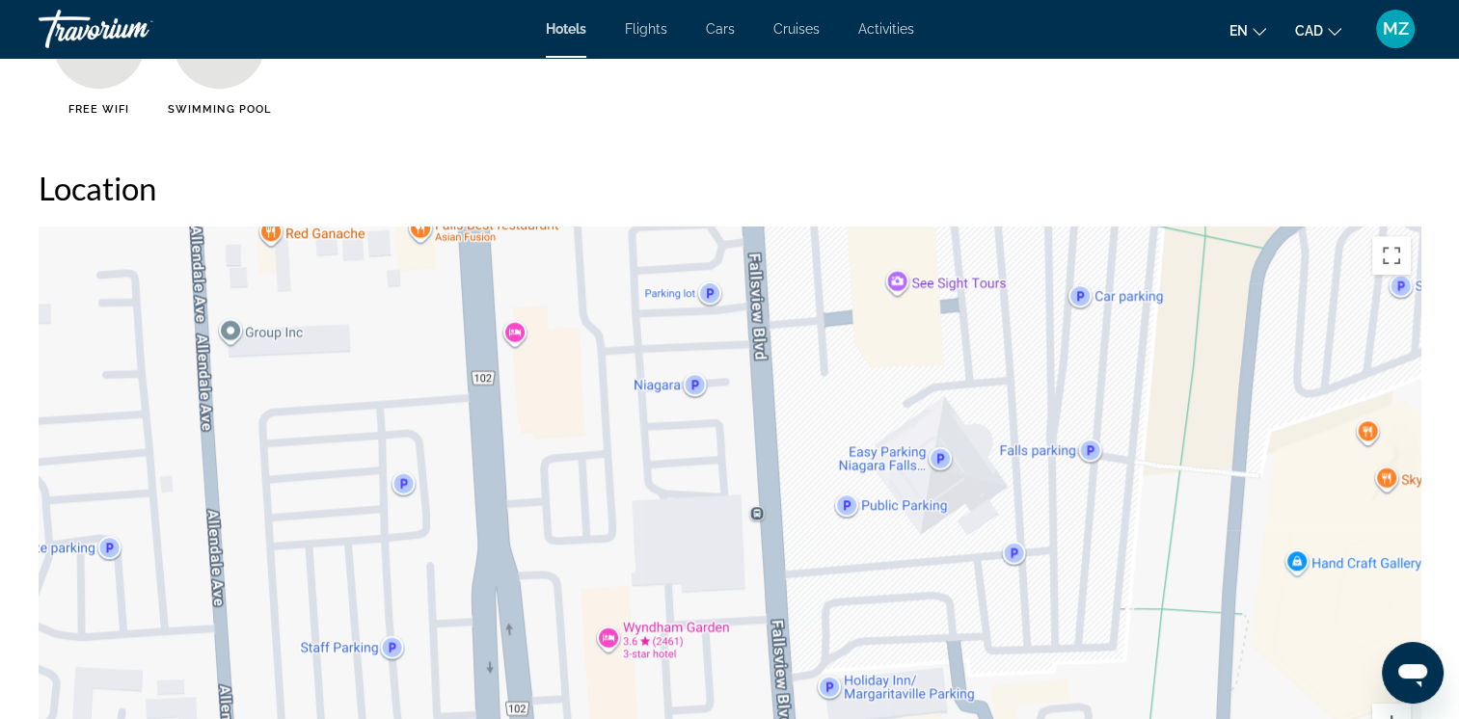
drag, startPoint x: 1007, startPoint y: 437, endPoint x: 1040, endPoint y: 48, distance: 390.1
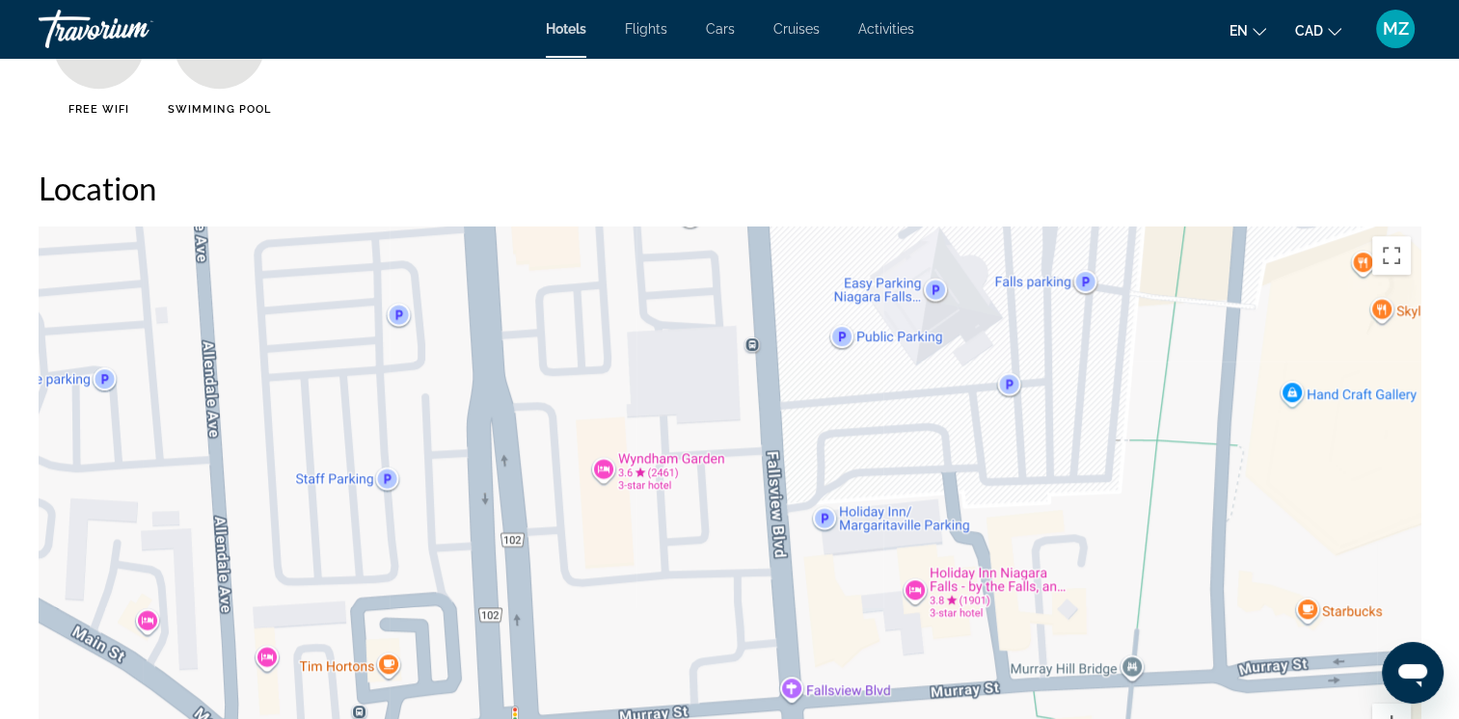
drag, startPoint x: 1068, startPoint y: 416, endPoint x: 1099, endPoint y: 389, distance: 41.7
click at [1099, 389] on div "Main content" at bounding box center [730, 516] width 1382 height 579
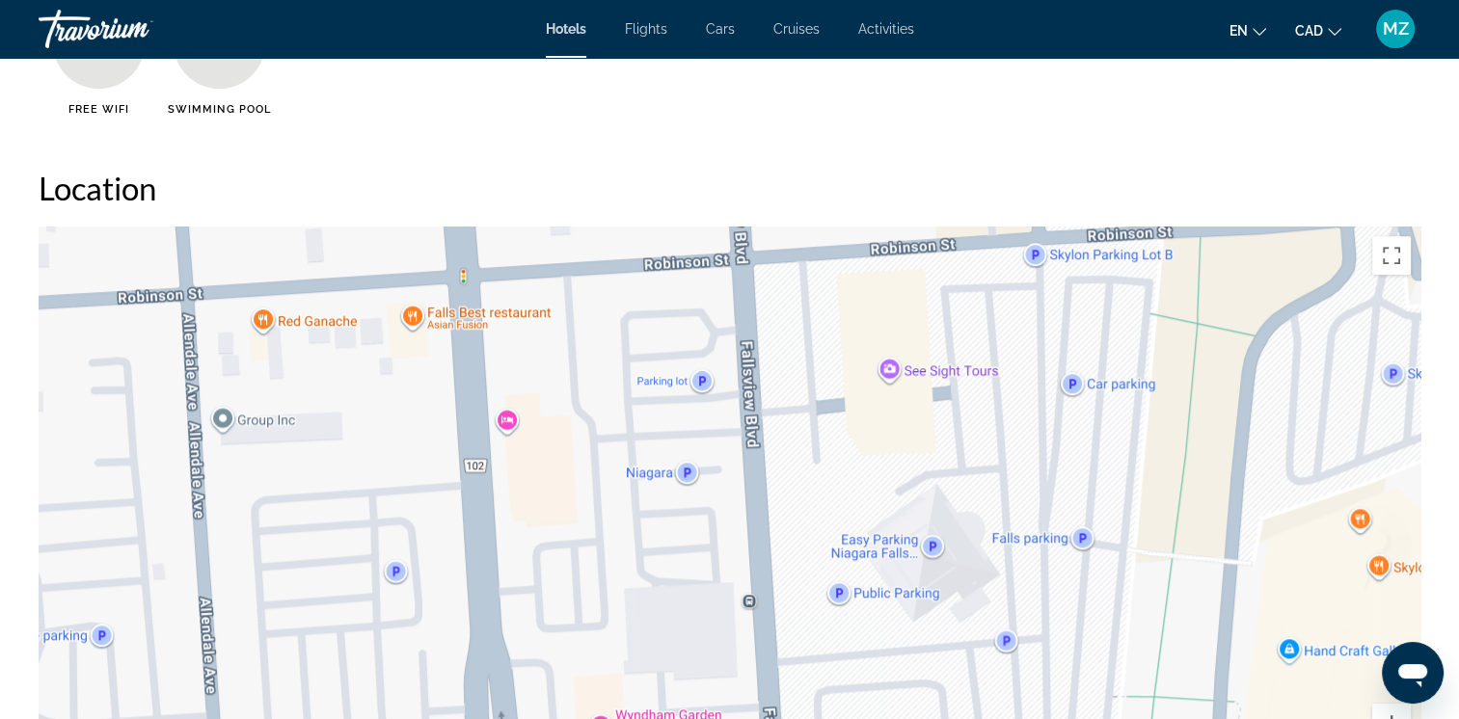
drag, startPoint x: 967, startPoint y: 306, endPoint x: 964, endPoint y: 564, distance: 258.5
click at [964, 564] on div "Main content" at bounding box center [730, 516] width 1382 height 579
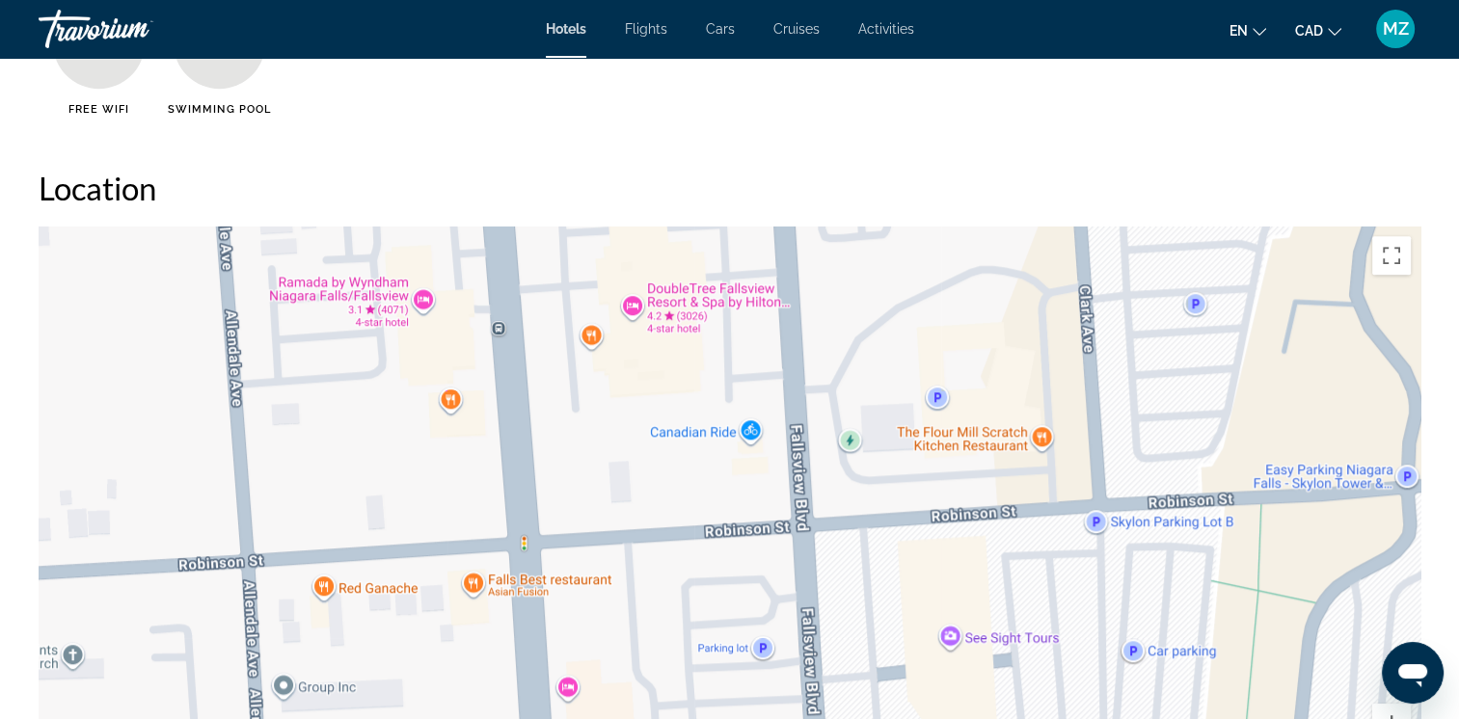
drag, startPoint x: 888, startPoint y: 403, endPoint x: 952, endPoint y: 679, distance: 283.1
click at [952, 679] on div "Main content" at bounding box center [730, 516] width 1382 height 579
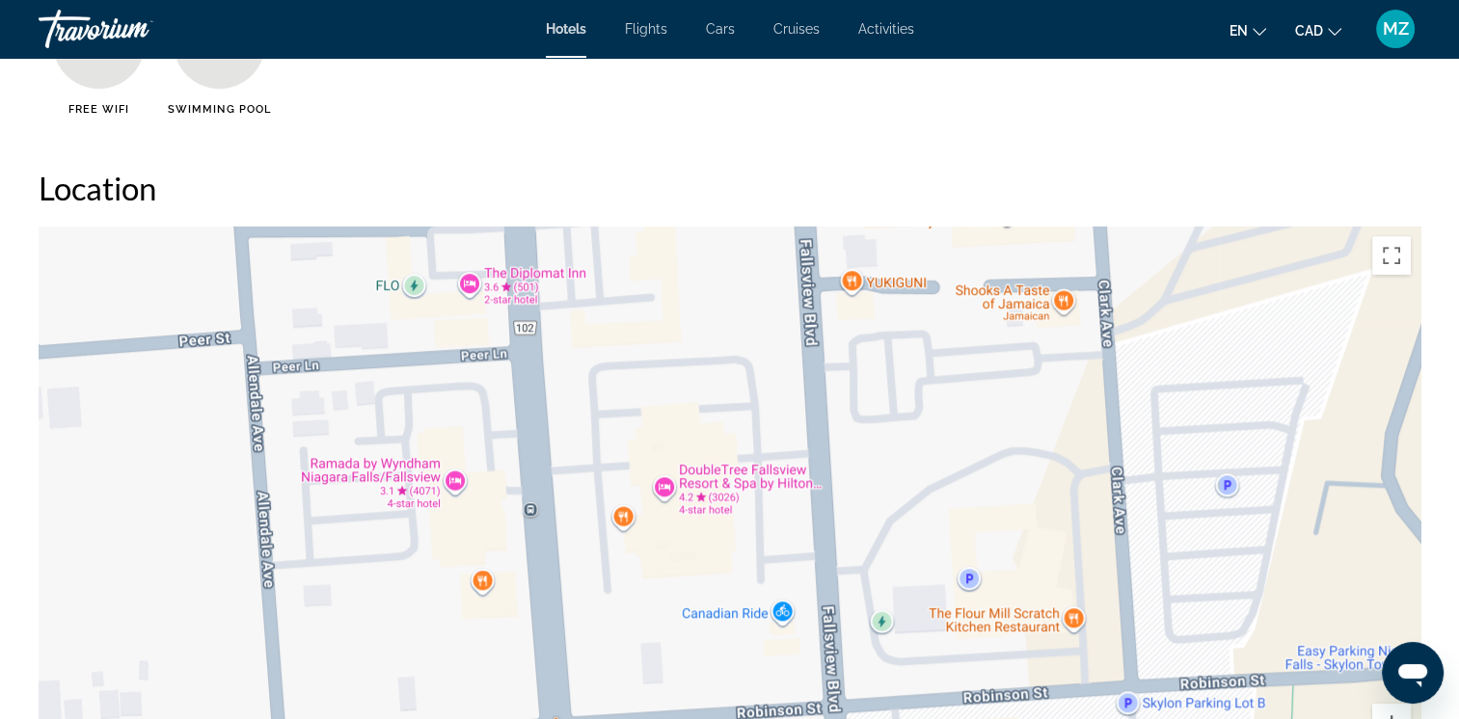
drag, startPoint x: 894, startPoint y: 428, endPoint x: 920, endPoint y: 586, distance: 160.3
click at [921, 601] on div "Main content" at bounding box center [730, 516] width 1382 height 579
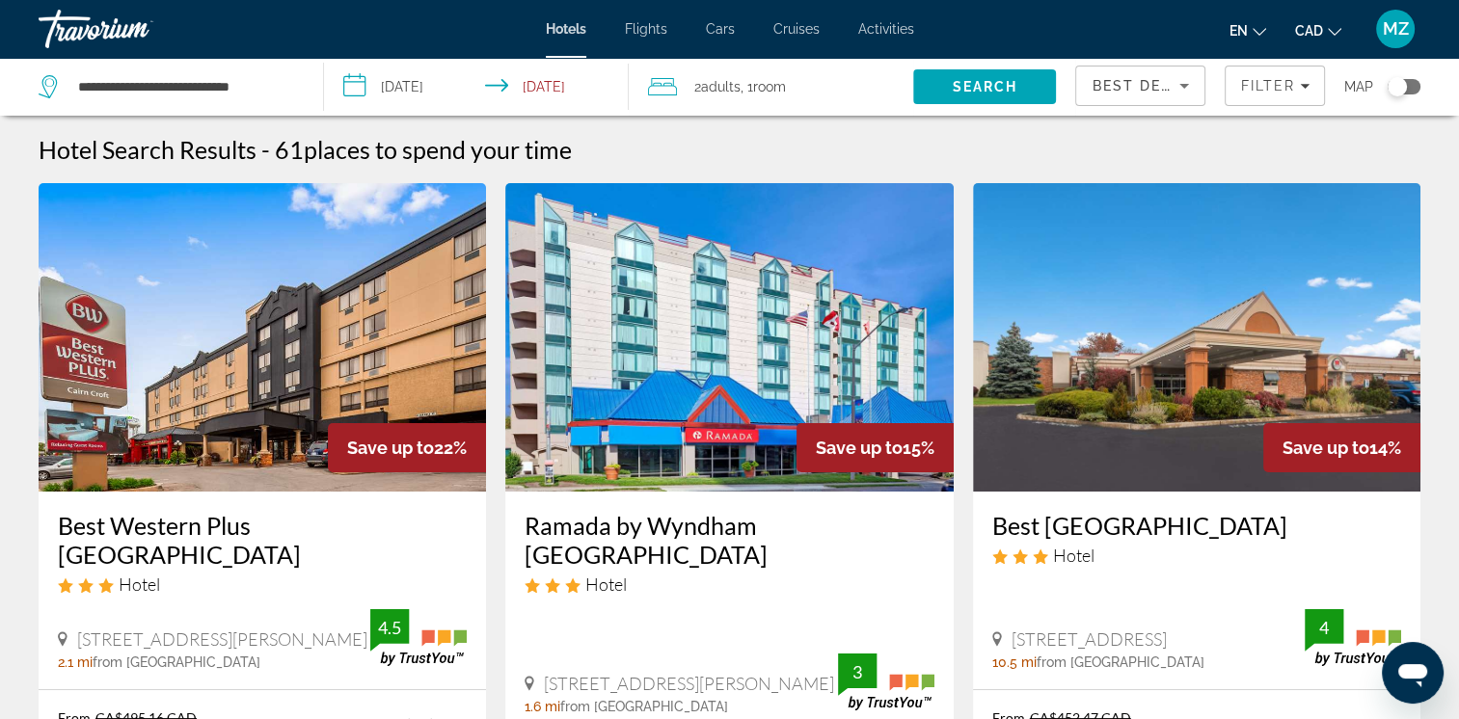
click at [1162, 71] on div "Best Deals" at bounding box center [1140, 94] width 97 height 54
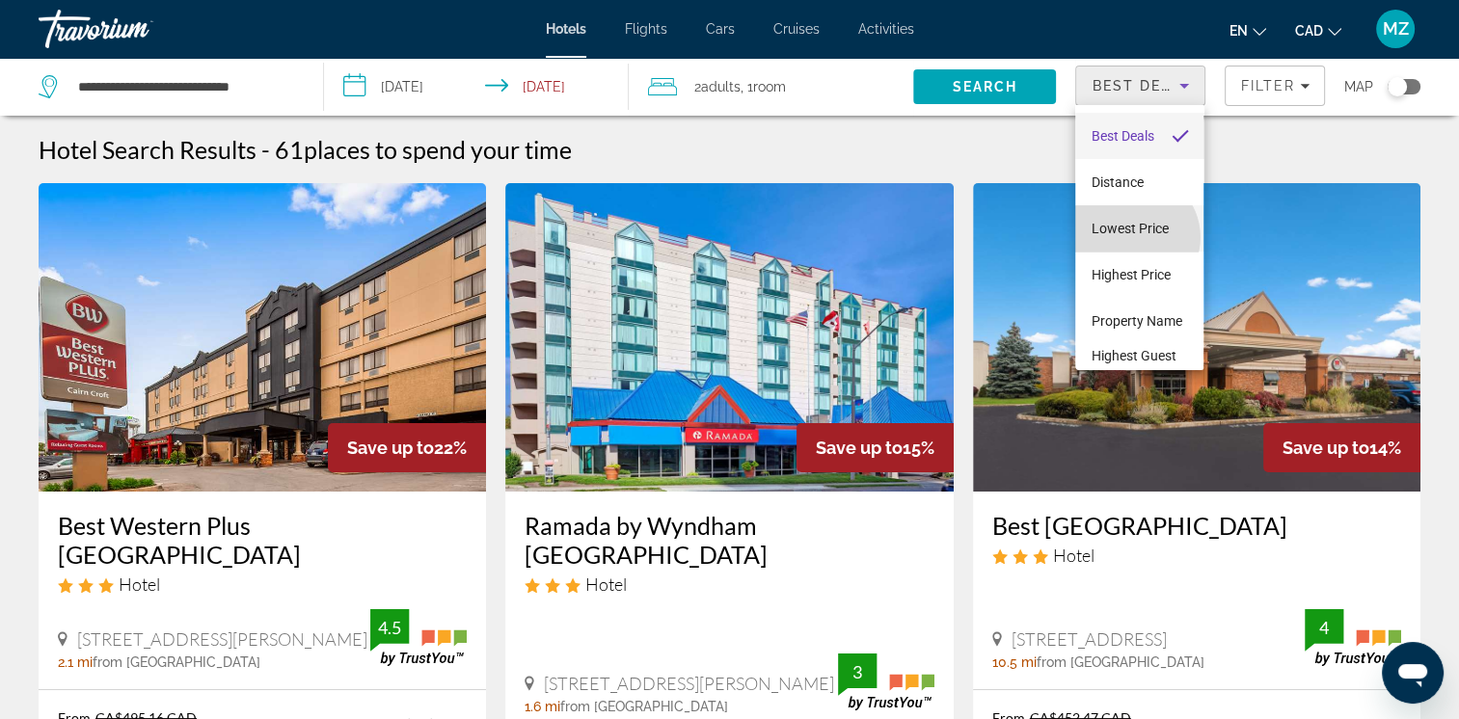
click at [1134, 237] on span "Lowest Price" at bounding box center [1129, 228] width 77 height 23
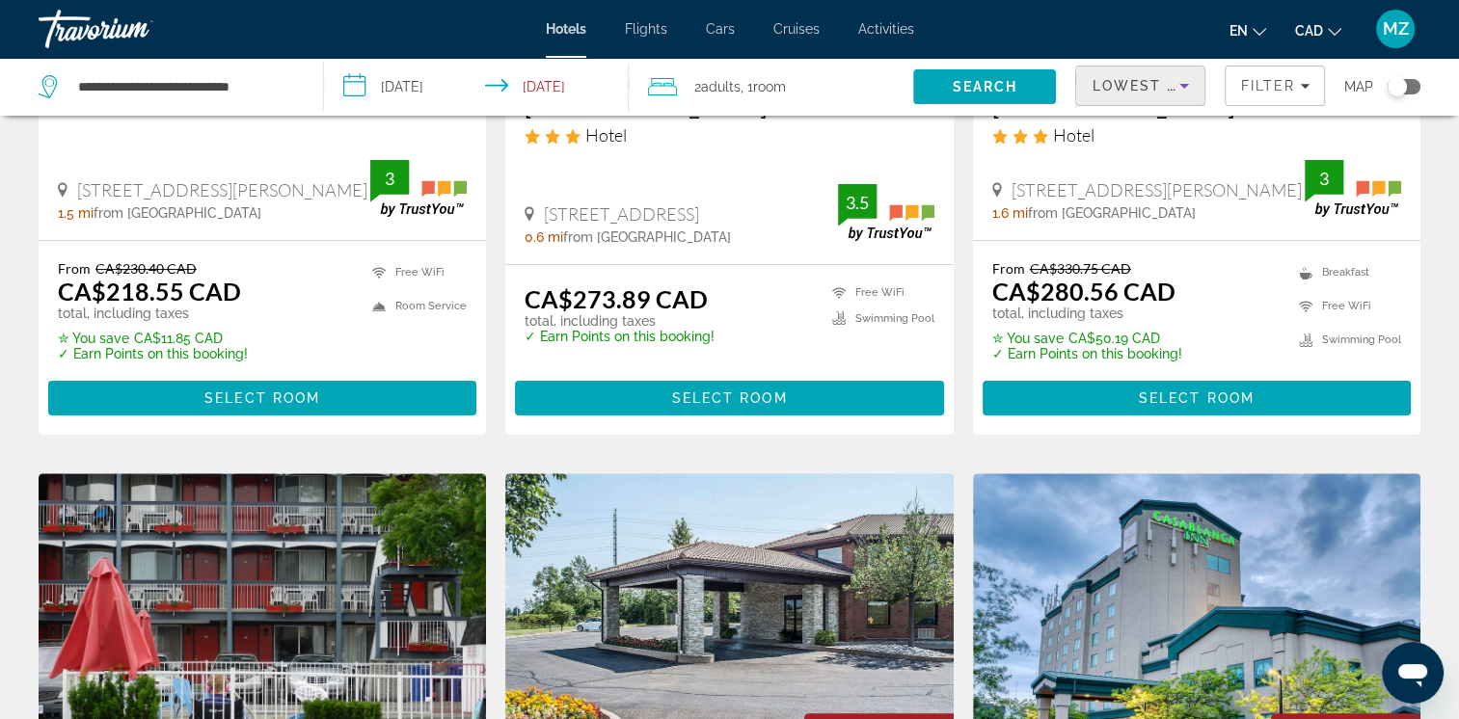
scroll to position [193, 0]
